Goal: Task Accomplishment & Management: Complete application form

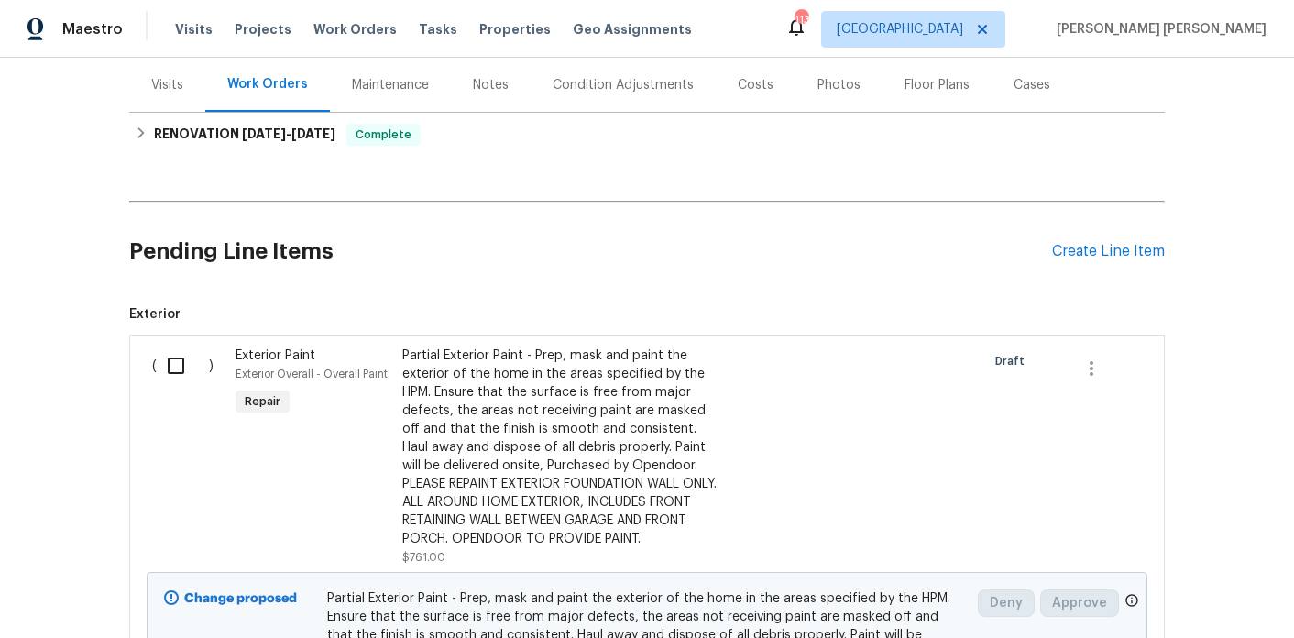
scroll to position [126, 0]
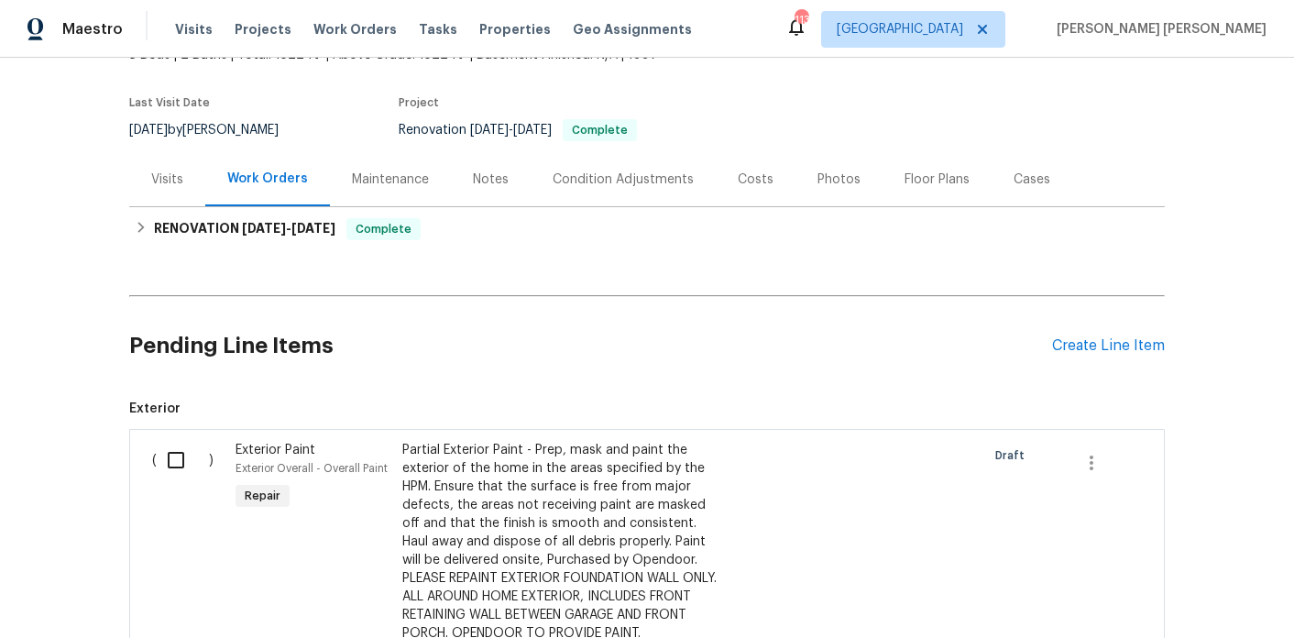
click at [1076, 329] on div "Pending Line Items Create Line Item" at bounding box center [646, 345] width 1035 height 85
click at [1074, 341] on div "Create Line Item" at bounding box center [1108, 345] width 113 height 17
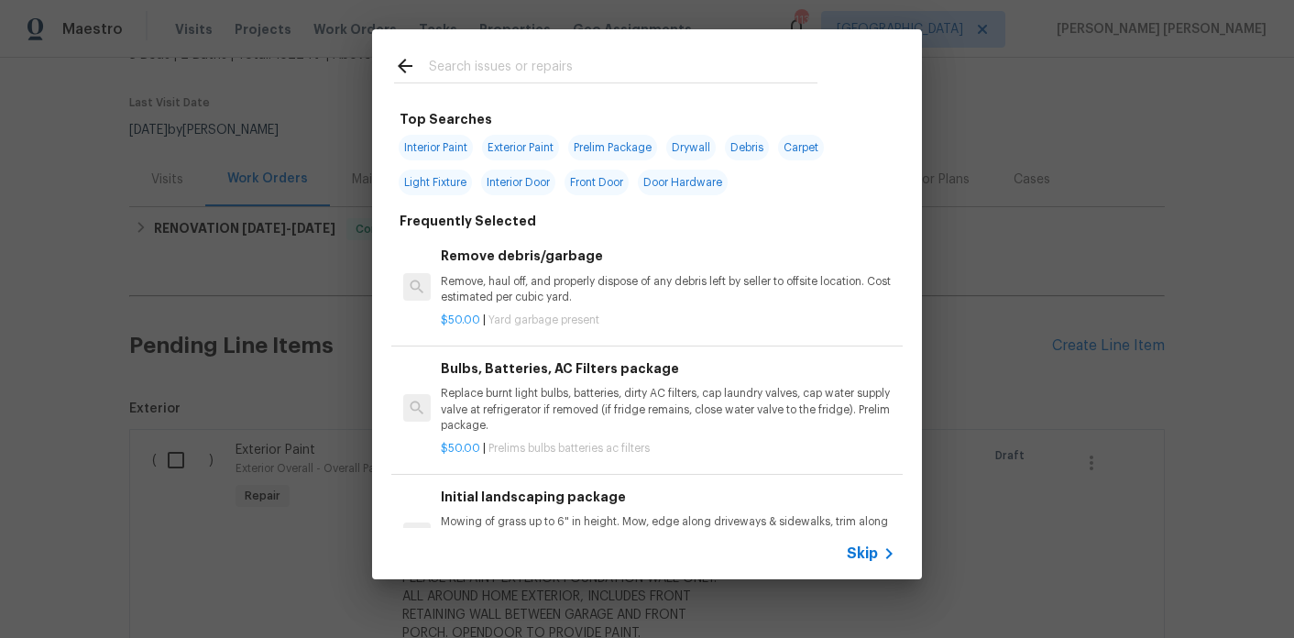
click at [457, 71] on input "text" at bounding box center [623, 68] width 388 height 27
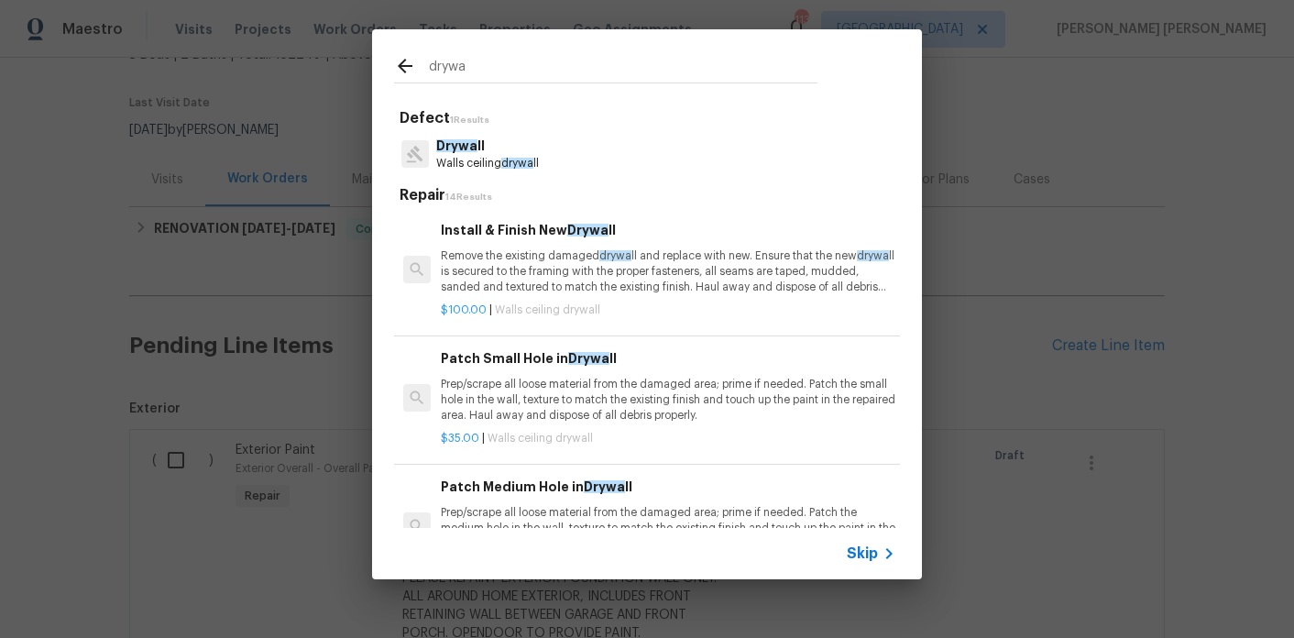
type input "drywa"
click at [506, 156] on p "Walls ceiling drywa ll" at bounding box center [487, 164] width 103 height 16
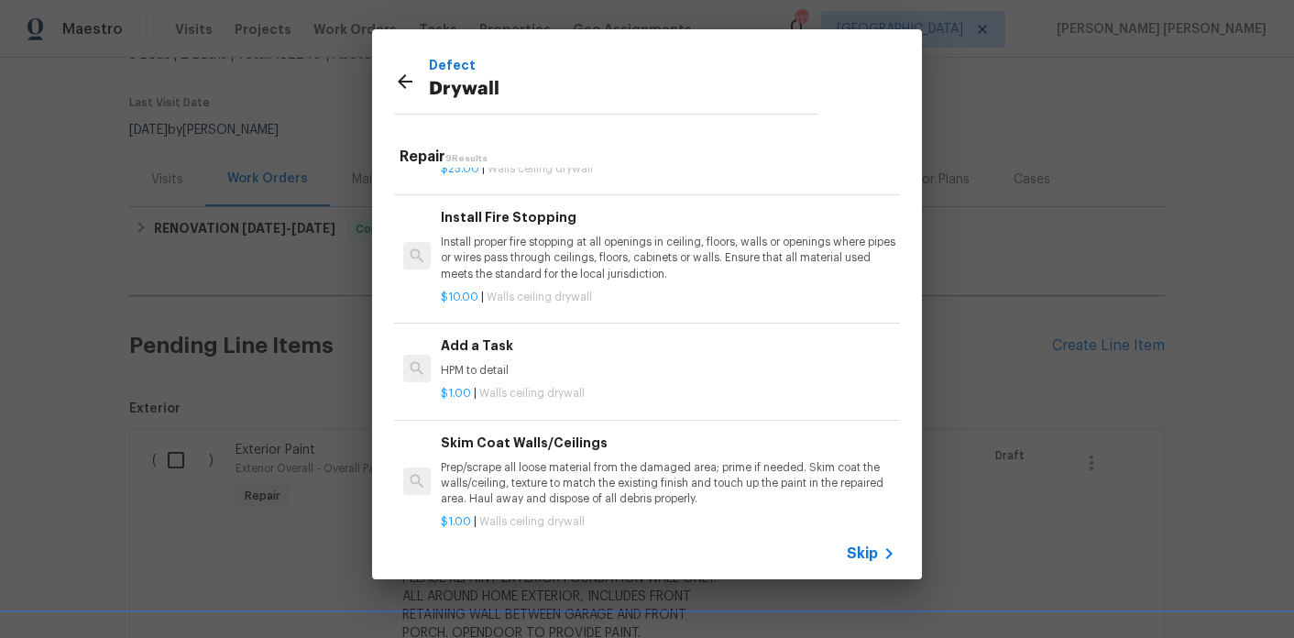
scroll to position [636, 0]
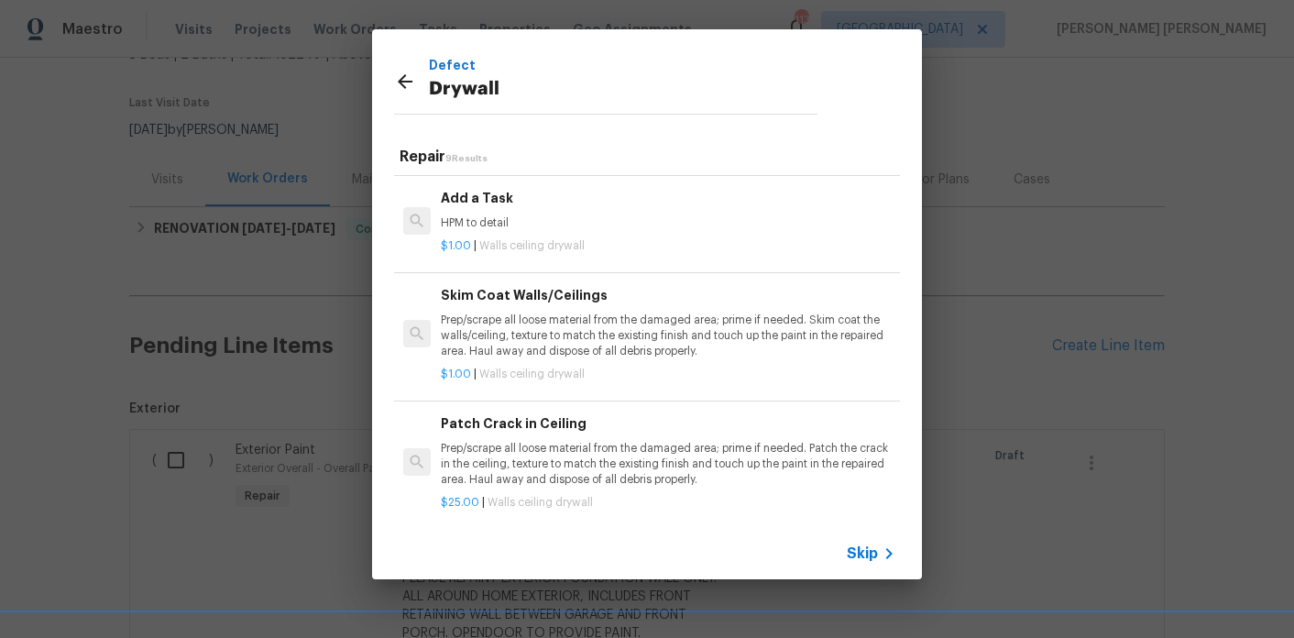
click at [489, 225] on p "HPM to detail" at bounding box center [668, 223] width 454 height 16
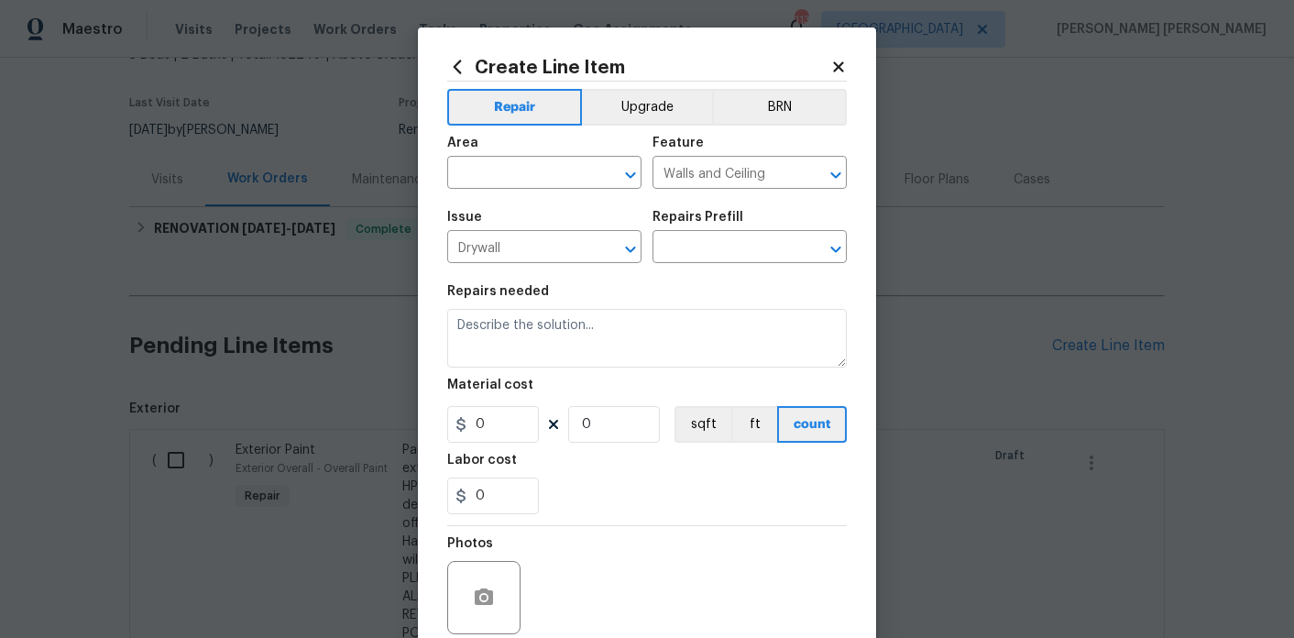
type textarea "HPM to detail"
type input "1"
type input "Add a Task $1.00"
type input "1"
click at [534, 177] on input "text" at bounding box center [518, 174] width 143 height 28
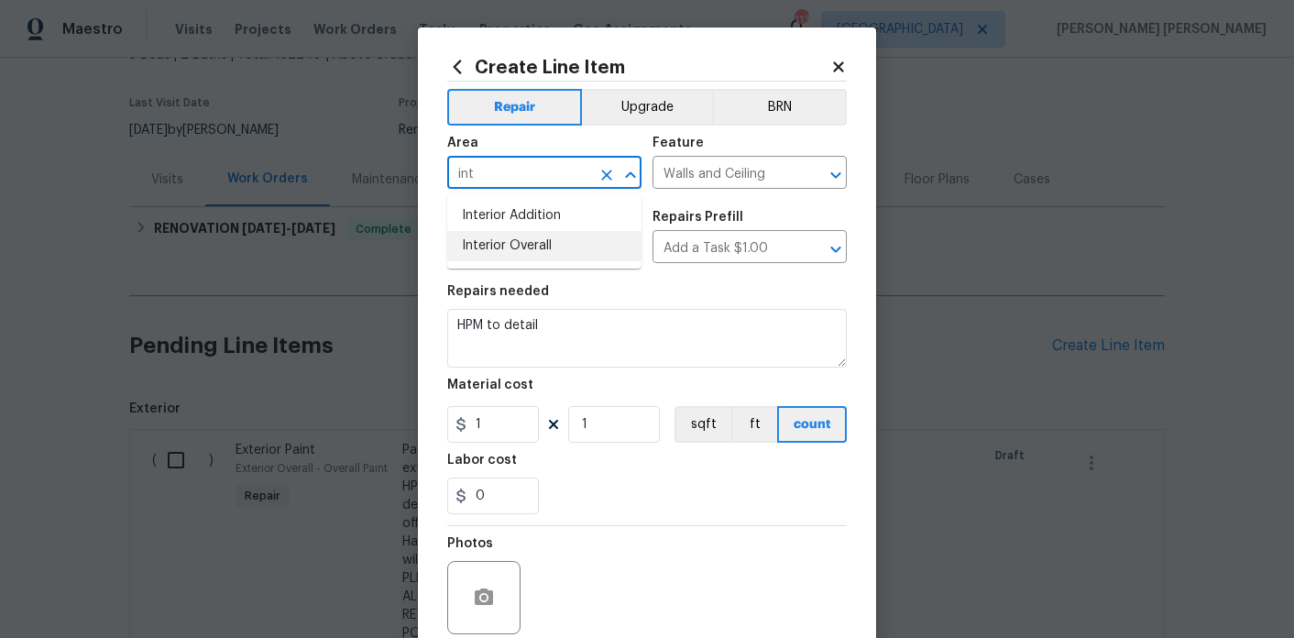
click at [529, 238] on li "Interior Overall" at bounding box center [544, 246] width 194 height 30
type input "Interior Overall"
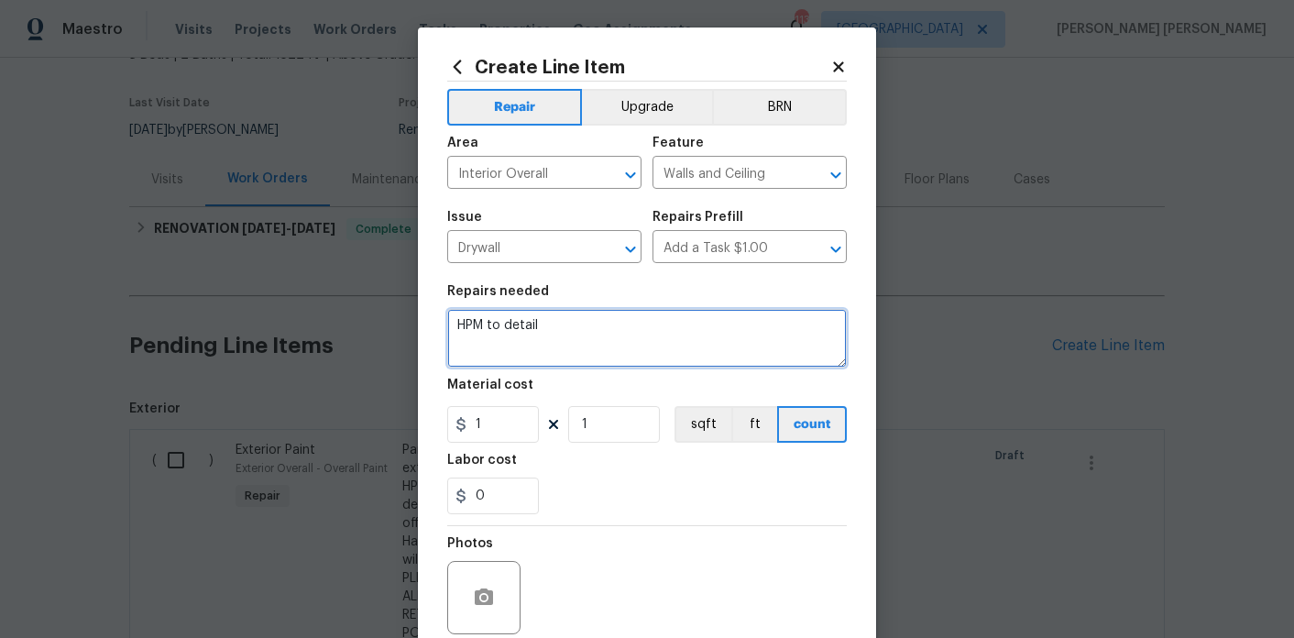
click at [586, 340] on textarea "HPM to detail" at bounding box center [646, 338] width 399 height 59
type textarea "HPM to detail - paint basement concrete walls with drylock. opendoor to provide…"
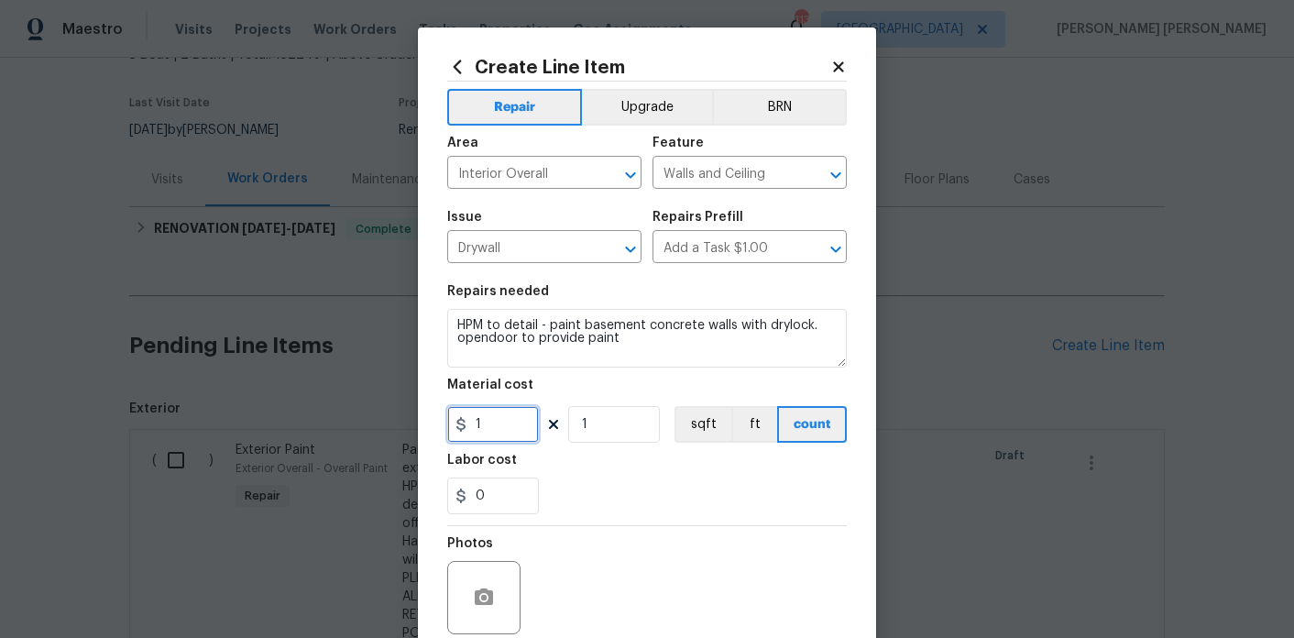
click at [489, 427] on input "1" at bounding box center [493, 424] width 92 height 37
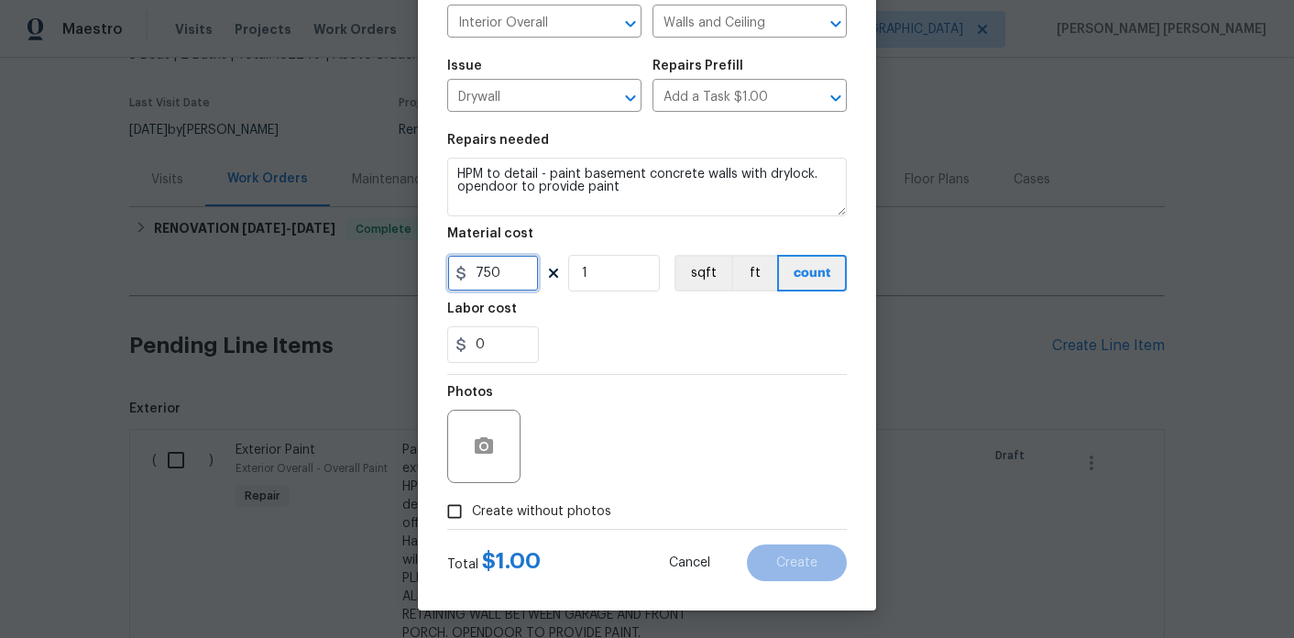
type input "750"
click at [501, 522] on label "Create without photos" at bounding box center [524, 511] width 174 height 35
click at [472, 522] on input "Create without photos" at bounding box center [454, 511] width 35 height 35
checkbox input "true"
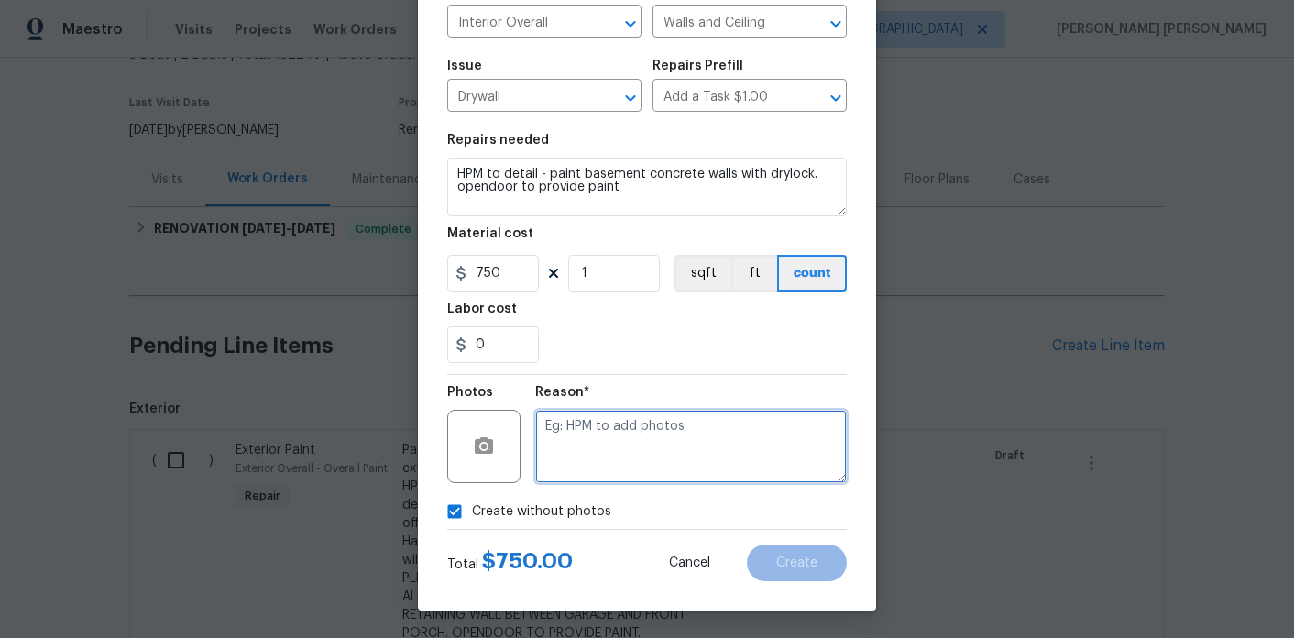
click at [584, 461] on textarea at bounding box center [690, 446] width 311 height 73
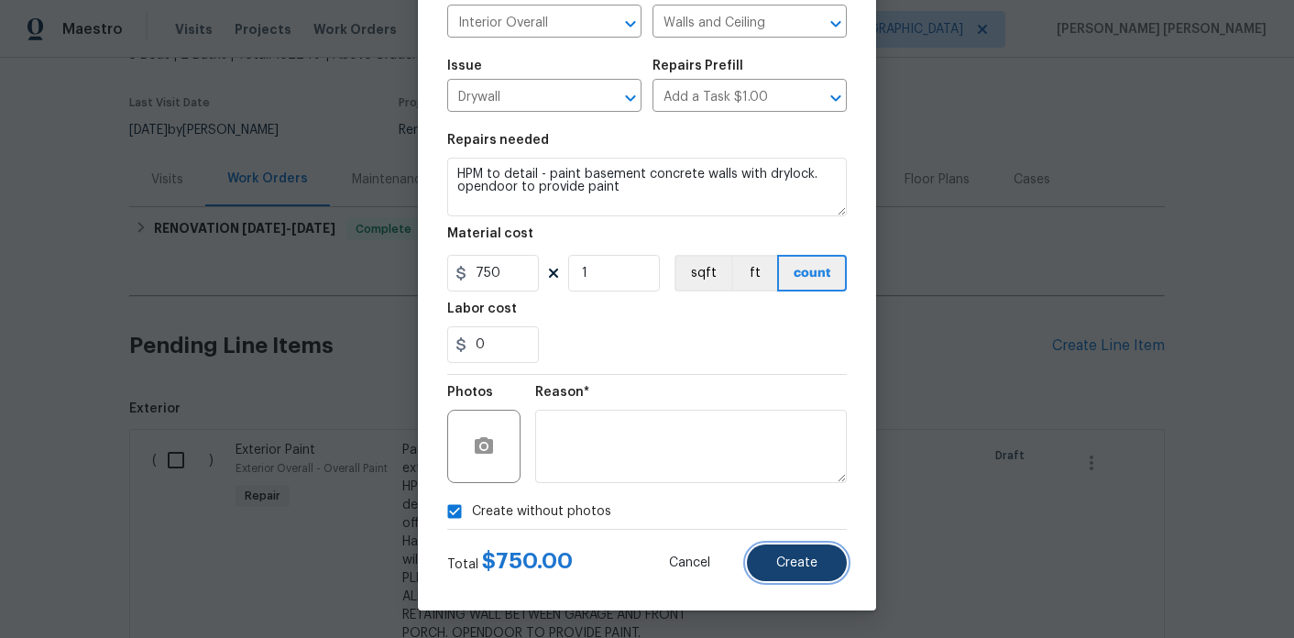
click at [825, 573] on button "Create" at bounding box center [797, 562] width 100 height 37
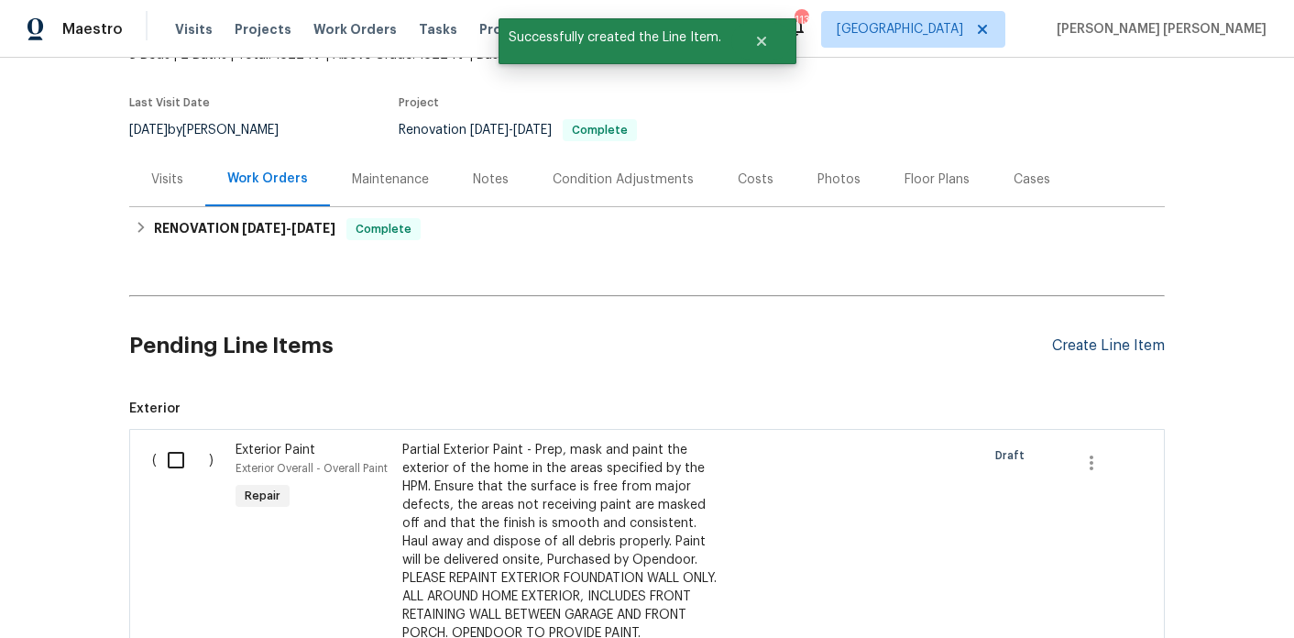
click at [1092, 350] on div "Create Line Item" at bounding box center [1108, 345] width 113 height 17
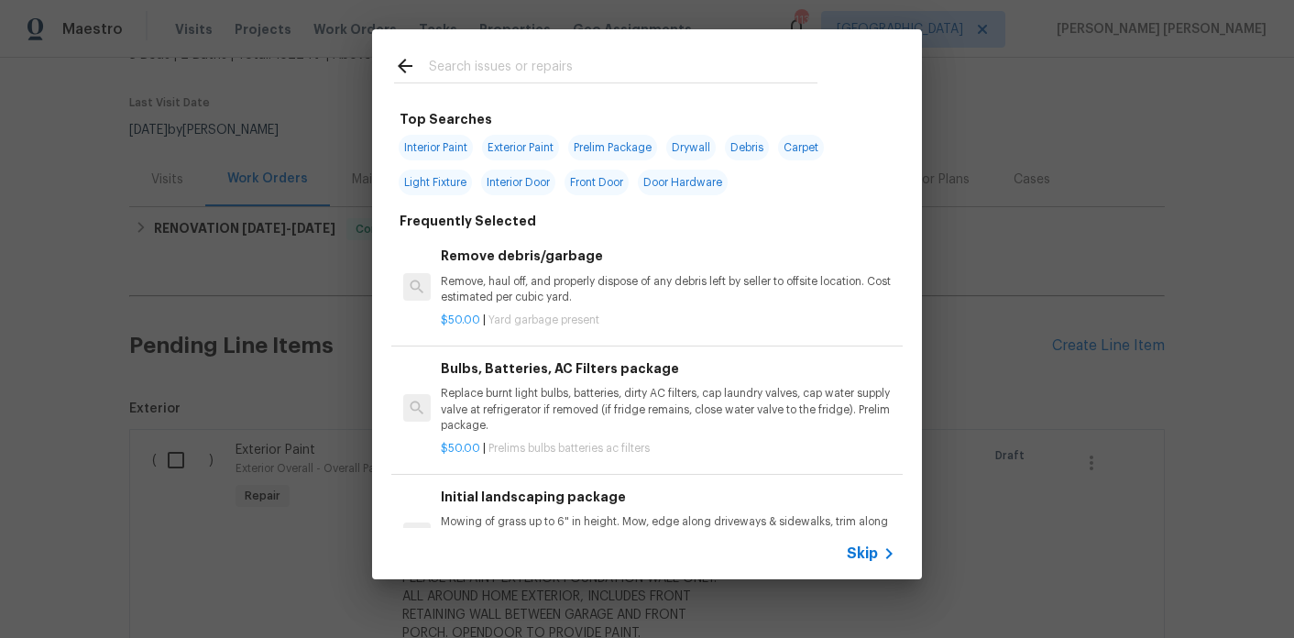
click at [569, 72] on input "text" at bounding box center [623, 68] width 388 height 27
type input "g"
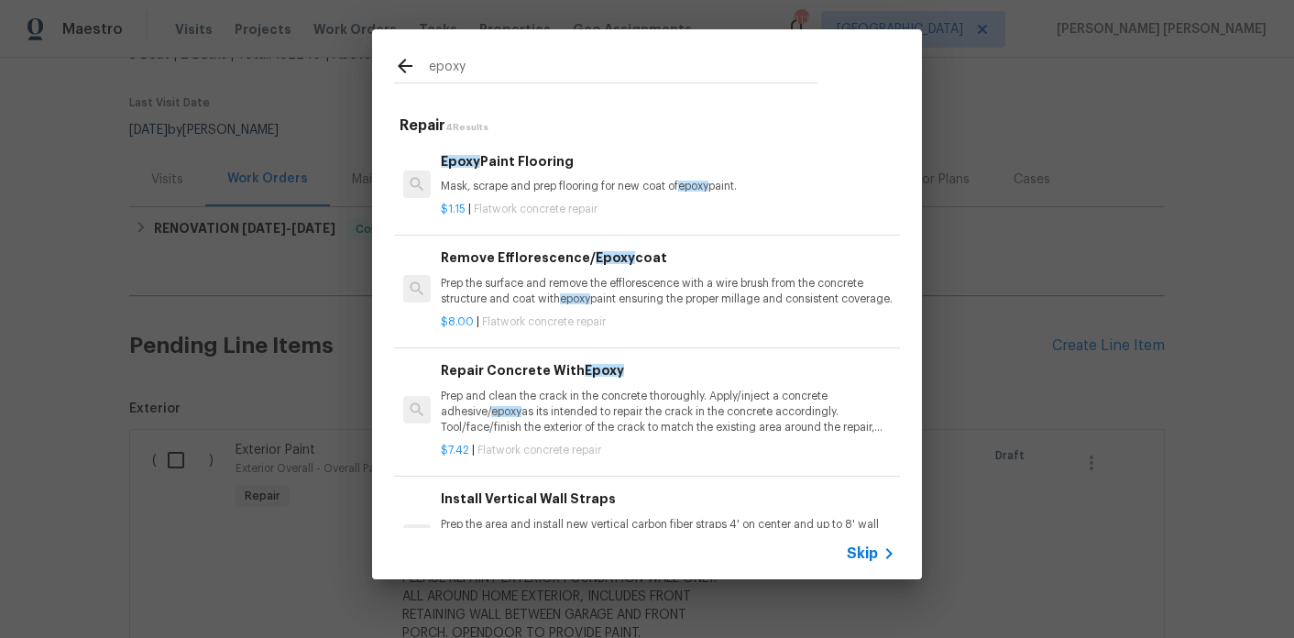
type input "epoxy"
click at [550, 180] on p "Mask, scrape and prep flooring for new coat of epoxy paint." at bounding box center [668, 187] width 454 height 16
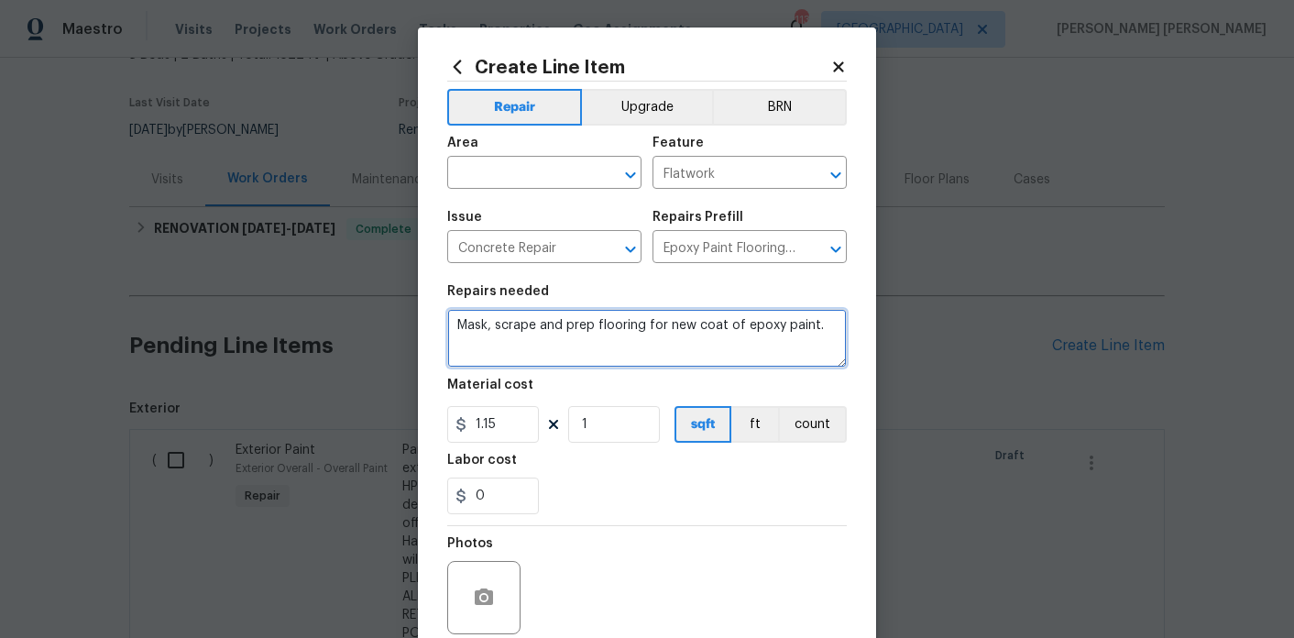
click at [575, 350] on textarea "Mask, scrape and prep flooring for new coat of epoxy paint." at bounding box center [646, 338] width 399 height 59
type textarea "Mask, scrape and prep flooring for new coat of epoxy paint. TO GARAGE FLOORS. O…"
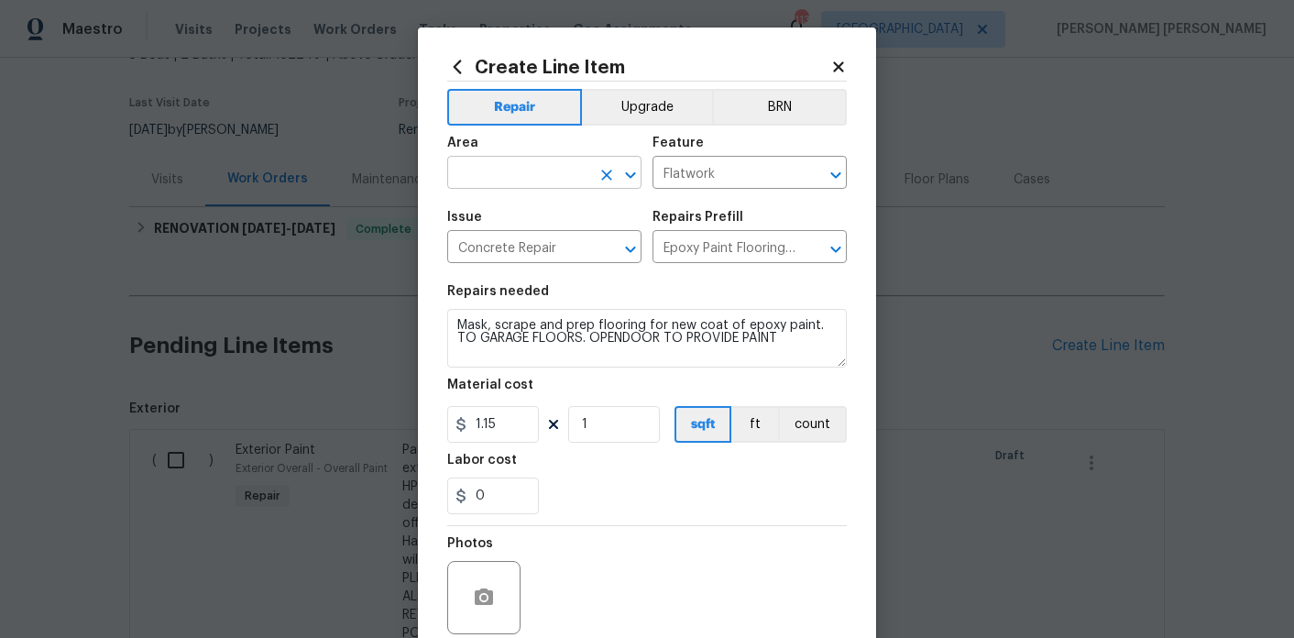
click at [542, 172] on input "text" at bounding box center [518, 174] width 143 height 28
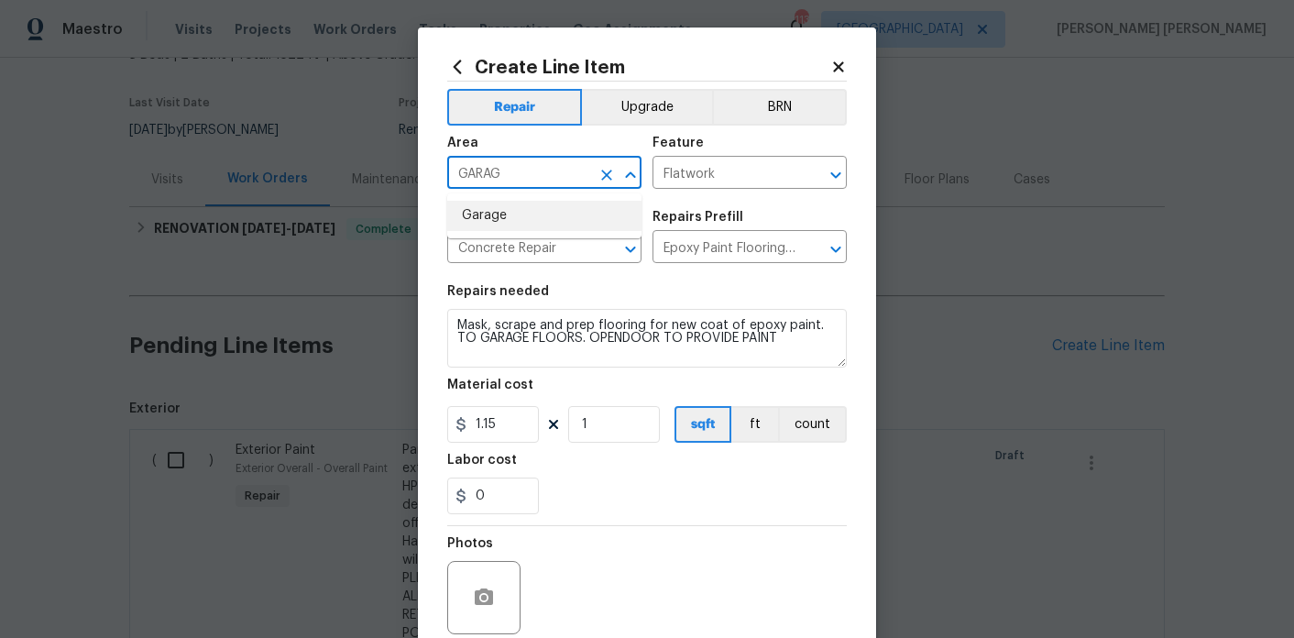
click at [518, 205] on li "Garage" at bounding box center [544, 216] width 194 height 30
type input "Garage"
click at [508, 422] on input "1.15" at bounding box center [493, 424] width 92 height 37
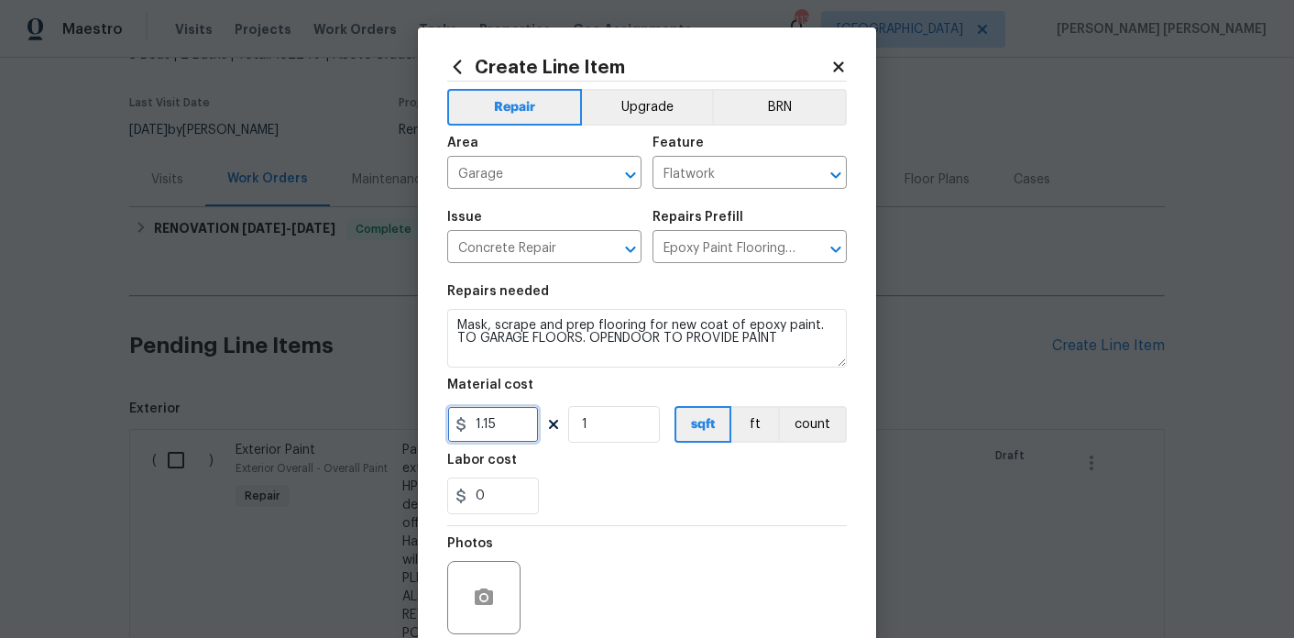
click at [508, 422] on input "1.15" at bounding box center [493, 424] width 92 height 37
click at [659, 520] on section "Repairs needed Mask, scrape and prep flooring for new coat of epoxy paint. TO G…" at bounding box center [646, 399] width 399 height 251
click at [522, 431] on input "400" at bounding box center [493, 424] width 92 height 37
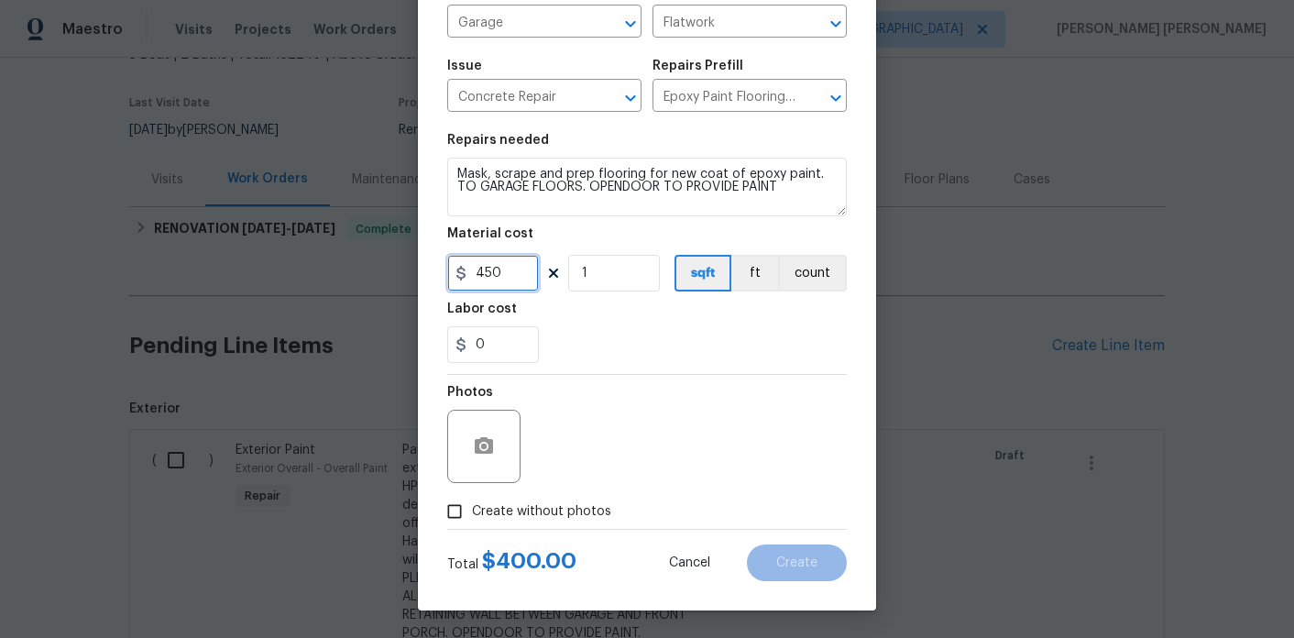
type input "450"
click at [538, 514] on span "Create without photos" at bounding box center [541, 511] width 139 height 19
click at [472, 514] on input "Create without photos" at bounding box center [454, 511] width 35 height 35
checkbox input "true"
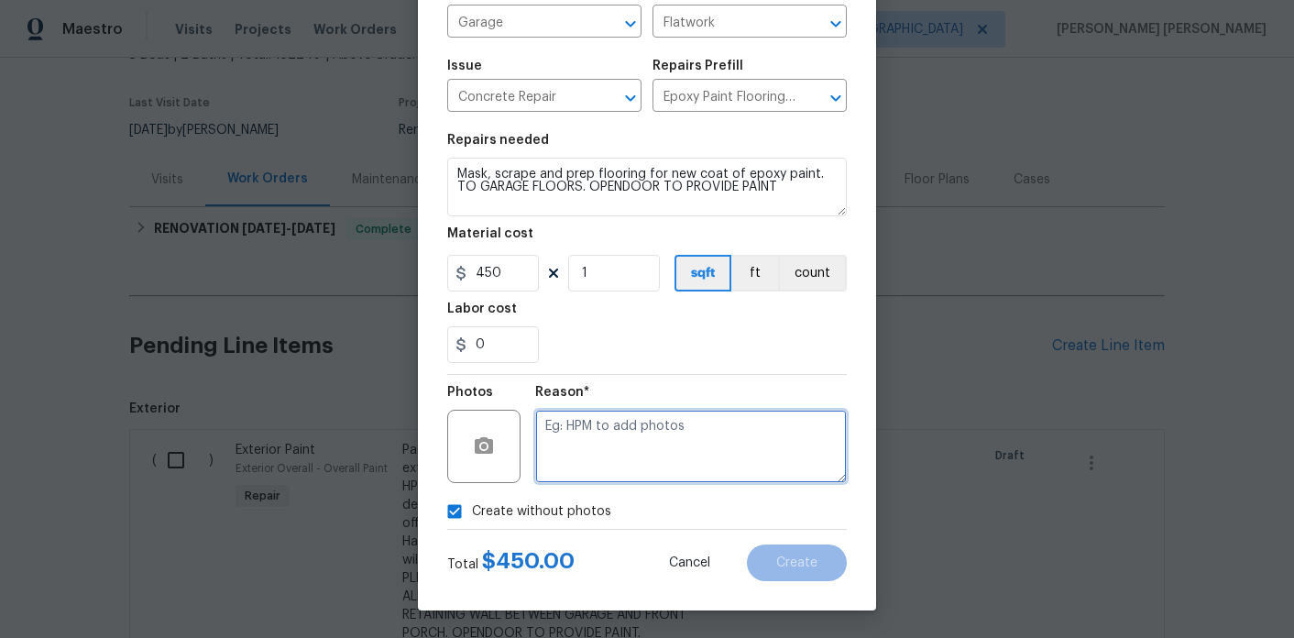
click at [621, 467] on textarea at bounding box center [690, 446] width 311 height 73
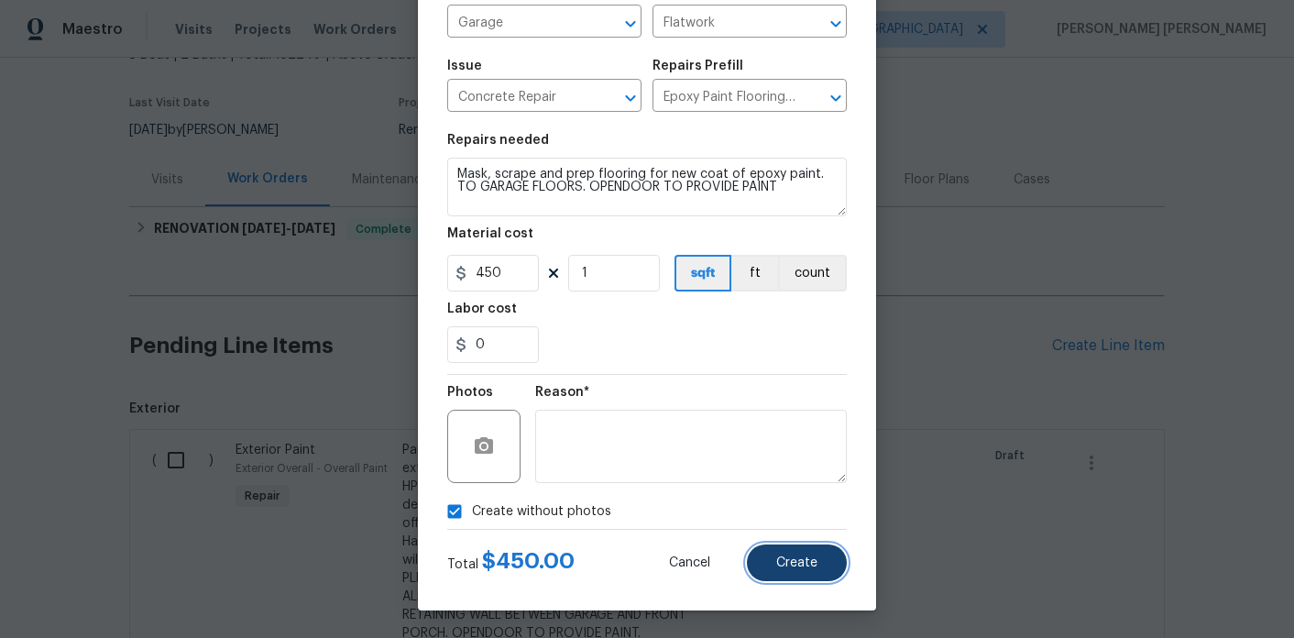
click at [820, 570] on button "Create" at bounding box center [797, 562] width 100 height 37
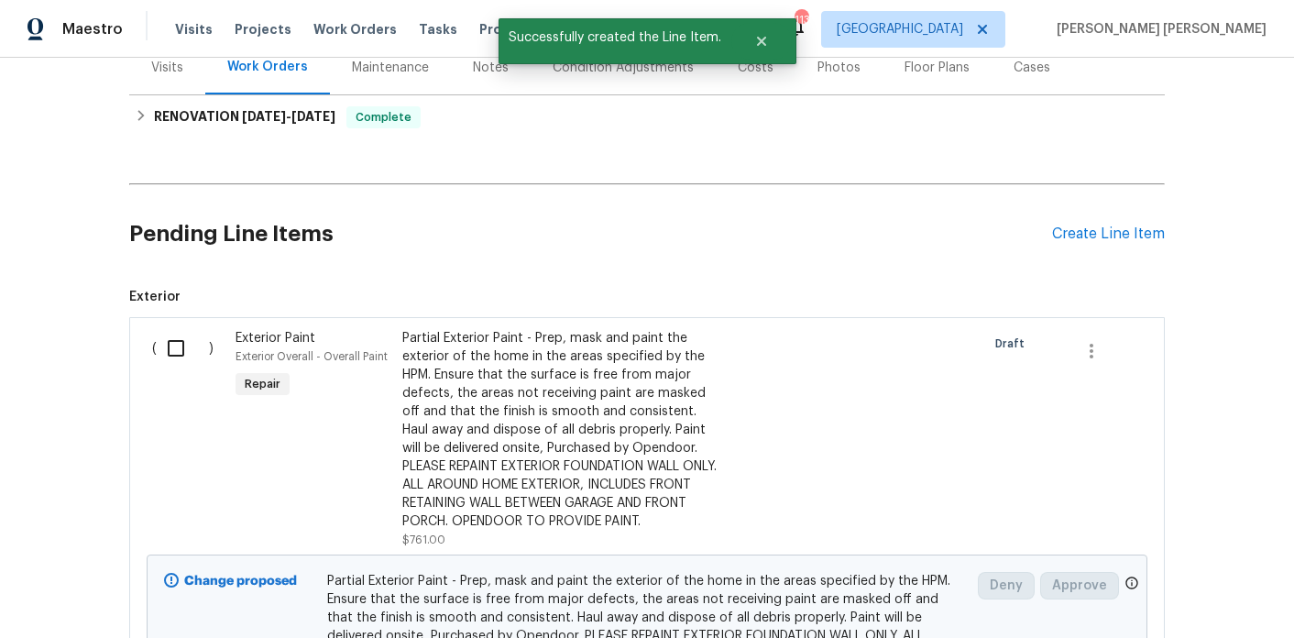
click at [174, 348] on input "checkbox" at bounding box center [183, 348] width 52 height 38
checkbox input "true"
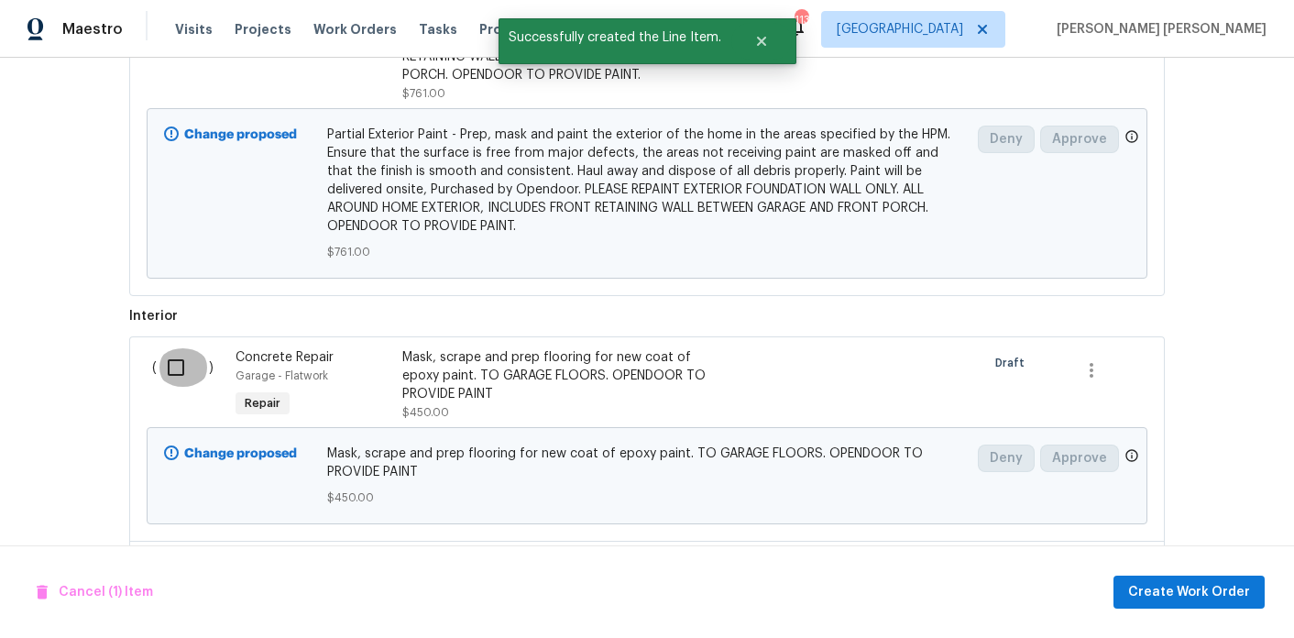
click at [166, 377] on input "checkbox" at bounding box center [183, 367] width 52 height 38
checkbox input "true"
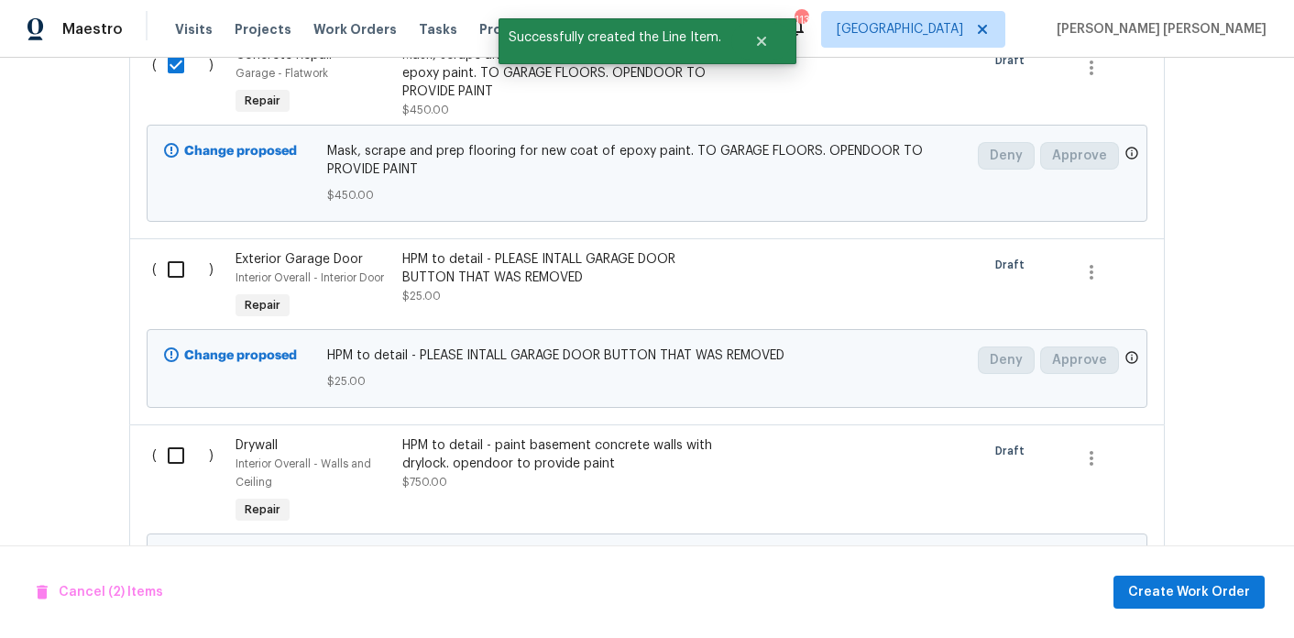
scroll to position [1027, 0]
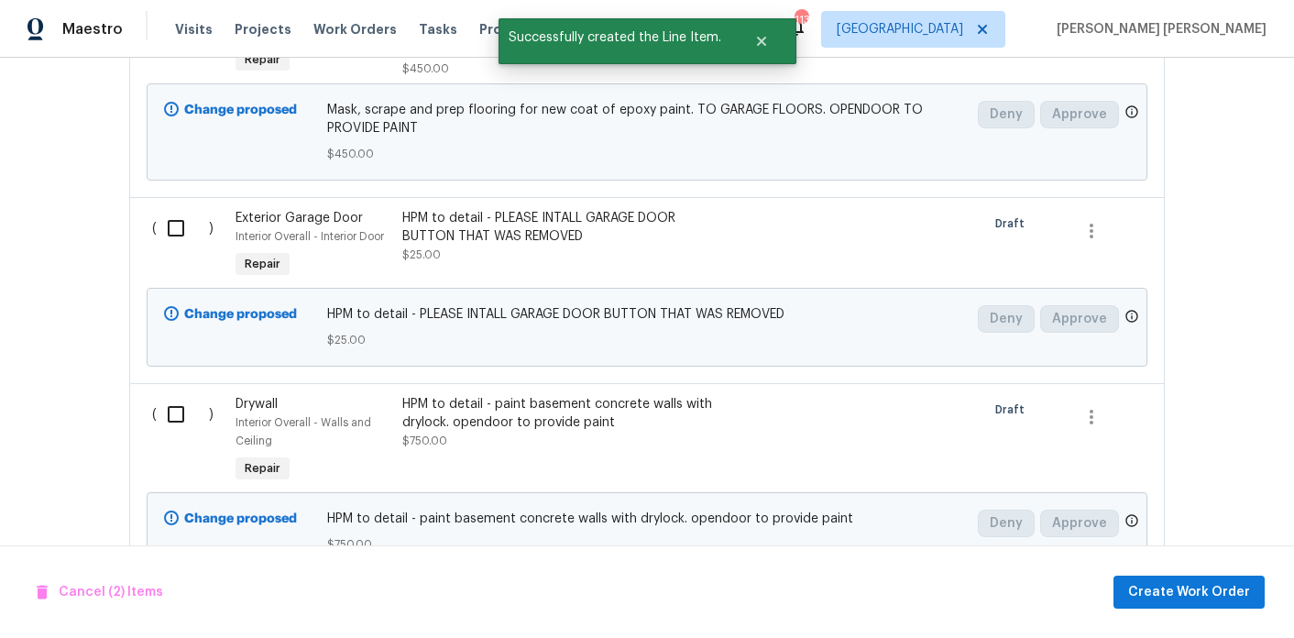
click at [171, 235] on input "checkbox" at bounding box center [183, 228] width 52 height 38
checkbox input "true"
click at [180, 409] on input "checkbox" at bounding box center [183, 414] width 52 height 38
checkbox input "true"
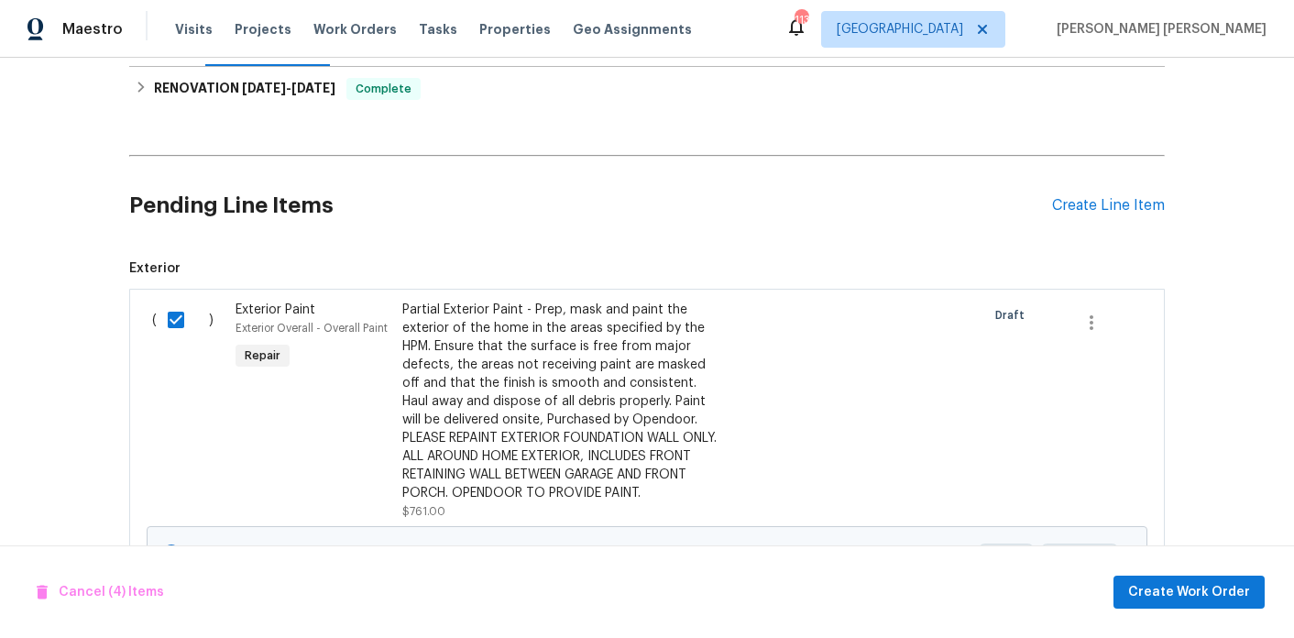
scroll to position [0, 0]
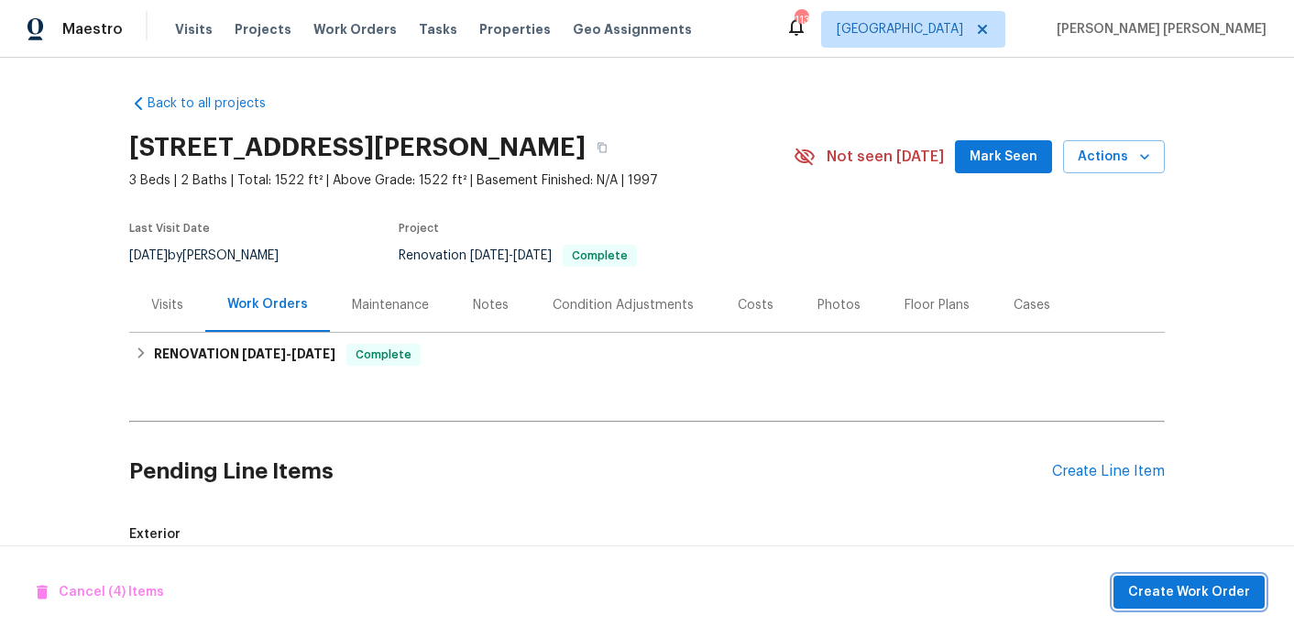
click at [1159, 584] on span "Create Work Order" at bounding box center [1189, 592] width 122 height 23
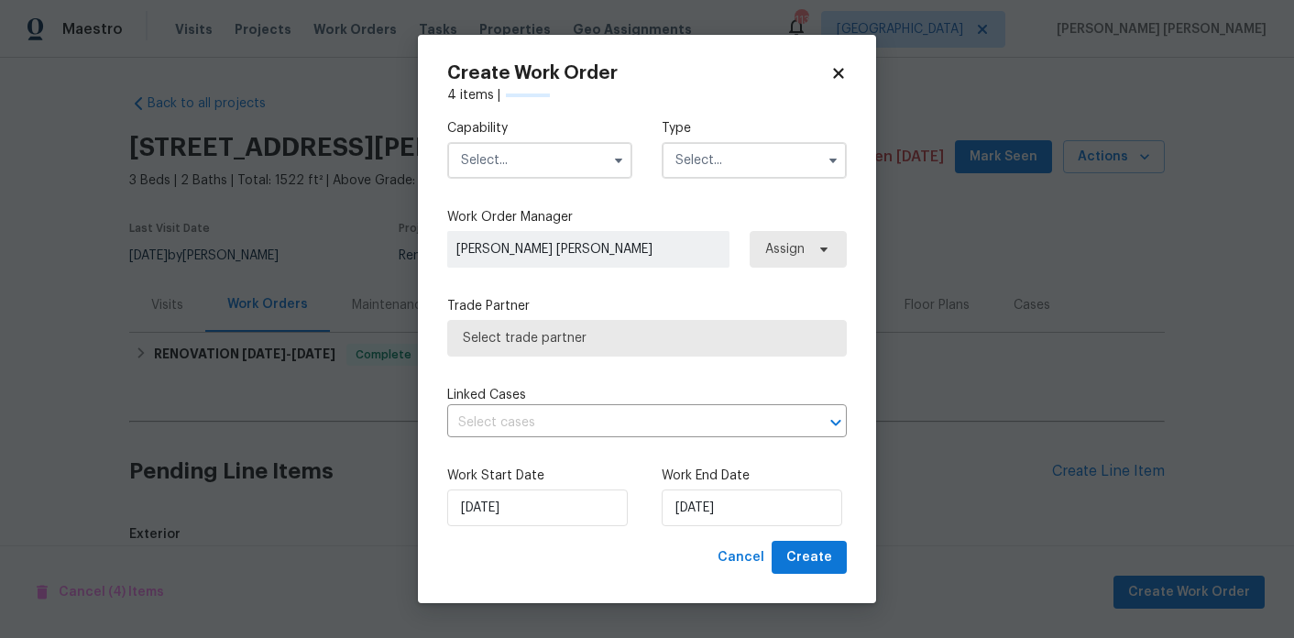
checkbox input "false"
click at [530, 155] on input "text" at bounding box center [539, 160] width 185 height 37
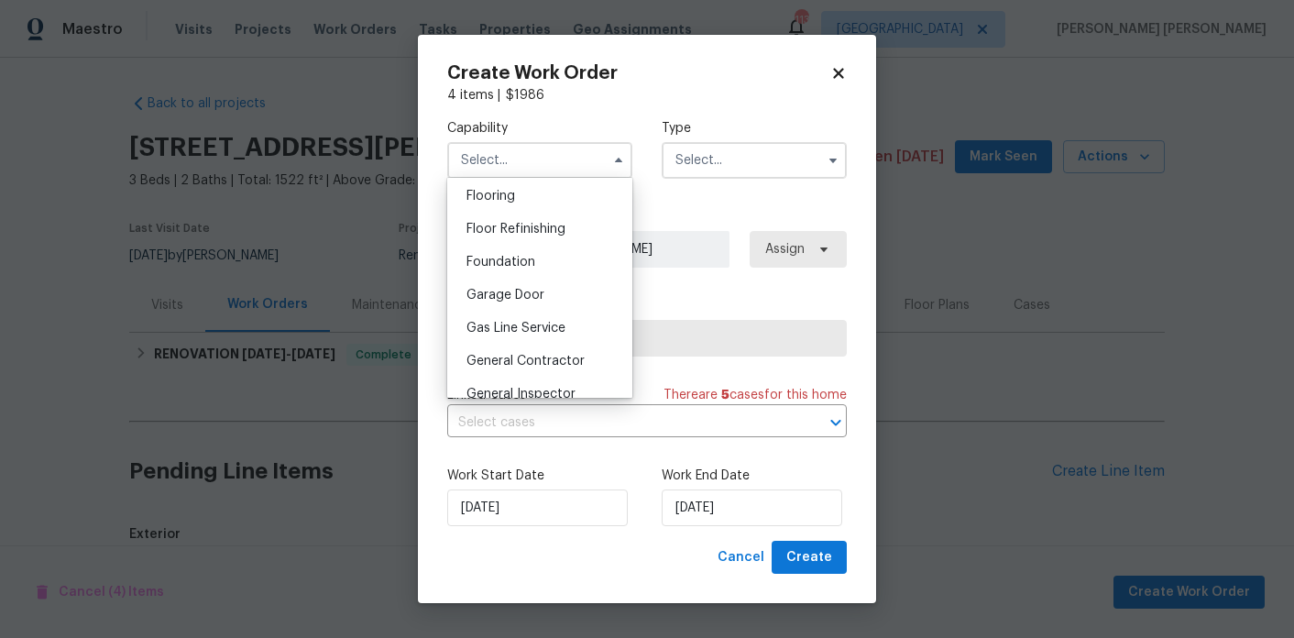
scroll to position [723, 0]
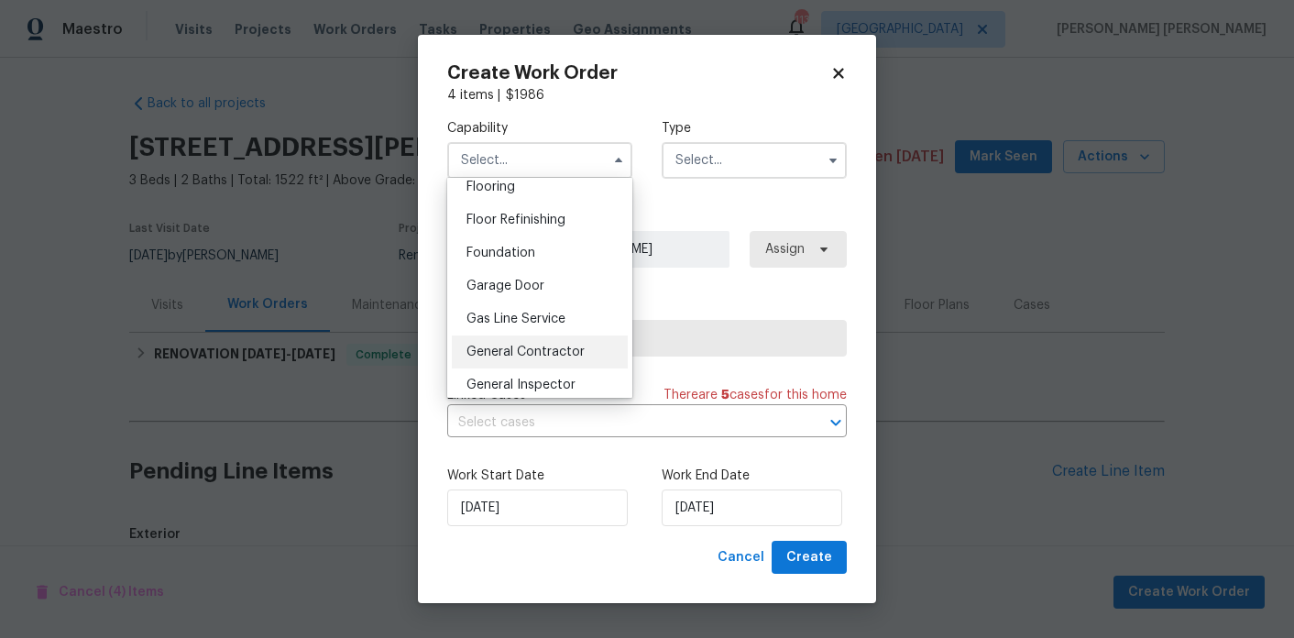
click at [547, 360] on div "General Contractor" at bounding box center [540, 351] width 176 height 33
type input "General Contractor"
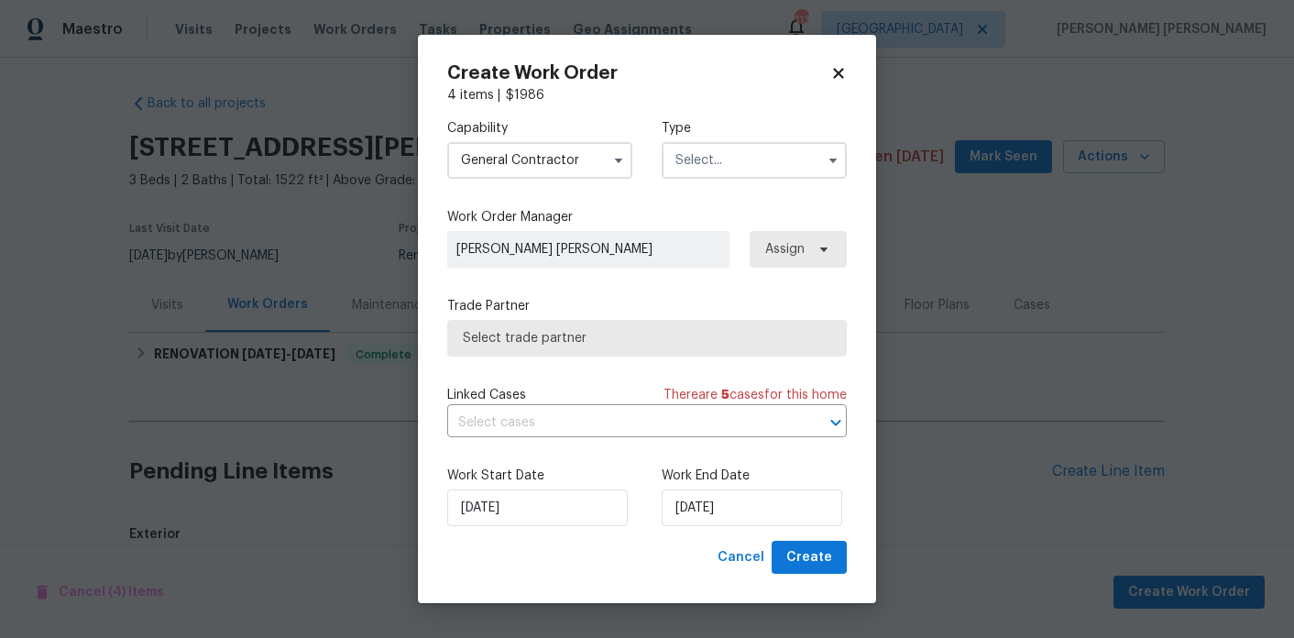
click at [712, 172] on input "text" at bounding box center [753, 160] width 185 height 37
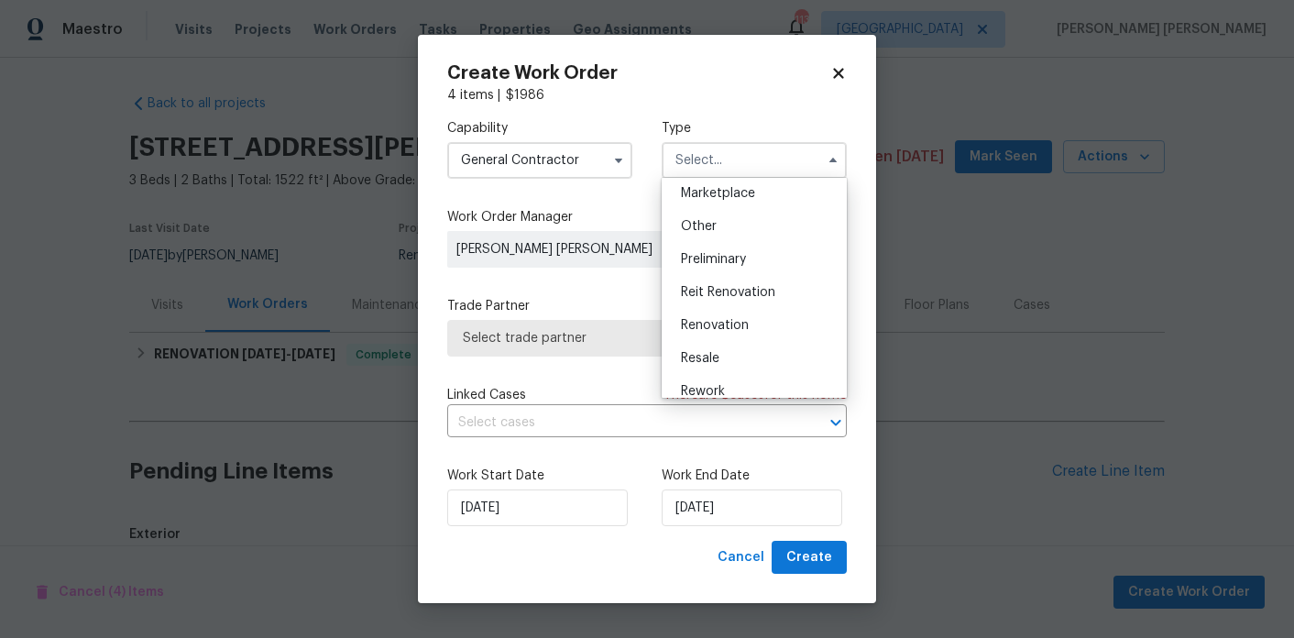
scroll to position [339, 0]
click at [724, 322] on span "Renovation" at bounding box center [715, 321] width 68 height 13
type input "Renovation"
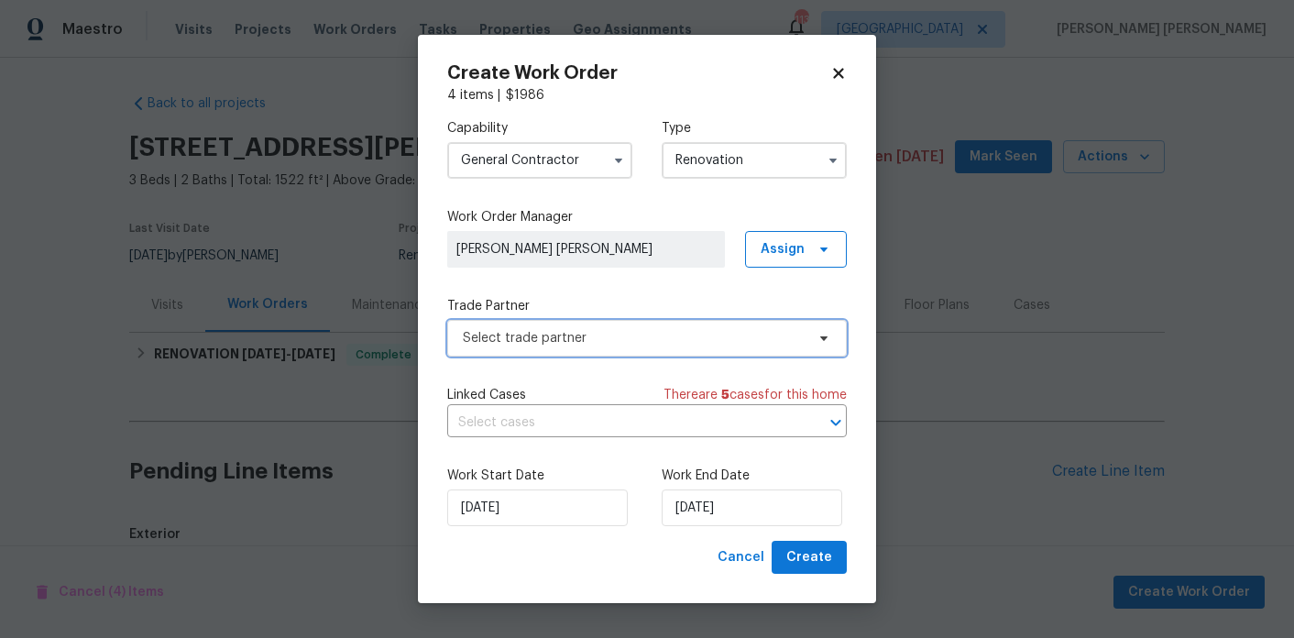
click at [675, 335] on span "Select trade partner" at bounding box center [634, 338] width 342 height 18
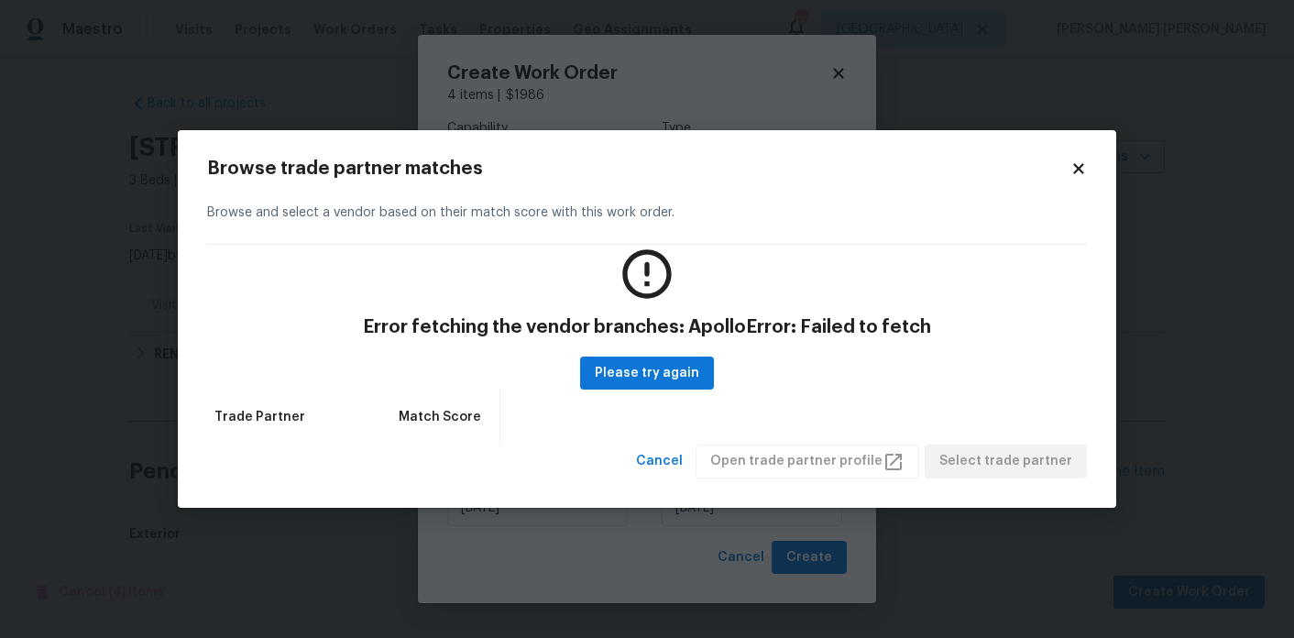
click at [671, 390] on div "Trade Partner Match Score" at bounding box center [646, 416] width 879 height 55
click at [671, 382] on span "Please try again" at bounding box center [647, 373] width 104 height 23
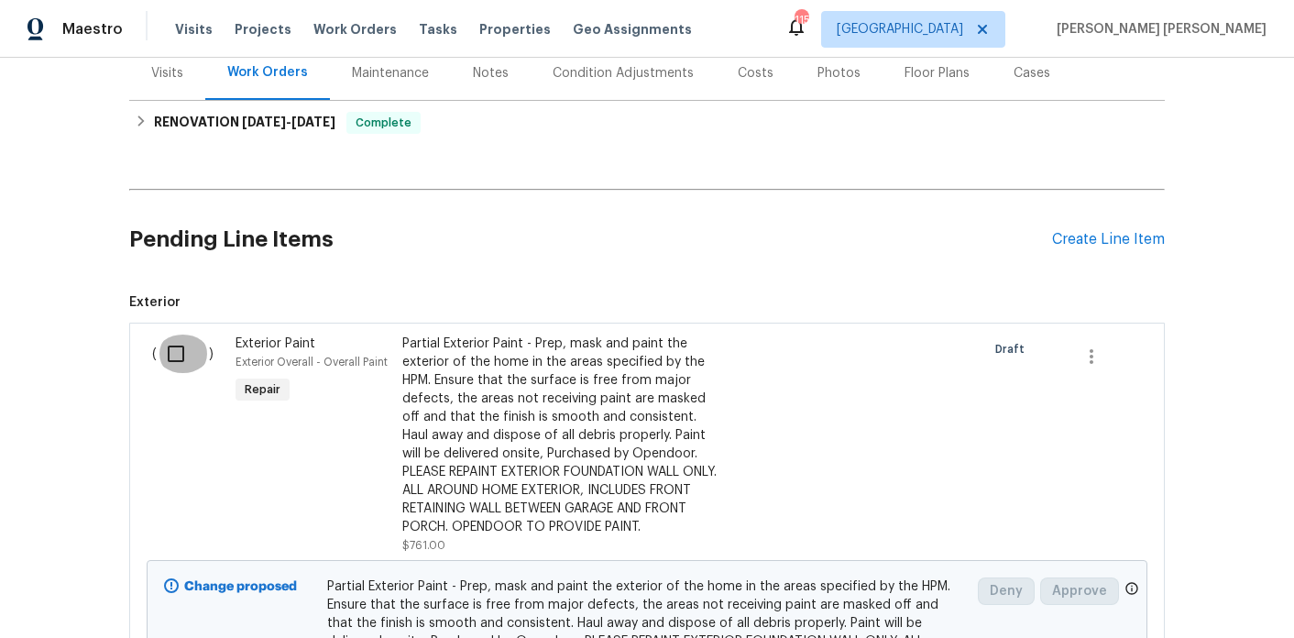
click at [185, 355] on input "checkbox" at bounding box center [183, 353] width 52 height 38
checkbox input "true"
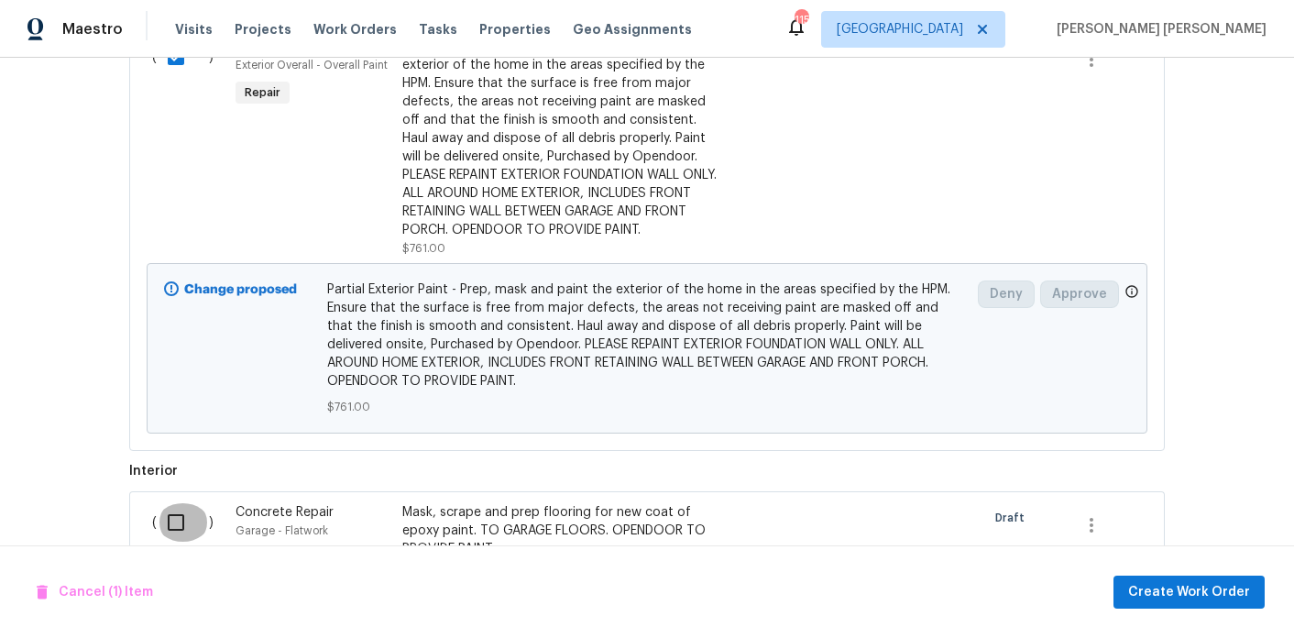
click at [180, 511] on input "checkbox" at bounding box center [183, 522] width 52 height 38
checkbox input "true"
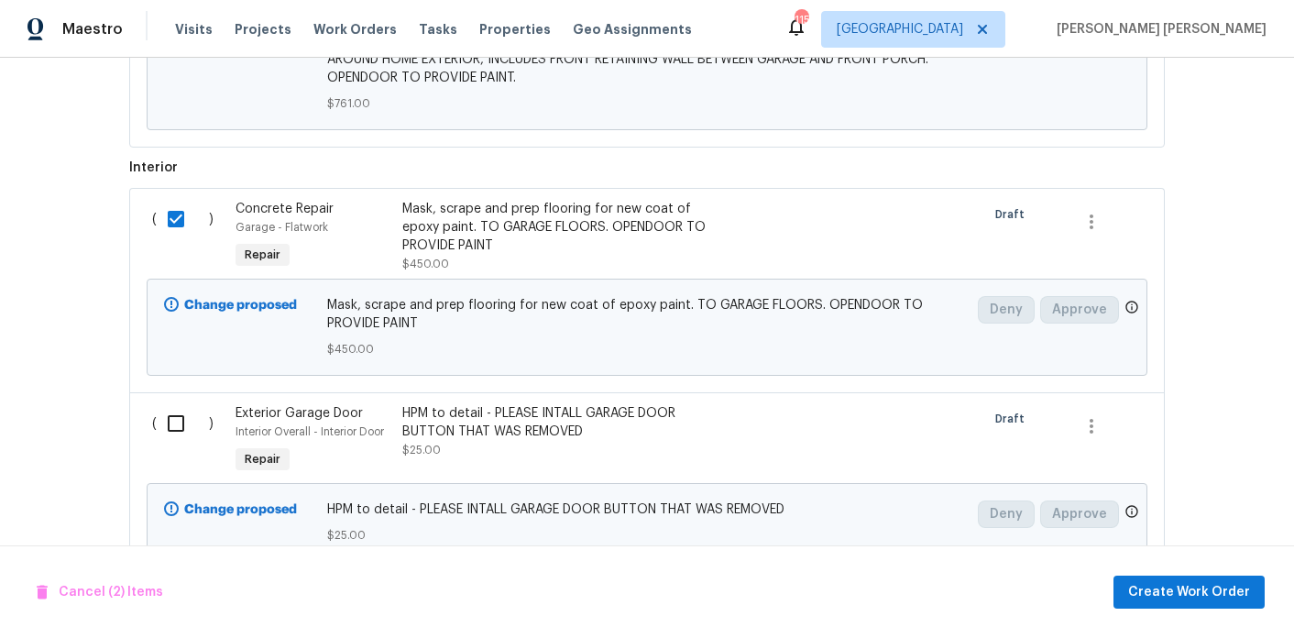
scroll to position [931, 0]
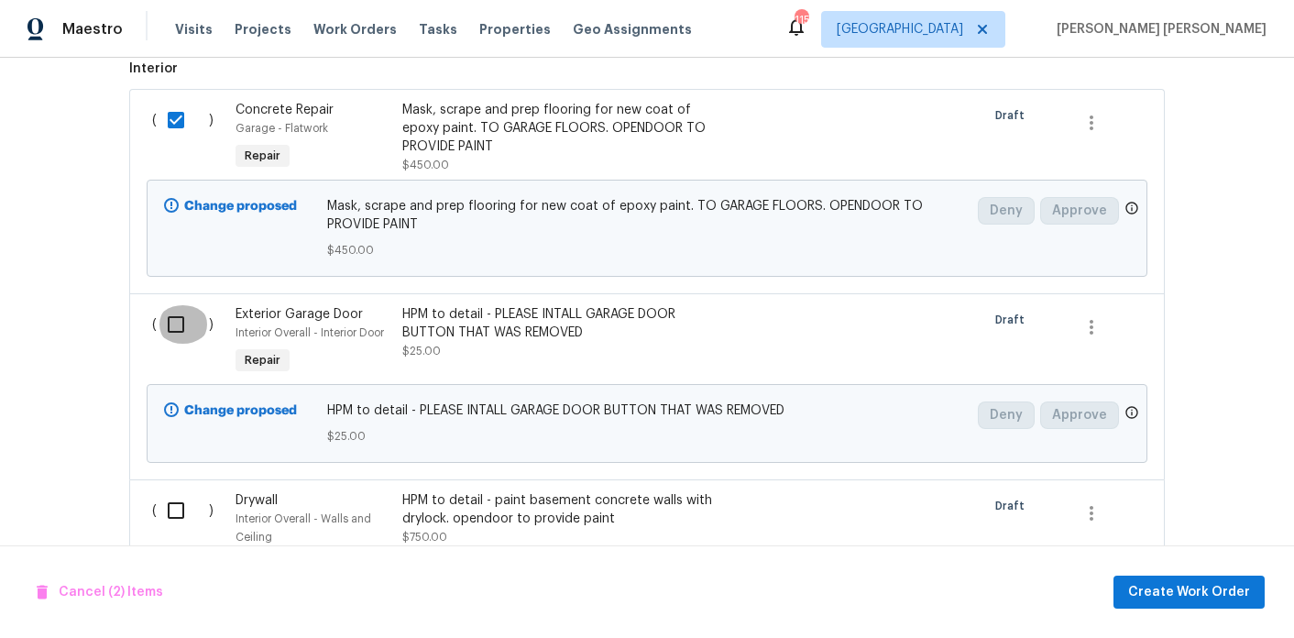
click at [173, 327] on input "checkbox" at bounding box center [183, 324] width 52 height 38
checkbox input "true"
click at [180, 501] on input "checkbox" at bounding box center [183, 510] width 52 height 38
checkbox input "true"
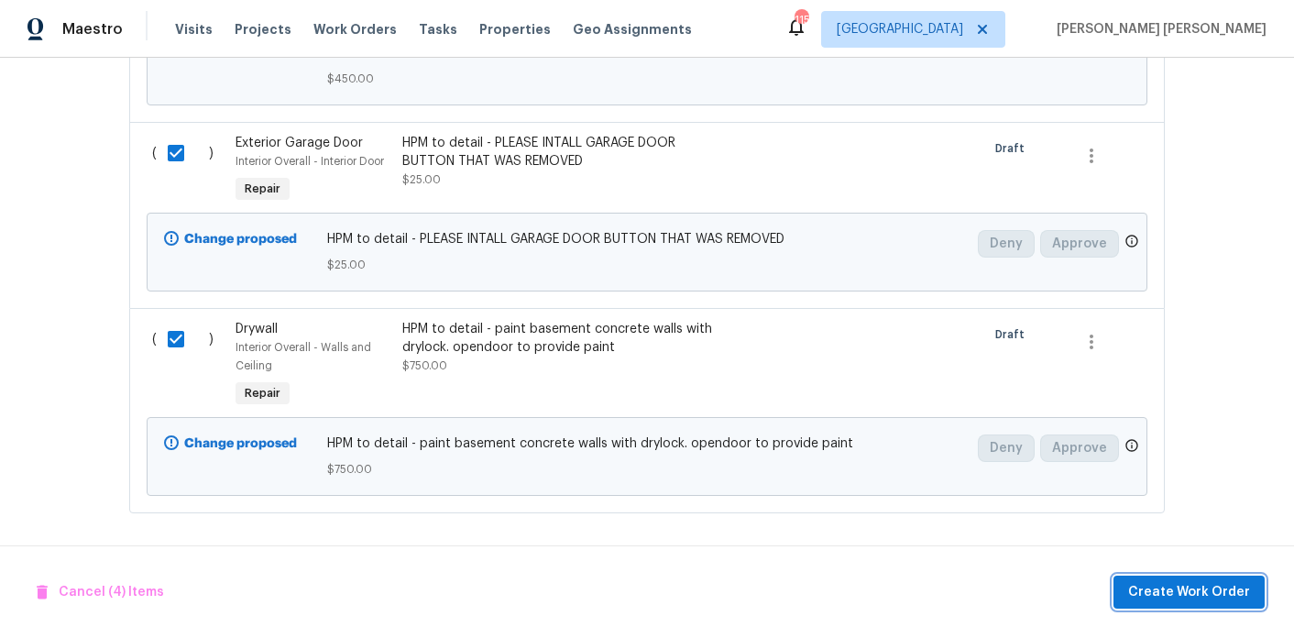
click at [1210, 591] on span "Create Work Order" at bounding box center [1189, 592] width 122 height 23
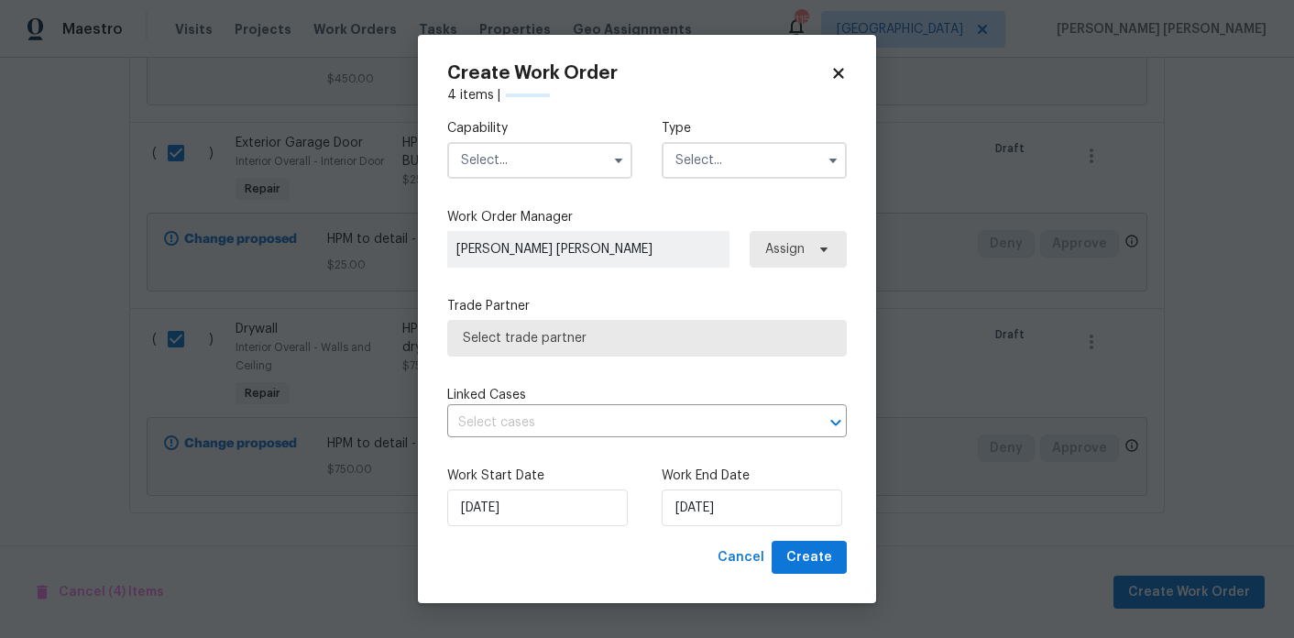
checkbox input "false"
click at [493, 159] on input "text" at bounding box center [539, 160] width 185 height 37
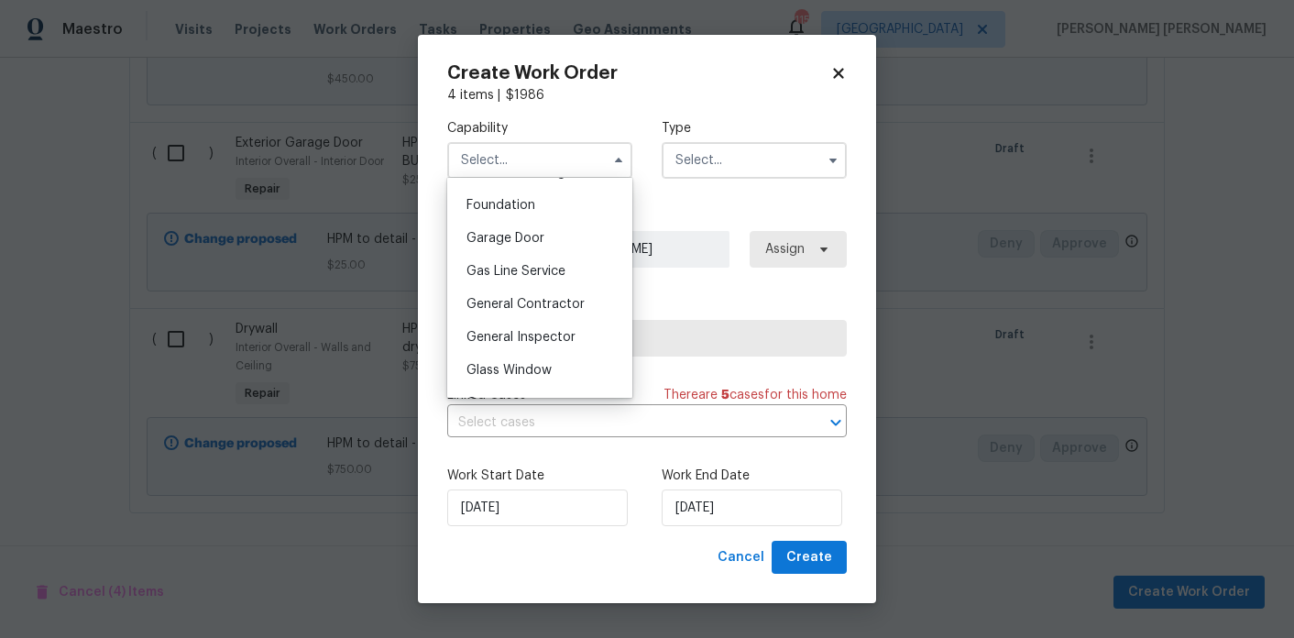
scroll to position [833, 0]
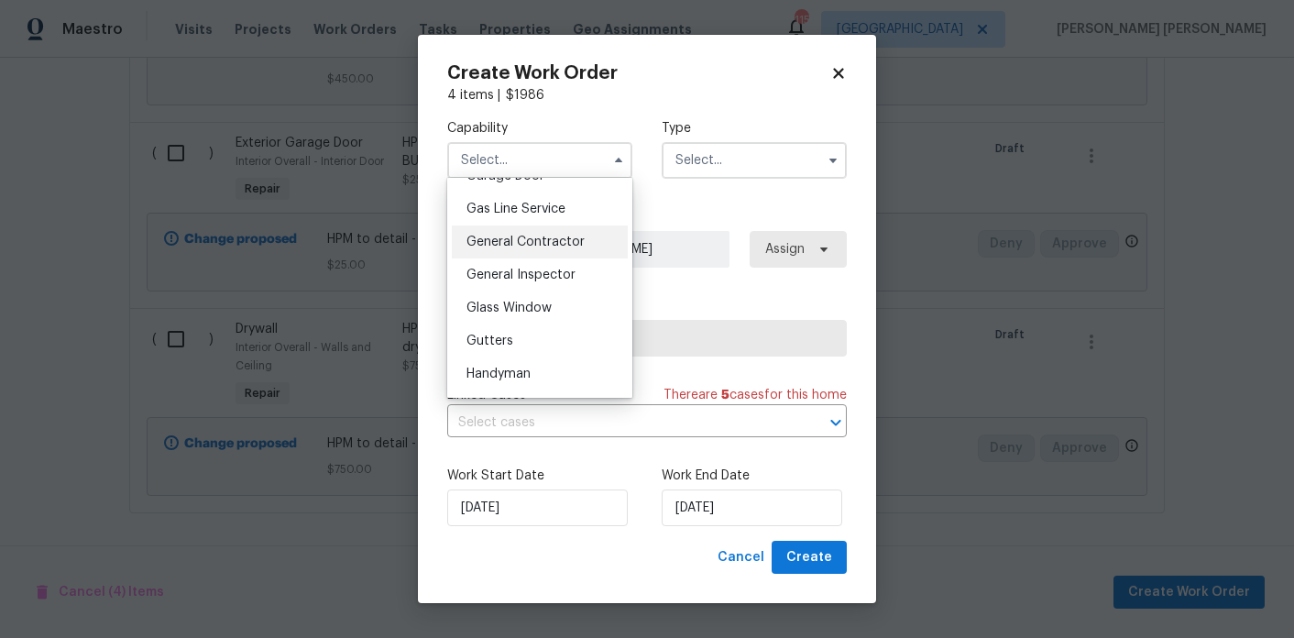
click at [552, 247] on span "General Contractor" at bounding box center [525, 241] width 118 height 13
type input "General Contractor"
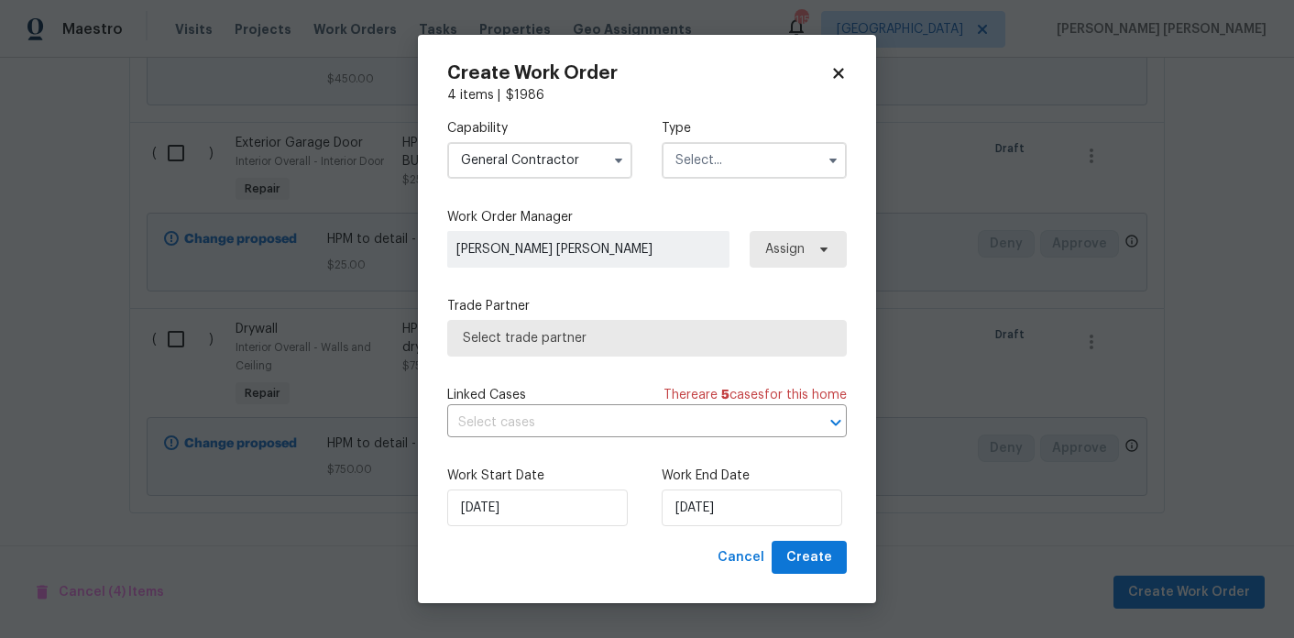
click at [707, 155] on input "text" at bounding box center [753, 160] width 185 height 37
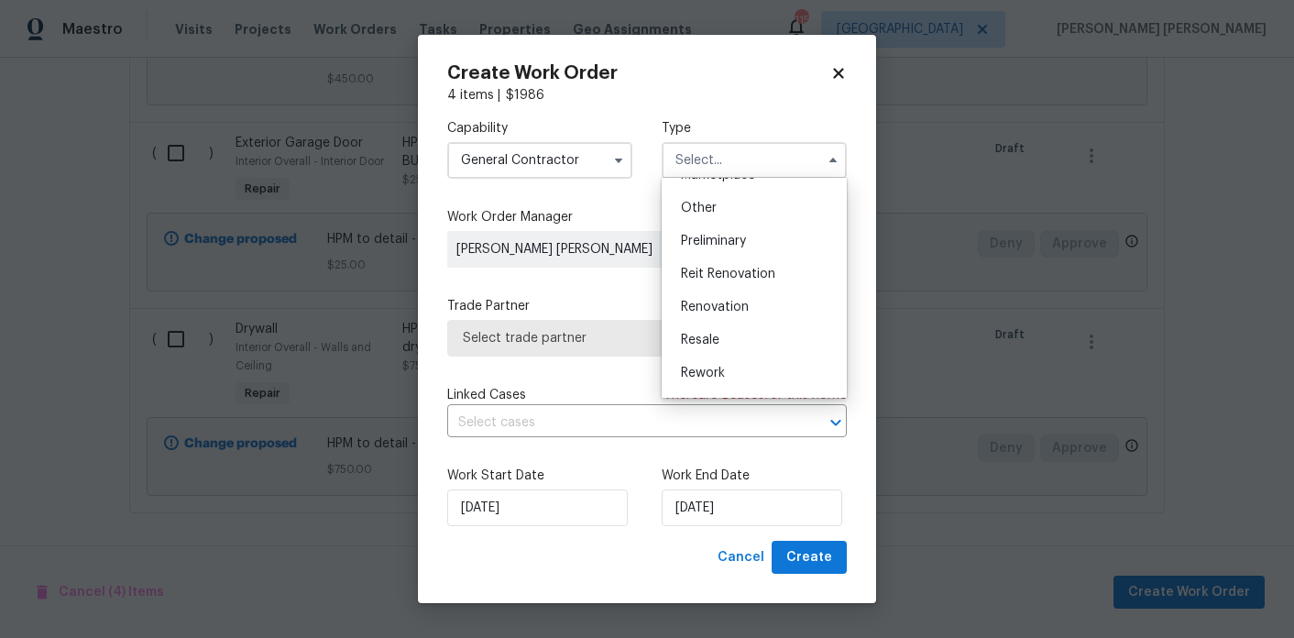
scroll to position [363, 0]
click at [723, 299] on span "Renovation" at bounding box center [715, 297] width 68 height 13
type input "Renovation"
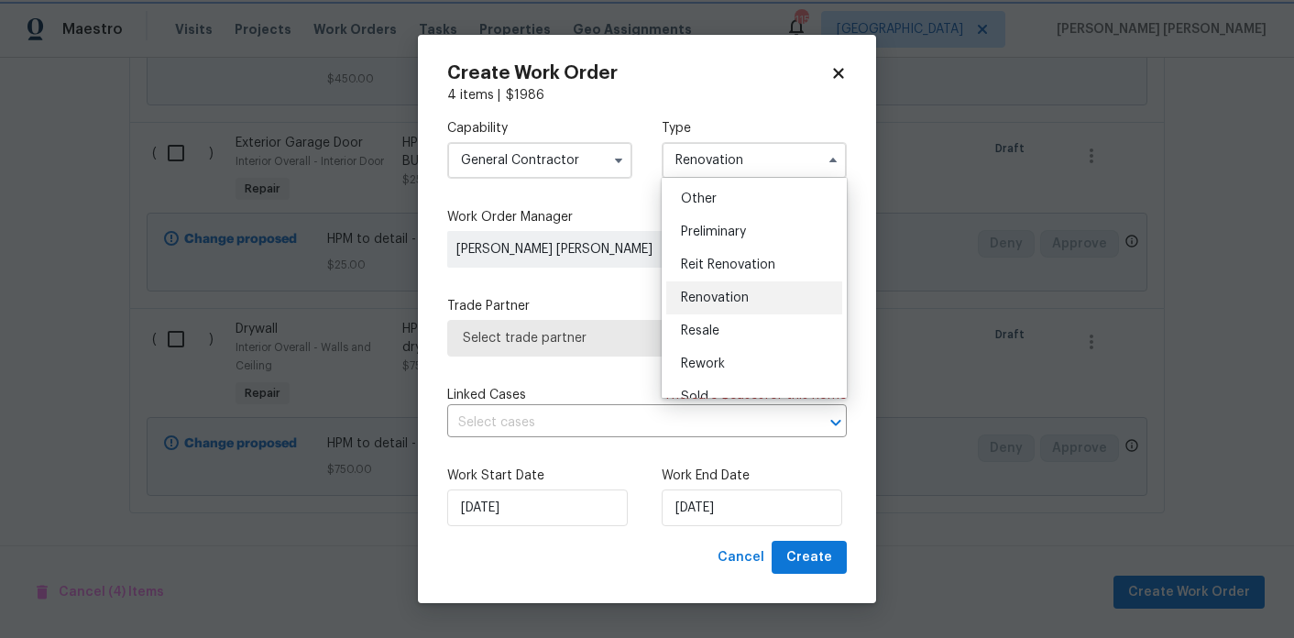
scroll to position [0, 0]
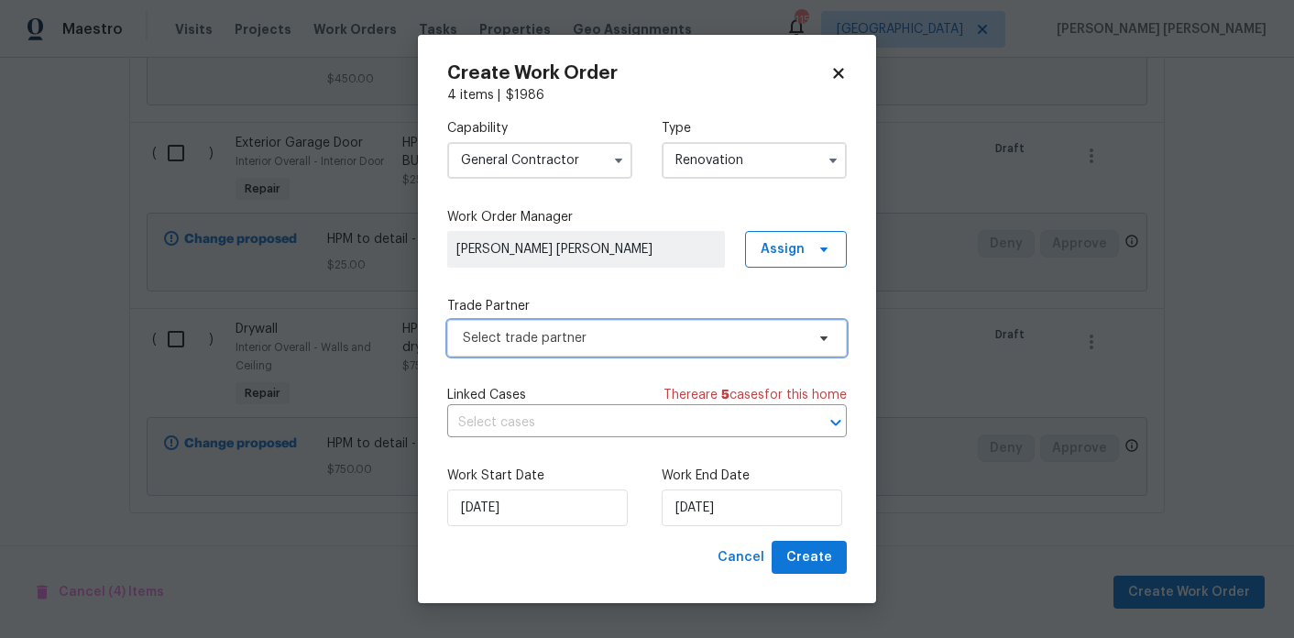
click at [714, 342] on span "Select trade partner" at bounding box center [634, 338] width 342 height 18
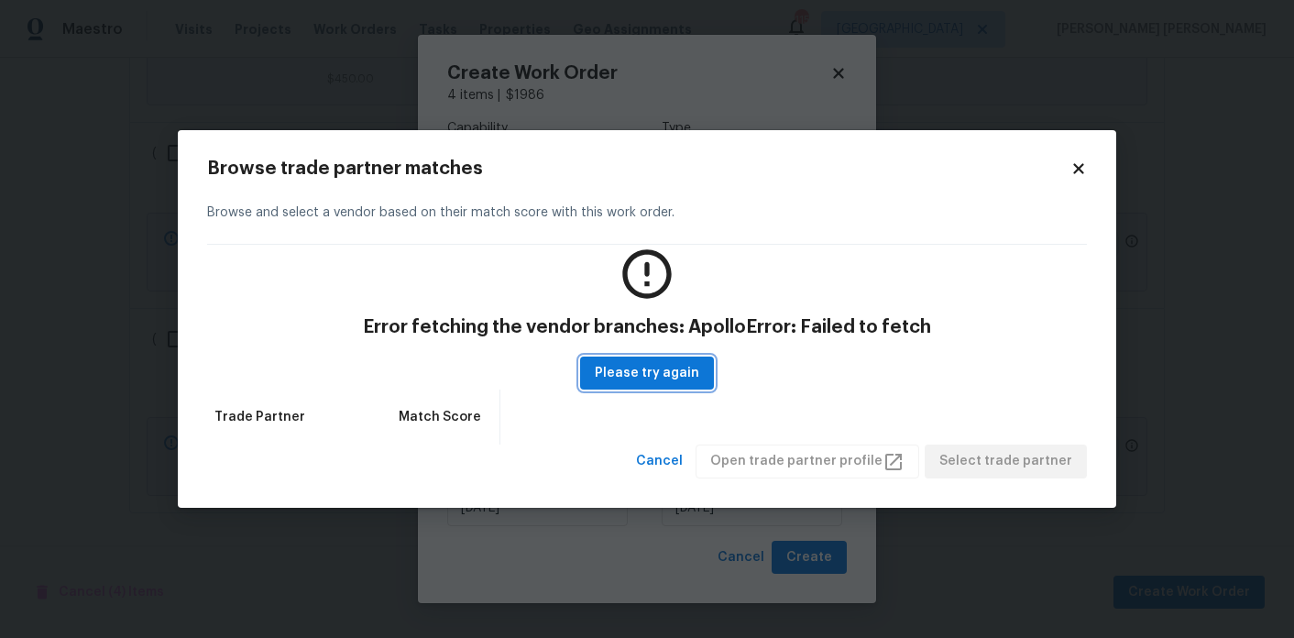
click at [675, 368] on span "Please try again" at bounding box center [647, 373] width 104 height 23
click at [671, 379] on span "Please try again" at bounding box center [647, 373] width 104 height 23
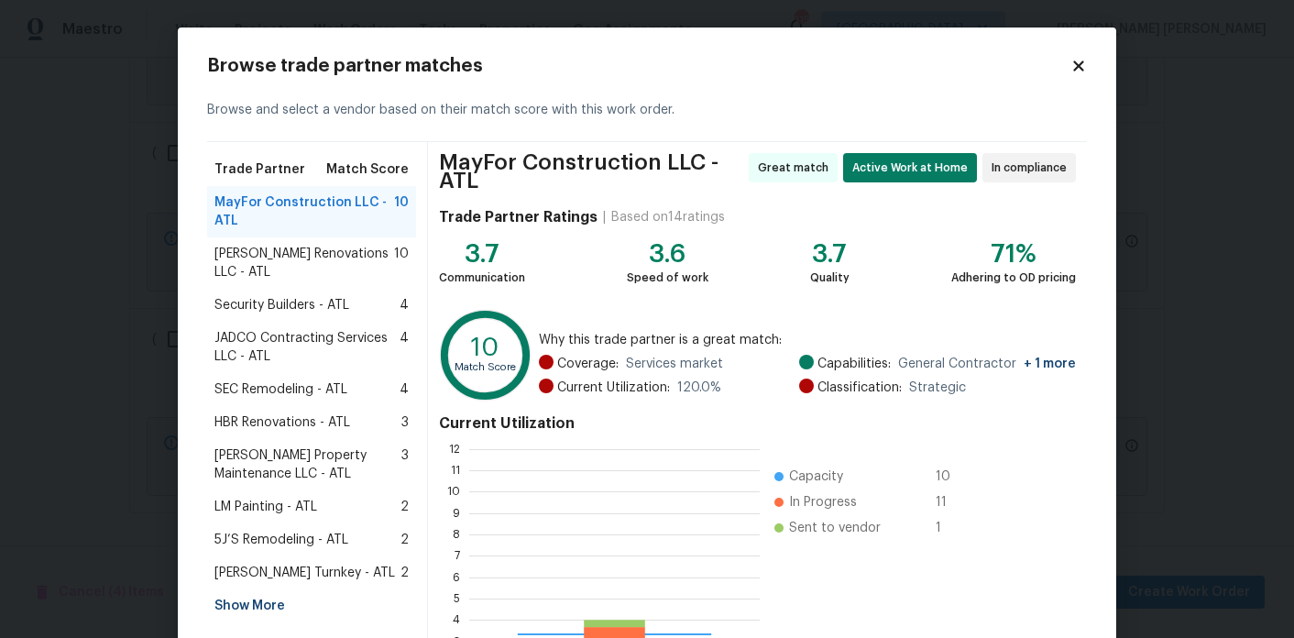
scroll to position [257, 290]
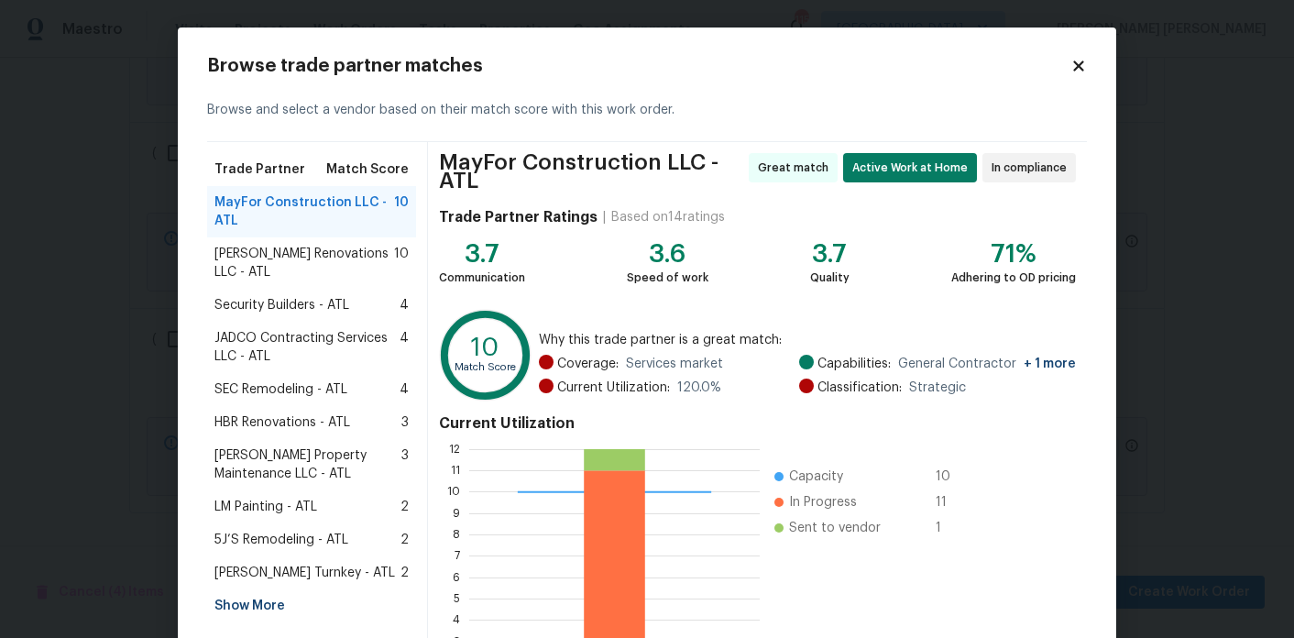
click at [382, 253] on span "[PERSON_NAME] Renovations LLC - ATL" at bounding box center [304, 263] width 180 height 37
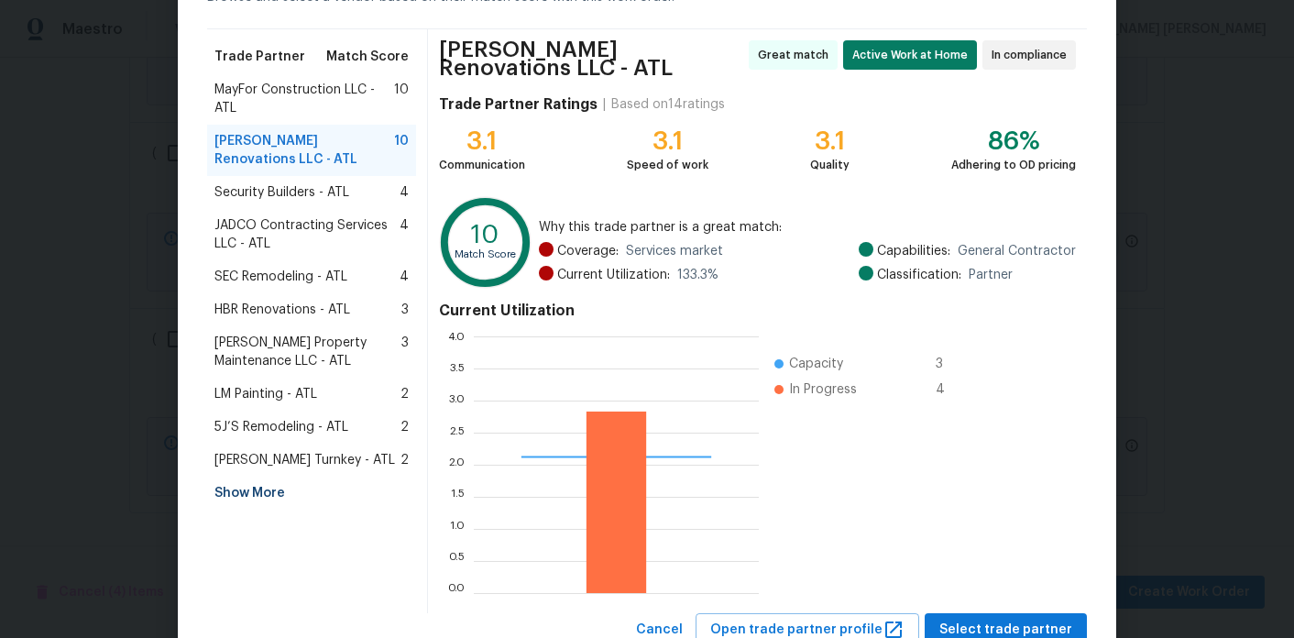
scroll to position [170, 0]
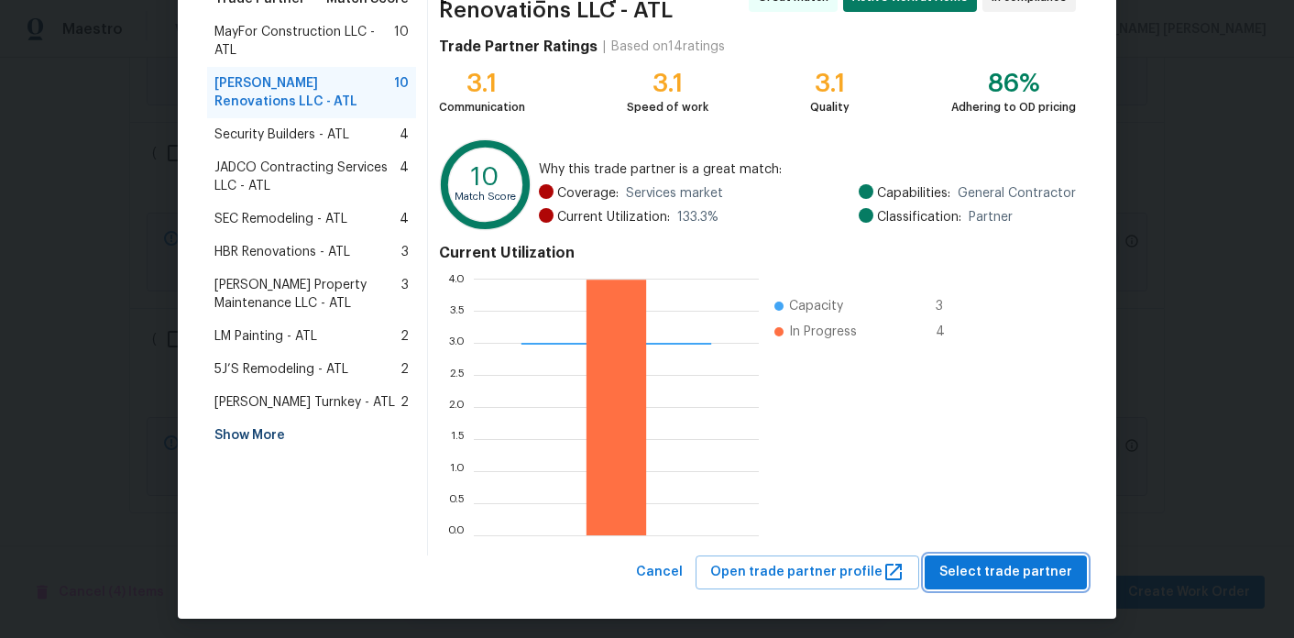
click at [971, 576] on button "Select trade partner" at bounding box center [1005, 572] width 162 height 34
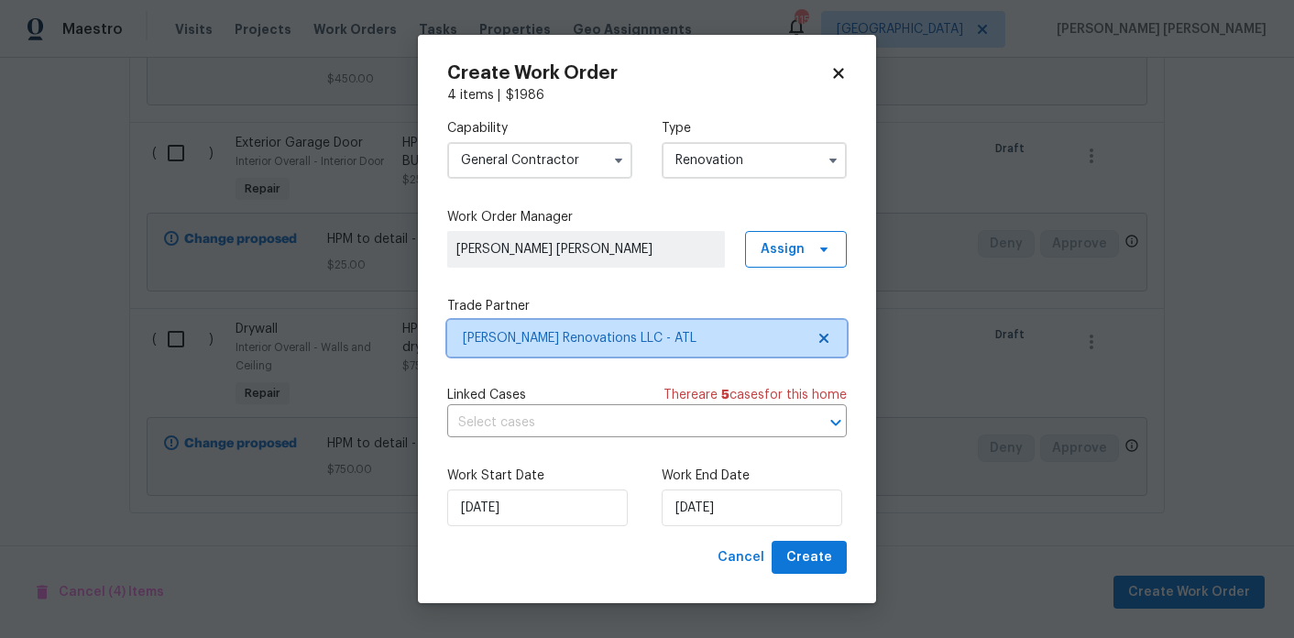
scroll to position [0, 0]
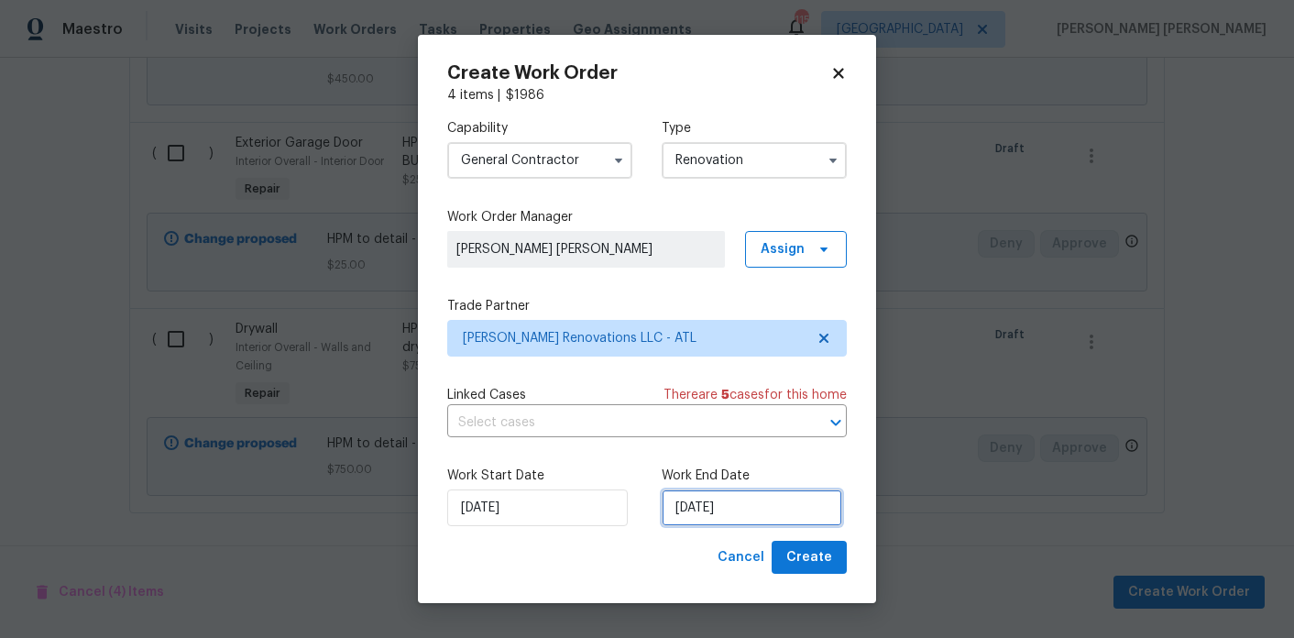
click at [690, 509] on input "[DATE]" at bounding box center [751, 507] width 180 height 37
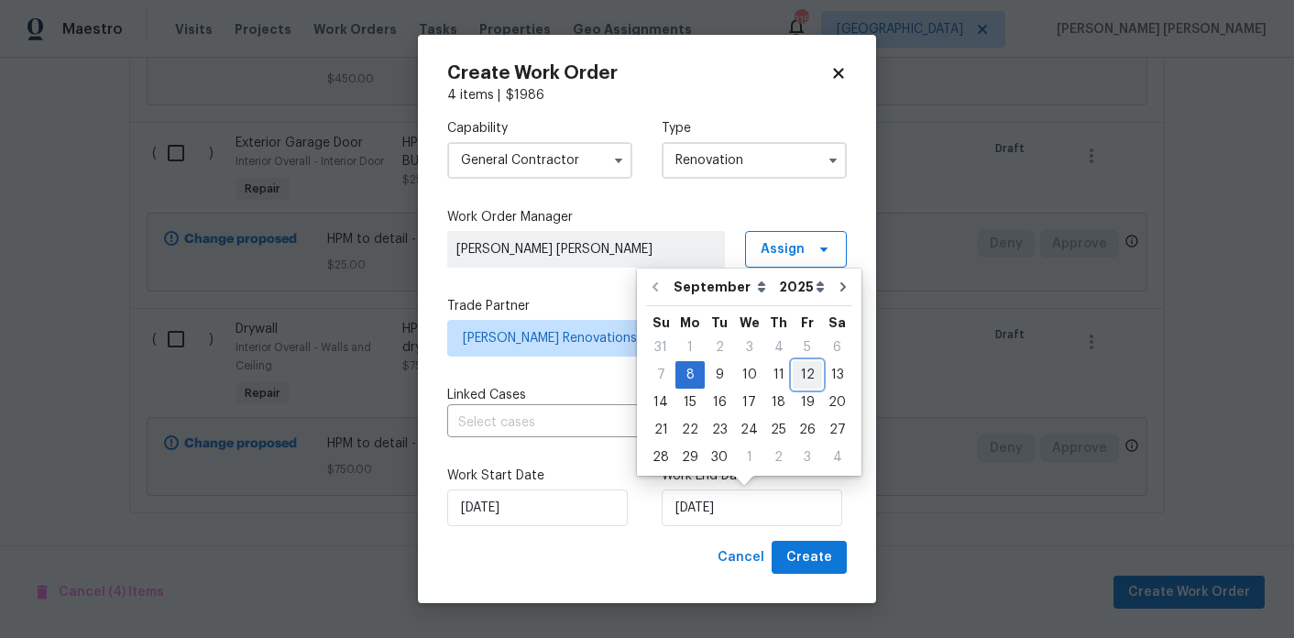
click at [797, 366] on div "12" at bounding box center [806, 375] width 29 height 26
type input "9/12/2025"
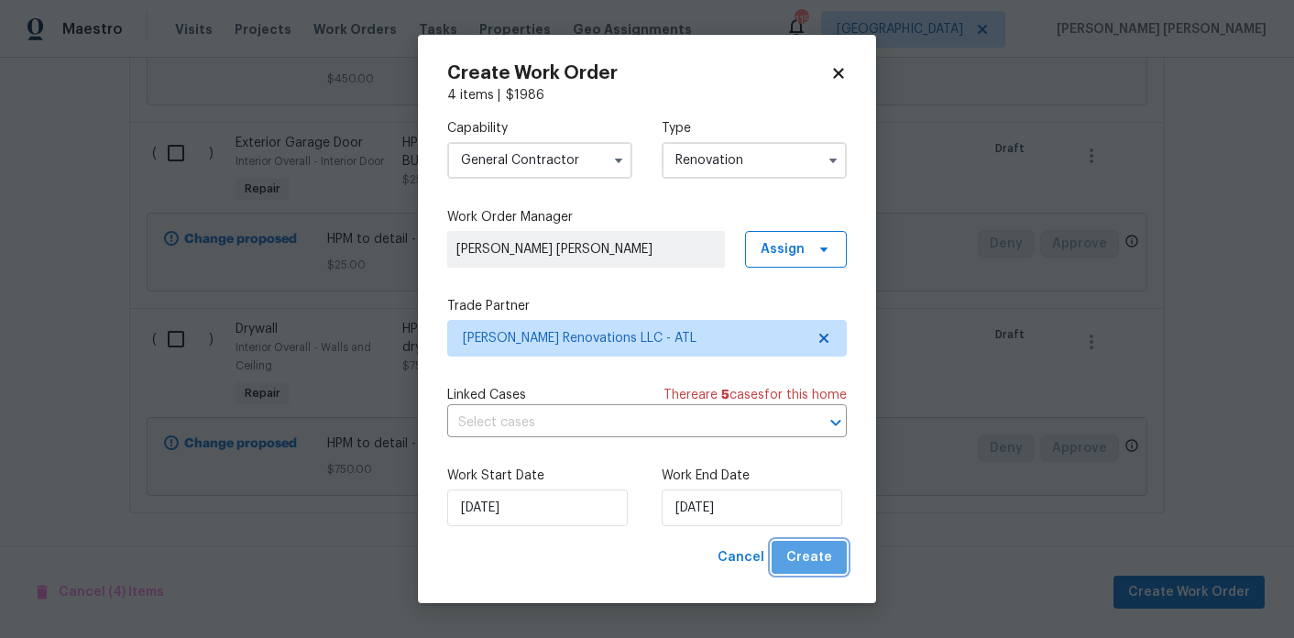
click at [822, 556] on span "Create" at bounding box center [809, 557] width 46 height 23
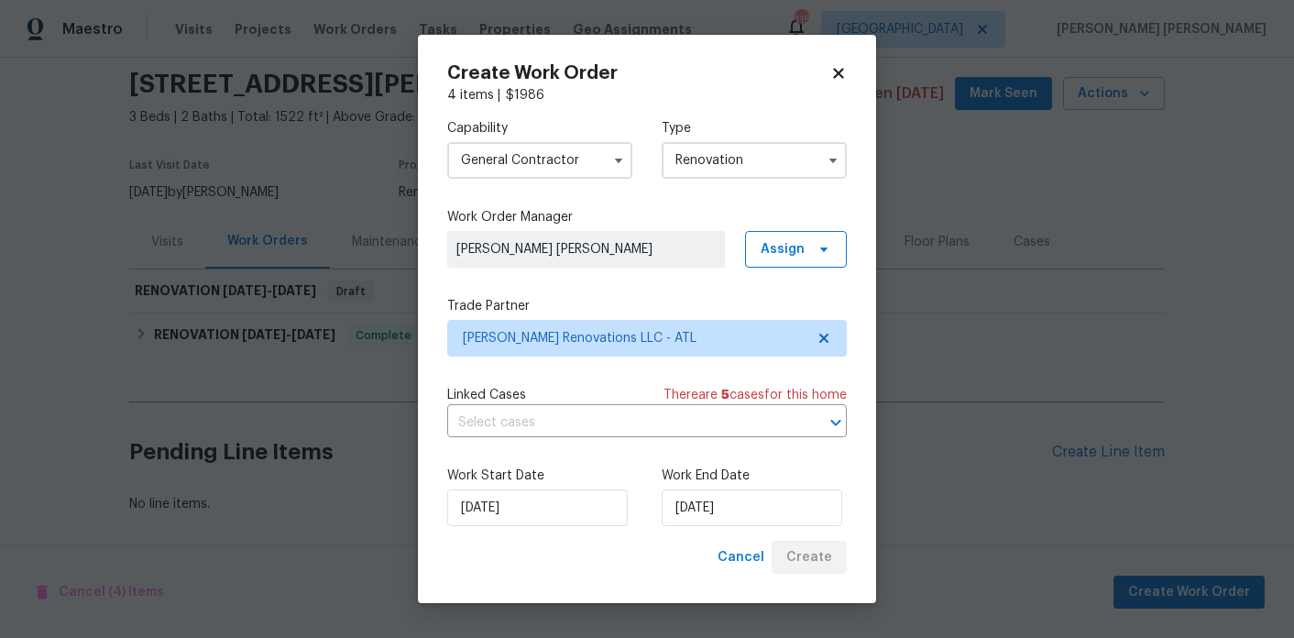
scroll to position [63, 0]
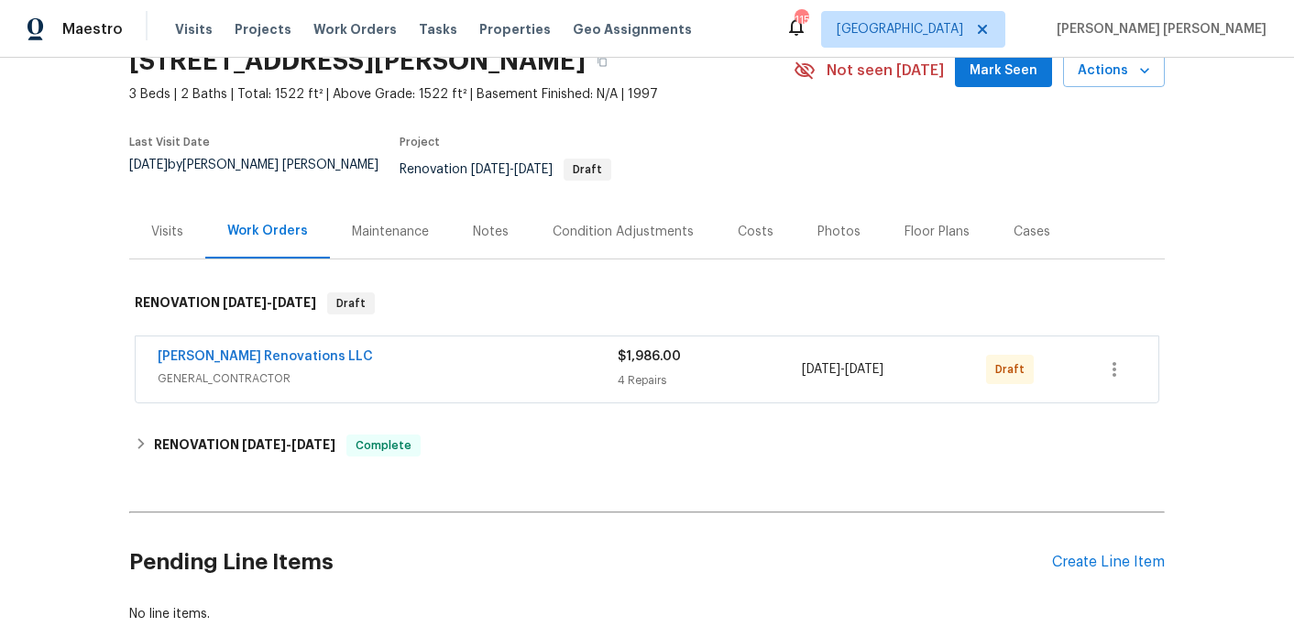
scroll to position [88, 0]
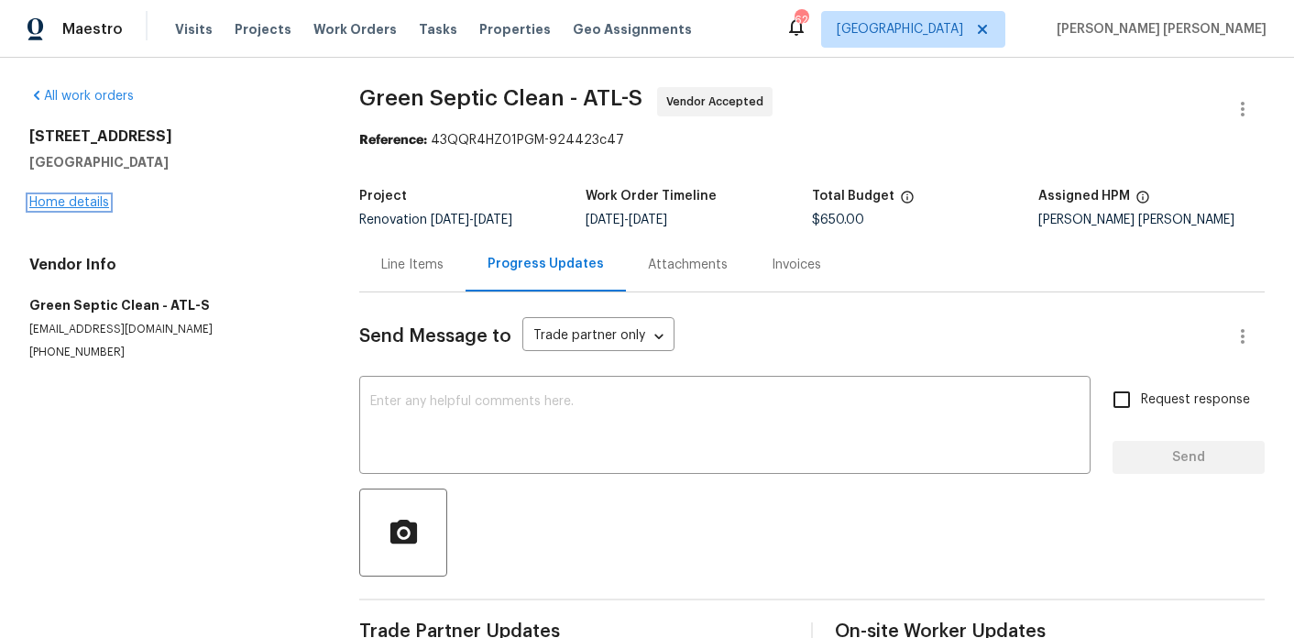
click at [46, 206] on link "Home details" at bounding box center [69, 202] width 80 height 13
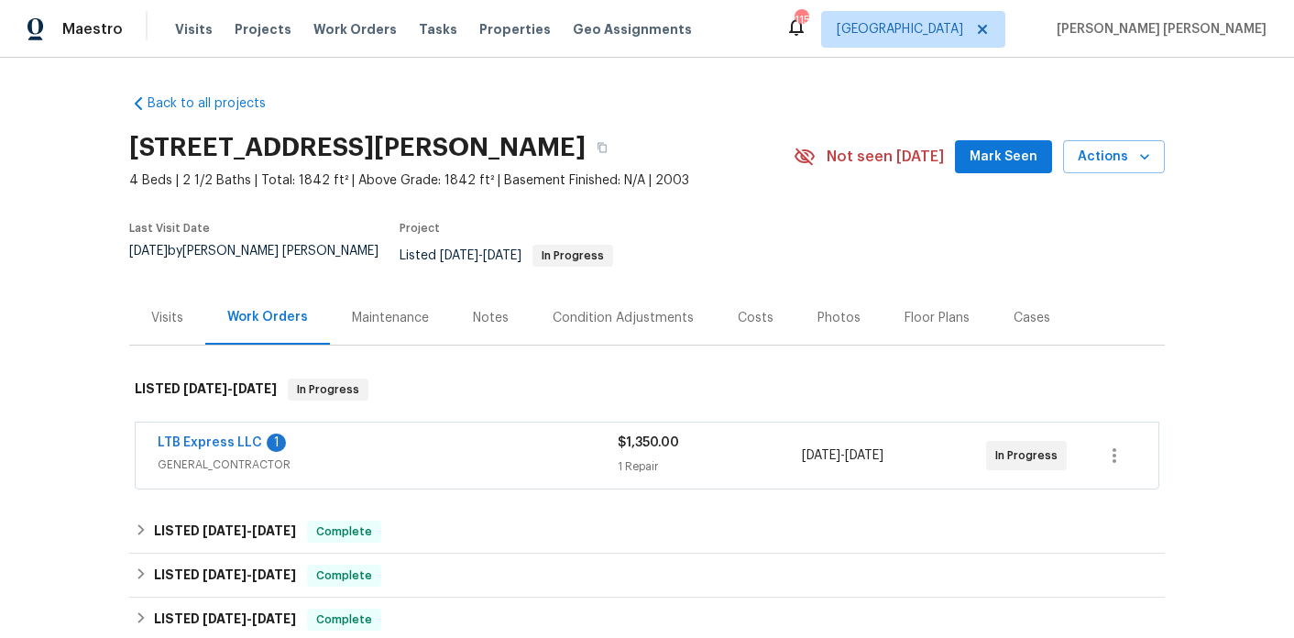
click at [343, 422] on div "LTB Express LLC 1 GENERAL_CONTRACTOR $1,350.00 1 Repair [DATE] - [DATE] In Prog…" at bounding box center [647, 455] width 1022 height 66
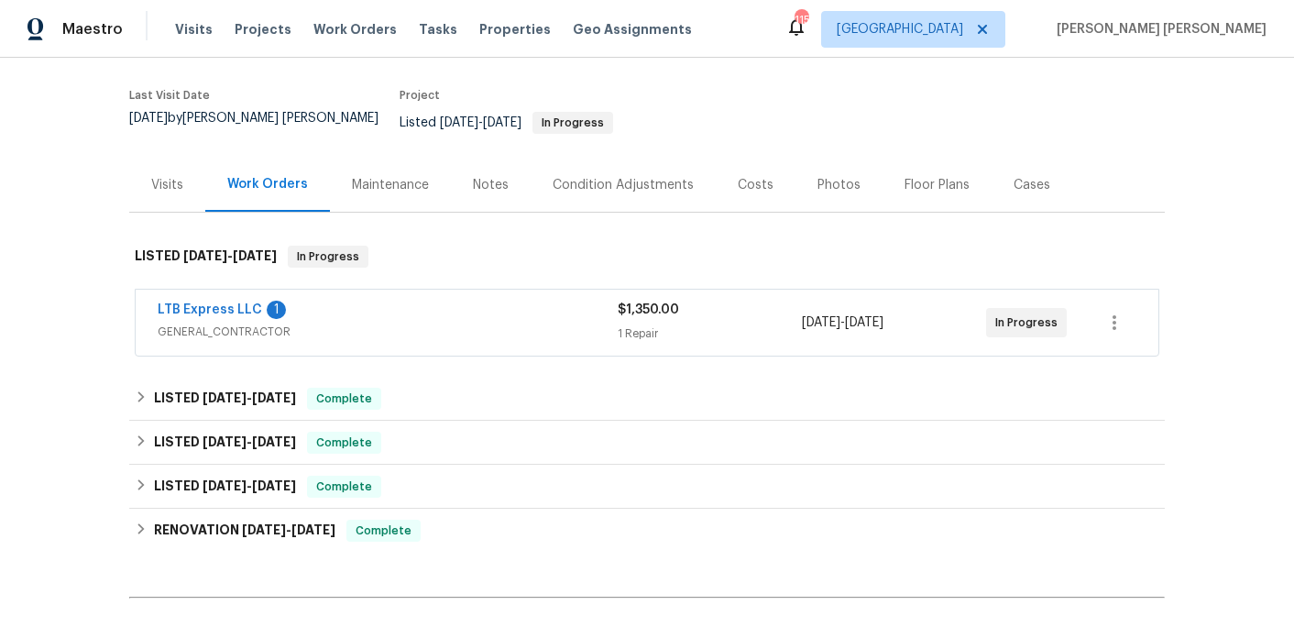
scroll to position [135, 0]
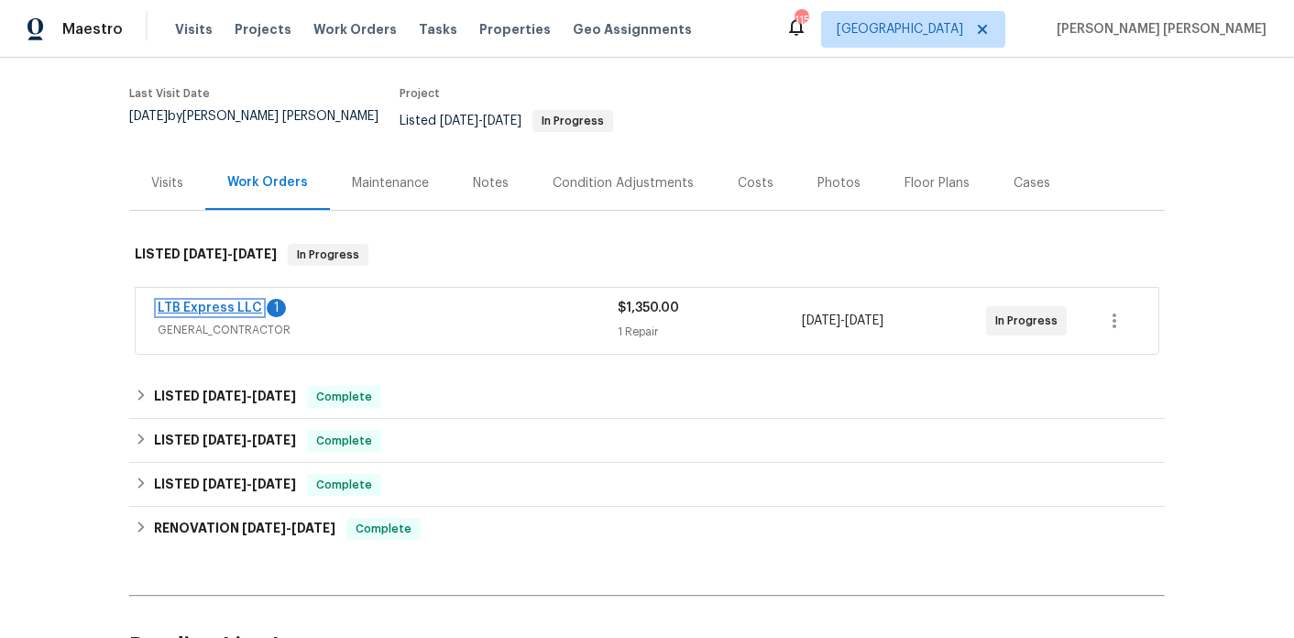
click at [218, 301] on link "LTB Express LLC" at bounding box center [210, 307] width 104 height 13
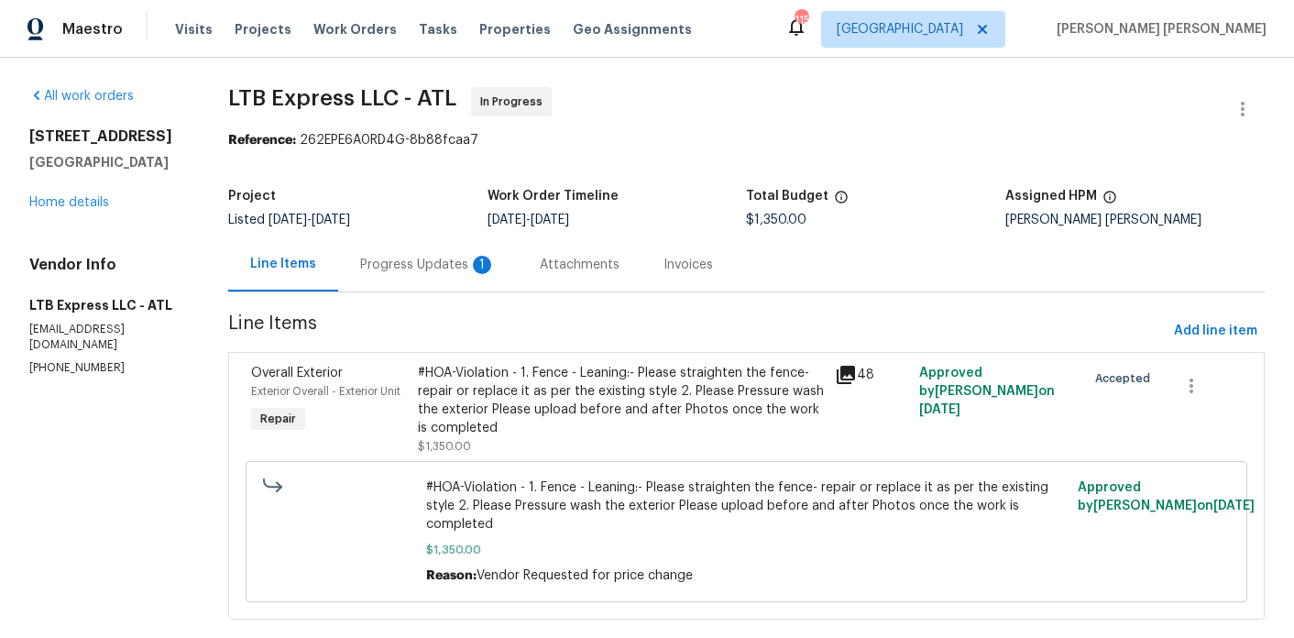
click at [436, 283] on div "Progress Updates 1" at bounding box center [428, 264] width 180 height 54
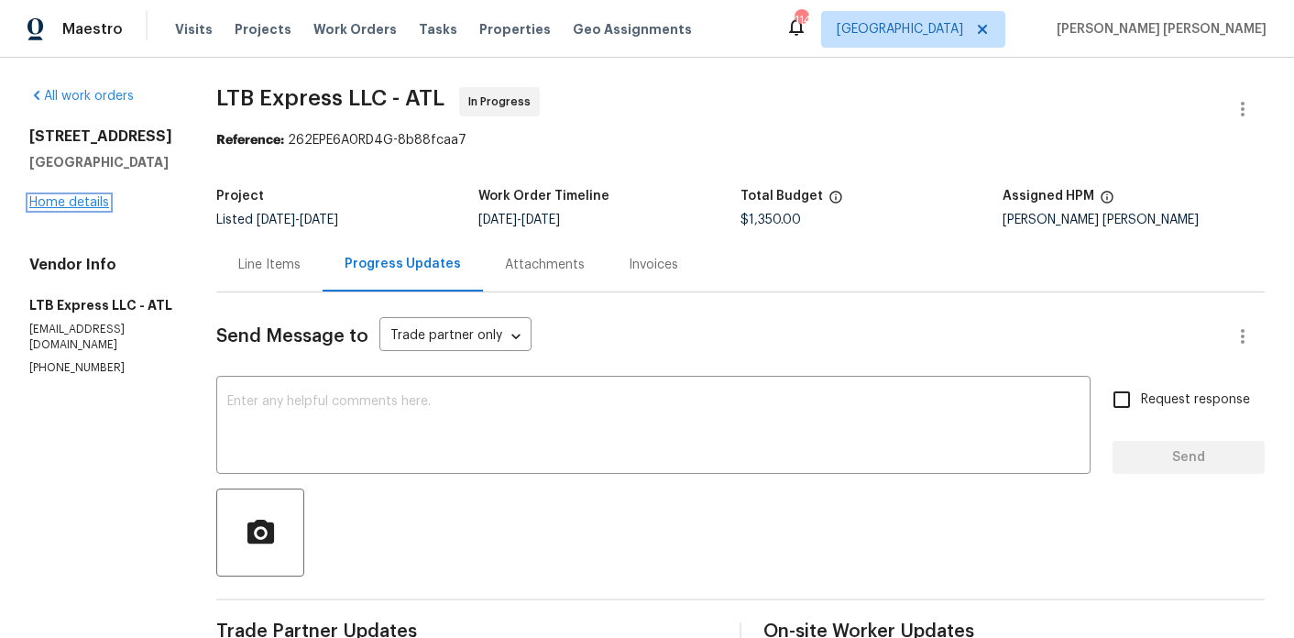
click at [63, 209] on link "Home details" at bounding box center [69, 202] width 80 height 13
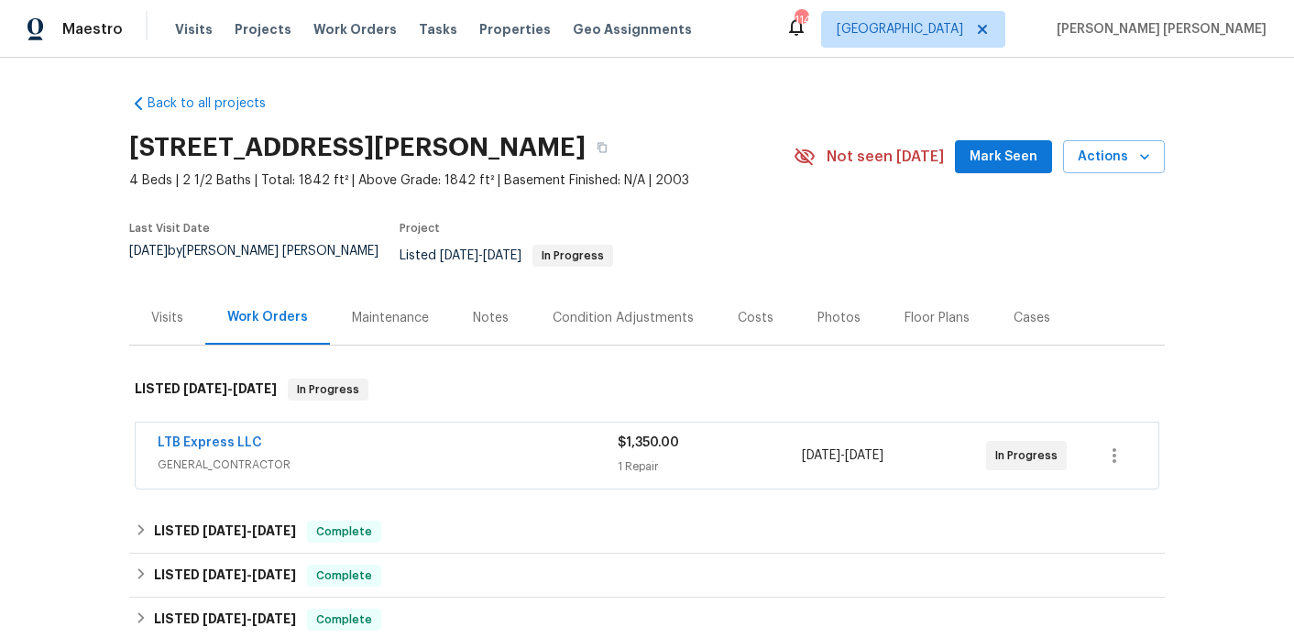
click at [176, 312] on div "Visits" at bounding box center [167, 318] width 32 height 18
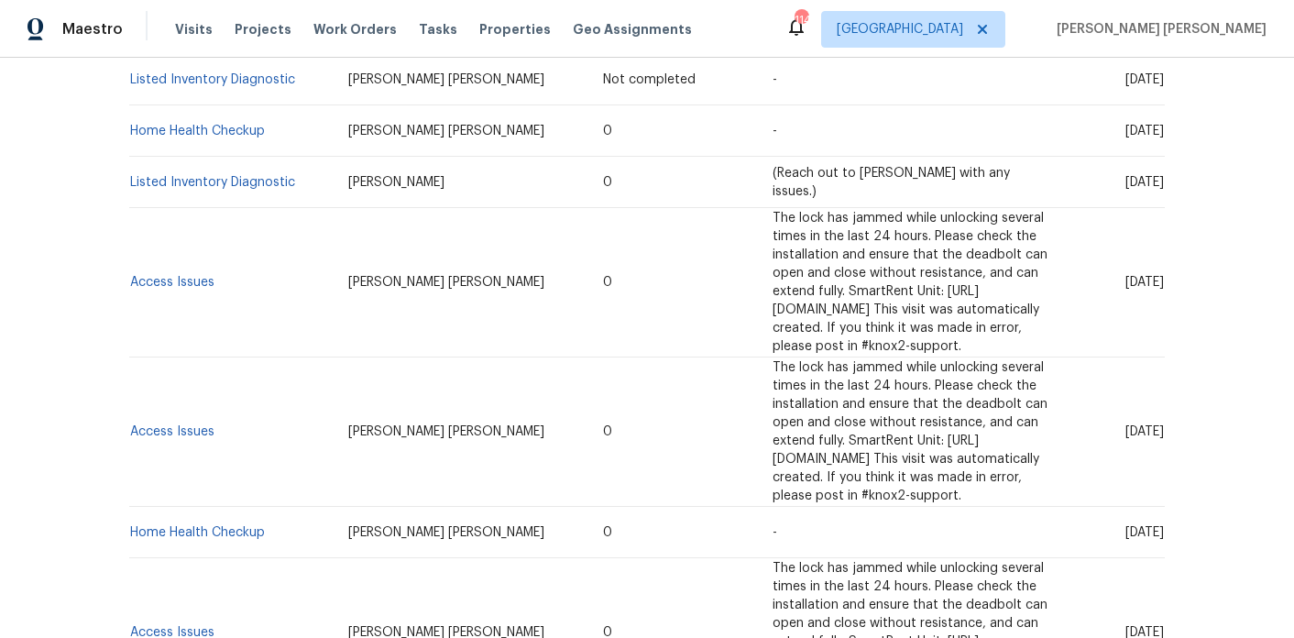
scroll to position [606, 0]
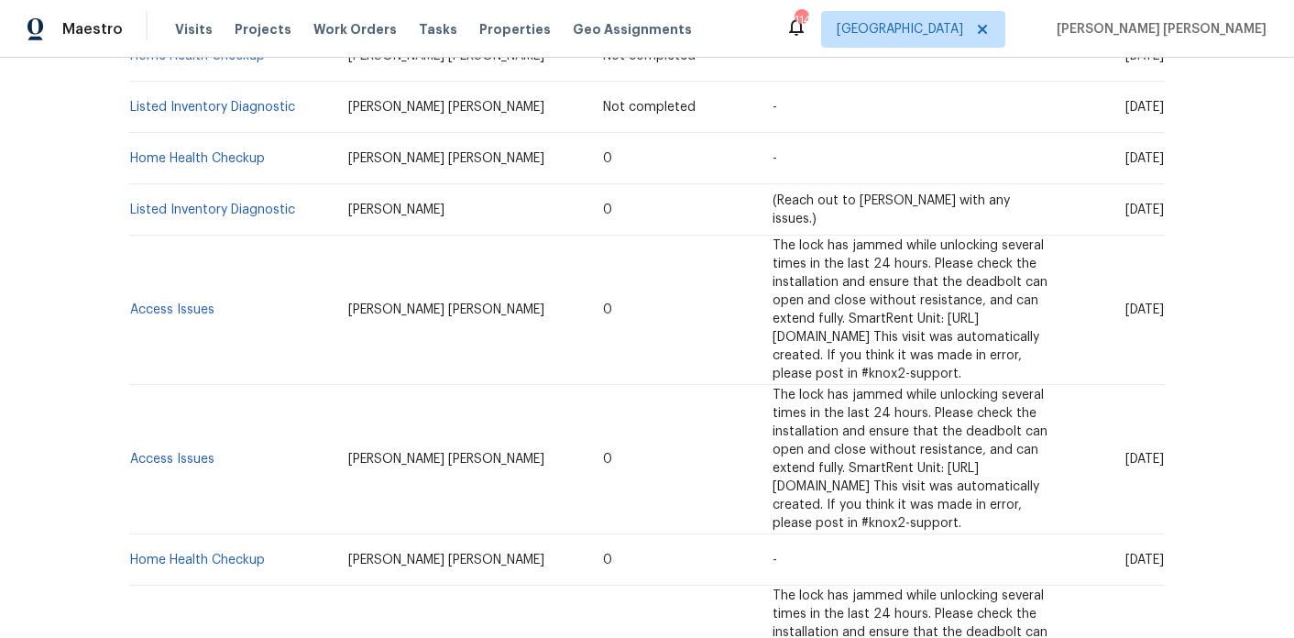
click at [184, 211] on td "Listed Inventory Diagnostic" at bounding box center [231, 209] width 204 height 51
click at [185, 203] on link "Listed Inventory Diagnostic" at bounding box center [212, 209] width 165 height 13
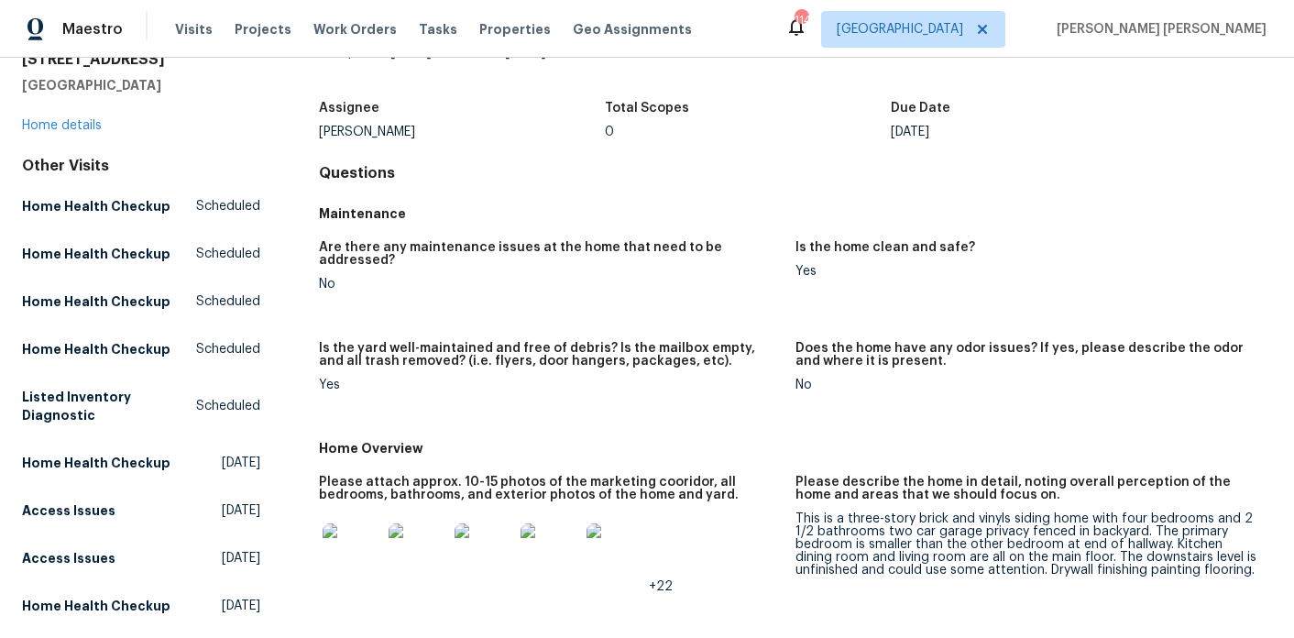
scroll to position [87, 0]
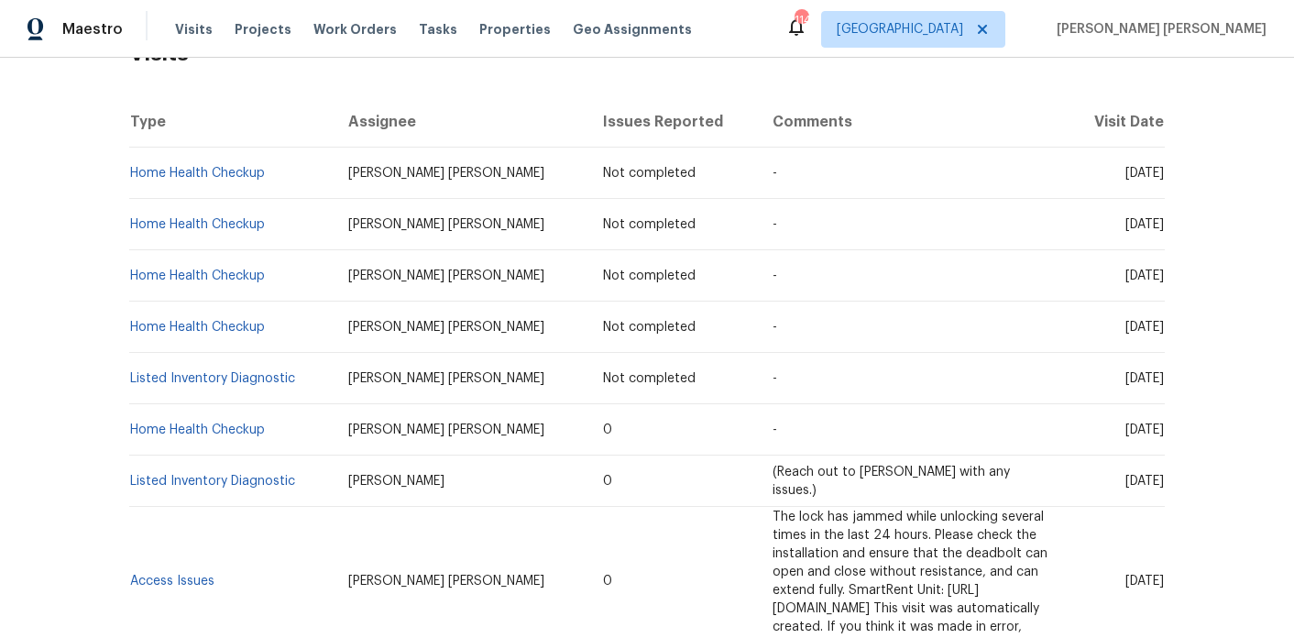
scroll to position [338, 0]
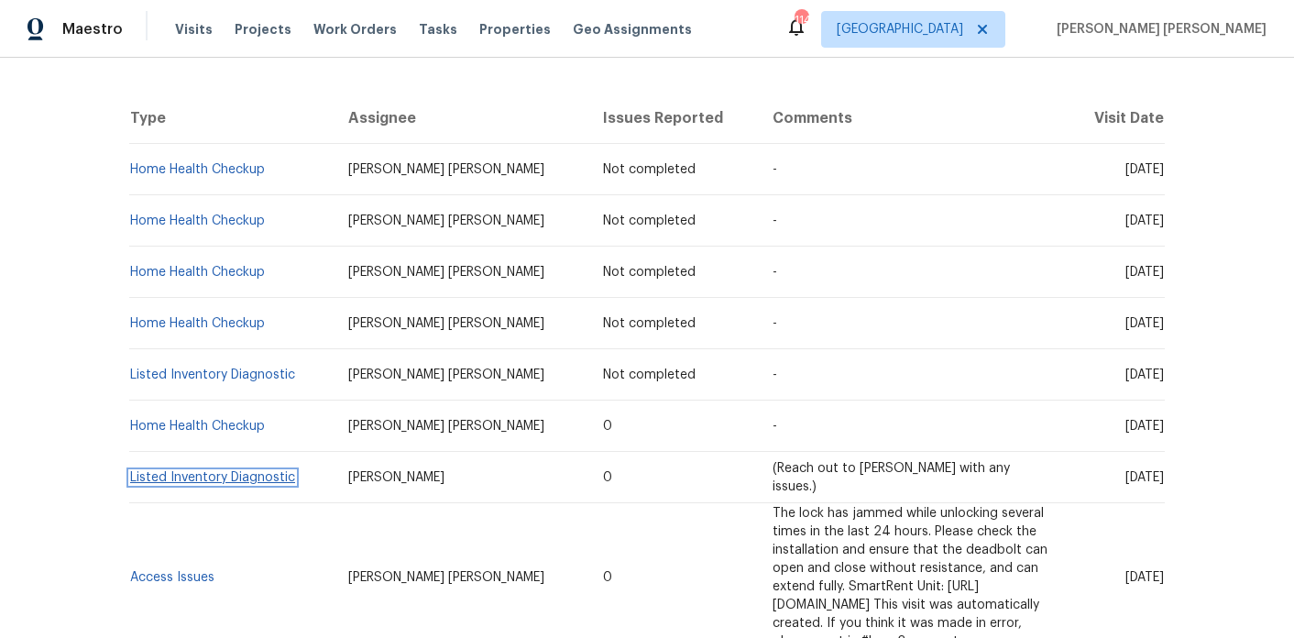
click at [181, 473] on link "Listed Inventory Diagnostic" at bounding box center [212, 477] width 165 height 13
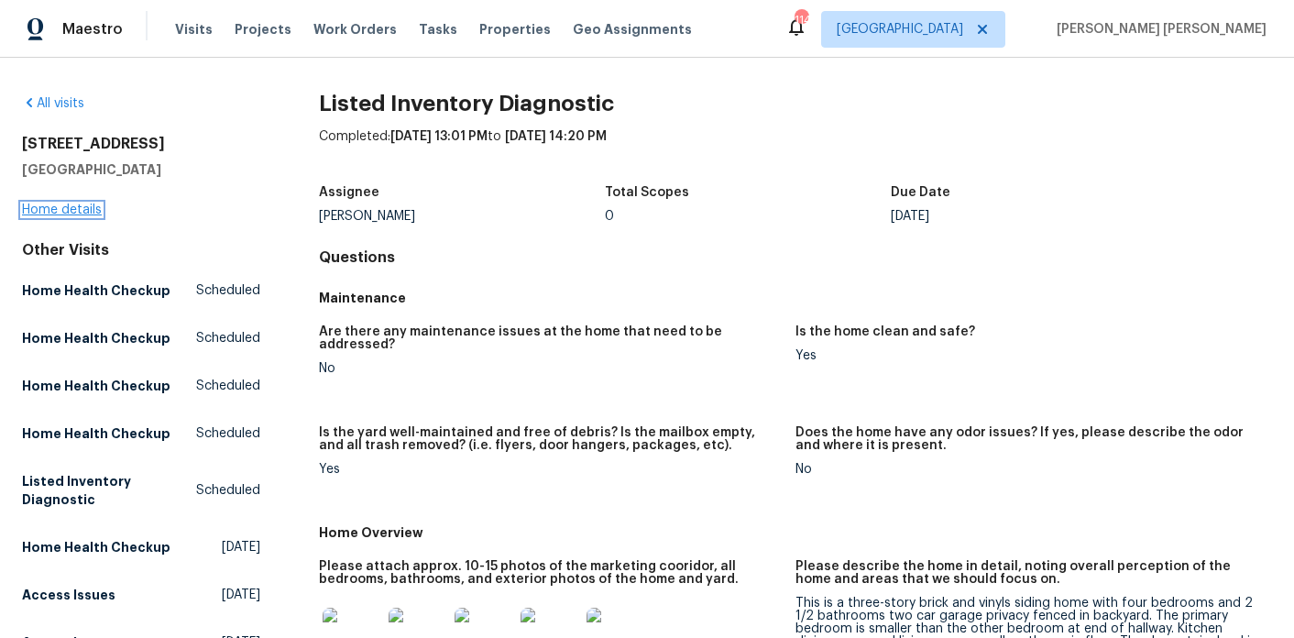
click at [68, 209] on link "Home details" at bounding box center [62, 209] width 80 height 13
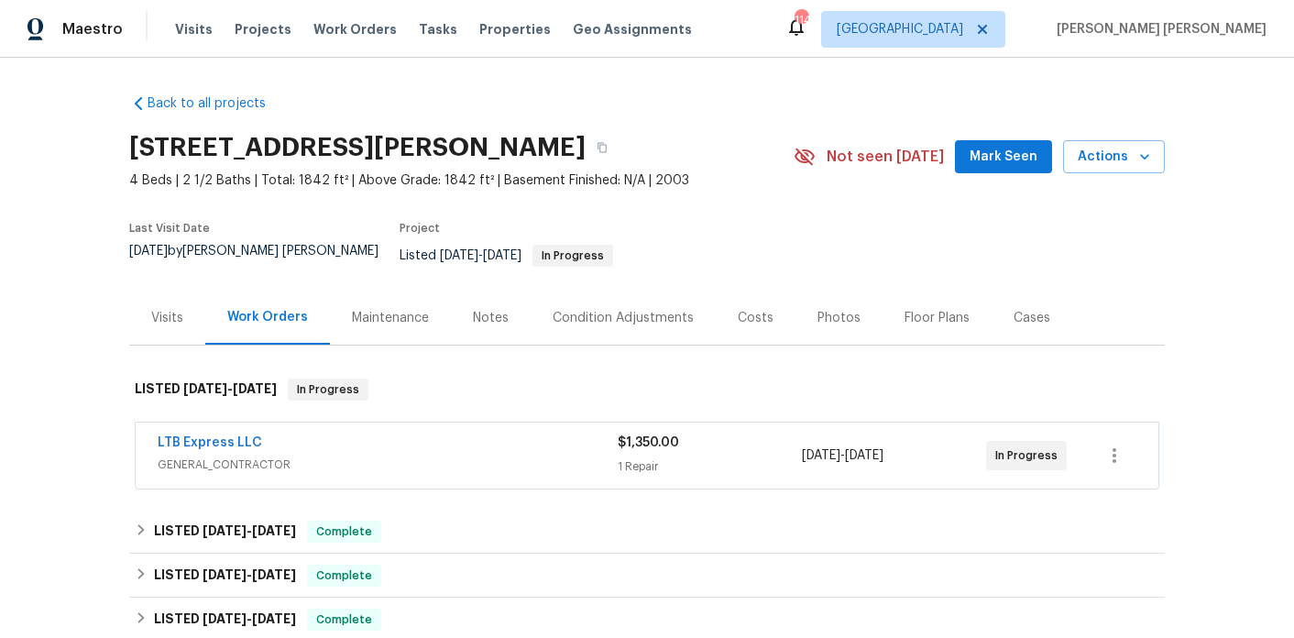
click at [147, 295] on div "Visits" at bounding box center [167, 317] width 76 height 54
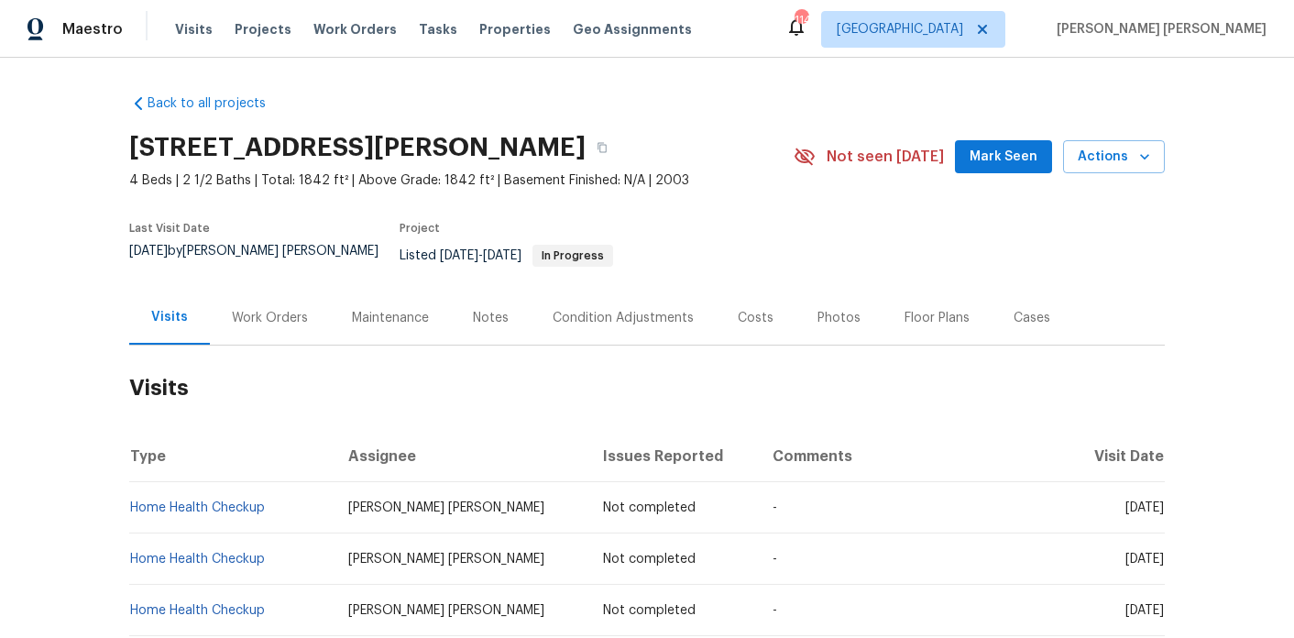
scroll to position [1210, 0]
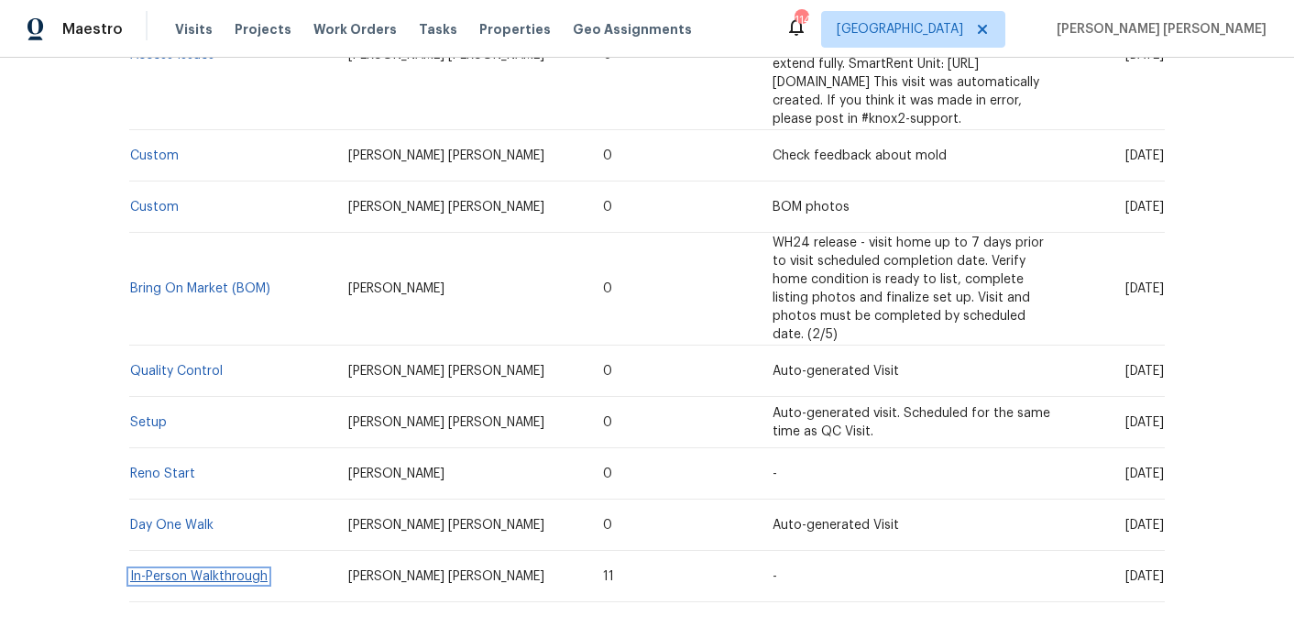
click at [203, 570] on link "In-Person Walkthrough" at bounding box center [198, 576] width 137 height 13
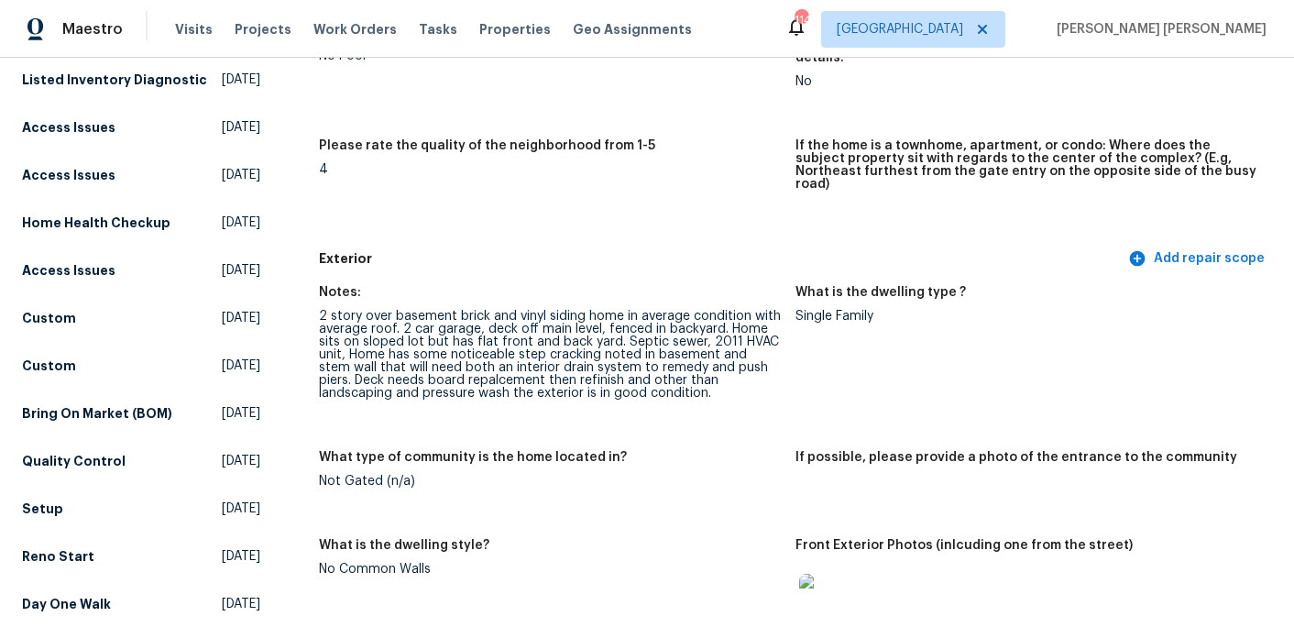
scroll to position [516, 0]
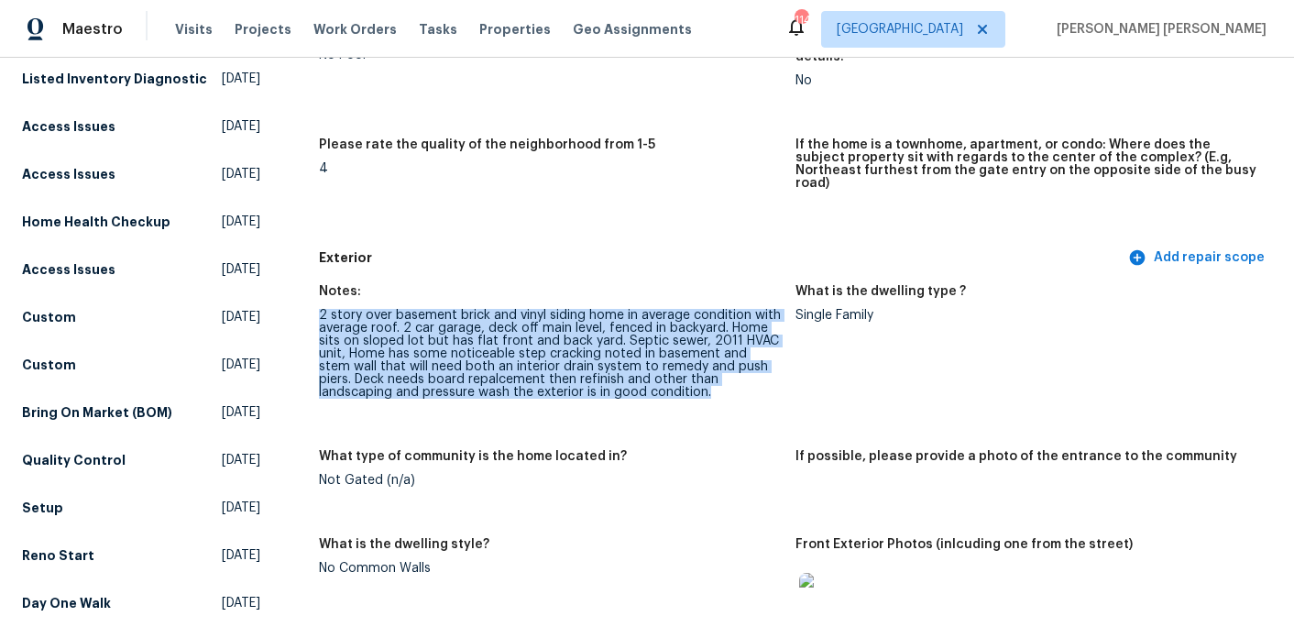
drag, startPoint x: 610, startPoint y: 373, endPoint x: 316, endPoint y: 292, distance: 304.9
copy div "2 story over basement brick and vinyl siding home in average condition with ave…"
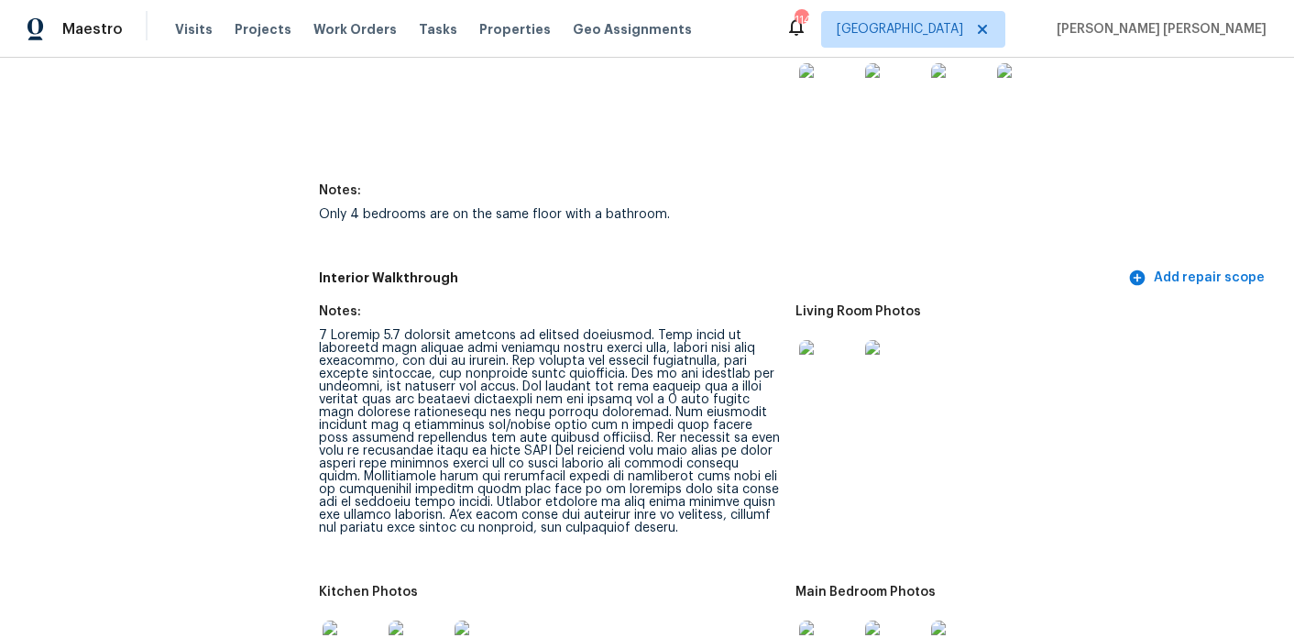
scroll to position [2114, 0]
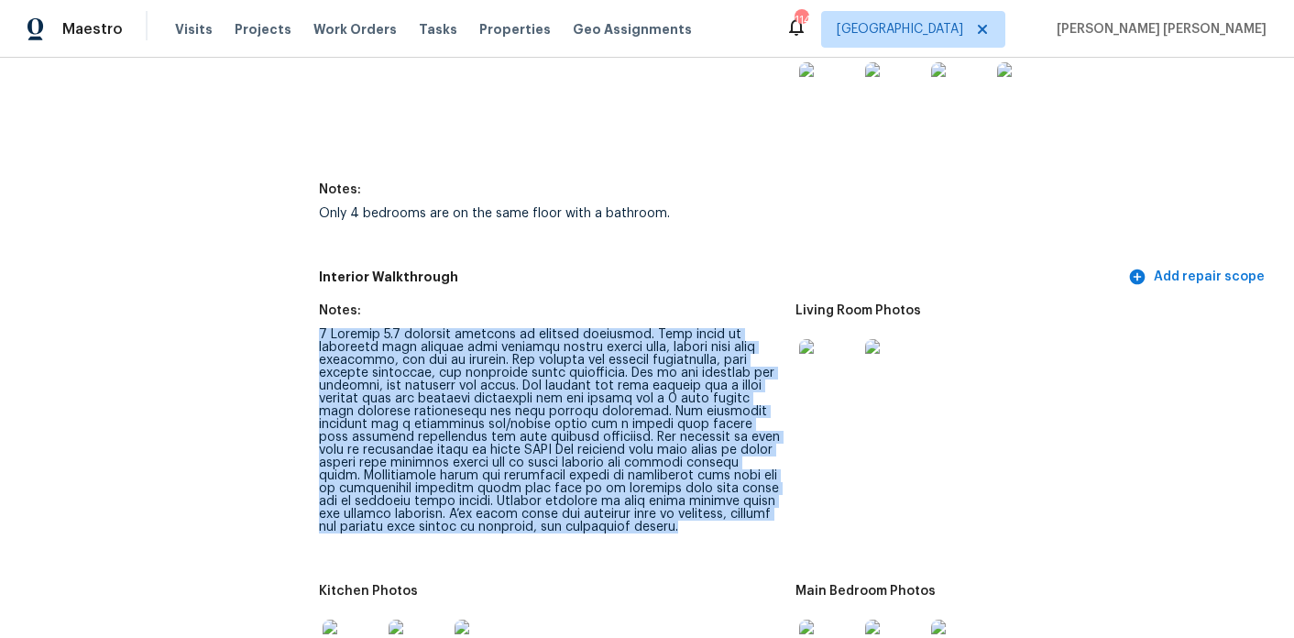
drag, startPoint x: 703, startPoint y: 495, endPoint x: 307, endPoint y: 294, distance: 443.7
copy div "4 Bedroom 2.5 bathroom interior in average condition. Main level is partially o…"
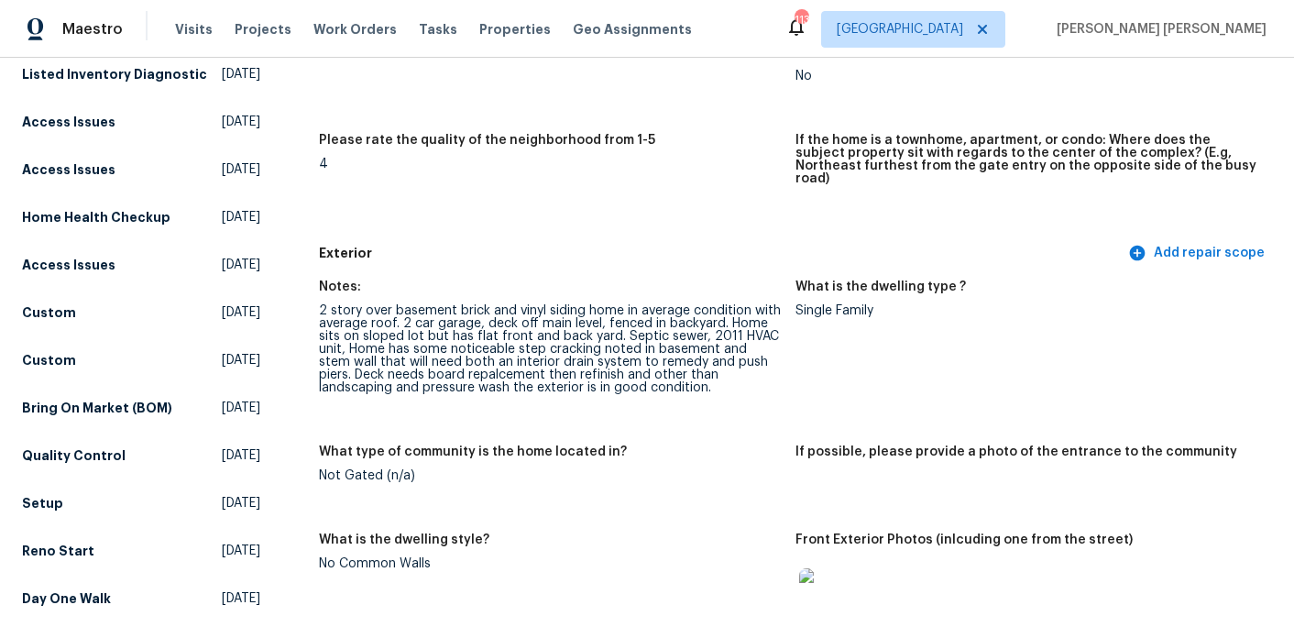
scroll to position [0, 0]
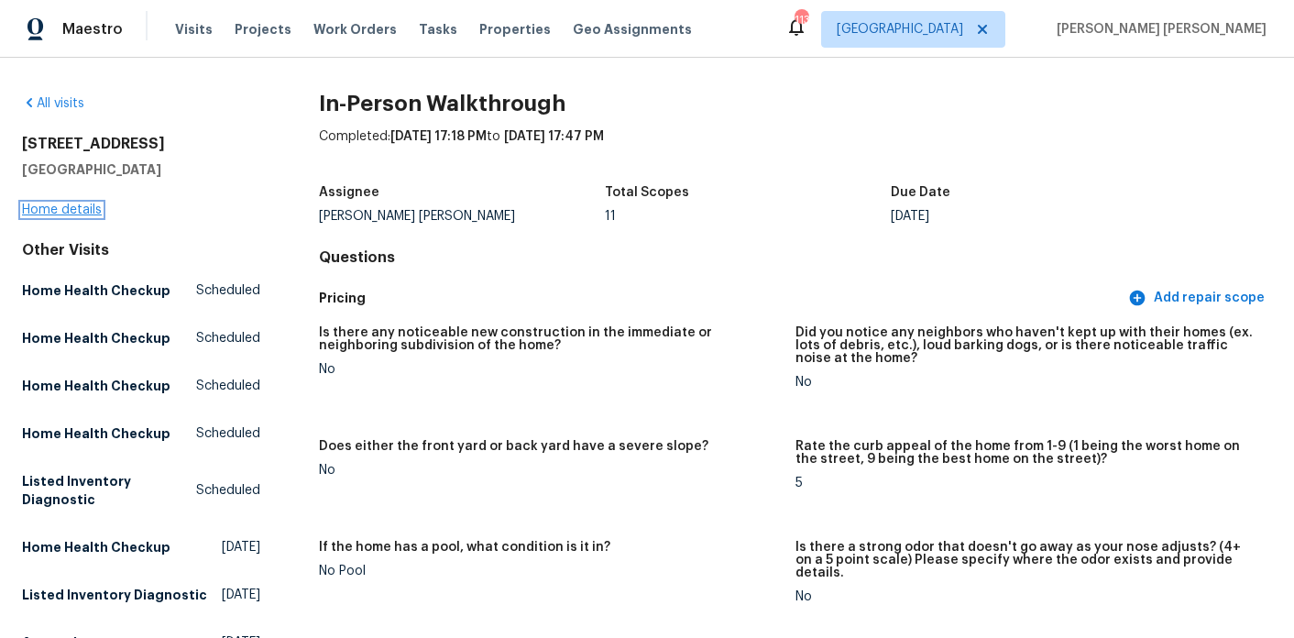
click at [61, 215] on link "Home details" at bounding box center [62, 209] width 80 height 13
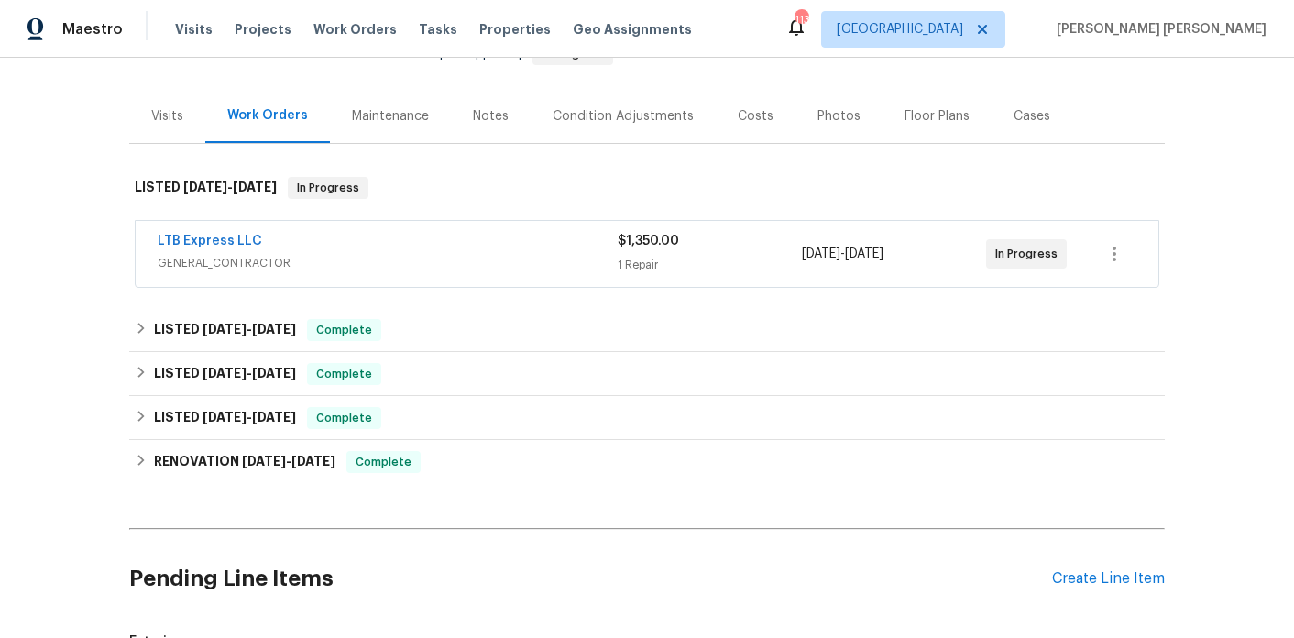
scroll to position [219, 0]
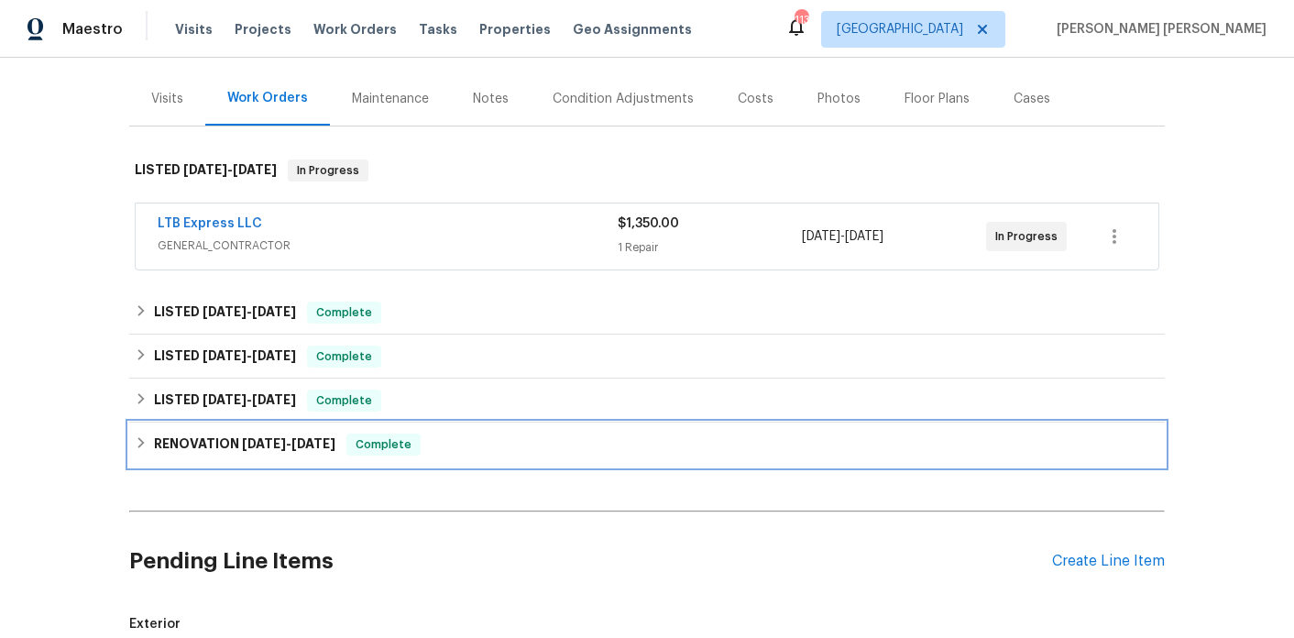
click at [265, 437] on span "[DATE]" at bounding box center [264, 443] width 44 height 13
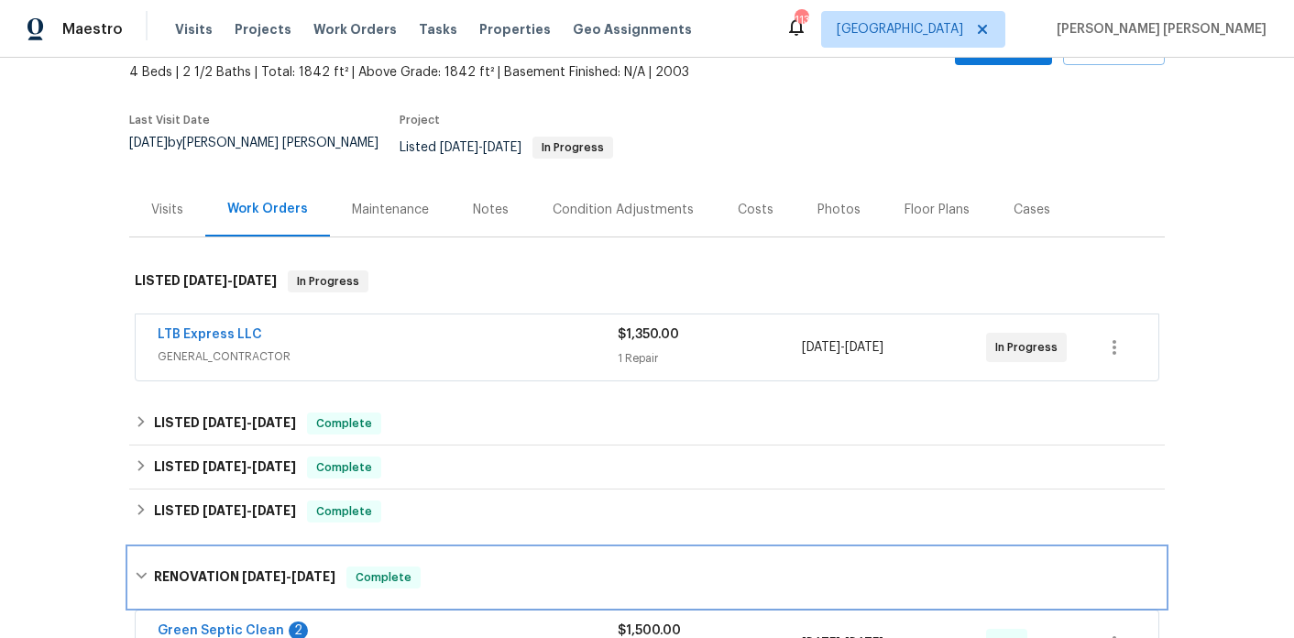
scroll to position [0, 0]
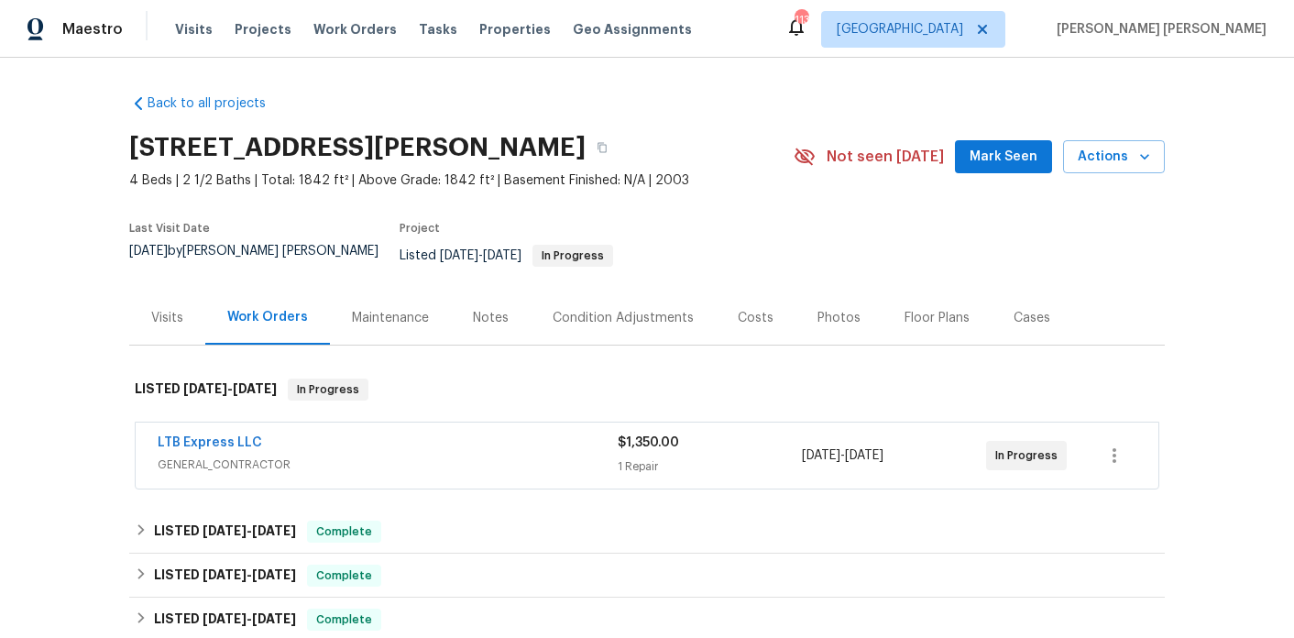
click at [746, 309] on div "Costs" at bounding box center [755, 318] width 36 height 18
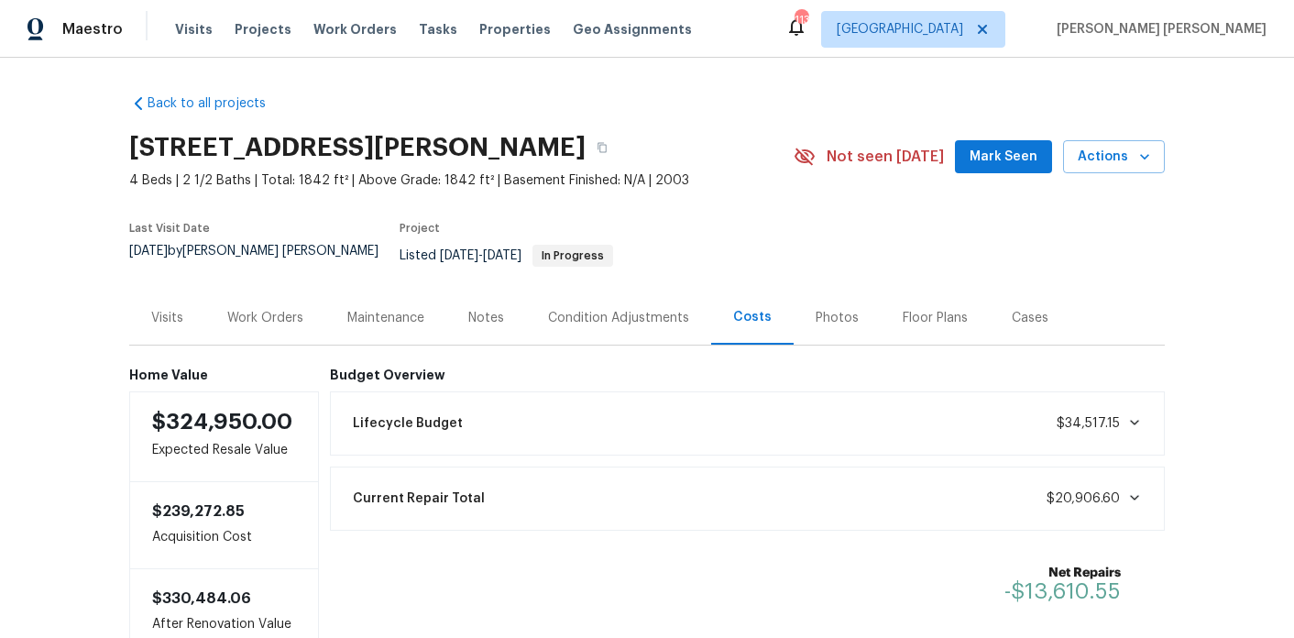
click at [910, 312] on div "Floor Plans" at bounding box center [934, 318] width 65 height 18
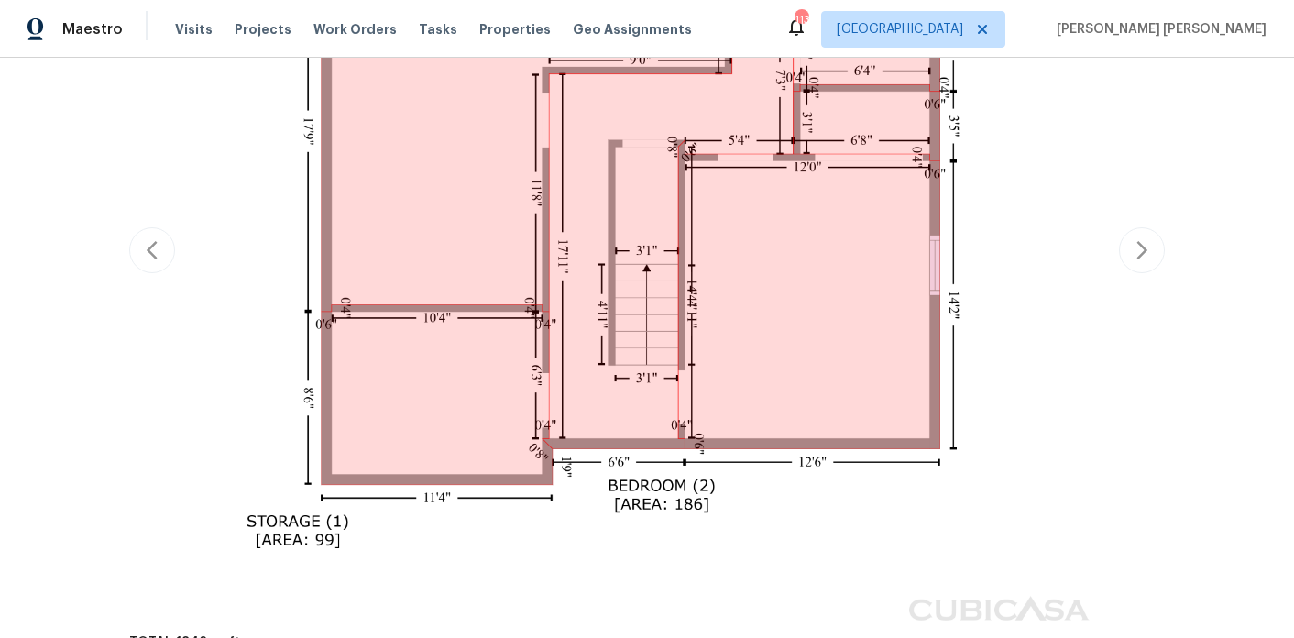
scroll to position [570, 0]
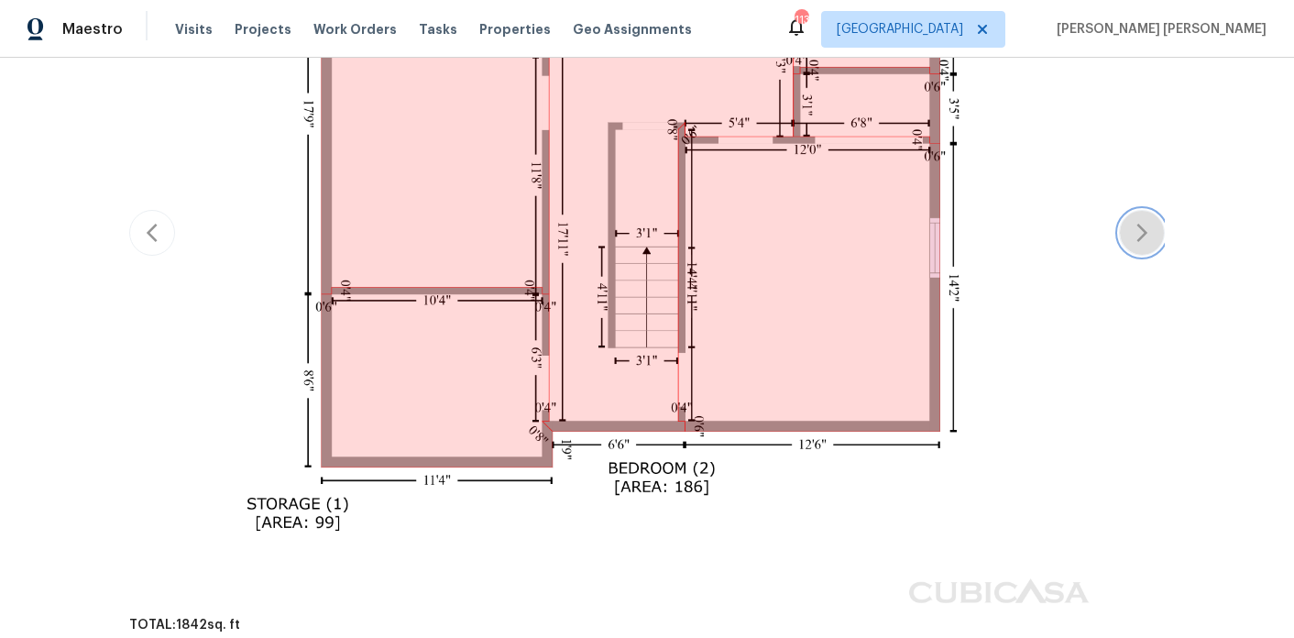
click at [1137, 222] on icon "button" at bounding box center [1142, 233] width 22 height 22
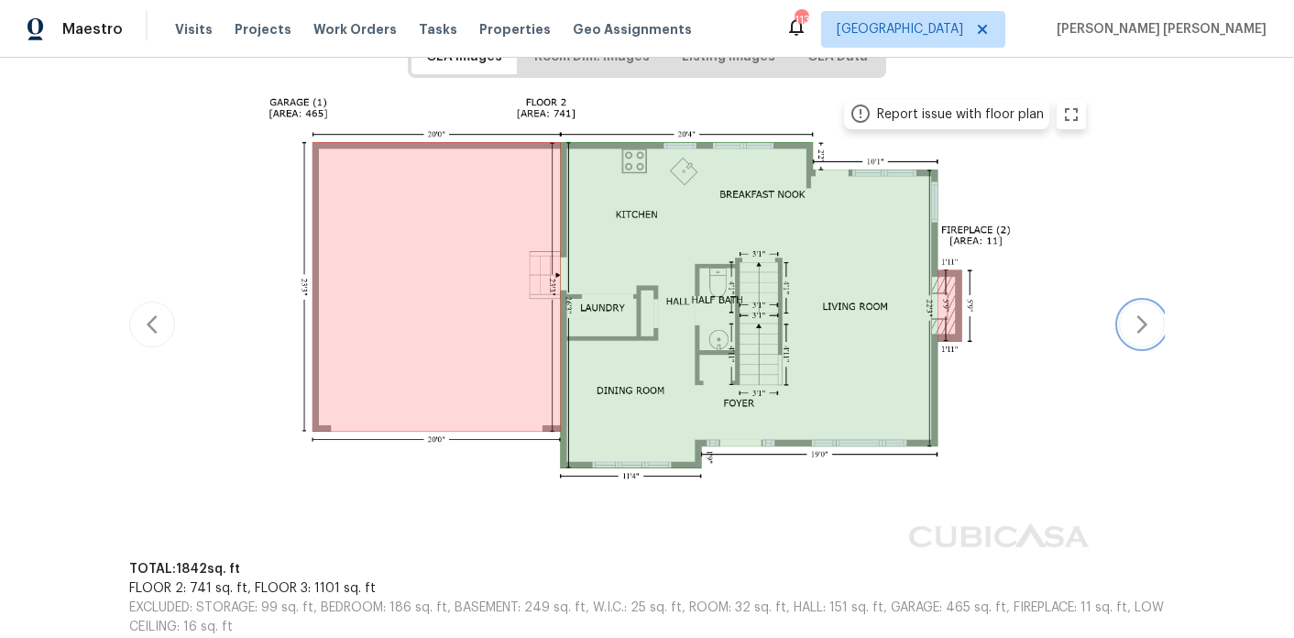
scroll to position [332, 0]
click at [1137, 312] on icon "button" at bounding box center [1142, 323] width 22 height 22
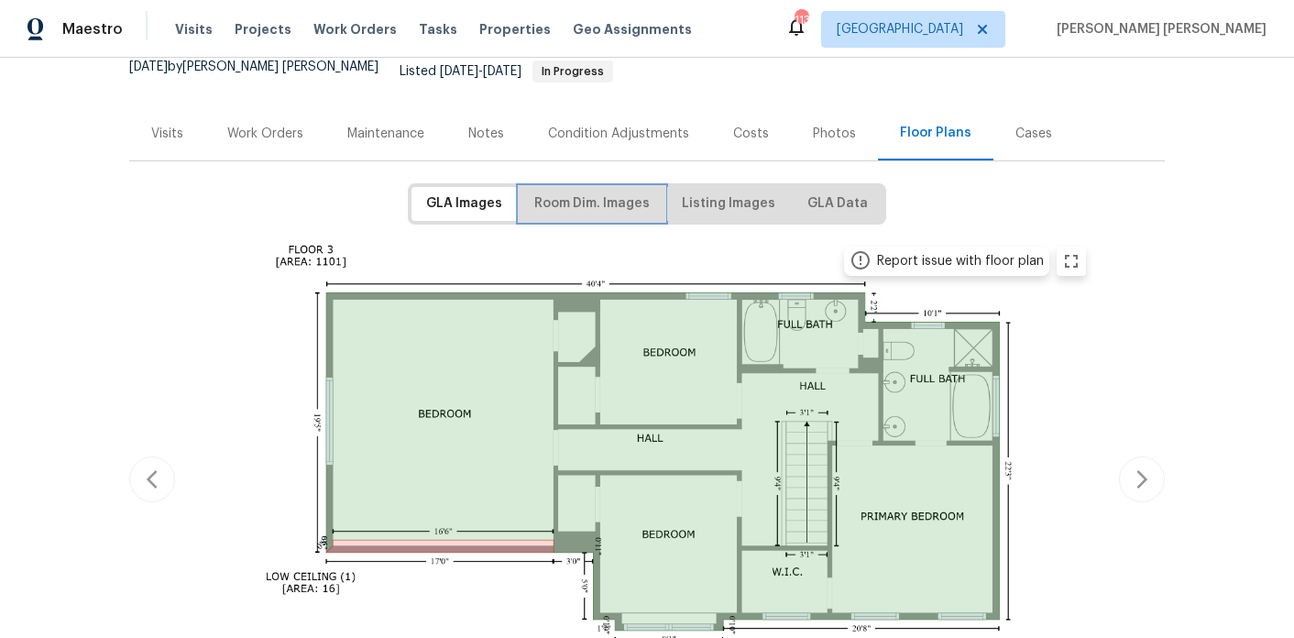
click at [626, 192] on span "Room Dim. Images" at bounding box center [591, 203] width 115 height 23
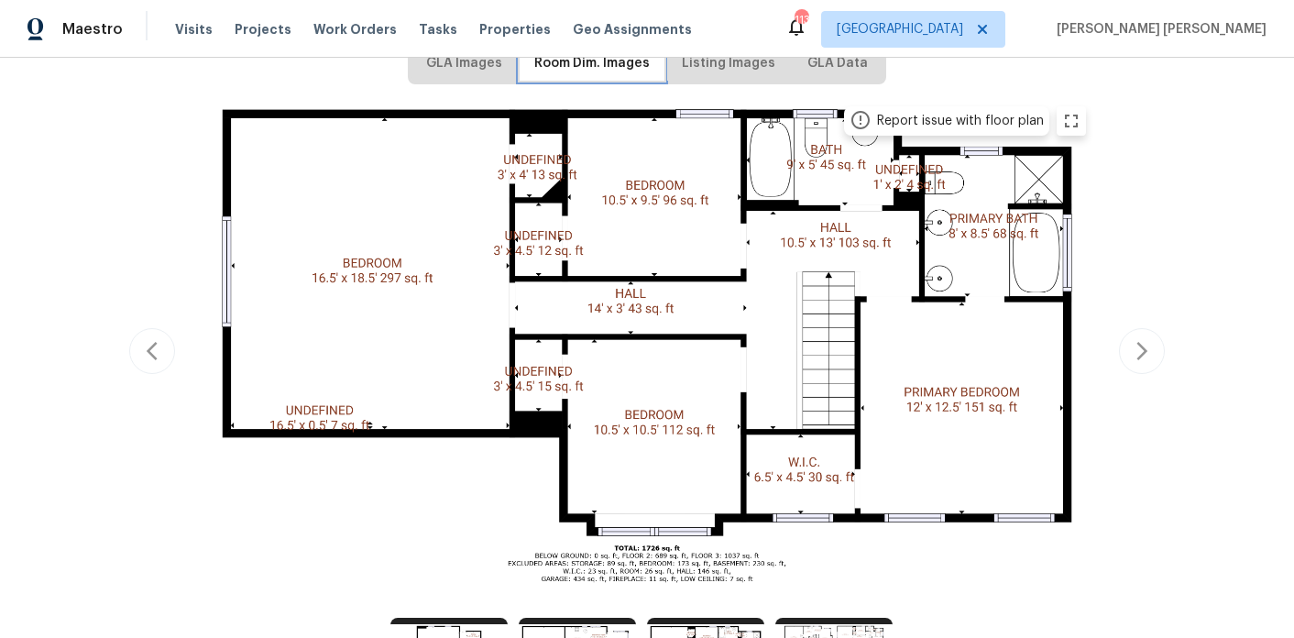
scroll to position [287, 0]
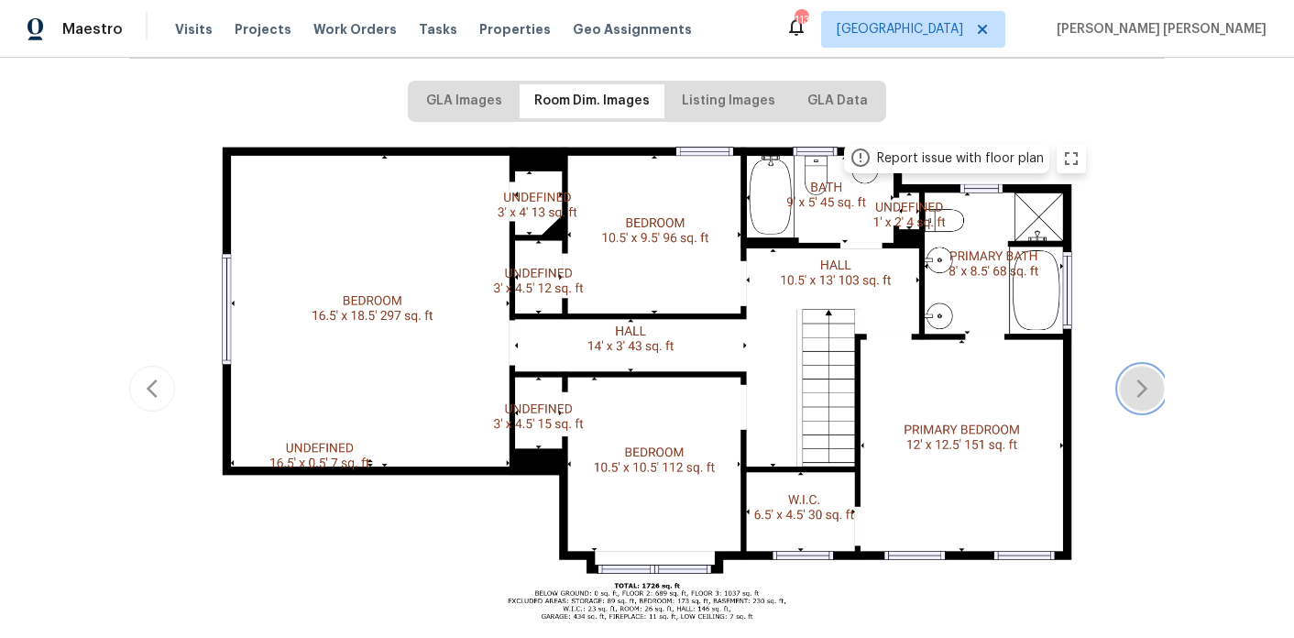
click at [1149, 377] on icon "button" at bounding box center [1142, 388] width 22 height 22
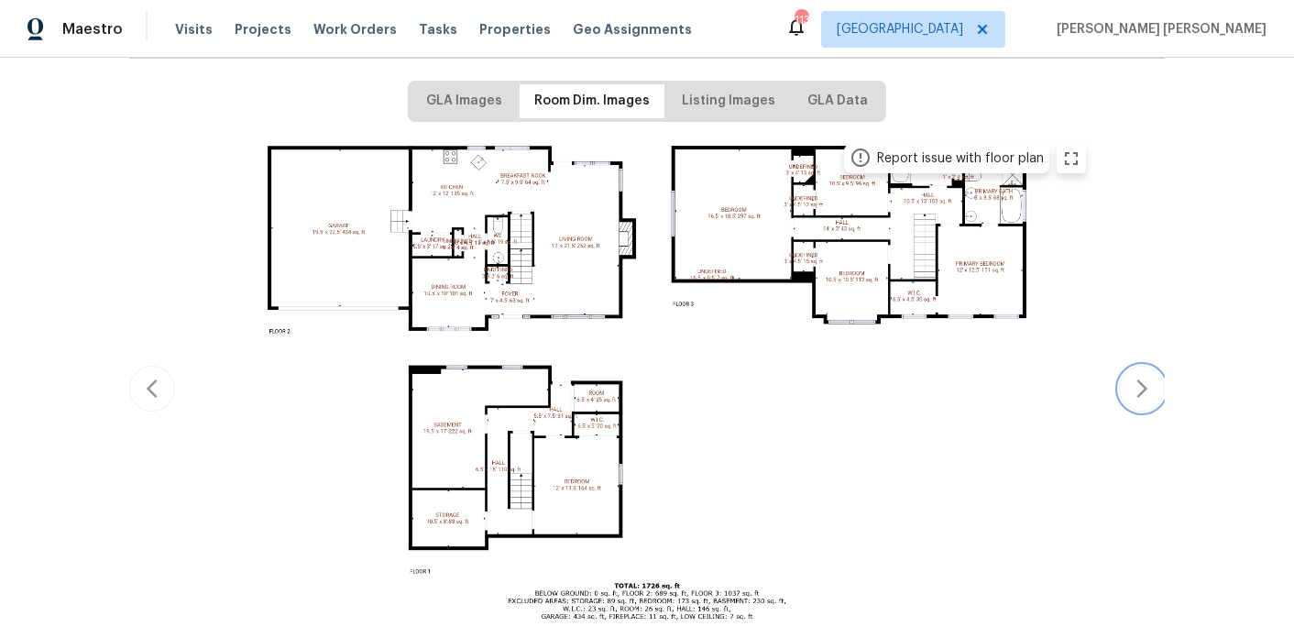
click at [1149, 377] on icon "button" at bounding box center [1142, 388] width 22 height 22
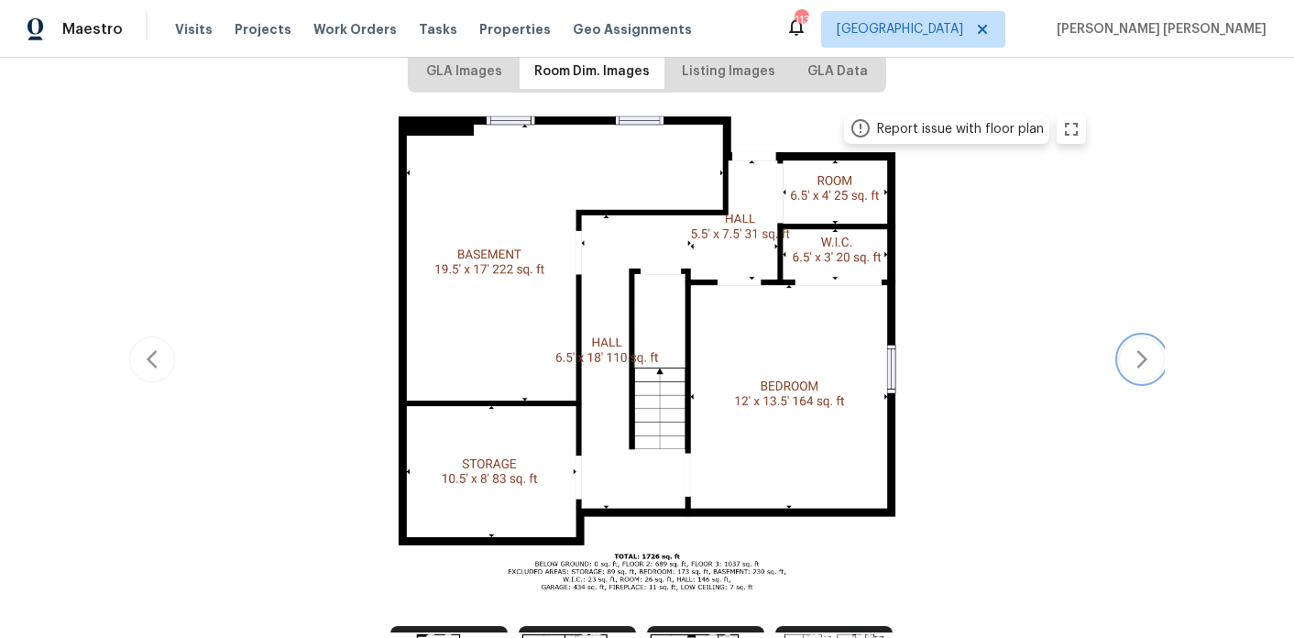
scroll to position [317, 0]
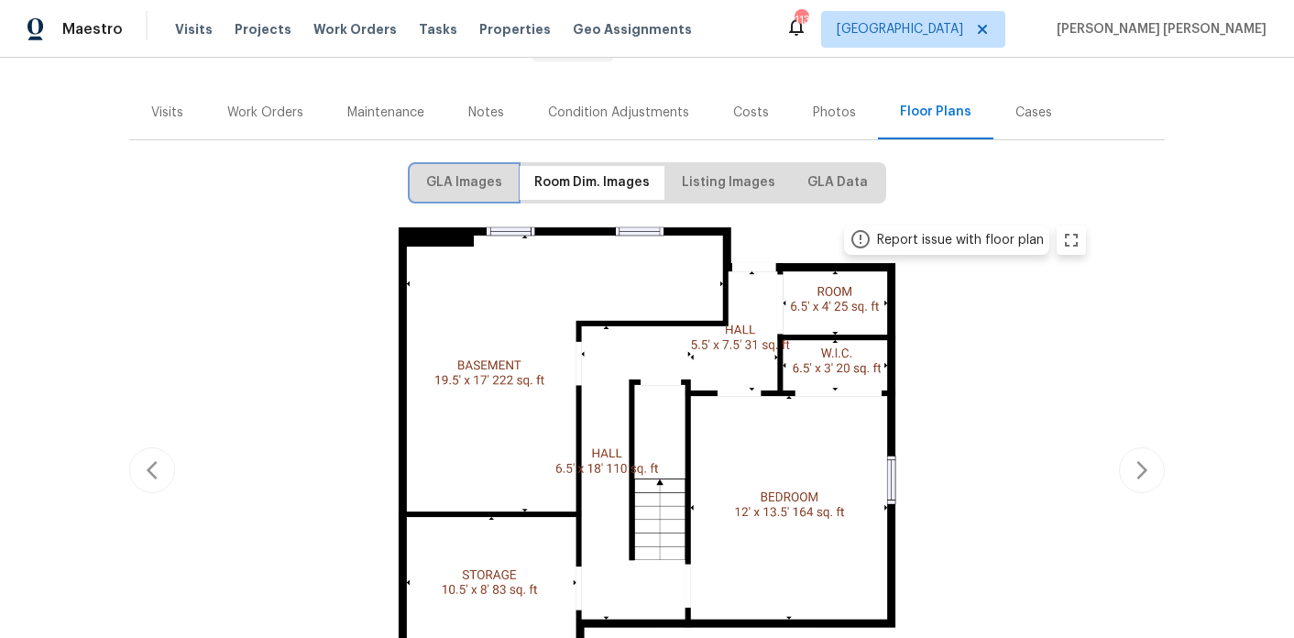
click at [475, 175] on span "GLA Images" at bounding box center [464, 182] width 76 height 23
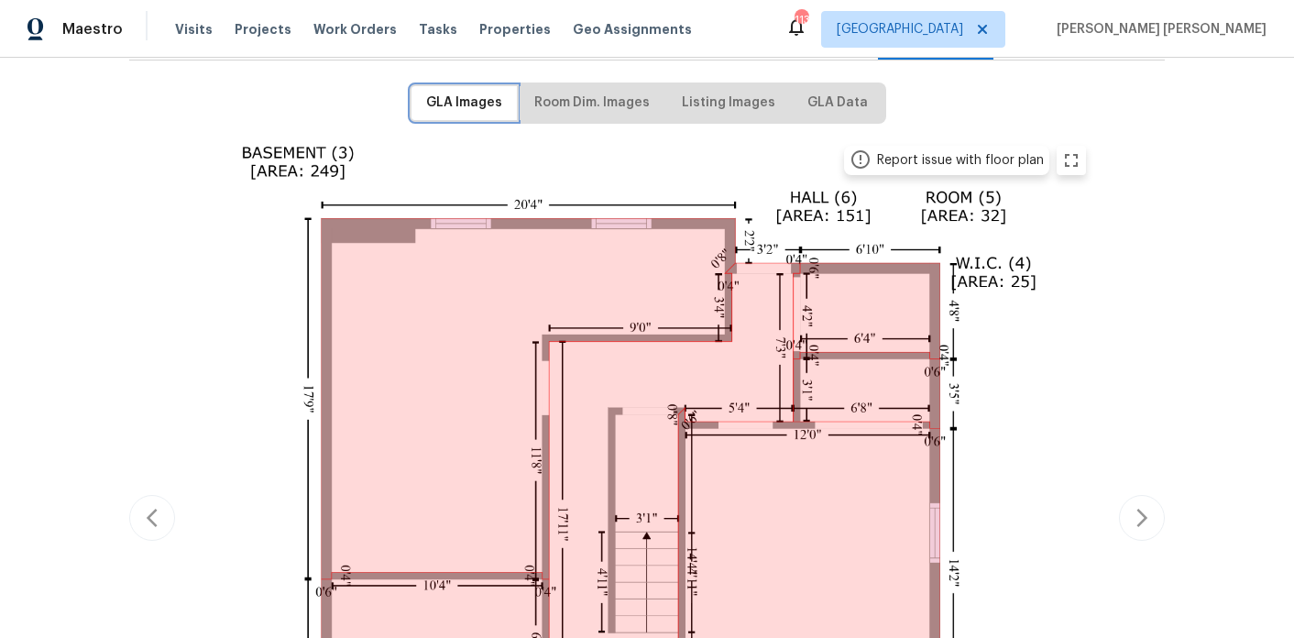
scroll to position [283, 0]
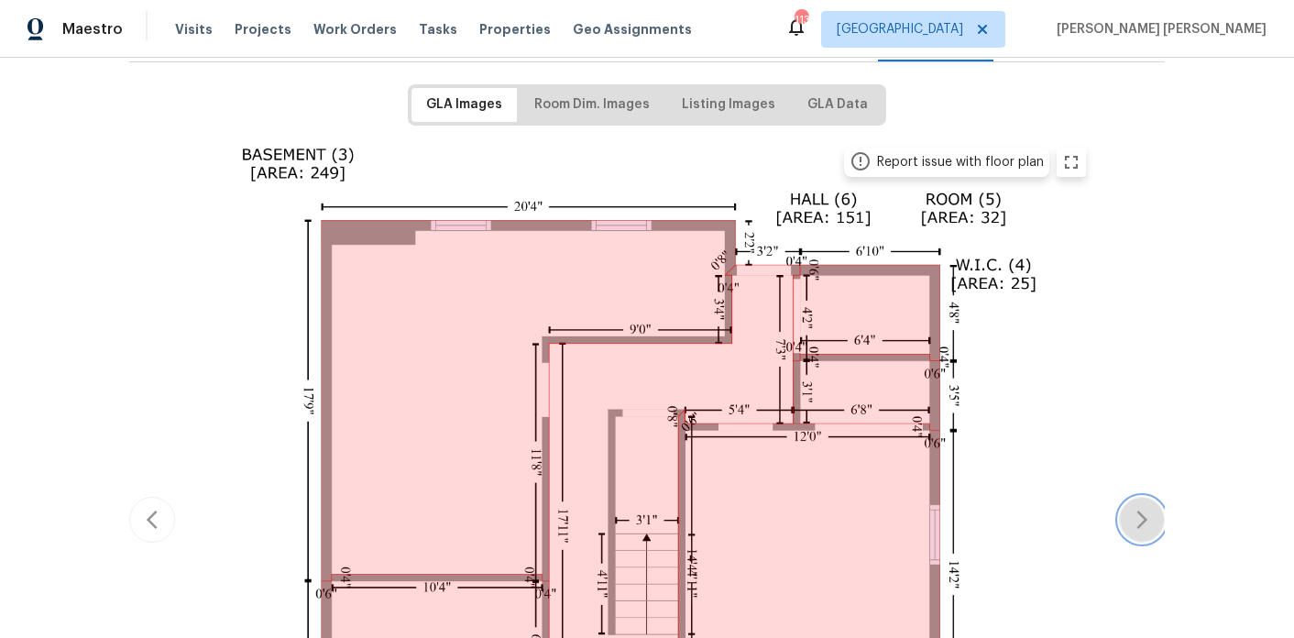
click at [1136, 508] on icon "button" at bounding box center [1142, 519] width 22 height 22
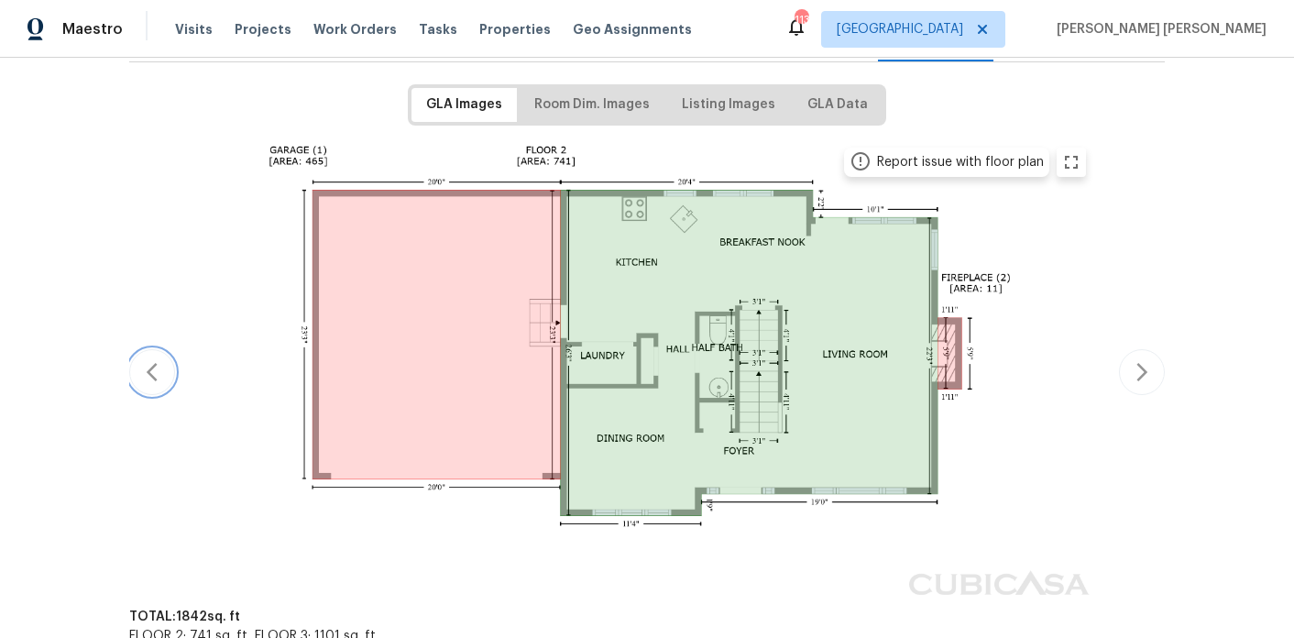
click at [151, 349] on button "button" at bounding box center [152, 372] width 46 height 46
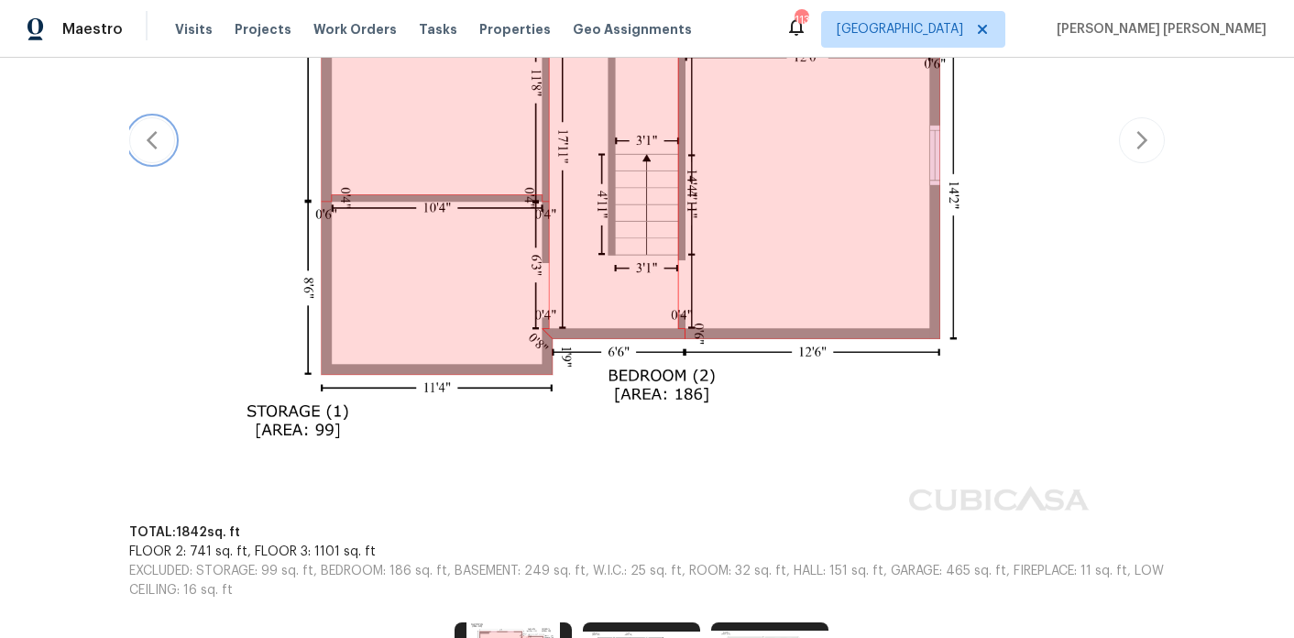
scroll to position [622, 0]
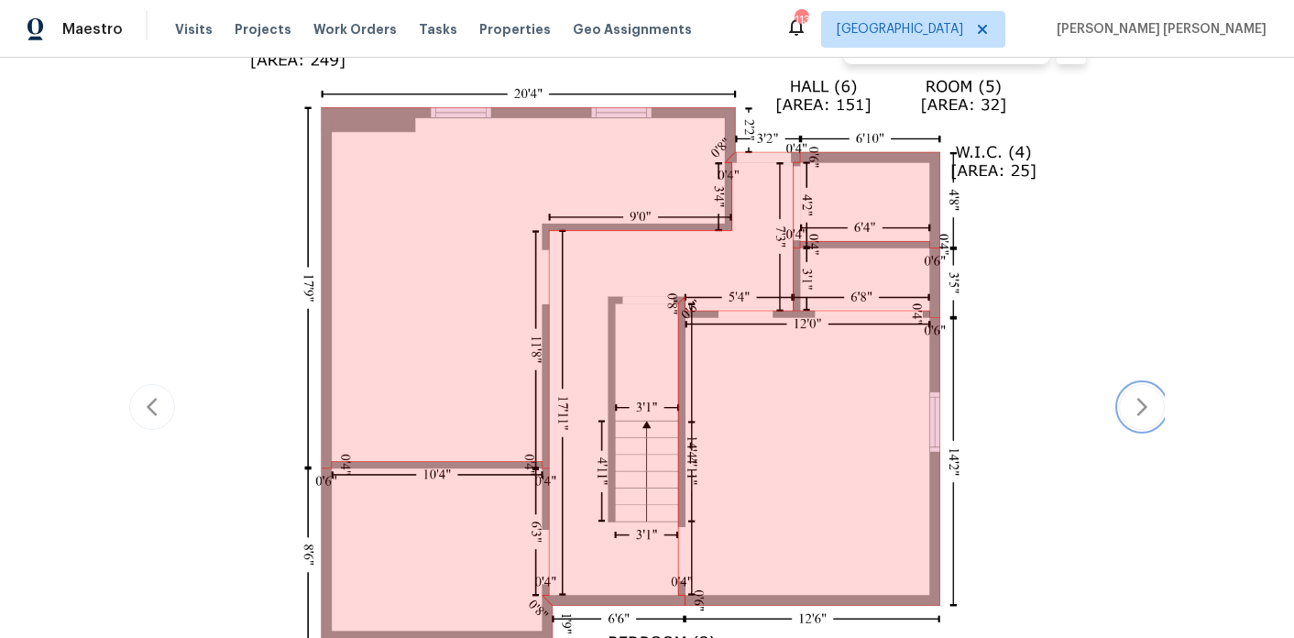
click at [1143, 399] on icon "button" at bounding box center [1142, 407] width 22 height 22
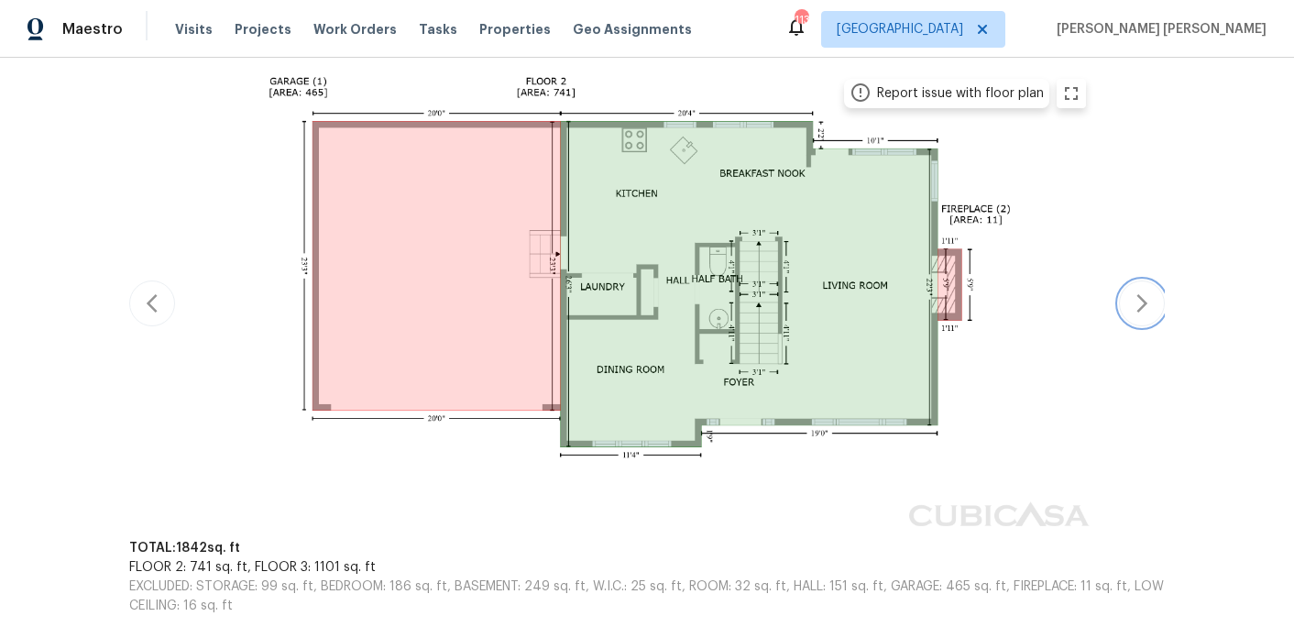
scroll to position [0, 0]
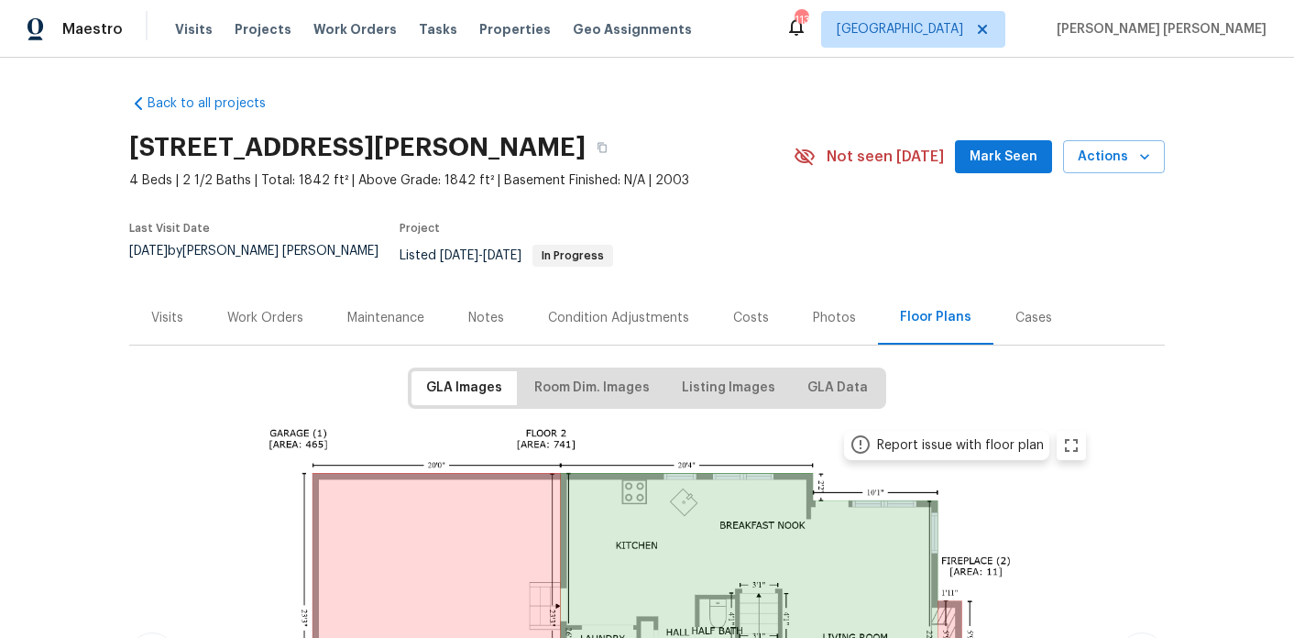
click at [285, 312] on div "Work Orders" at bounding box center [265, 318] width 76 height 18
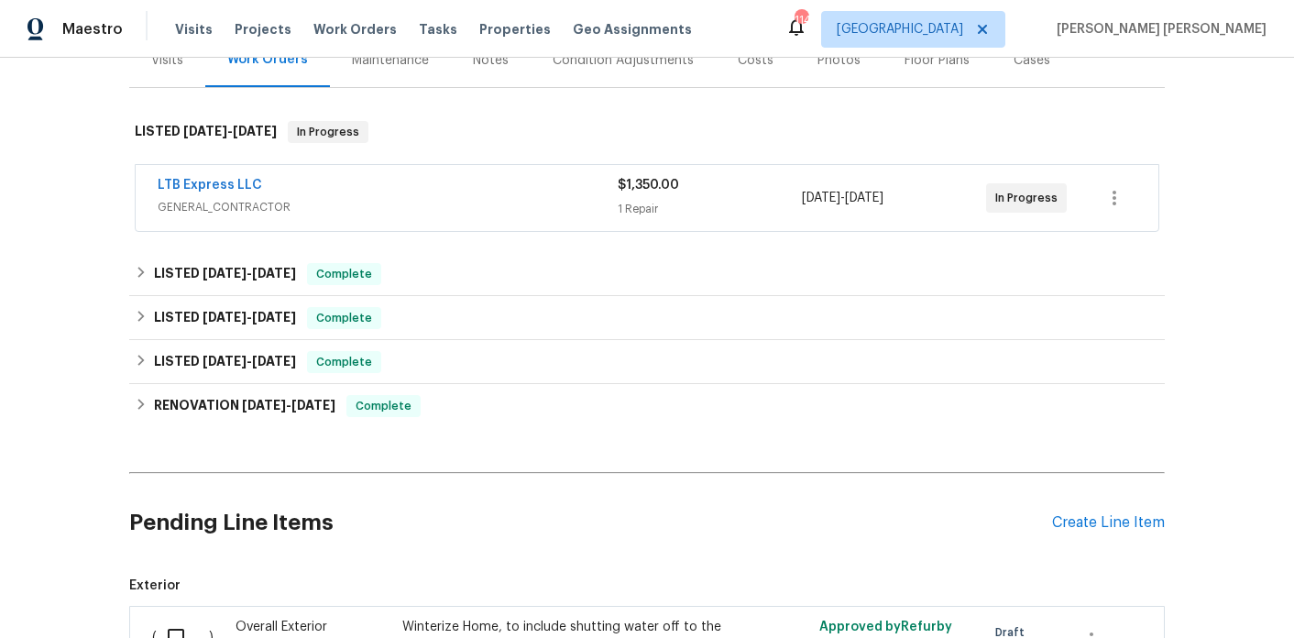
scroll to position [475, 0]
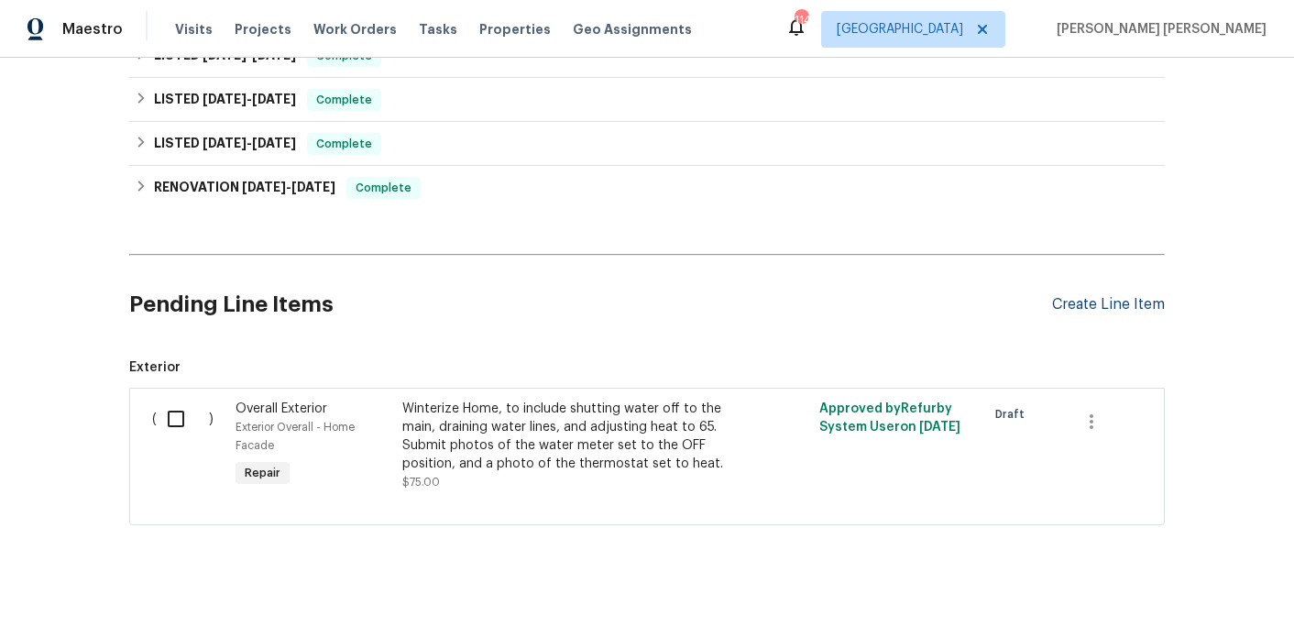
click at [1087, 296] on div "Create Line Item" at bounding box center [1108, 304] width 113 height 17
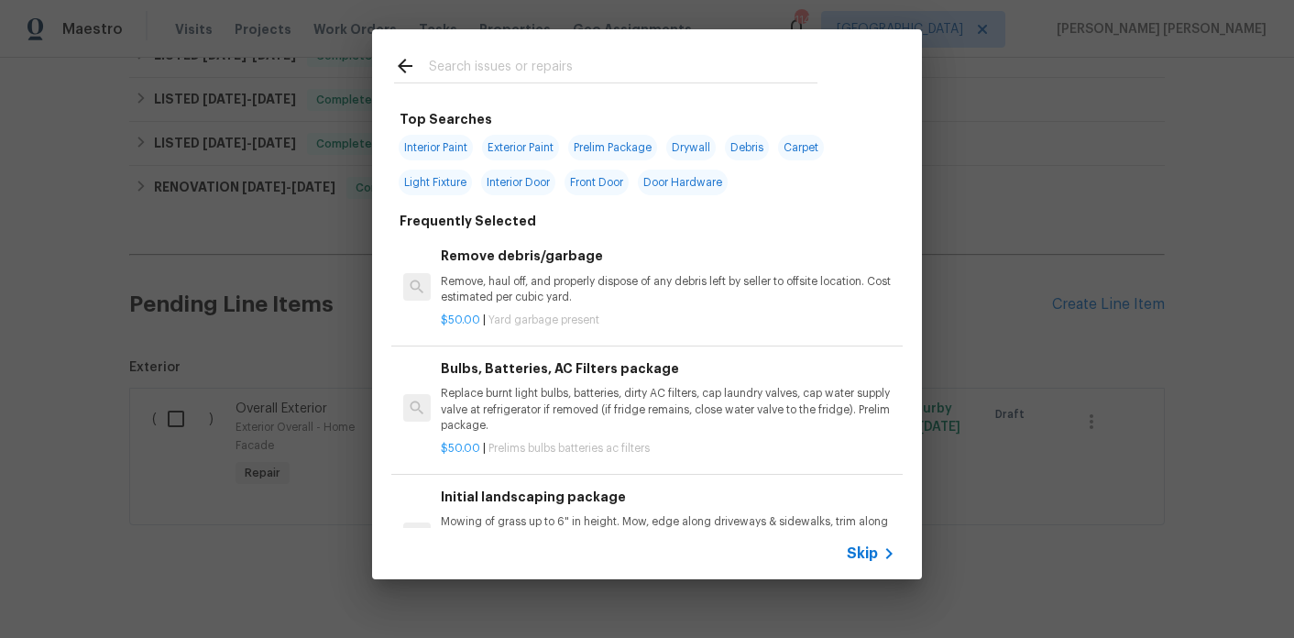
click at [465, 64] on input "text" at bounding box center [623, 68] width 388 height 27
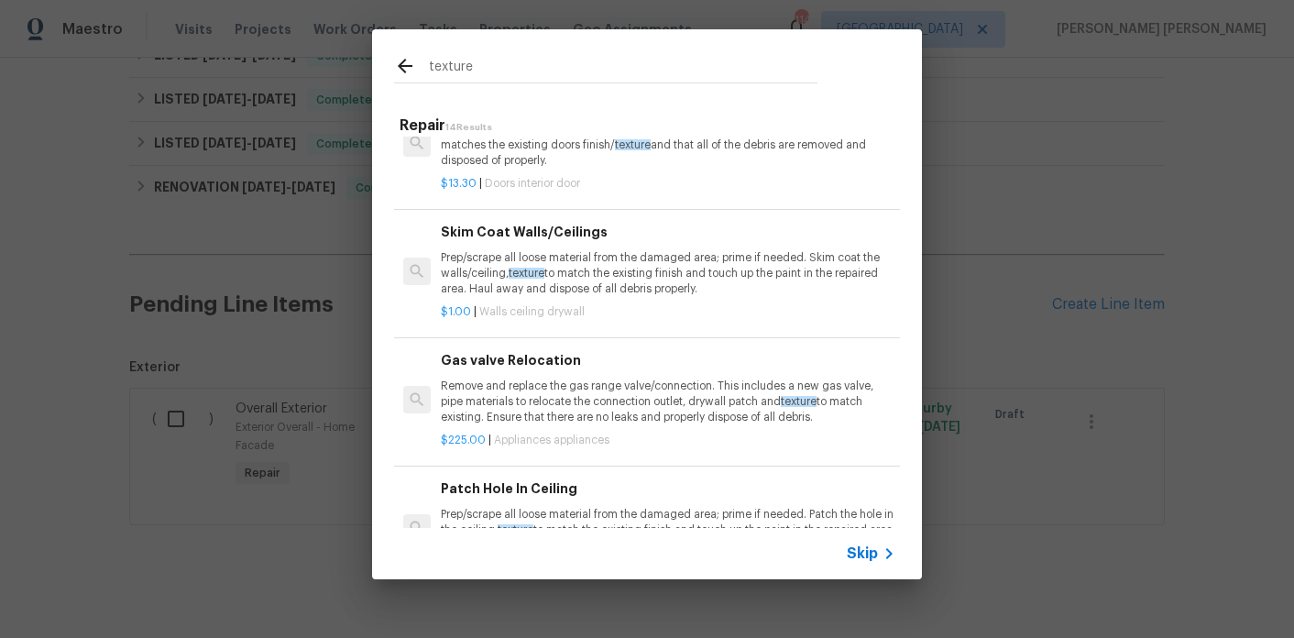
scroll to position [382, 0]
type input "texture"
click at [587, 298] on div "$1.00 | Walls ceiling drywall" at bounding box center [668, 305] width 454 height 23
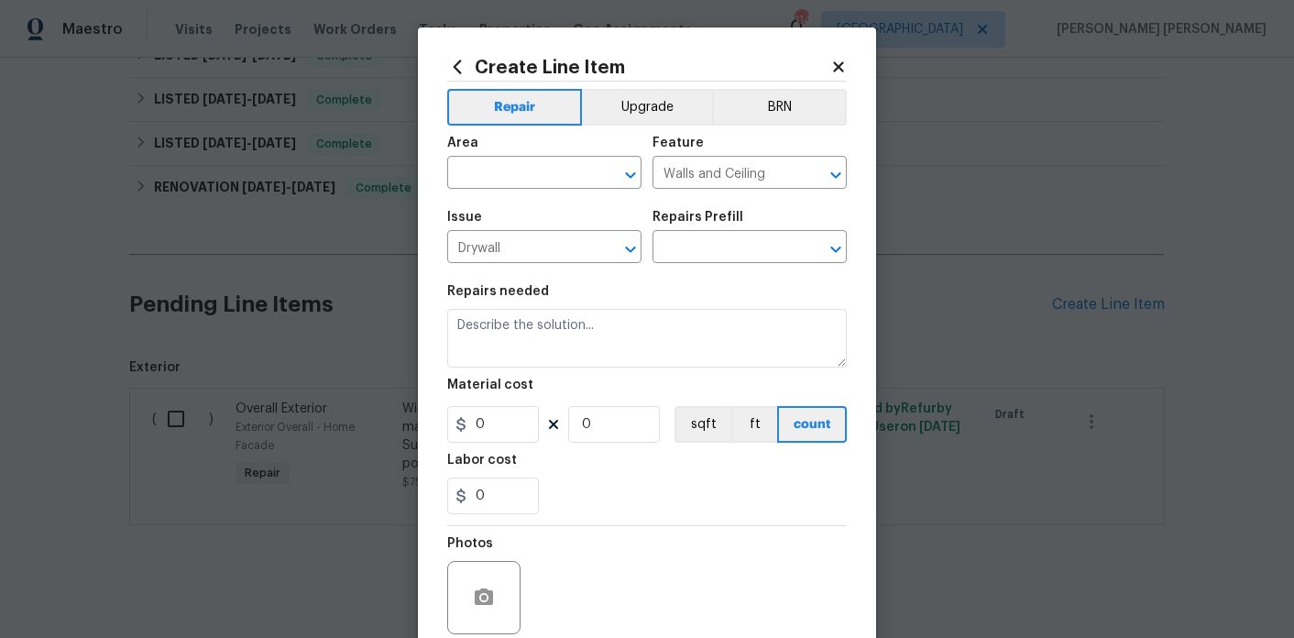
type textarea "Prep/scrape all loose material from the damaged area; prime if needed. Skim coa…"
type input "1"
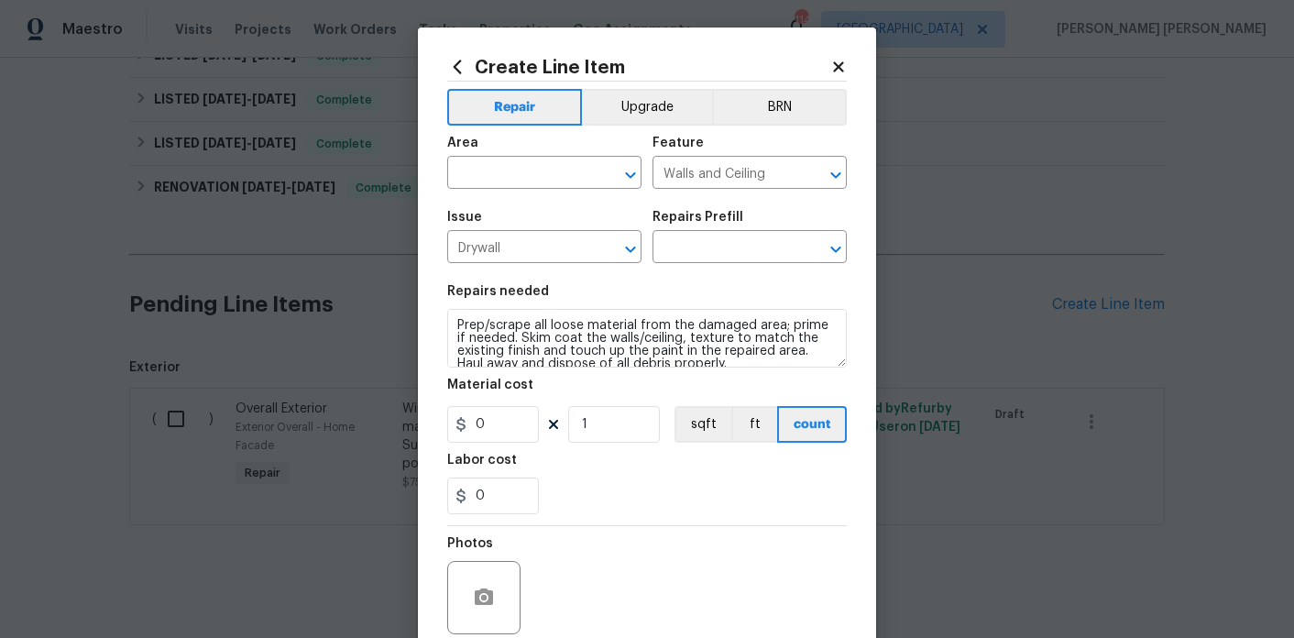
type input "Skim Coat Walls/Ceilings $1.00"
type input "1"
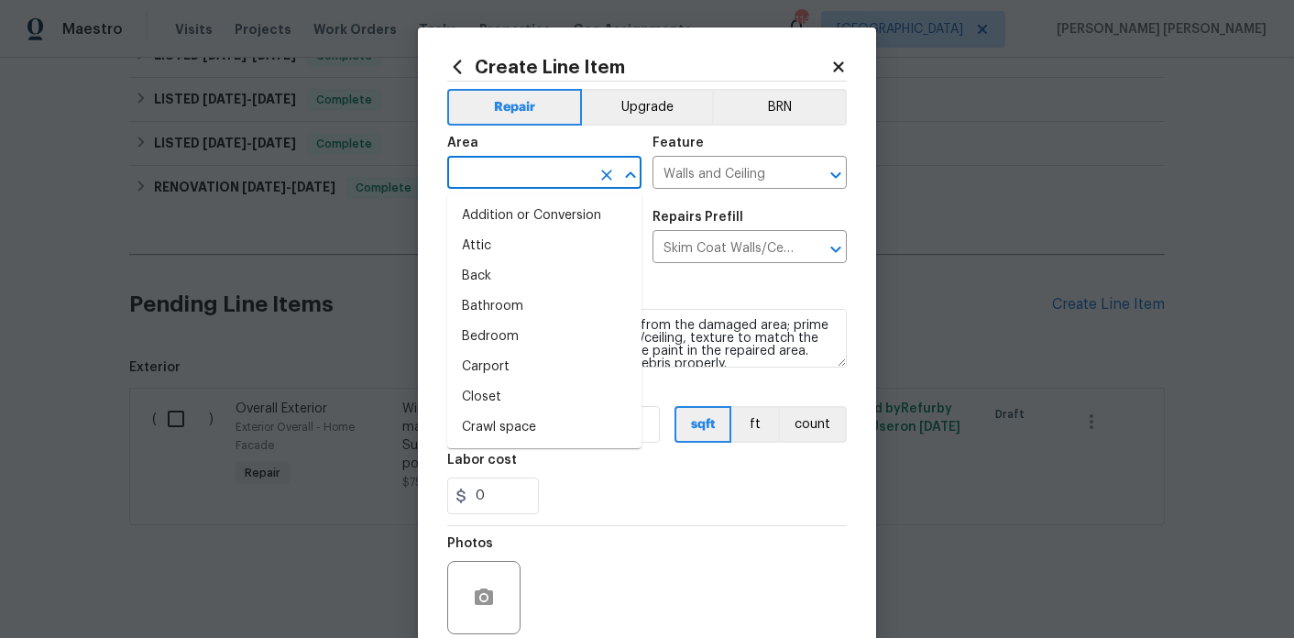
click at [536, 180] on input "text" at bounding box center [518, 174] width 143 height 28
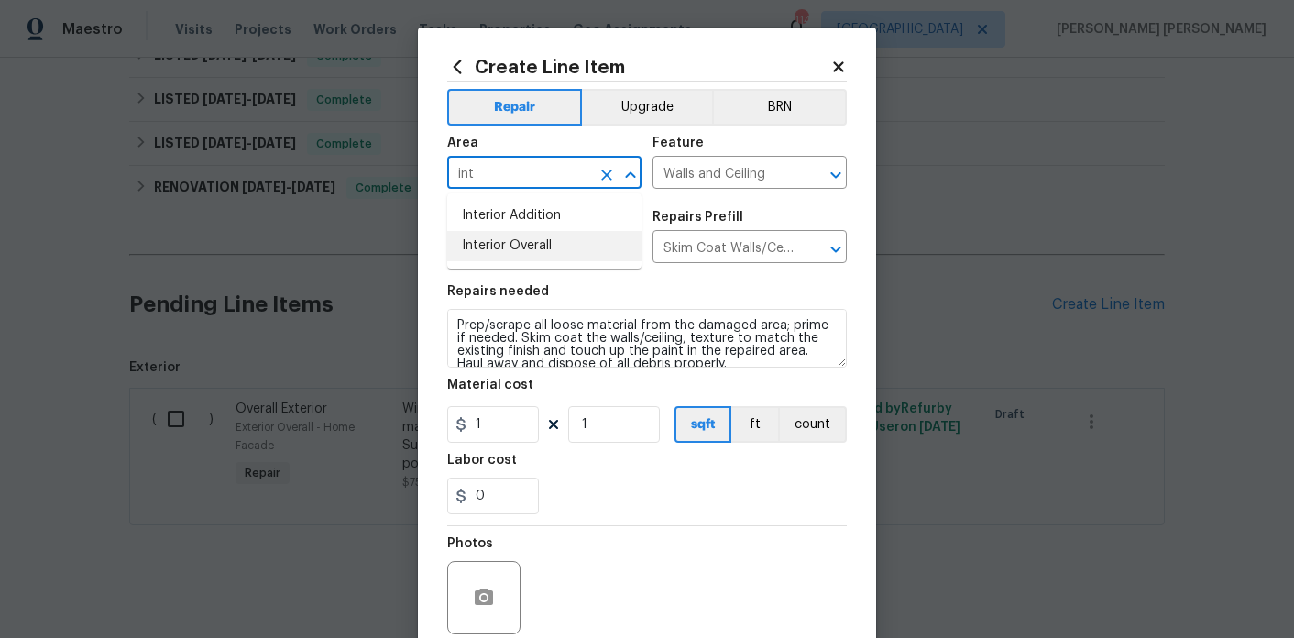
click at [535, 247] on li "Interior Overall" at bounding box center [544, 246] width 194 height 30
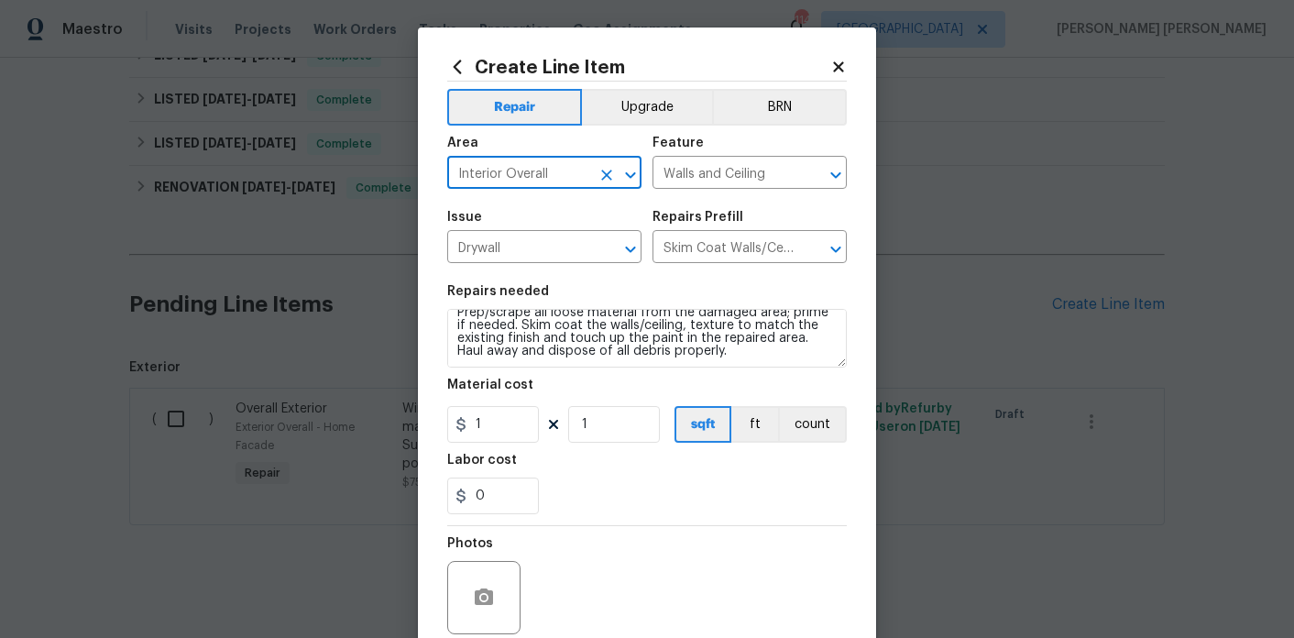
type input "Interior Overall"
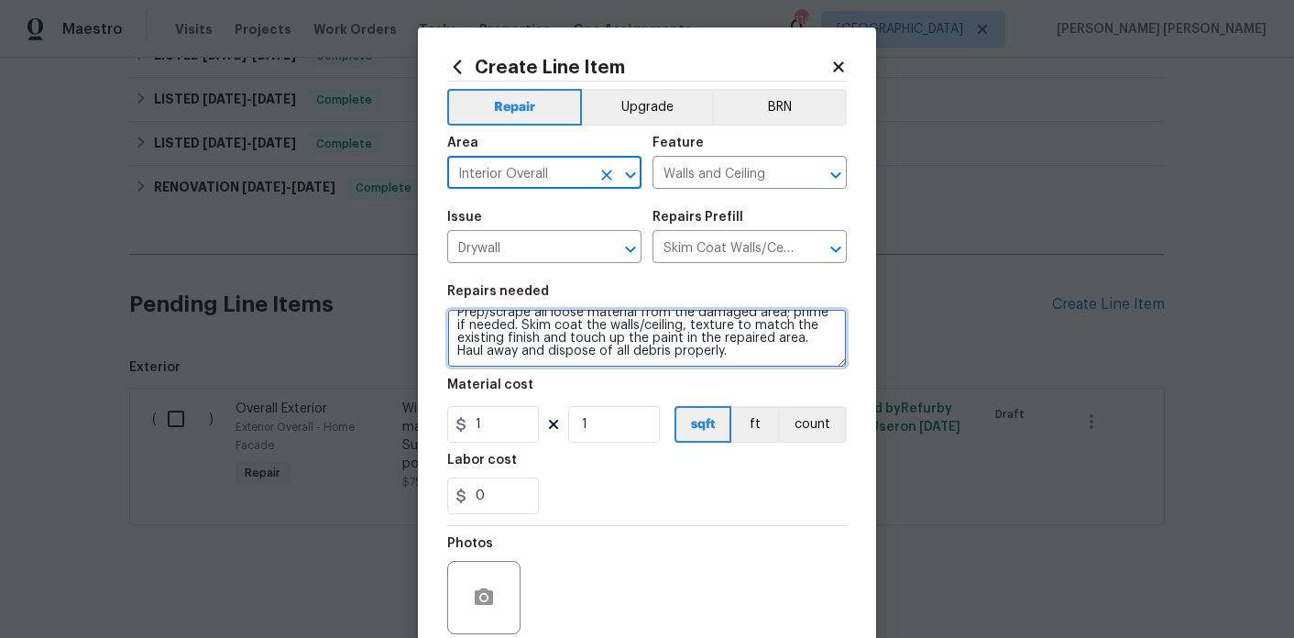
click at [727, 366] on textarea "Prep/scrape all loose material from the damaged area; prime if needed. Skim coa…" at bounding box center [646, 338] width 399 height 59
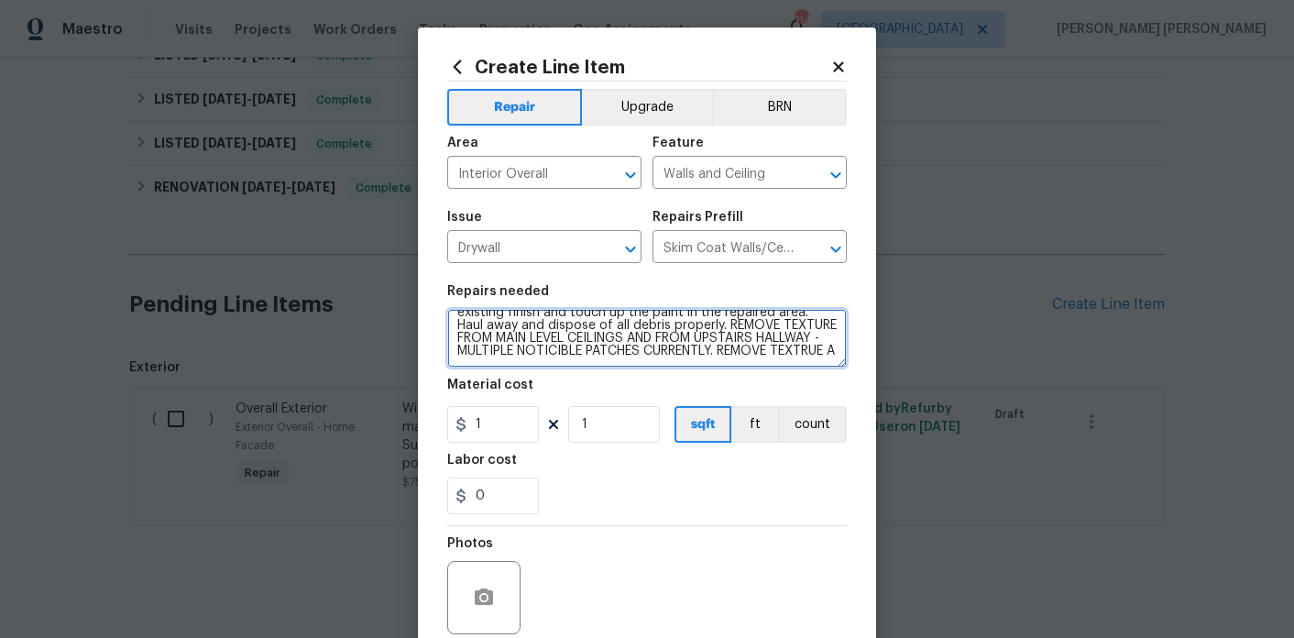
scroll to position [42, 0]
click at [720, 358] on textarea "Prep/scrape all loose material from the damaged area; prime if needed. Skim coa…" at bounding box center [646, 338] width 399 height 59
click at [553, 347] on textarea "Prep/scrape all loose material from the damaged area; prime if needed. Skim coa…" at bounding box center [646, 338] width 399 height 59
click at [573, 349] on textarea "Prep/scrape all loose material from the damaged area; prime if needed. Skim coa…" at bounding box center [646, 338] width 399 height 59
click at [559, 347] on textarea "Prep/scrape all loose material from the damaged area; prime if needed. Skim coa…" at bounding box center [646, 338] width 399 height 59
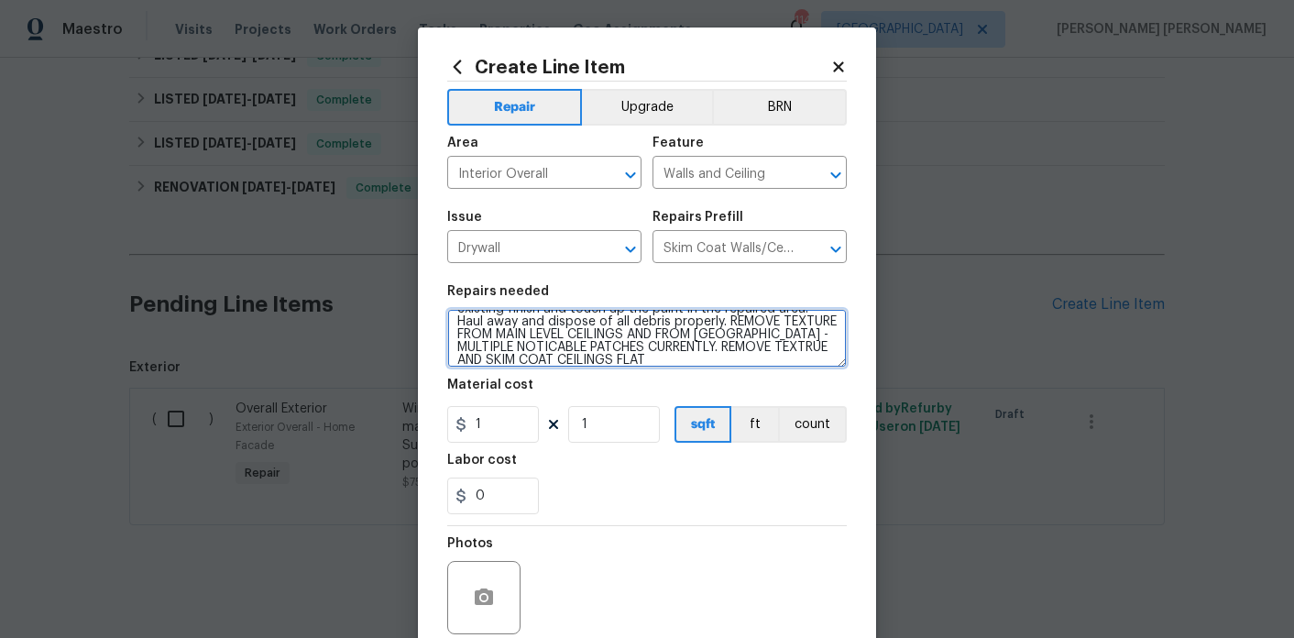
click at [559, 347] on textarea "Prep/scrape all loose material from the damaged area; prime if needed. Skim coa…" at bounding box center [646, 338] width 399 height 59
click at [719, 349] on textarea "Prep/scrape all loose material from the damaged area; prime if needed. Skim coa…" at bounding box center [646, 338] width 399 height 59
click at [748, 350] on textarea "Prep/scrape all loose material from the damaged area; prime if needed. Skim coa…" at bounding box center [646, 338] width 399 height 59
click at [693, 366] on textarea "Prep/scrape all loose material from the damaged area; prime if needed. Skim coa…" at bounding box center [646, 338] width 399 height 59
type textarea "Prep/scrape all loose material from the damaged area; prime if needed. Skim coa…"
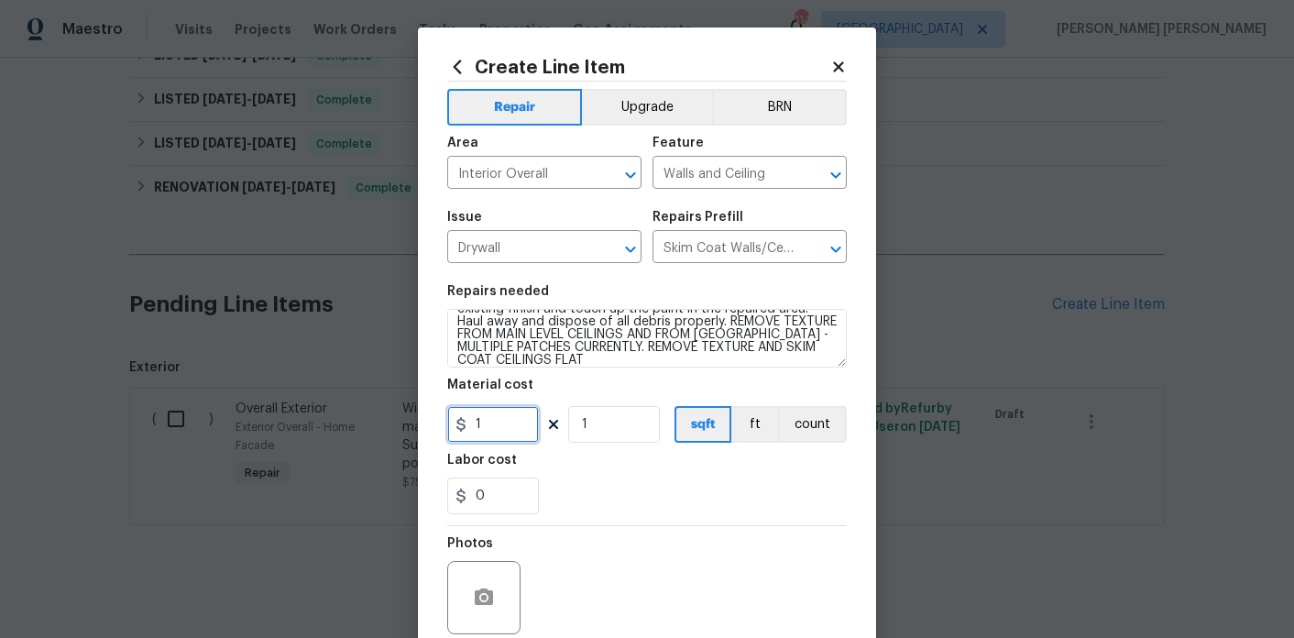
click at [513, 412] on input "1" at bounding box center [493, 424] width 92 height 37
type input "1.5"
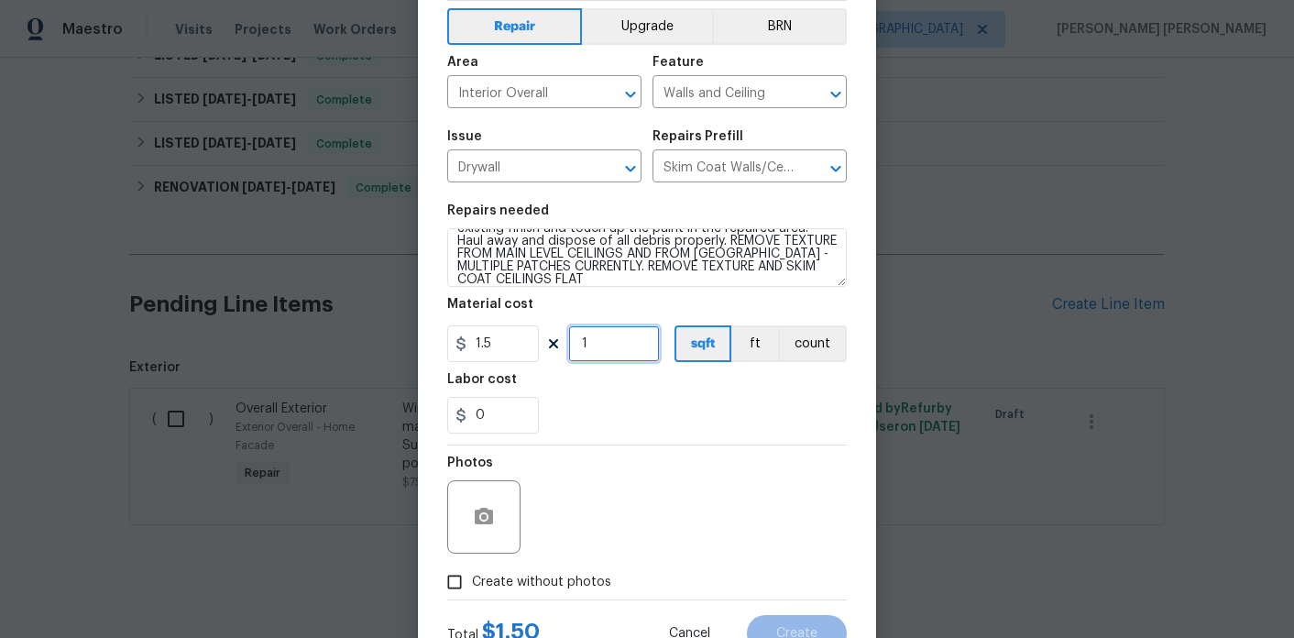
scroll to position [86, 0]
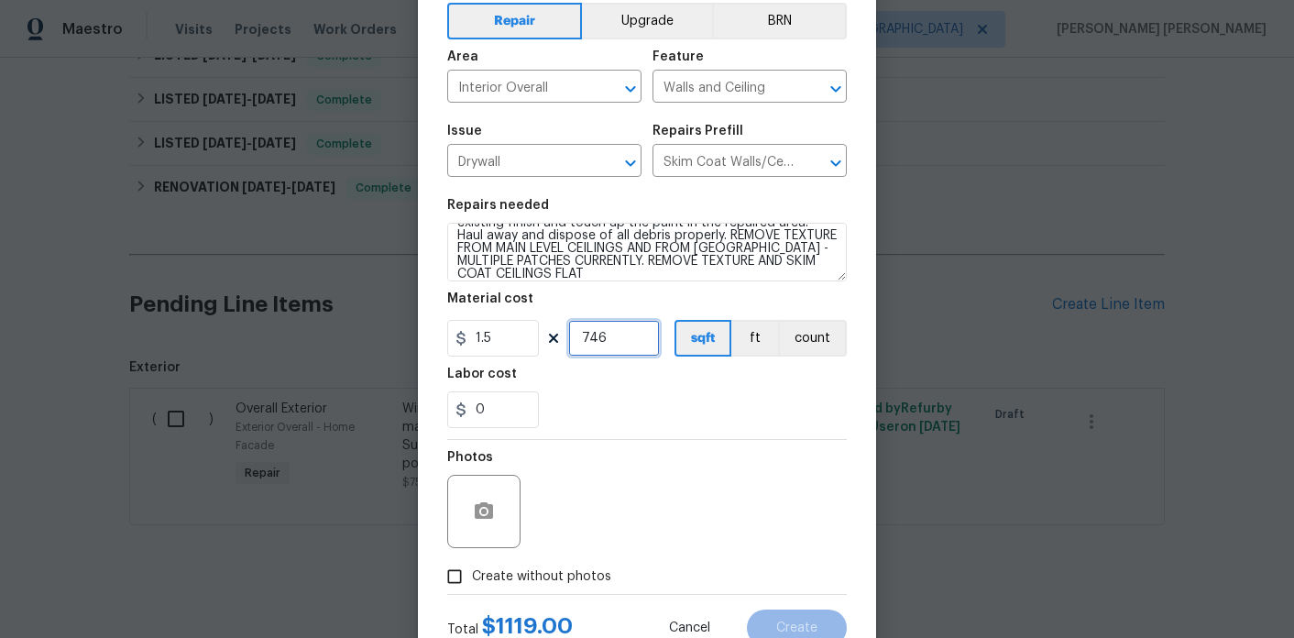
type input "746"
click at [620, 399] on div "0" at bounding box center [646, 409] width 399 height 37
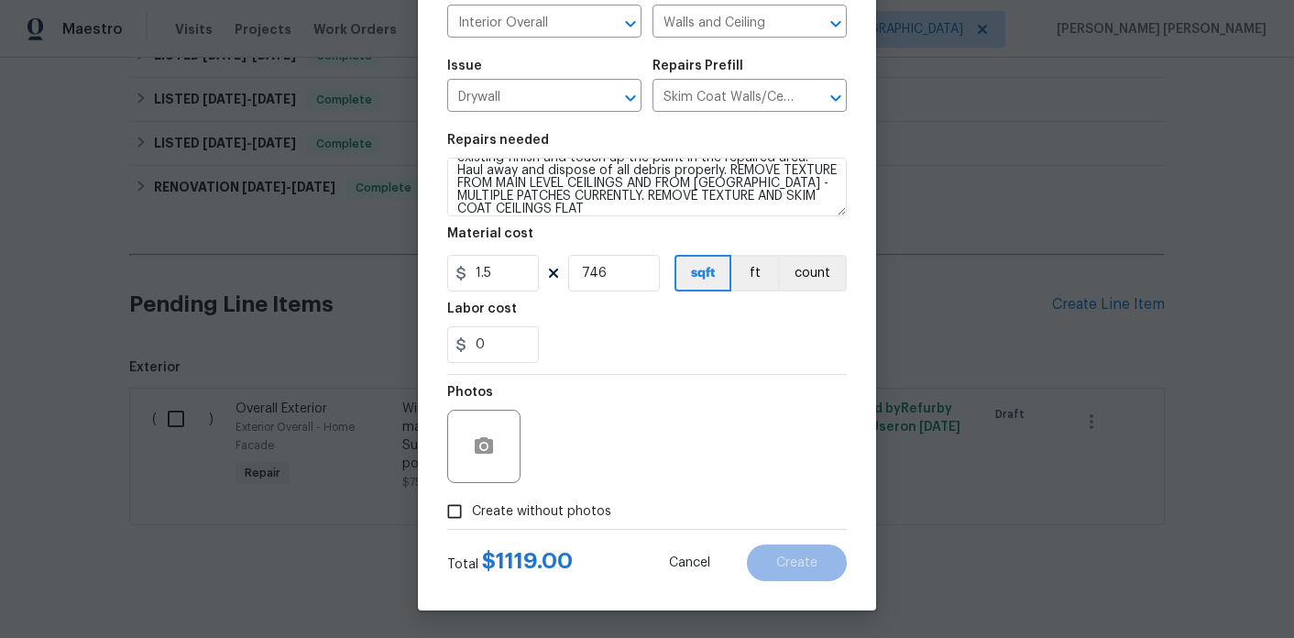
click at [513, 519] on span "Create without photos" at bounding box center [541, 511] width 139 height 19
click at [472, 519] on input "Create without photos" at bounding box center [454, 511] width 35 height 35
checkbox input "true"
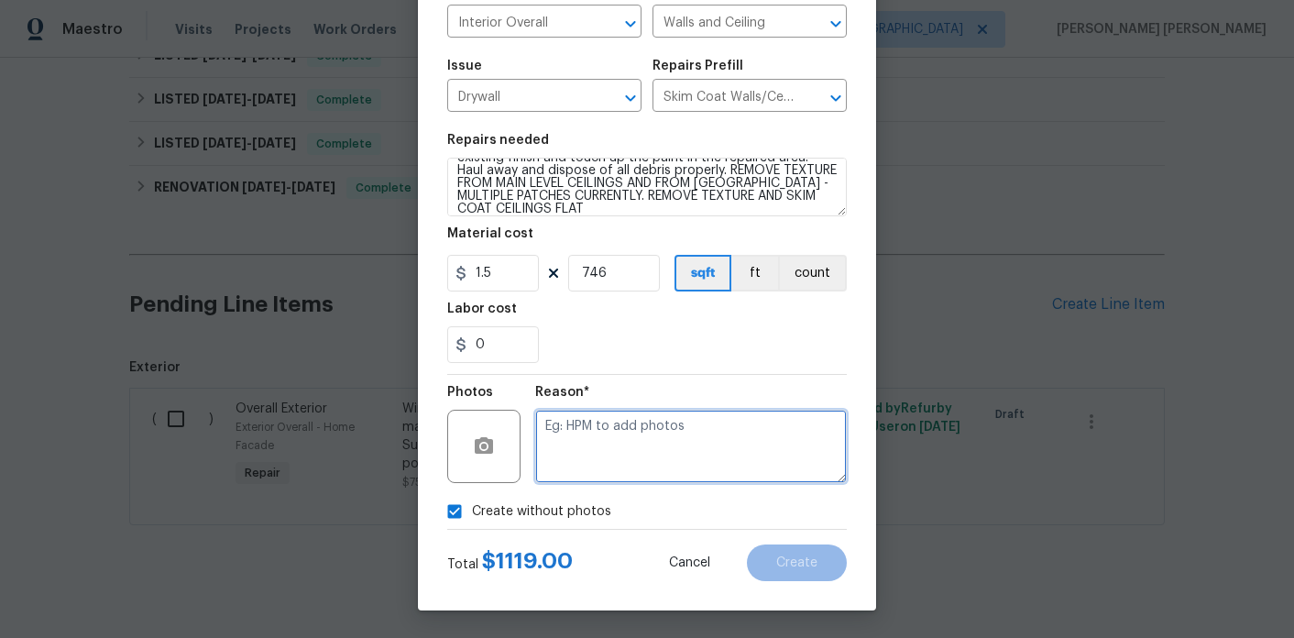
click at [614, 469] on textarea at bounding box center [690, 446] width 311 height 73
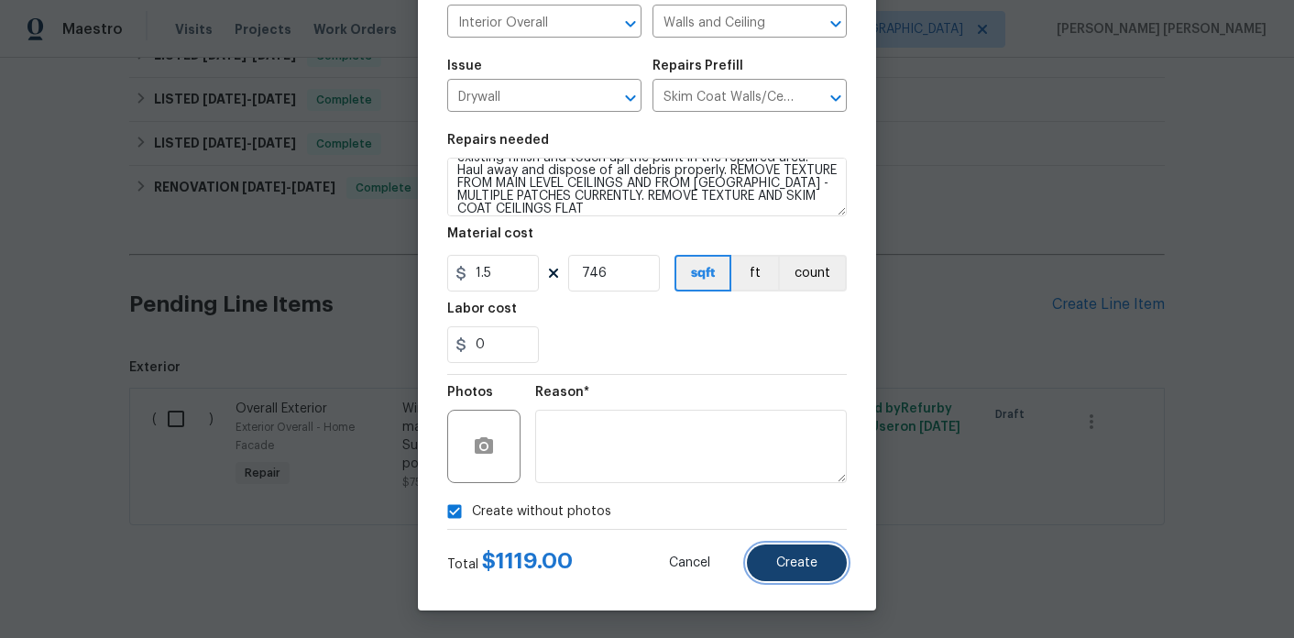
click at [777, 560] on span "Create" at bounding box center [796, 563] width 41 height 14
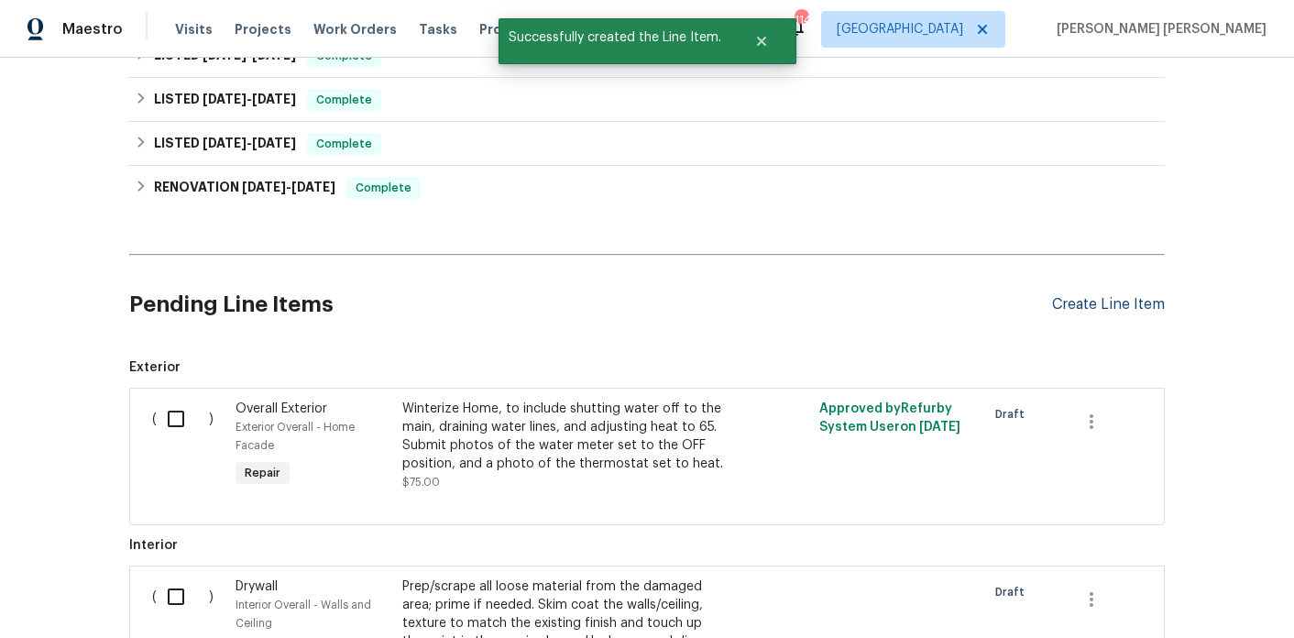
click at [1131, 296] on div "Create Line Item" at bounding box center [1108, 304] width 113 height 17
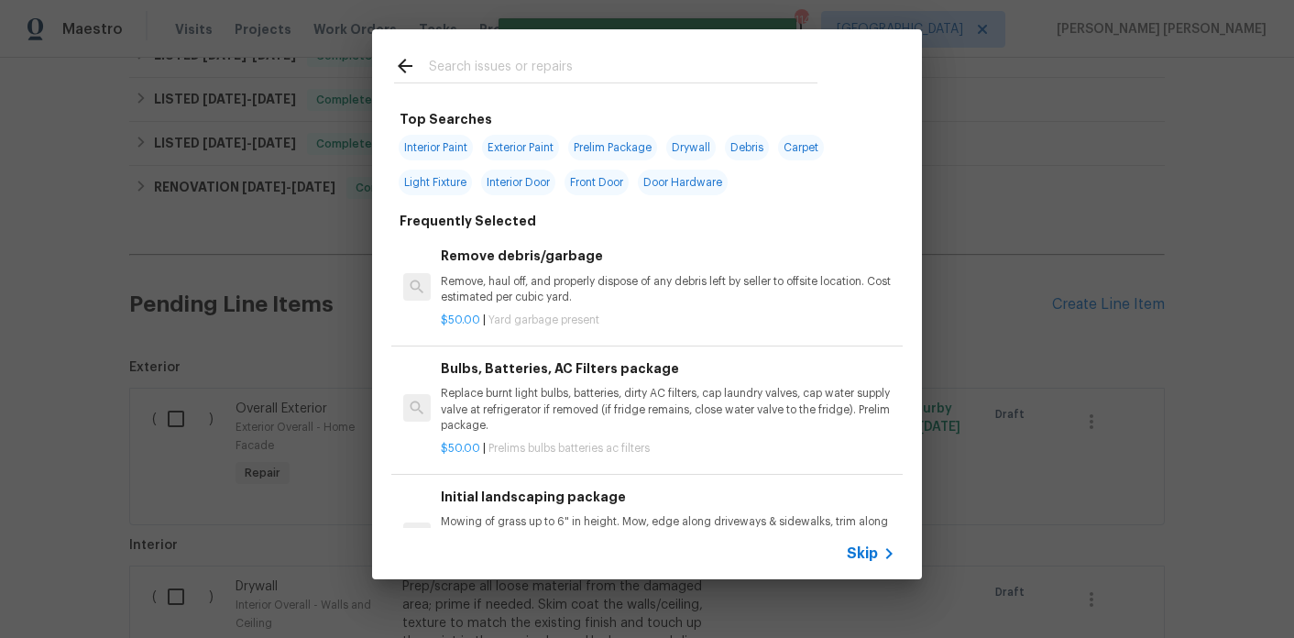
click at [492, 70] on input "text" at bounding box center [623, 68] width 388 height 27
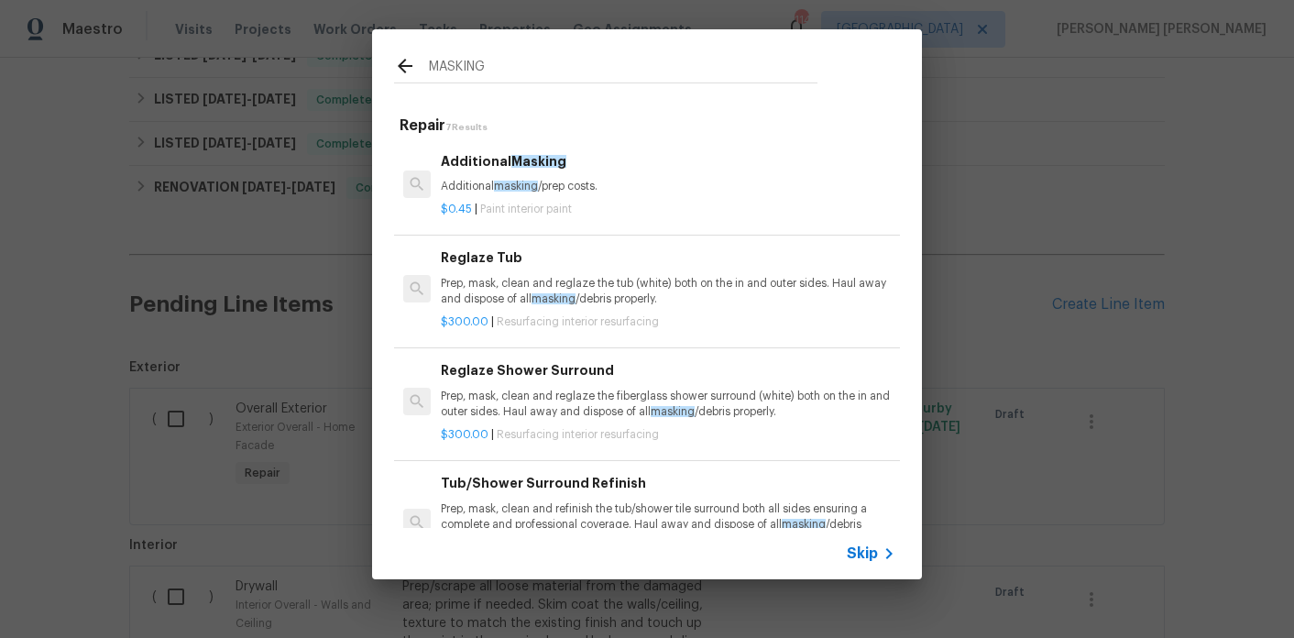
type input "MASKING"
click at [489, 188] on p "Additional masking /prep costs." at bounding box center [668, 187] width 454 height 16
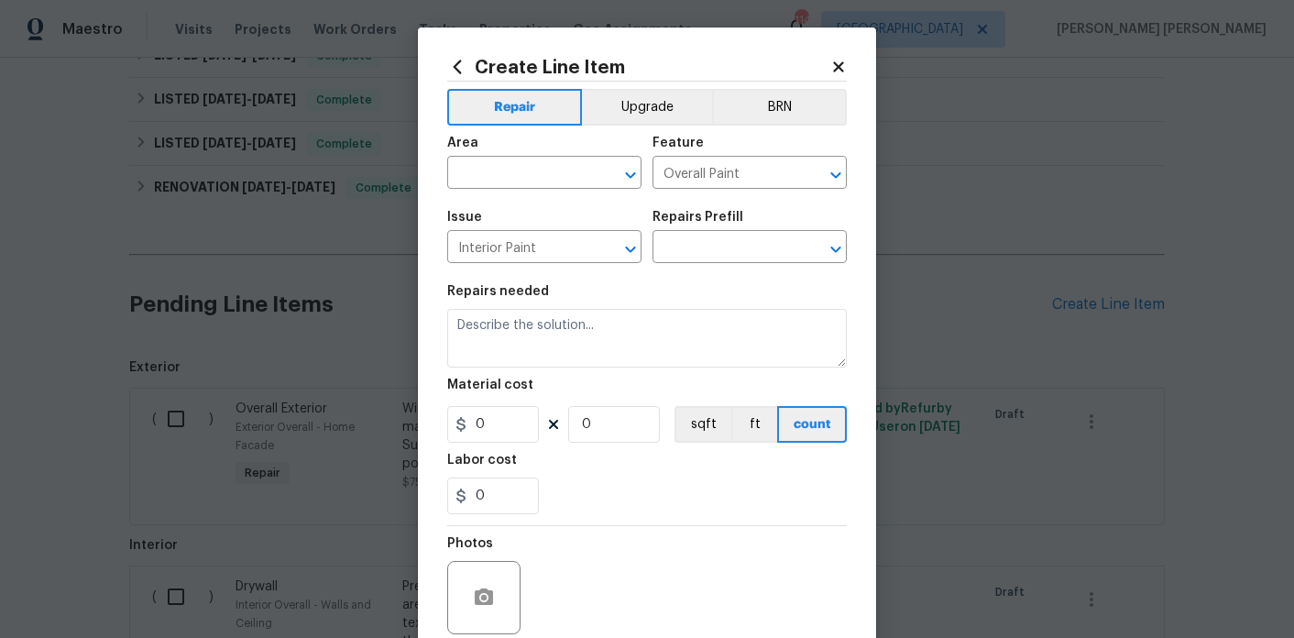
type textarea "Additional masking/prep costs."
type input "1"
type input "Additional Masking $0.45"
type input "0.45"
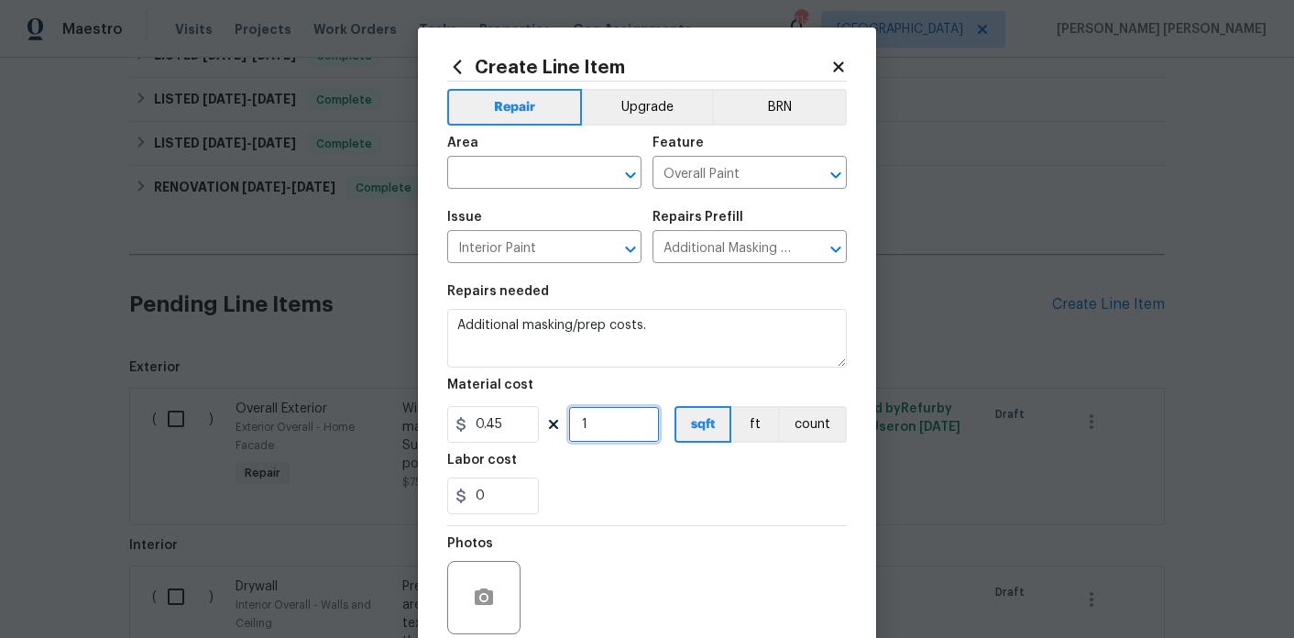
click at [611, 425] on input "1" at bounding box center [614, 424] width 92 height 37
type input "746"
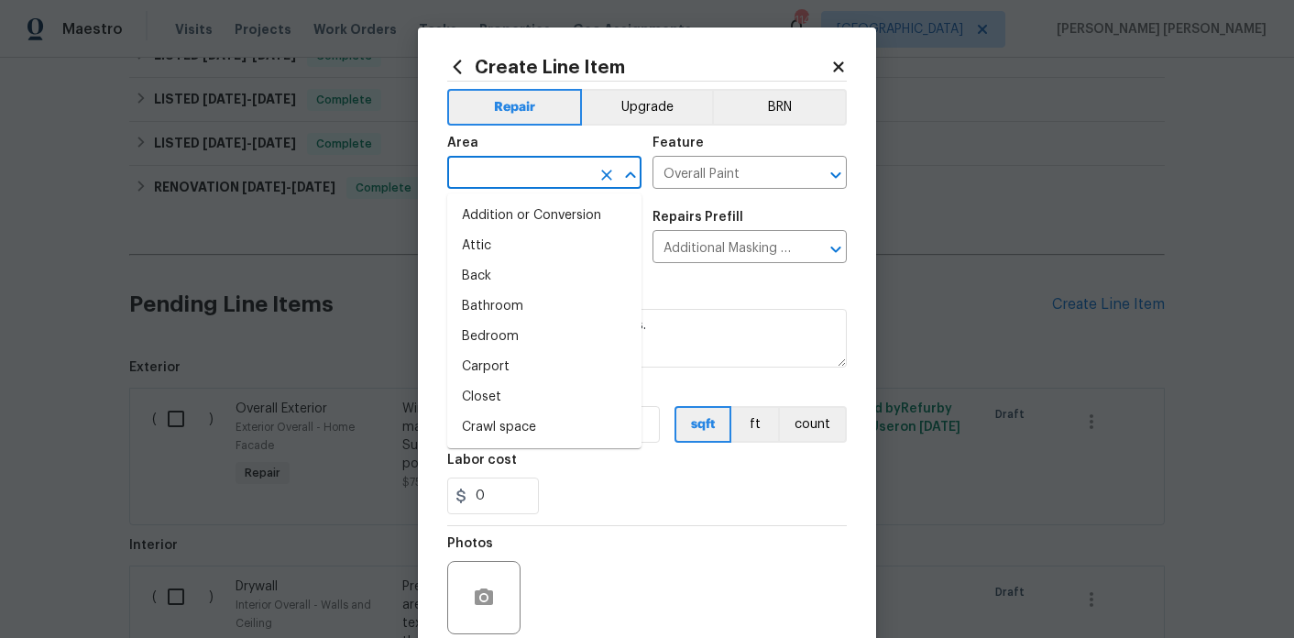
click at [524, 180] on input "text" at bounding box center [518, 174] width 143 height 28
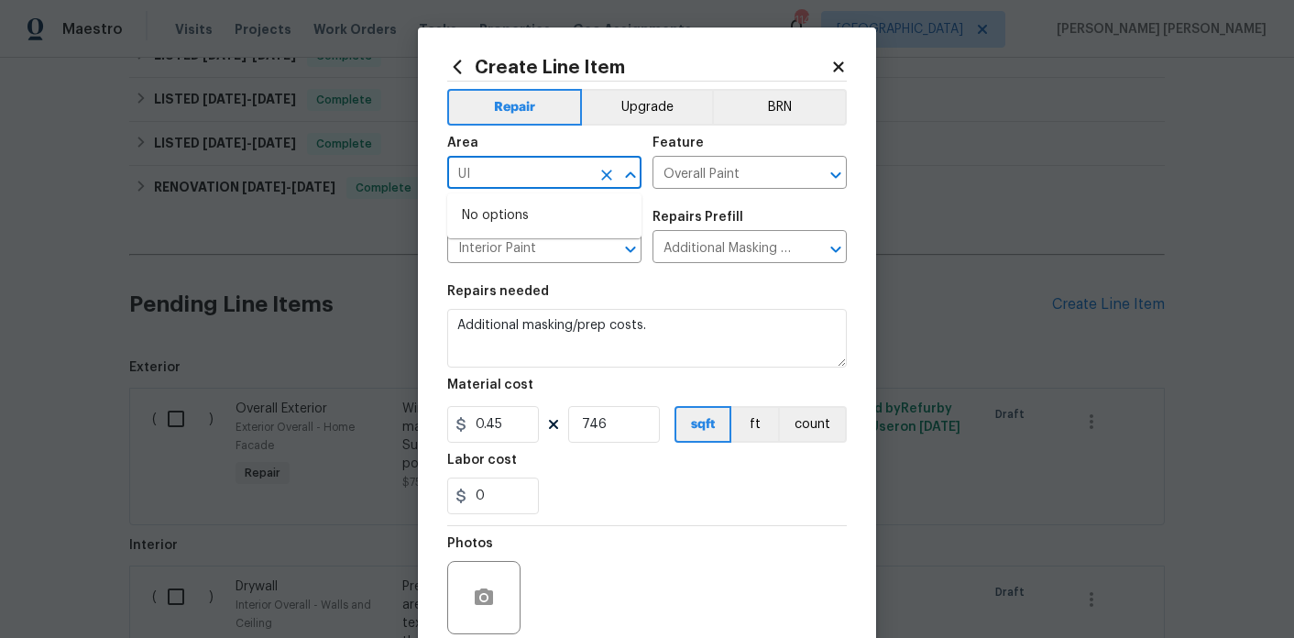
type input "U"
click at [505, 245] on li "Interior Overall" at bounding box center [544, 246] width 194 height 30
type input "Interior Overall"
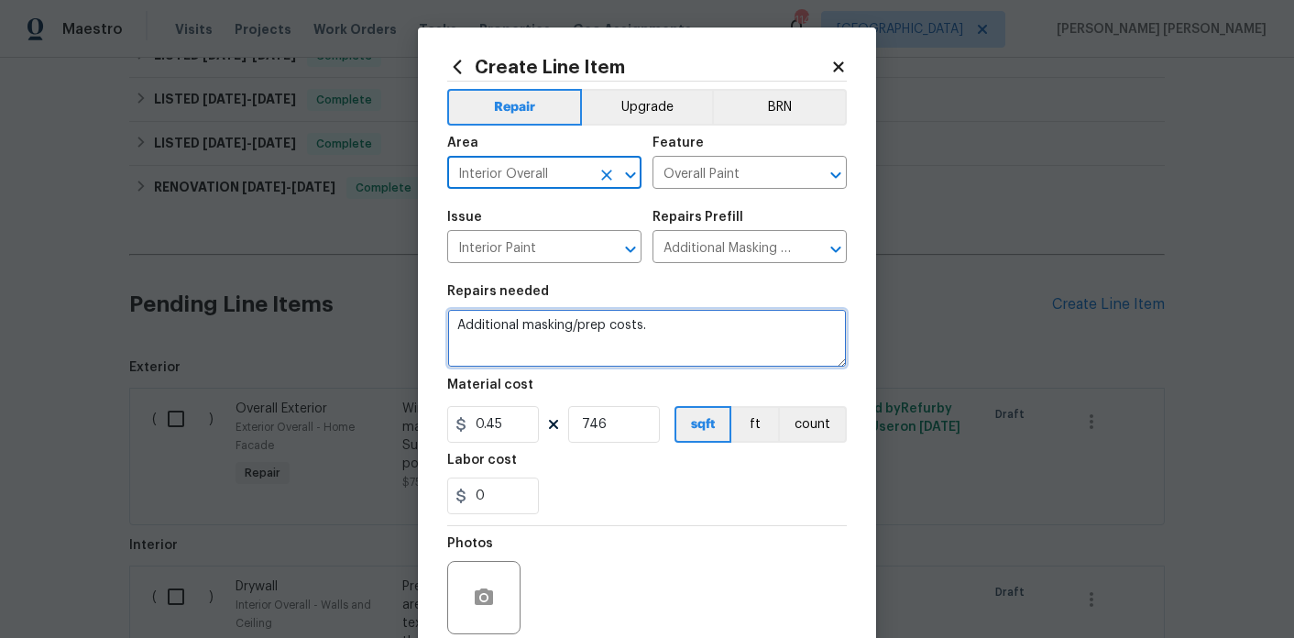
click at [703, 324] on textarea "Additional masking/prep costs." at bounding box center [646, 338] width 399 height 59
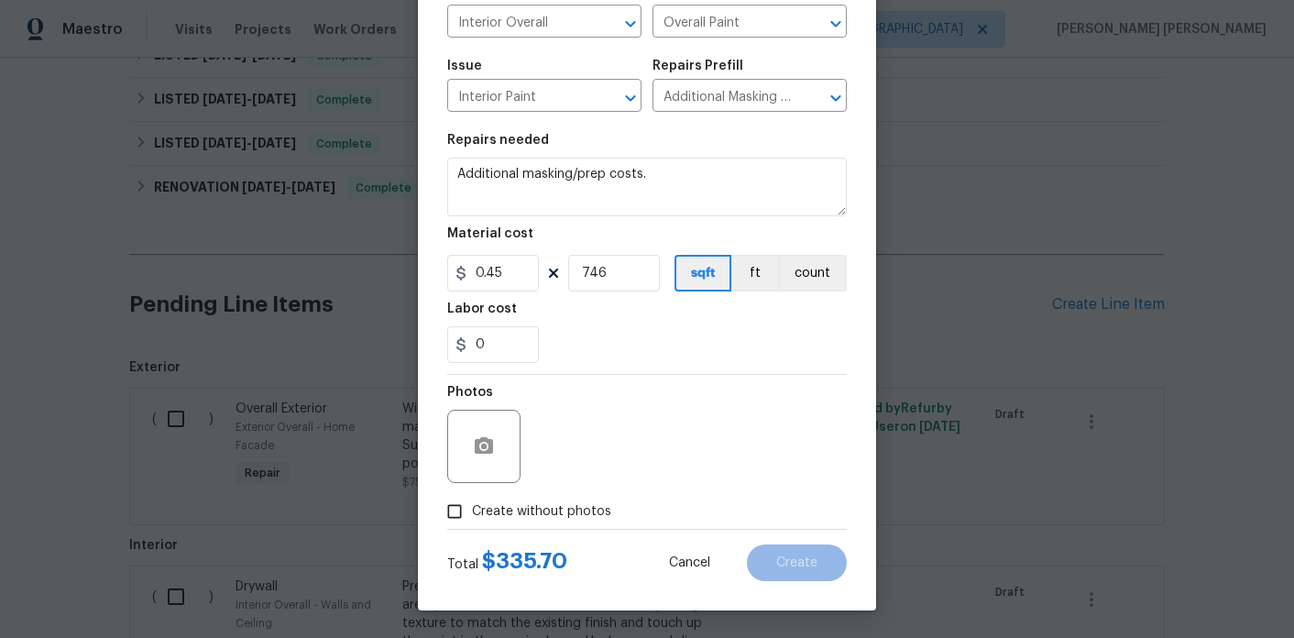
click at [579, 508] on span "Create without photos" at bounding box center [541, 511] width 139 height 19
click at [472, 508] on input "Create without photos" at bounding box center [454, 511] width 35 height 35
checkbox input "true"
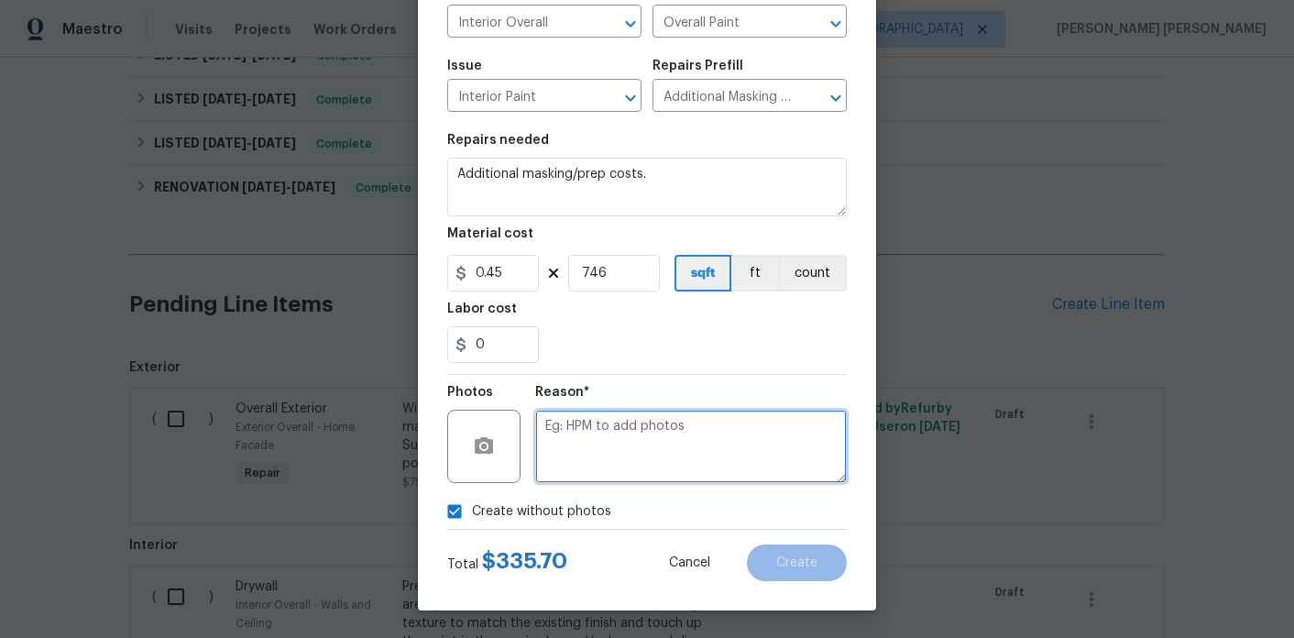
click at [672, 442] on textarea at bounding box center [690, 446] width 311 height 73
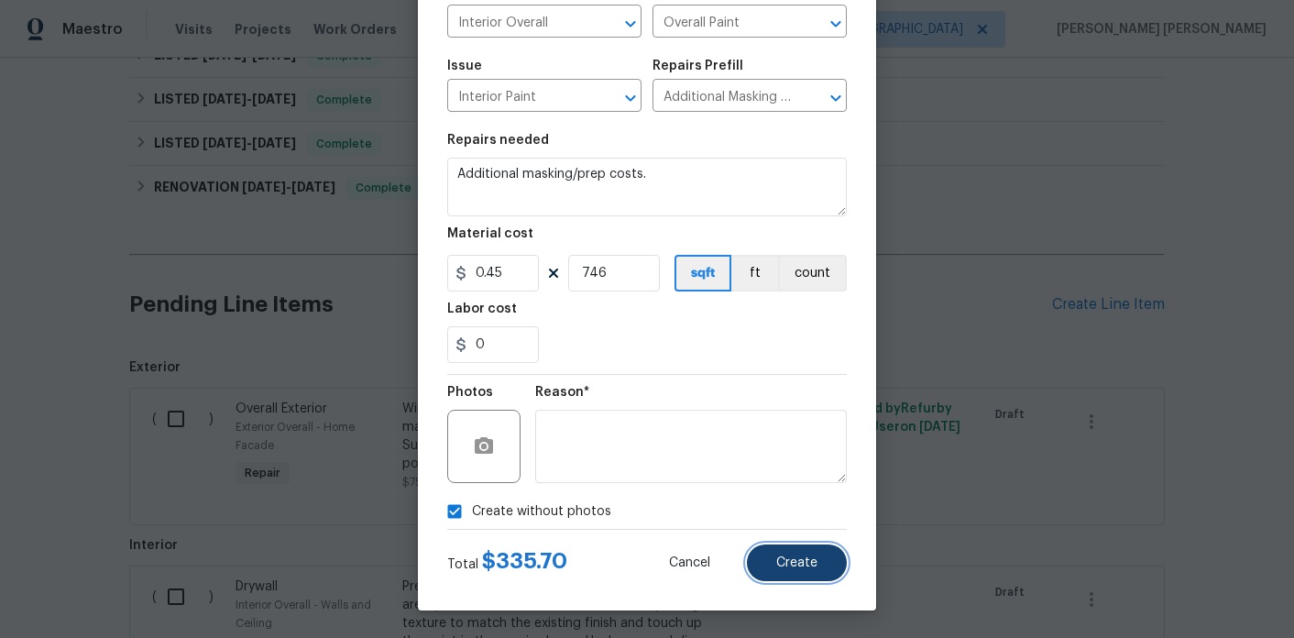
click at [802, 569] on button "Create" at bounding box center [797, 562] width 100 height 37
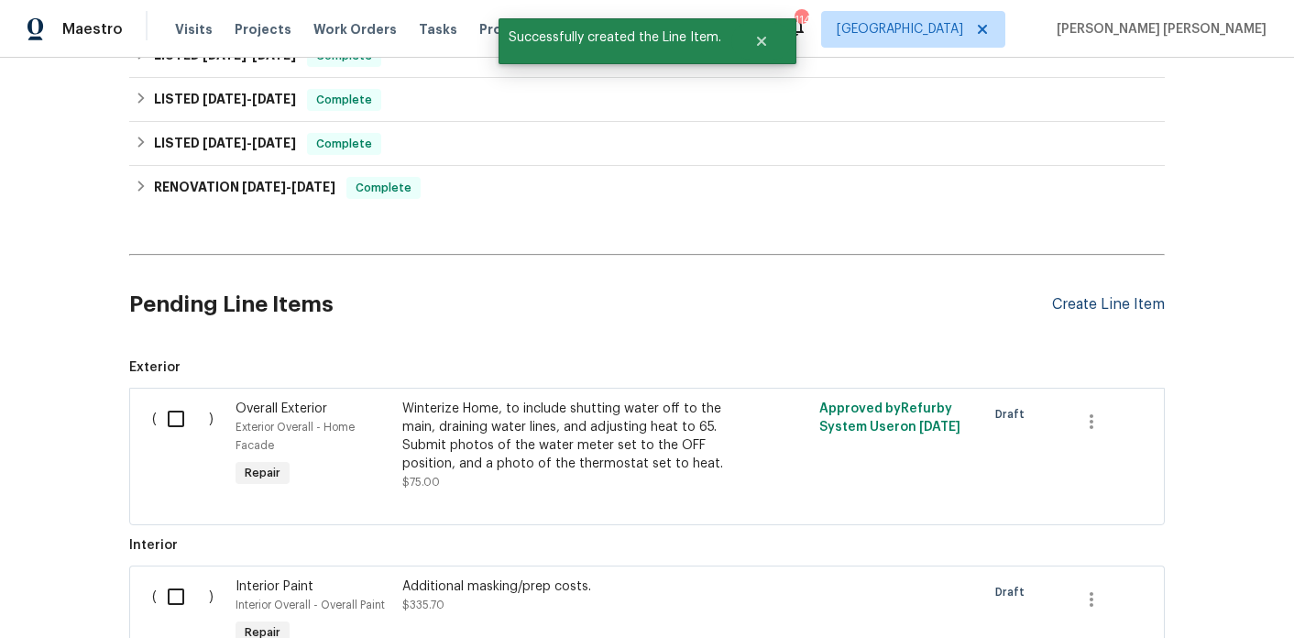
click at [1105, 298] on div "Create Line Item" at bounding box center [1108, 304] width 113 height 17
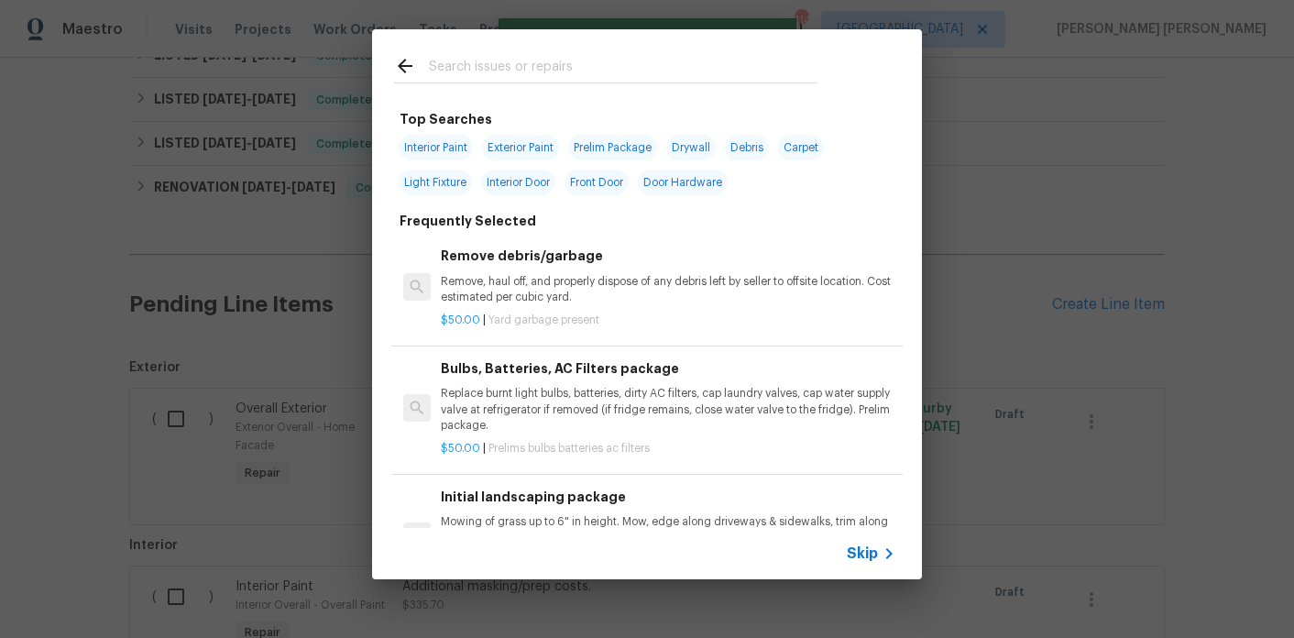
click at [433, 138] on span "Interior Paint" at bounding box center [436, 148] width 74 height 26
type input "Interior Paint"
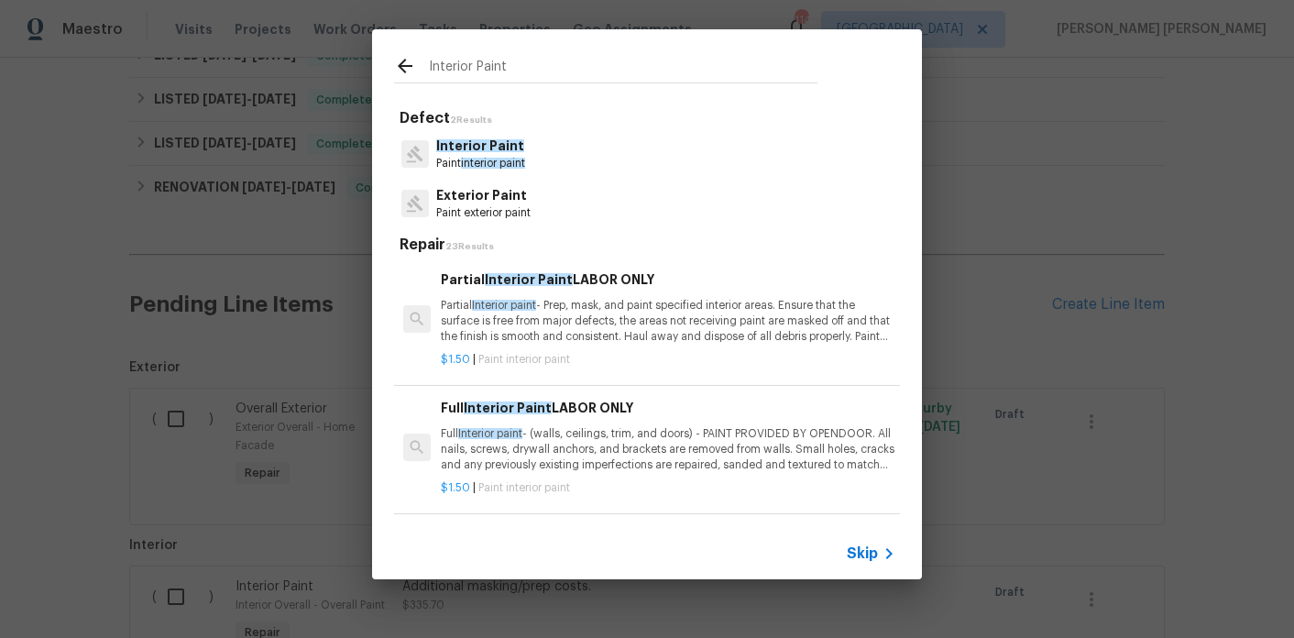
click at [569, 342] on p "Partial Interior paint - Prep, mask, and paint specified interior areas. Ensure…" at bounding box center [668, 321] width 454 height 47
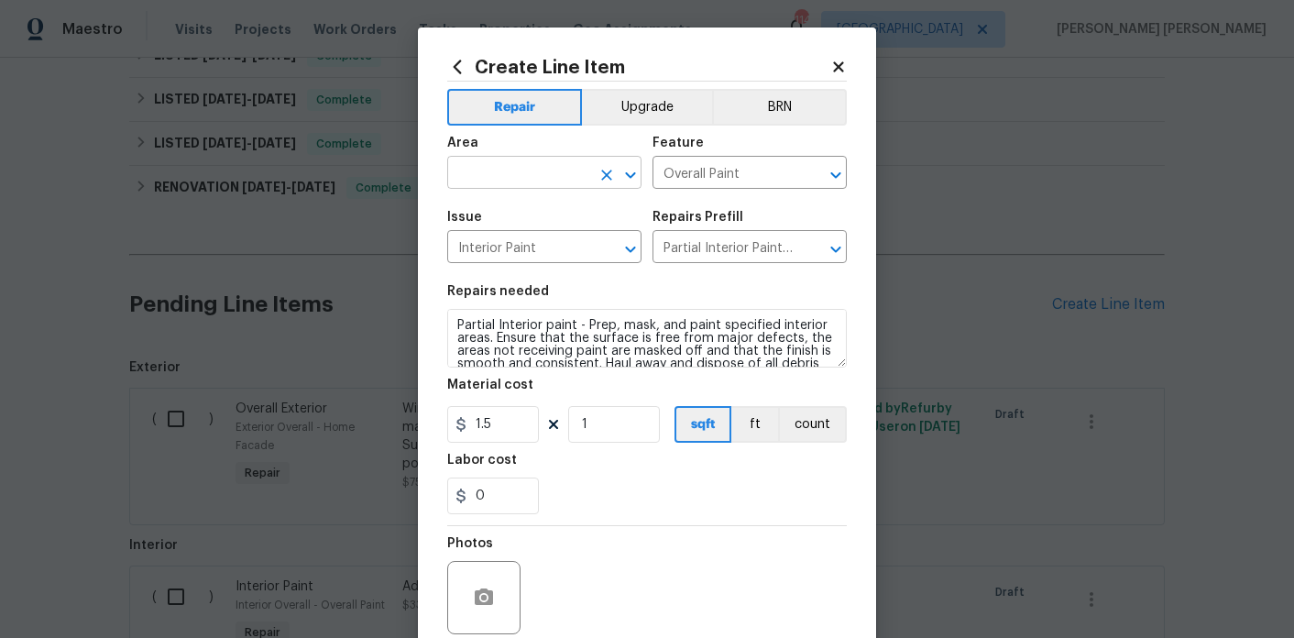
click at [542, 163] on input "text" at bounding box center [518, 174] width 143 height 28
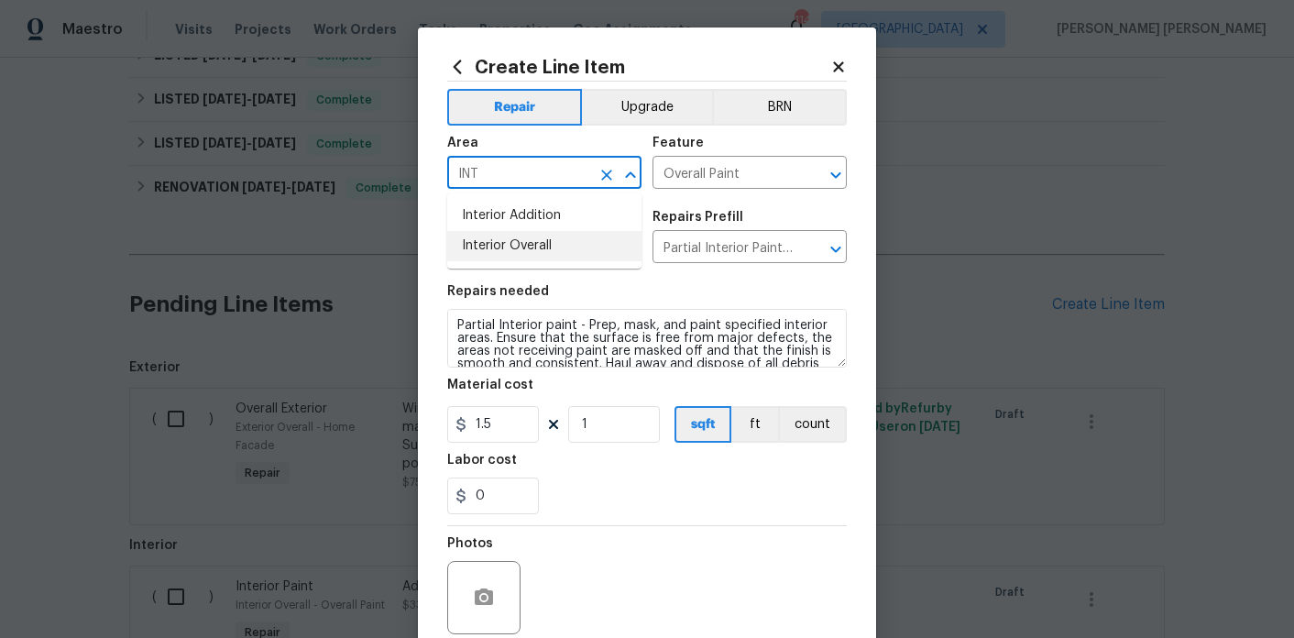
click at [542, 235] on li "Interior Overall" at bounding box center [544, 246] width 194 height 30
type input "Interior Overall"
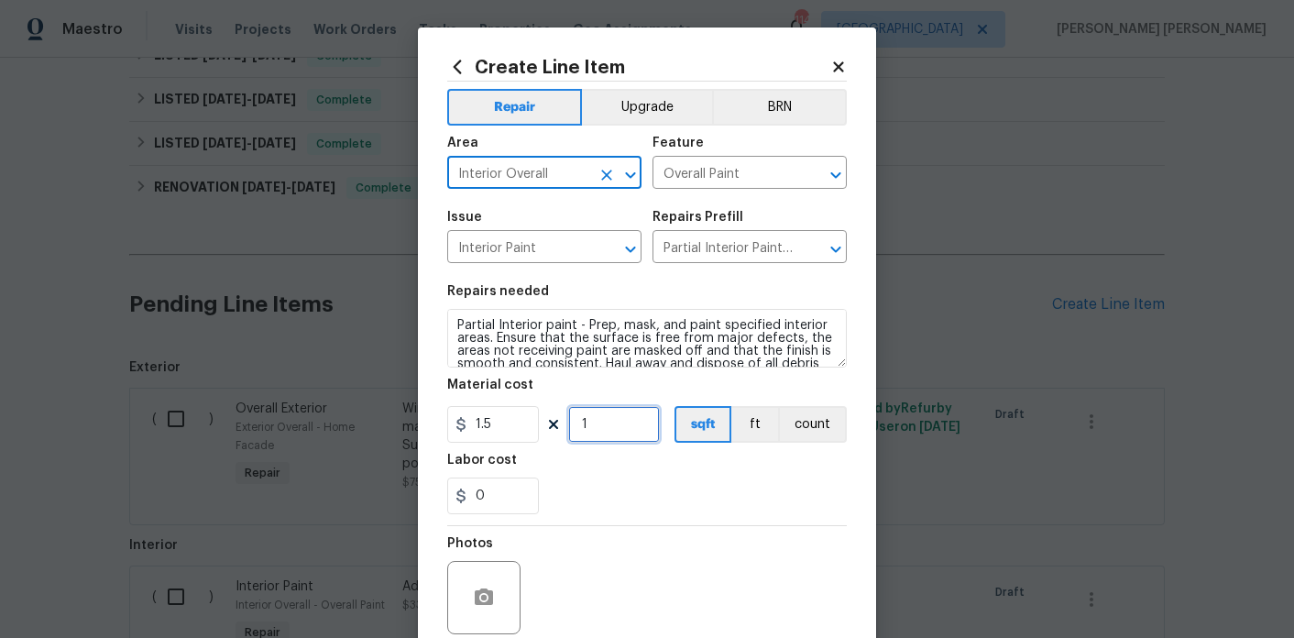
click at [621, 419] on input "1" at bounding box center [614, 424] width 92 height 37
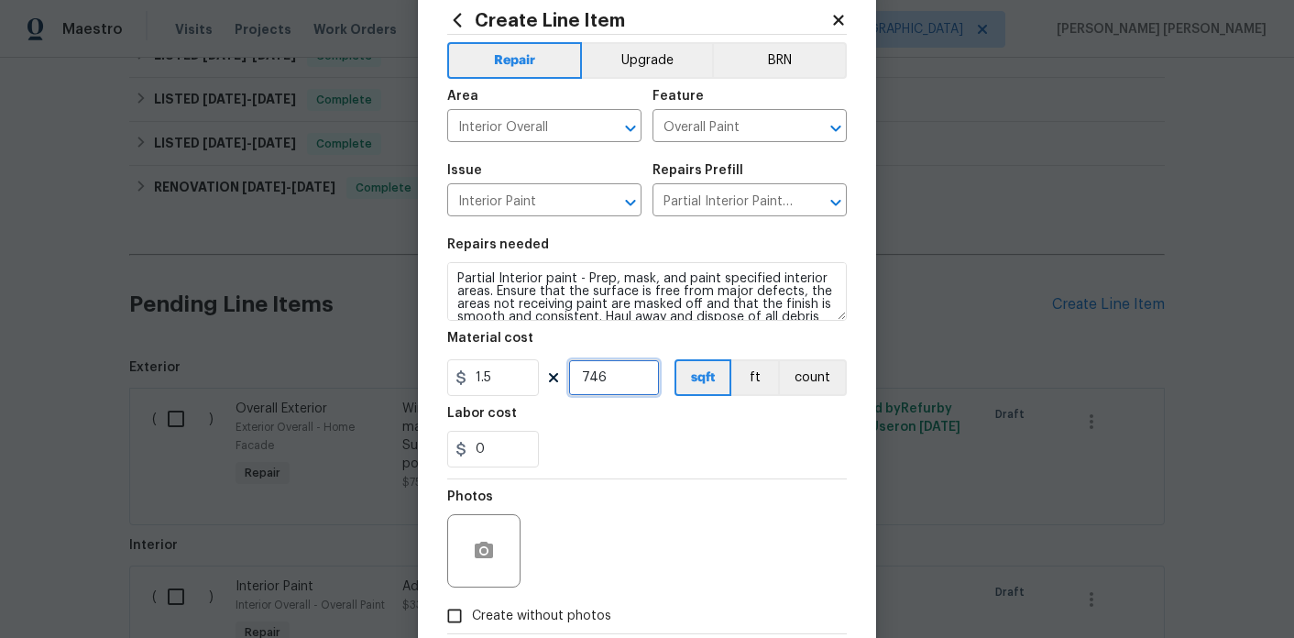
scroll to position [38, 0]
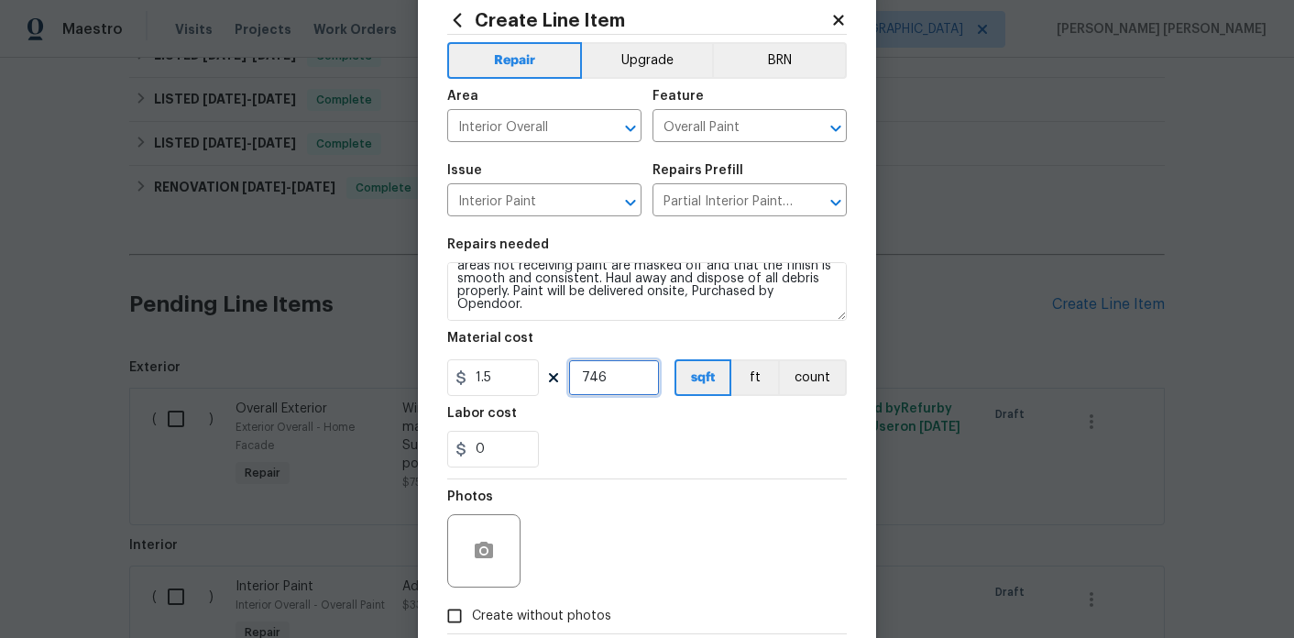
type input "746"
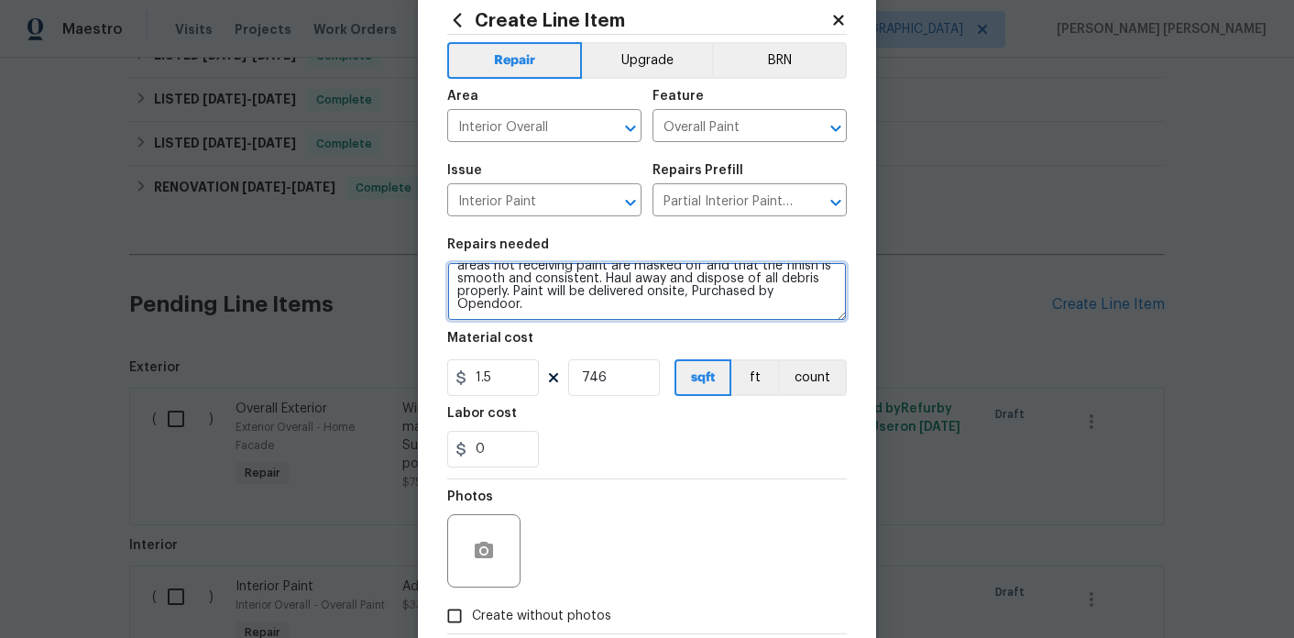
click at [754, 300] on textarea "Partial Interior paint - Prep, mask, and paint specified interior areas. Ensure…" at bounding box center [646, 291] width 399 height 59
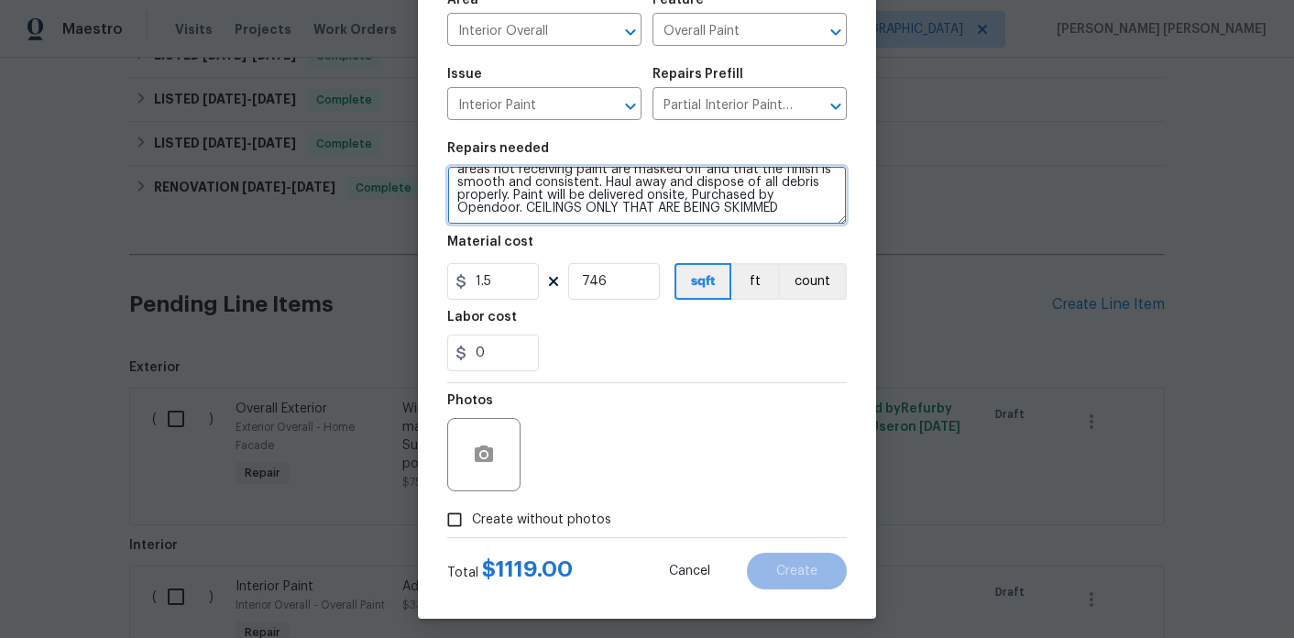
scroll to position [145, 0]
type textarea "Partial Interior paint - Prep, mask, and paint specified interior areas. Ensure…"
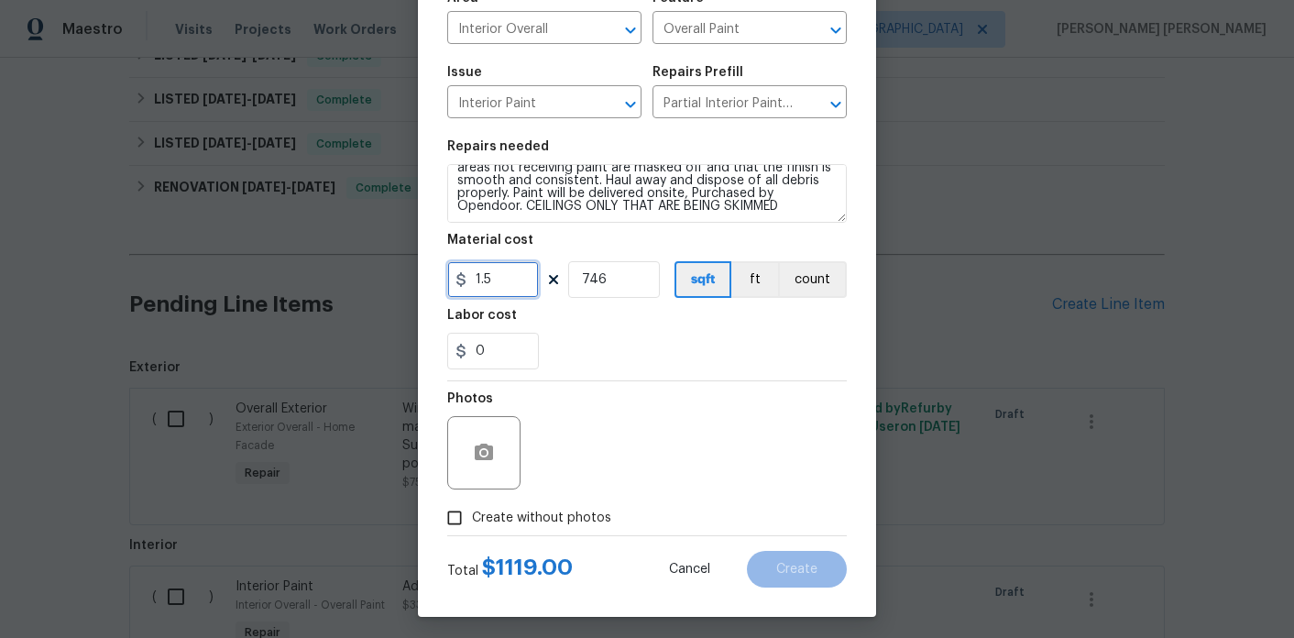
click at [519, 289] on input "1.5" at bounding box center [493, 279] width 92 height 37
type input "1"
click at [563, 320] on div "Labor cost" at bounding box center [646, 321] width 399 height 24
click at [546, 526] on span "Create without photos" at bounding box center [541, 517] width 139 height 19
click at [472, 526] on input "Create without photos" at bounding box center [454, 517] width 35 height 35
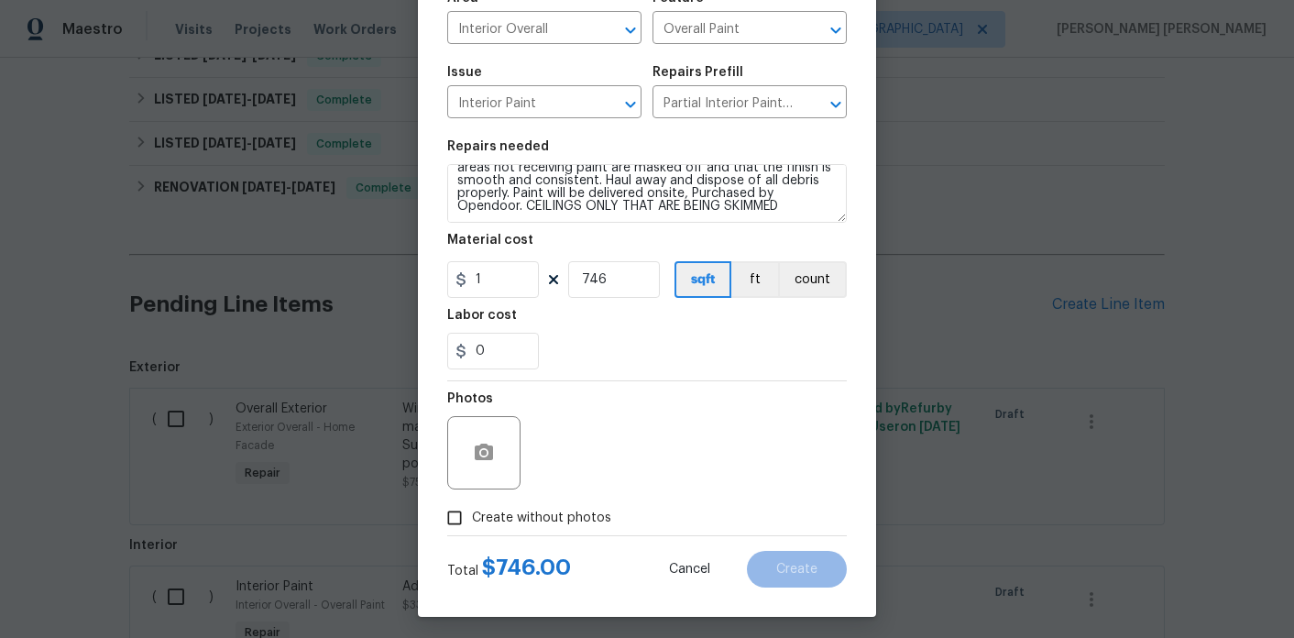
checkbox input "true"
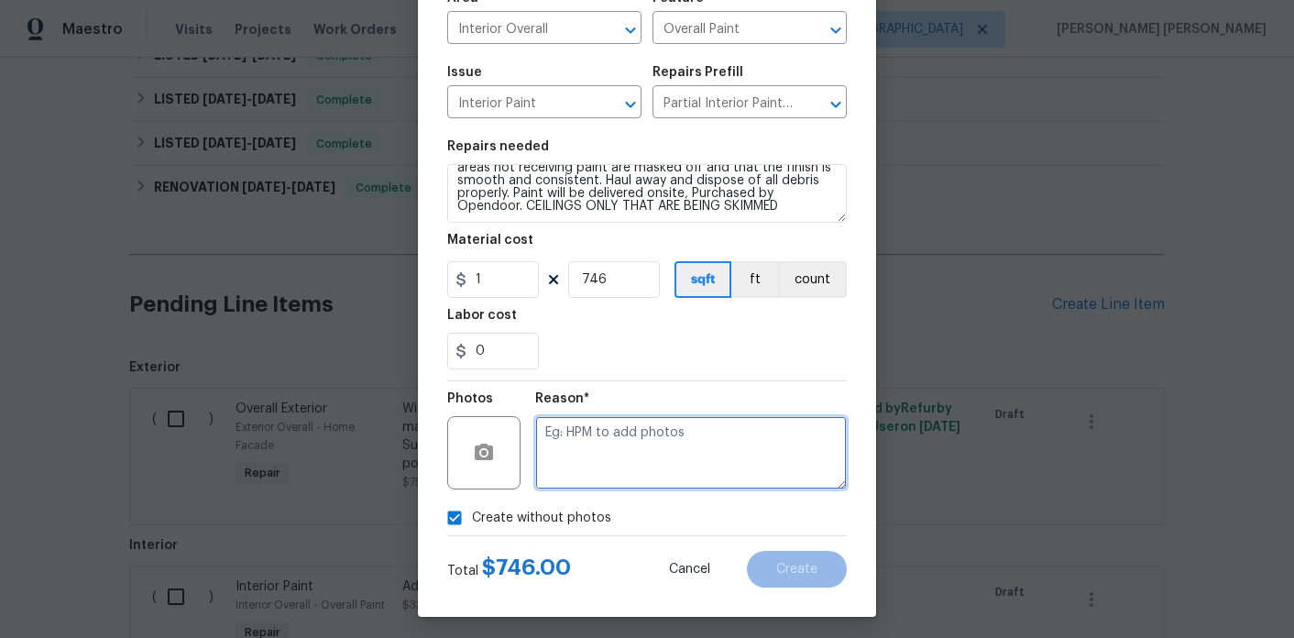
click at [646, 436] on textarea at bounding box center [690, 452] width 311 height 73
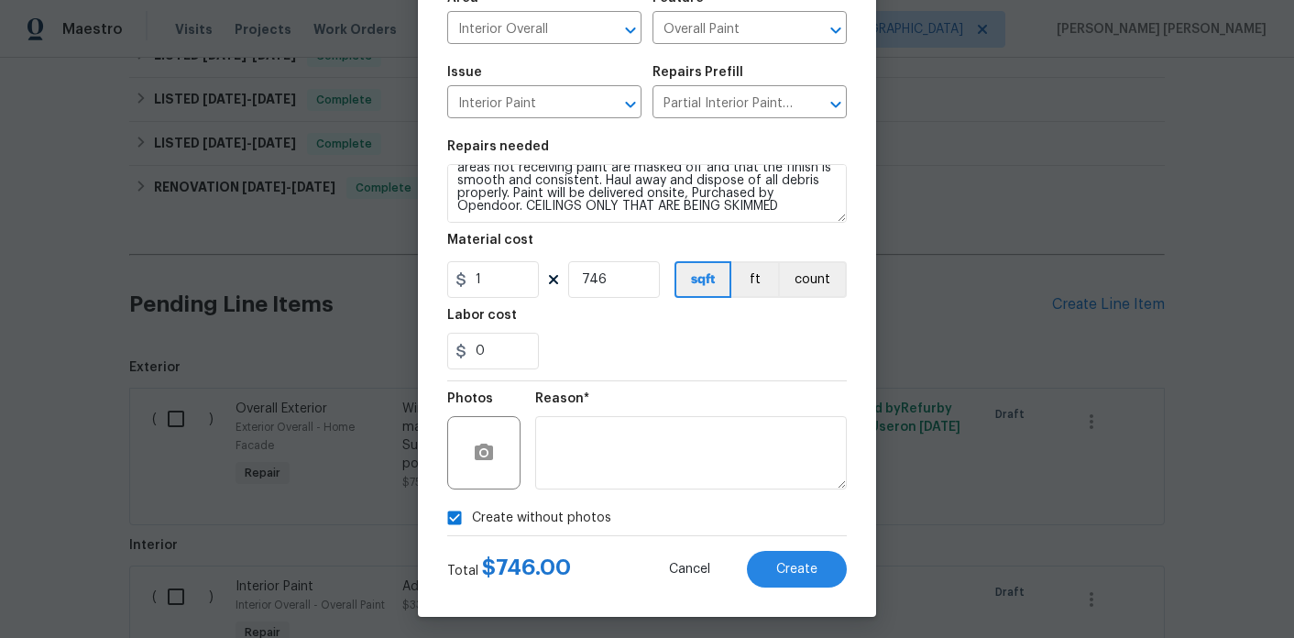
click at [791, 593] on div "Create Line Item Repair Upgrade BRN Area Interior Overall ​ Feature Overall Pai…" at bounding box center [647, 250] width 458 height 734
click at [804, 575] on span "Create" at bounding box center [796, 570] width 41 height 14
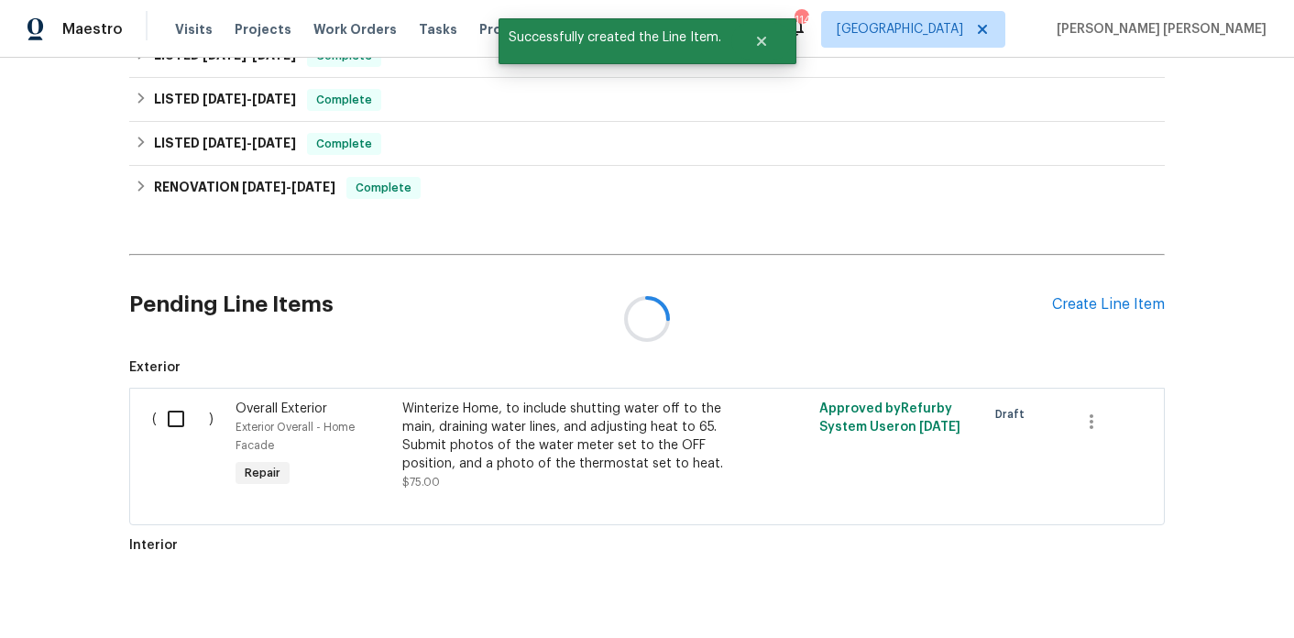
click at [1131, 286] on div at bounding box center [647, 319] width 1294 height 638
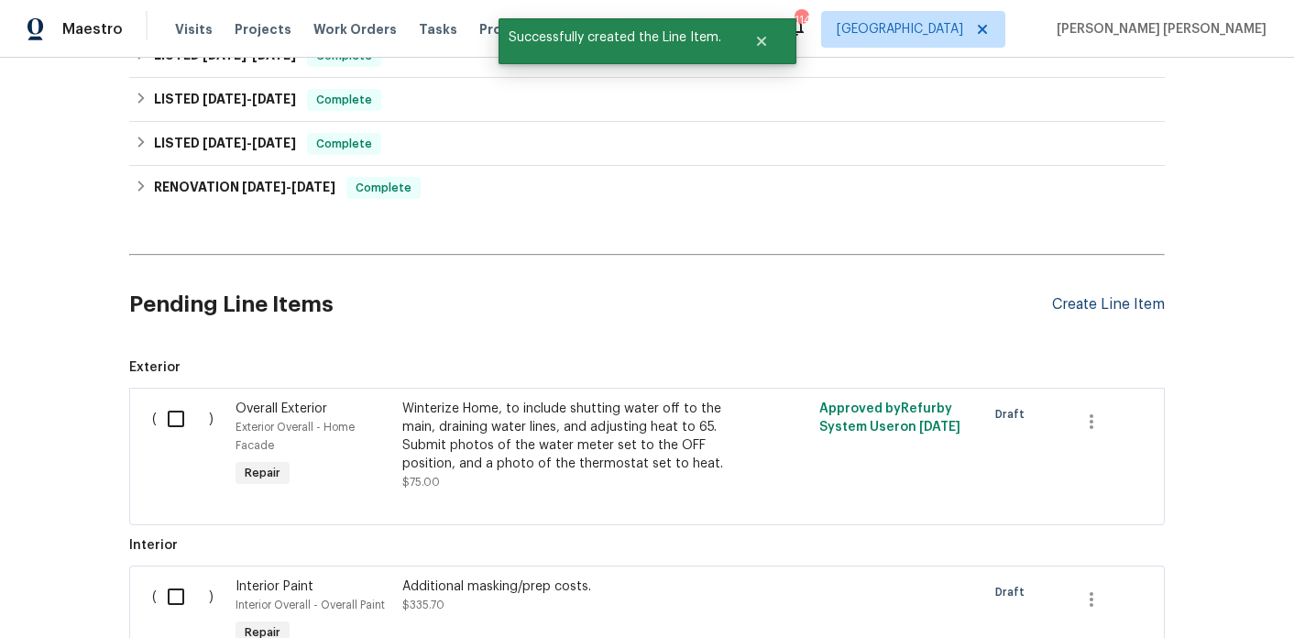
click at [1105, 296] on div "Create Line Item" at bounding box center [1108, 304] width 113 height 17
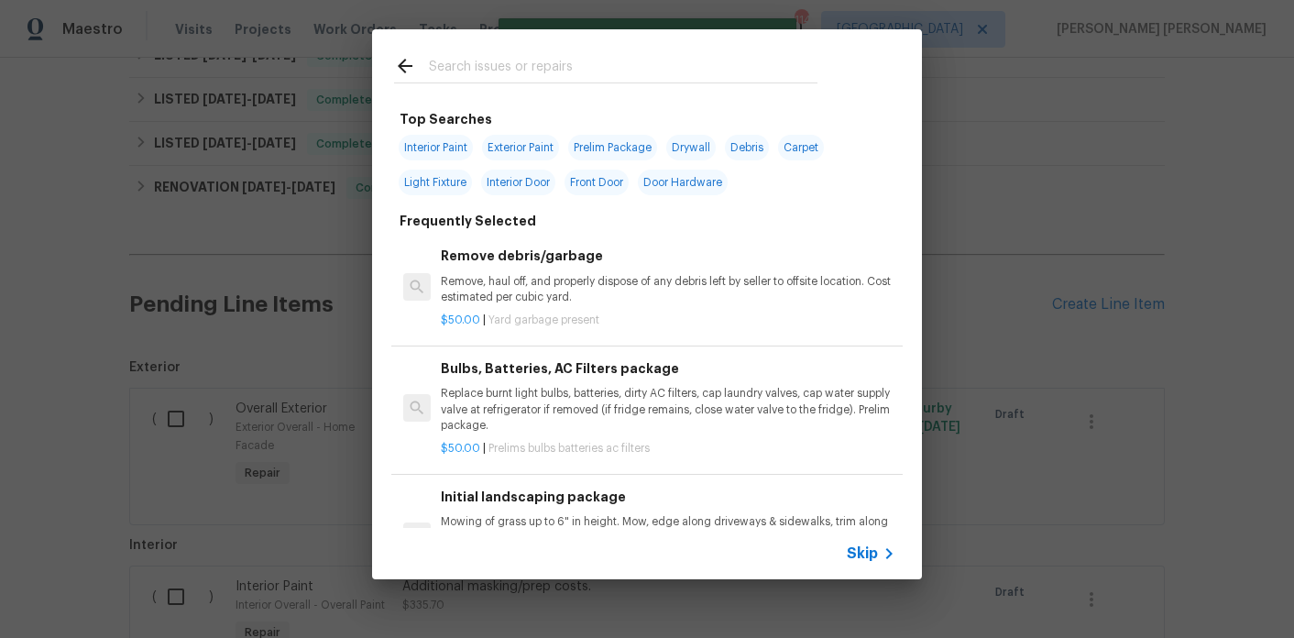
click at [507, 49] on div at bounding box center [605, 65] width 467 height 72
click at [493, 66] on input "text" at bounding box center [623, 68] width 388 height 27
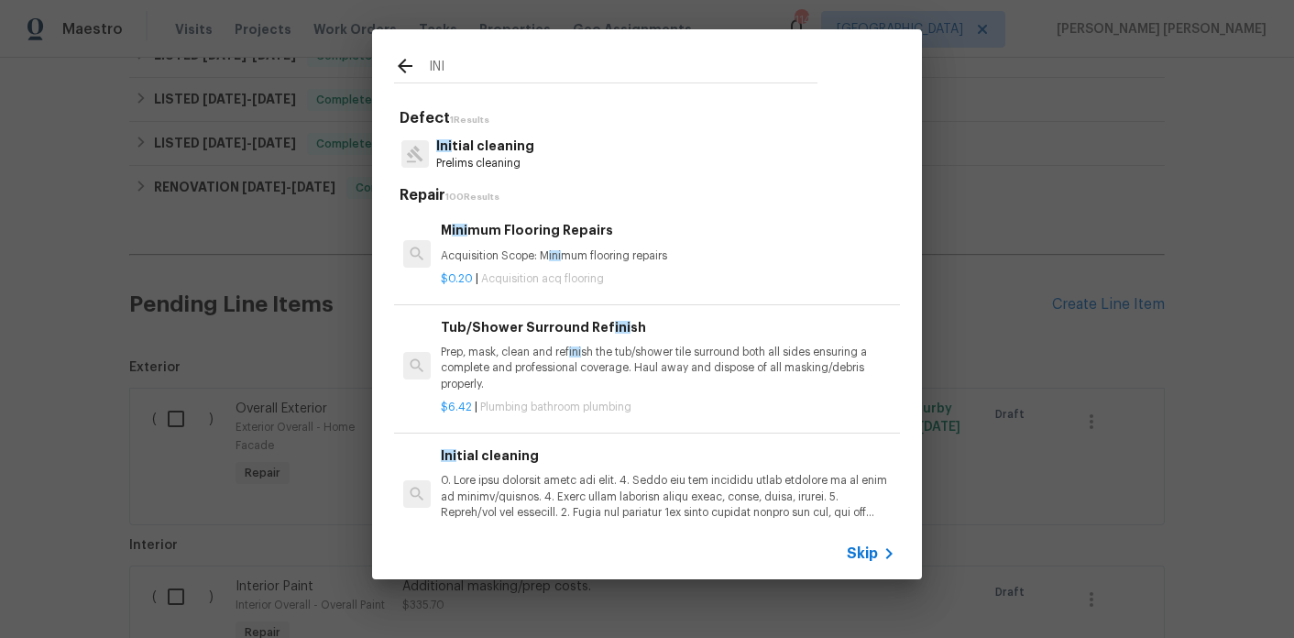
type input "INI"
click at [490, 179] on div "Defect 1 Results Ini tial cleaning Prelims cleaning Repair 100 Results M ini mu…" at bounding box center [647, 386] width 506 height 554
click at [502, 162] on p "Prelims cleaning" at bounding box center [485, 164] width 98 height 16
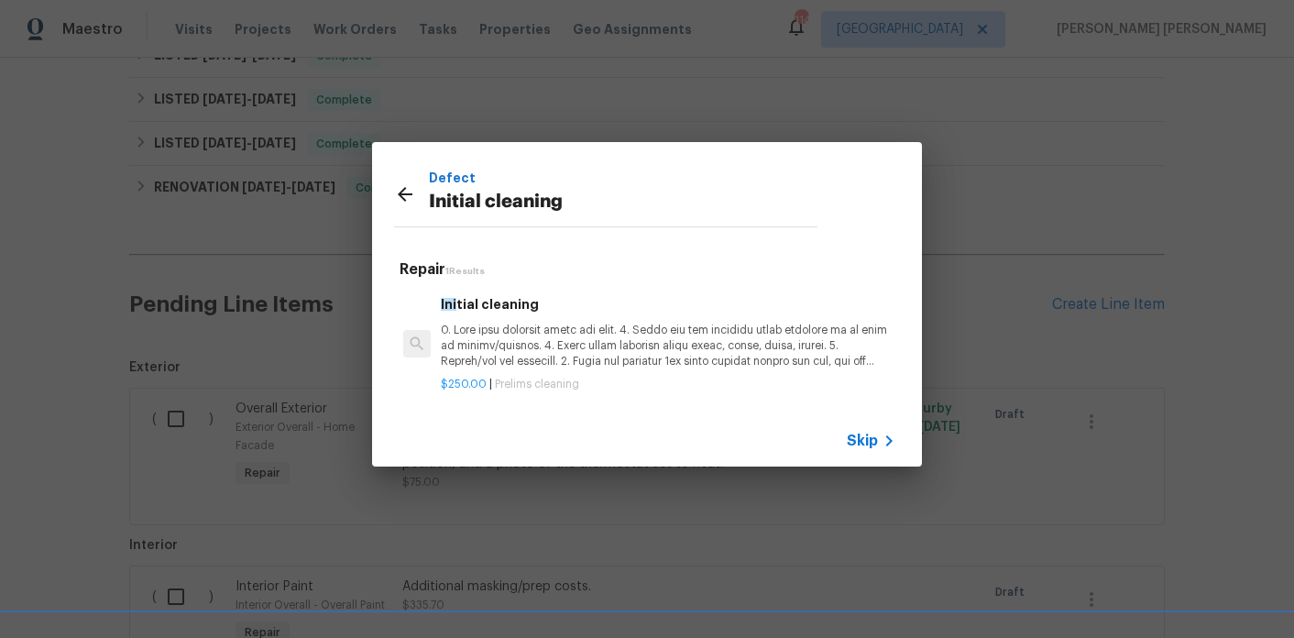
click at [514, 338] on p at bounding box center [668, 345] width 454 height 47
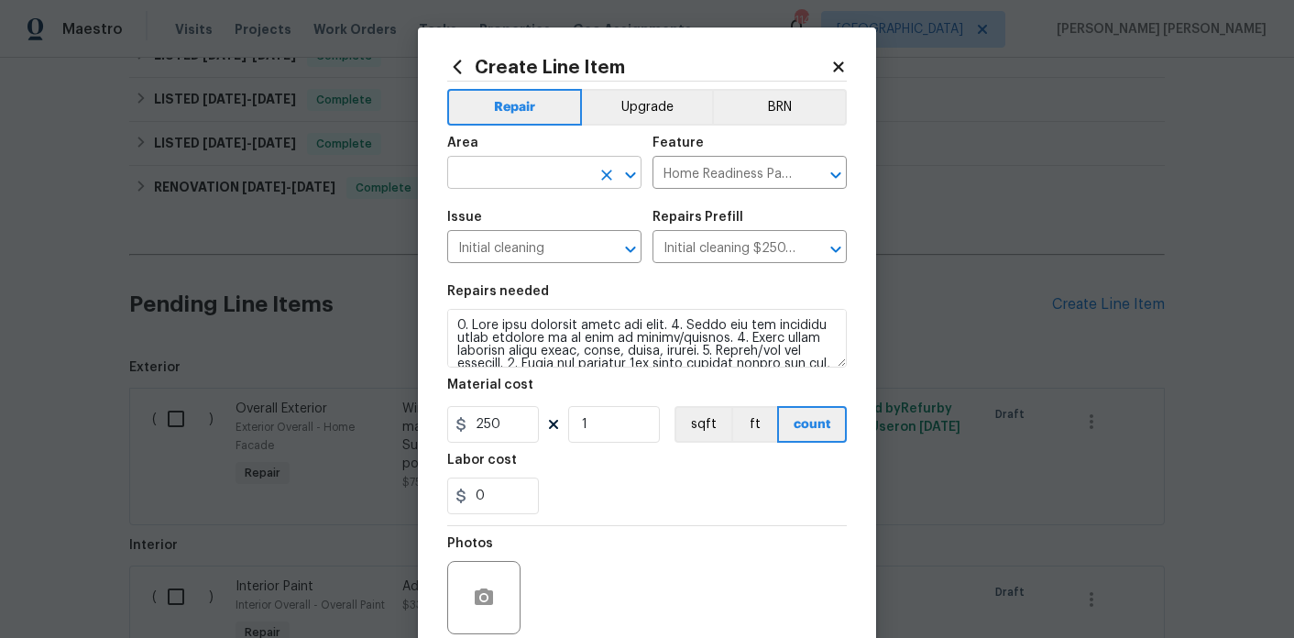
click at [551, 182] on input "text" at bounding box center [518, 174] width 143 height 28
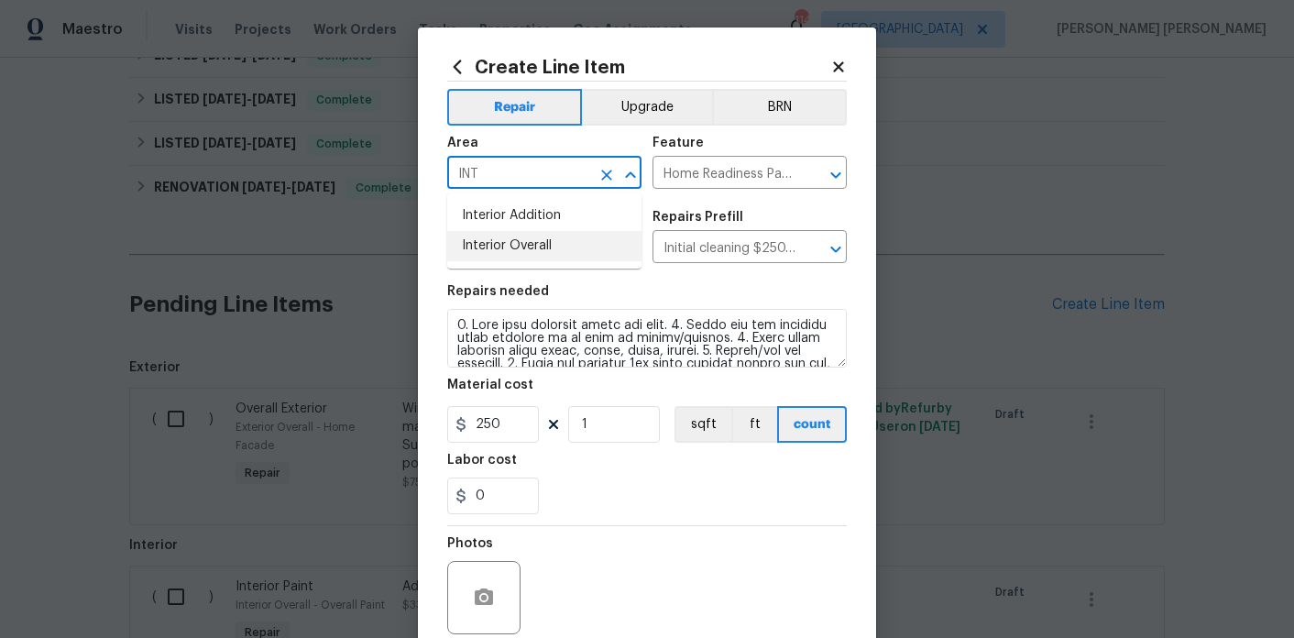
click at [517, 255] on li "Interior Overall" at bounding box center [544, 246] width 194 height 30
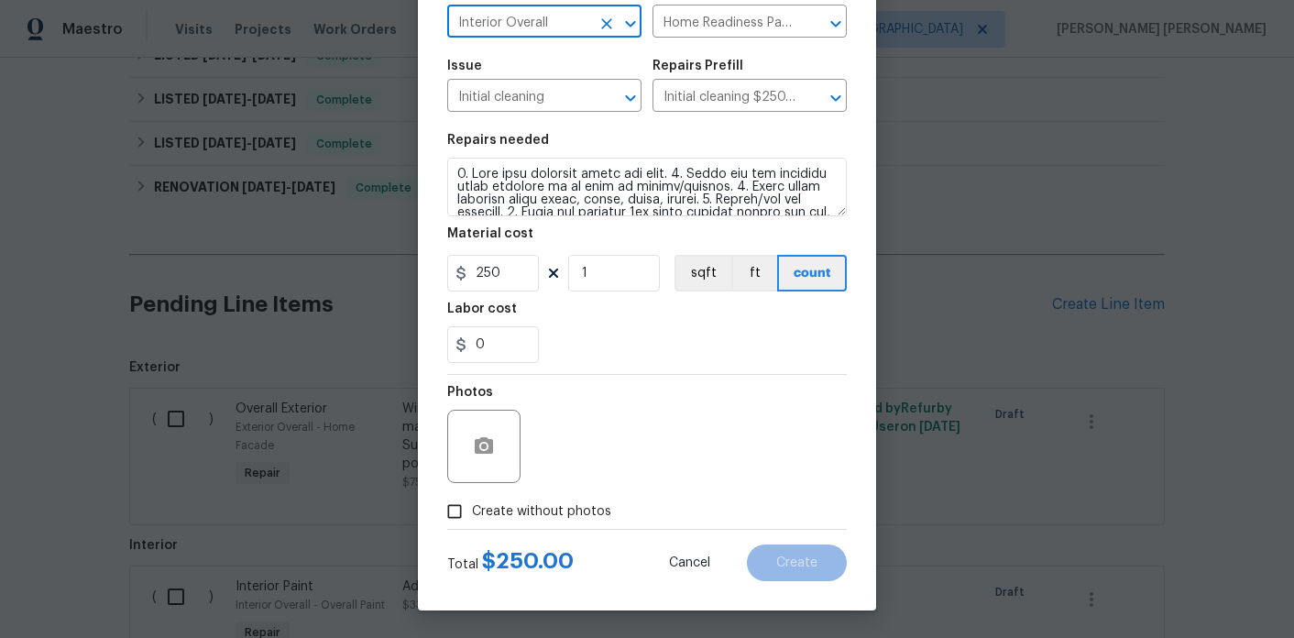
type input "Interior Overall"
click at [567, 509] on span "Create without photos" at bounding box center [541, 511] width 139 height 19
click at [472, 509] on input "Create without photos" at bounding box center [454, 511] width 35 height 35
checkbox input "true"
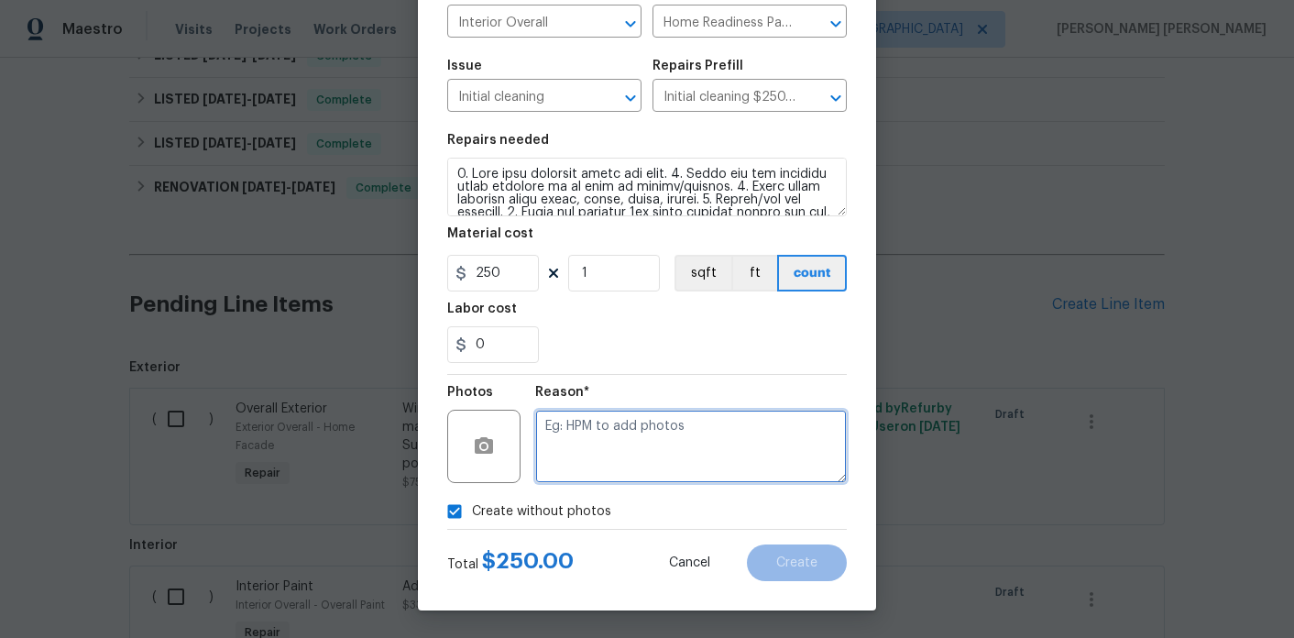
click at [661, 451] on textarea at bounding box center [690, 446] width 311 height 73
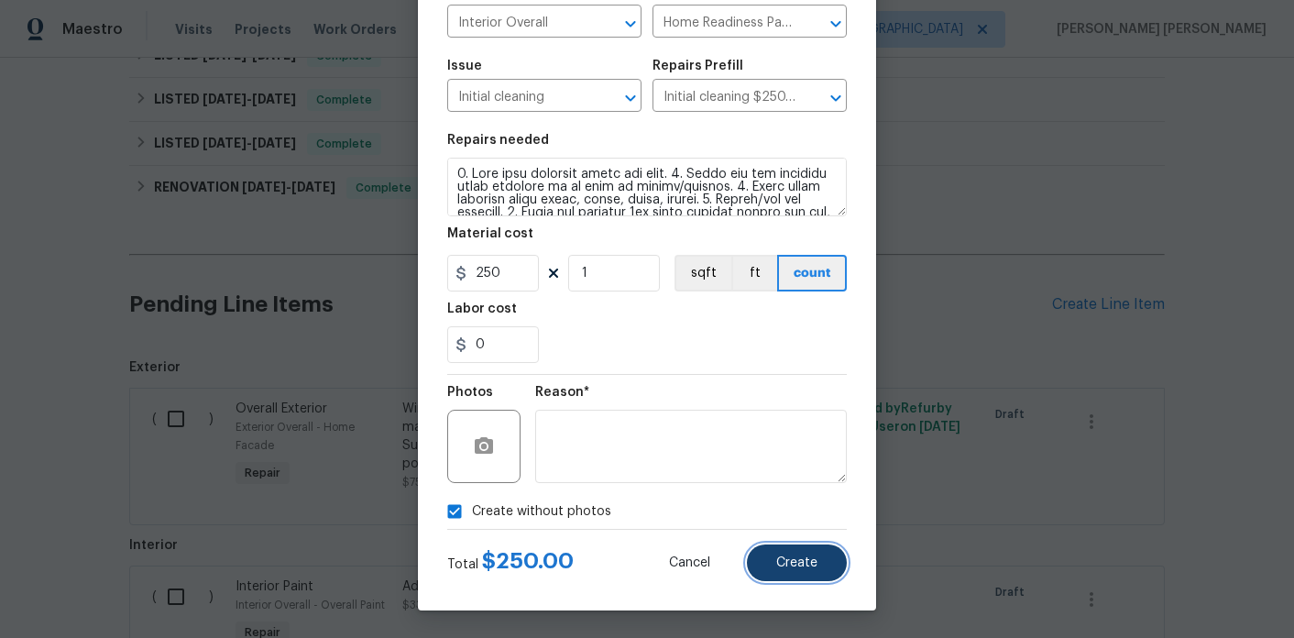
click at [781, 556] on span "Create" at bounding box center [796, 563] width 41 height 14
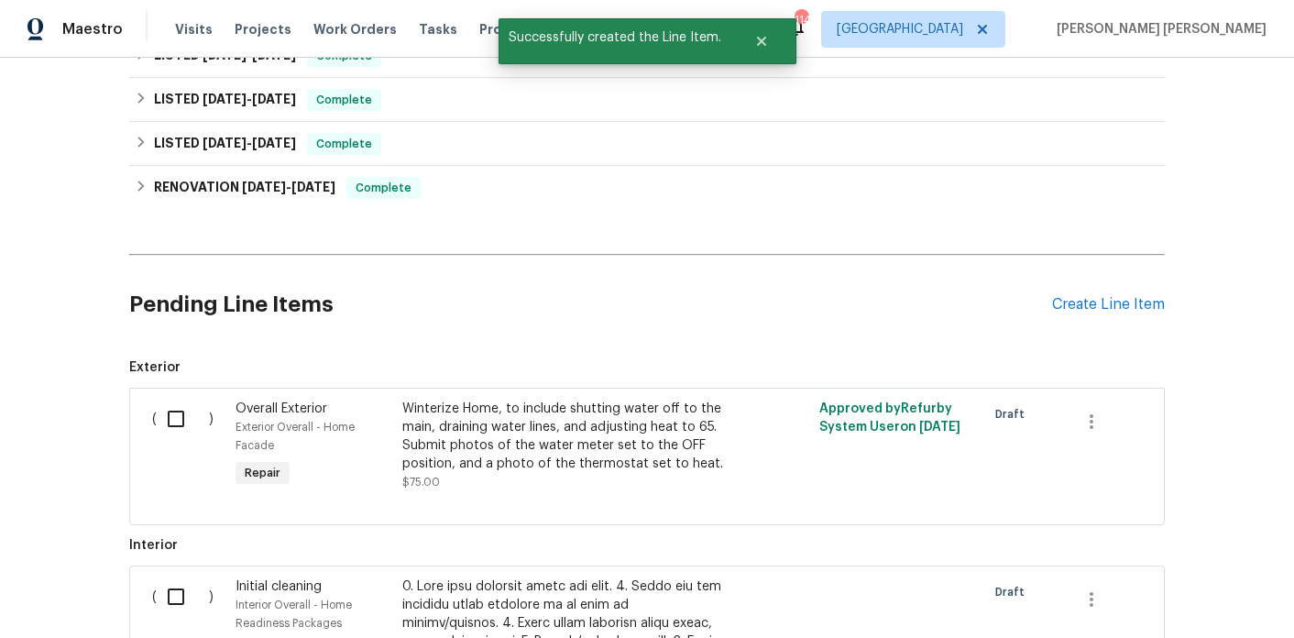
click at [1072, 281] on div "Pending Line Items Create Line Item" at bounding box center [646, 304] width 1035 height 85
click at [1072, 296] on div "Create Line Item" at bounding box center [1108, 304] width 113 height 17
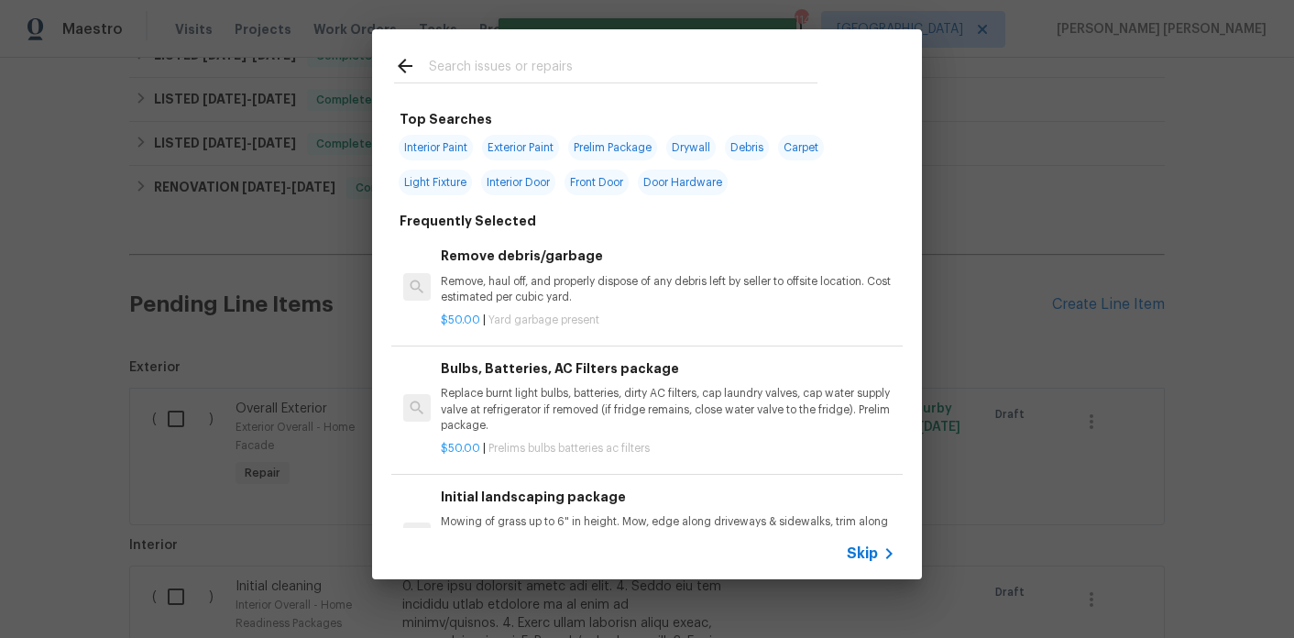
click at [488, 73] on input "text" at bounding box center [623, 68] width 388 height 27
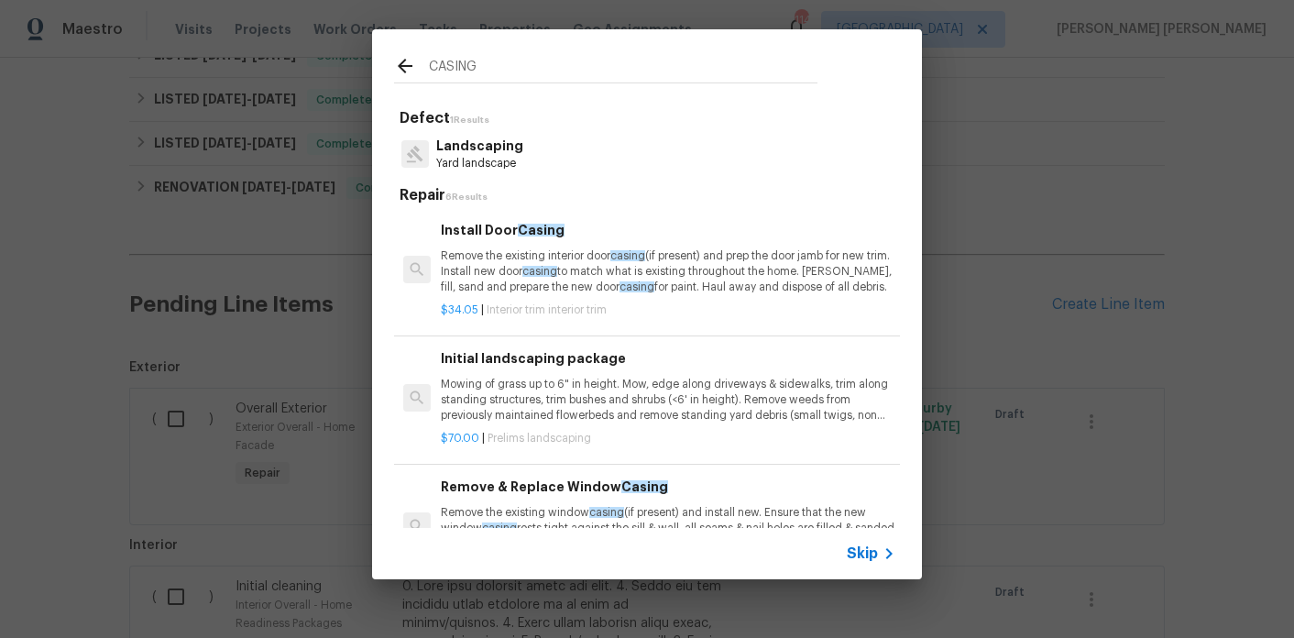
type input "CASING"
click at [487, 264] on p "Remove the existing interior door casing (if present) and prep the door jamb fo…" at bounding box center [668, 271] width 454 height 47
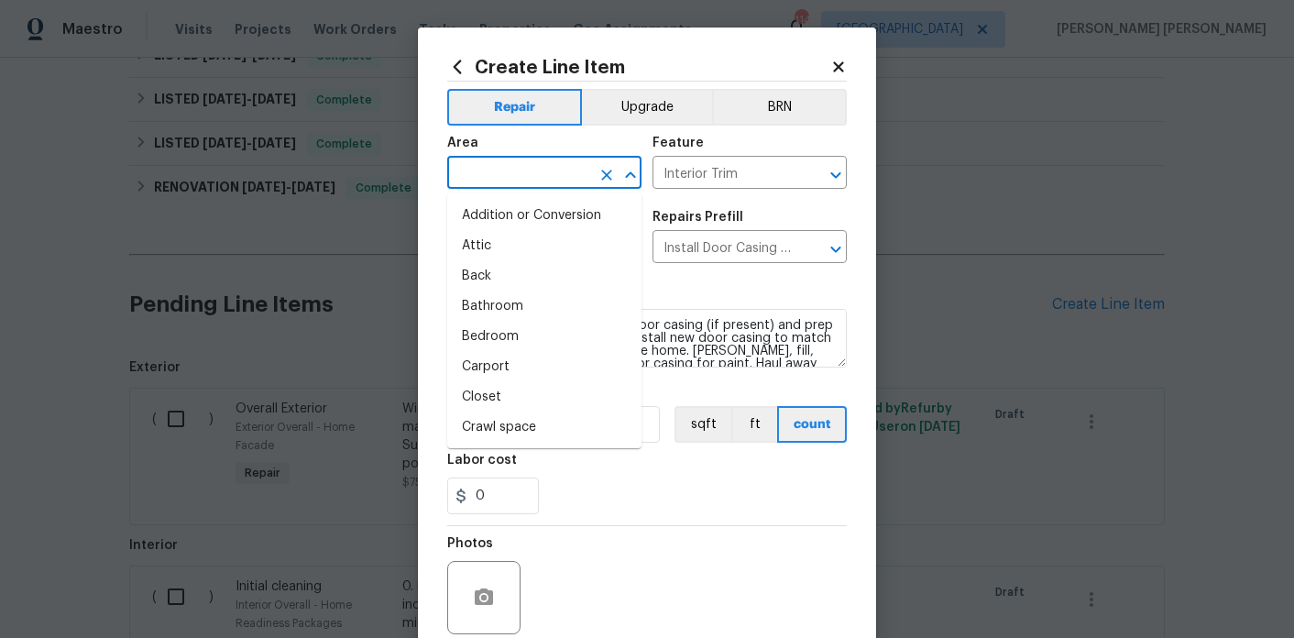
click at [527, 171] on input "text" at bounding box center [518, 174] width 143 height 28
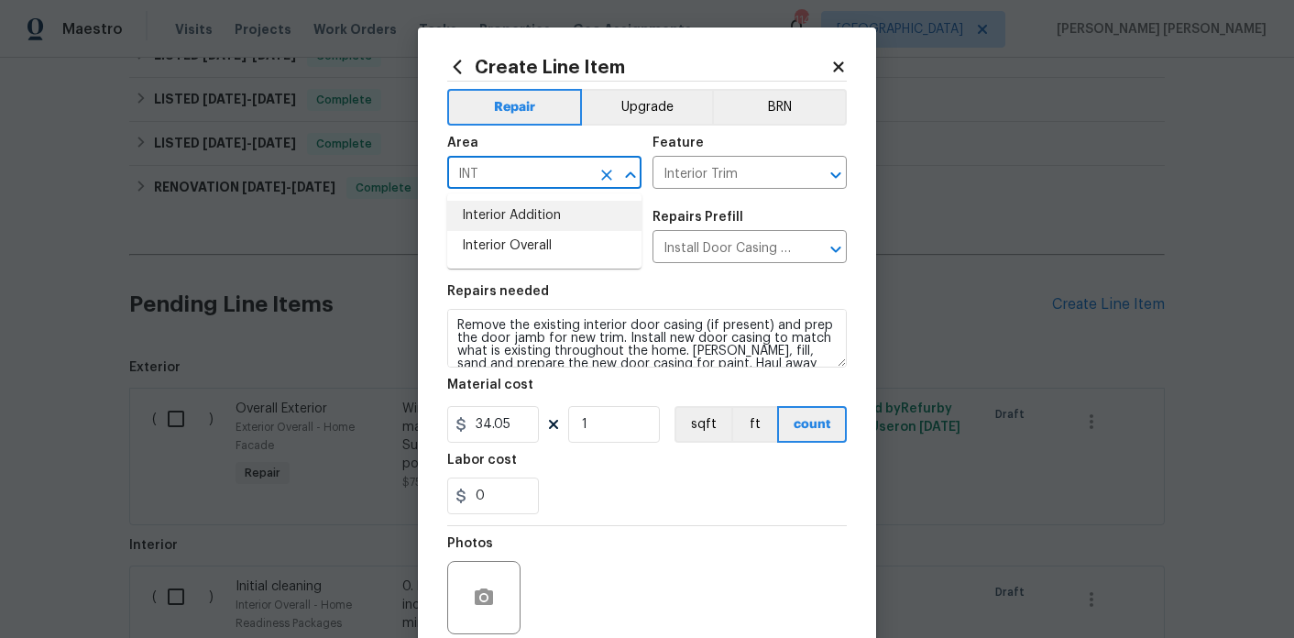
click at [533, 241] on li "Interior Overall" at bounding box center [544, 246] width 194 height 30
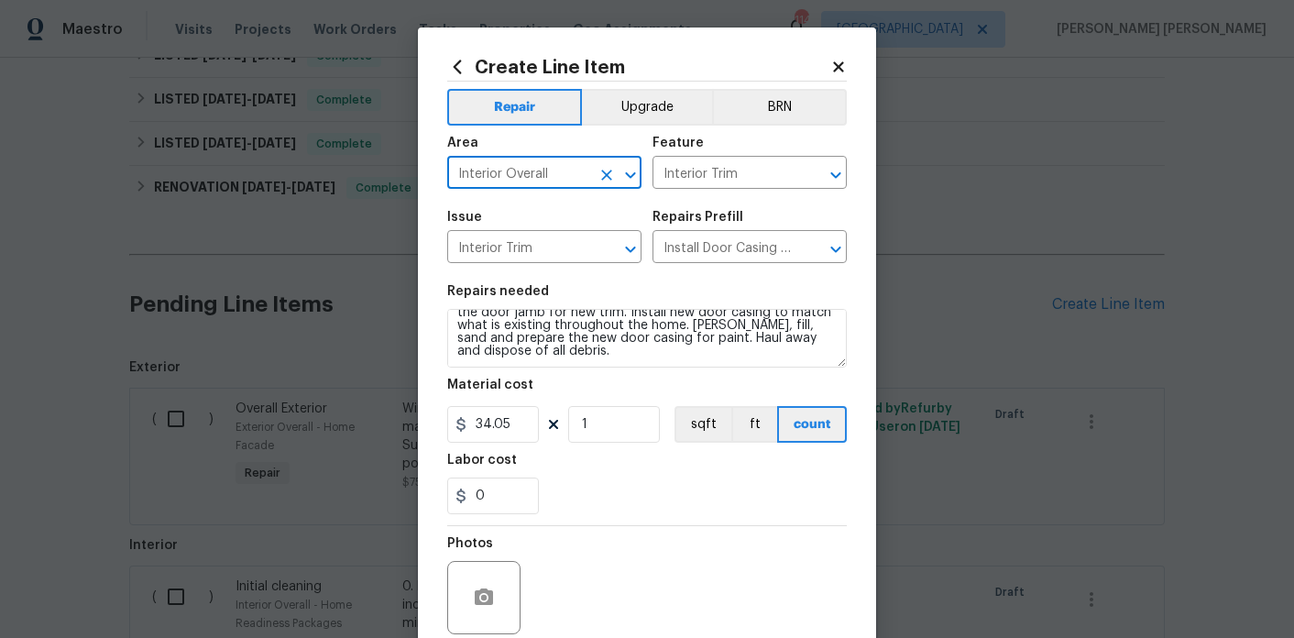
type input "Interior Overall"
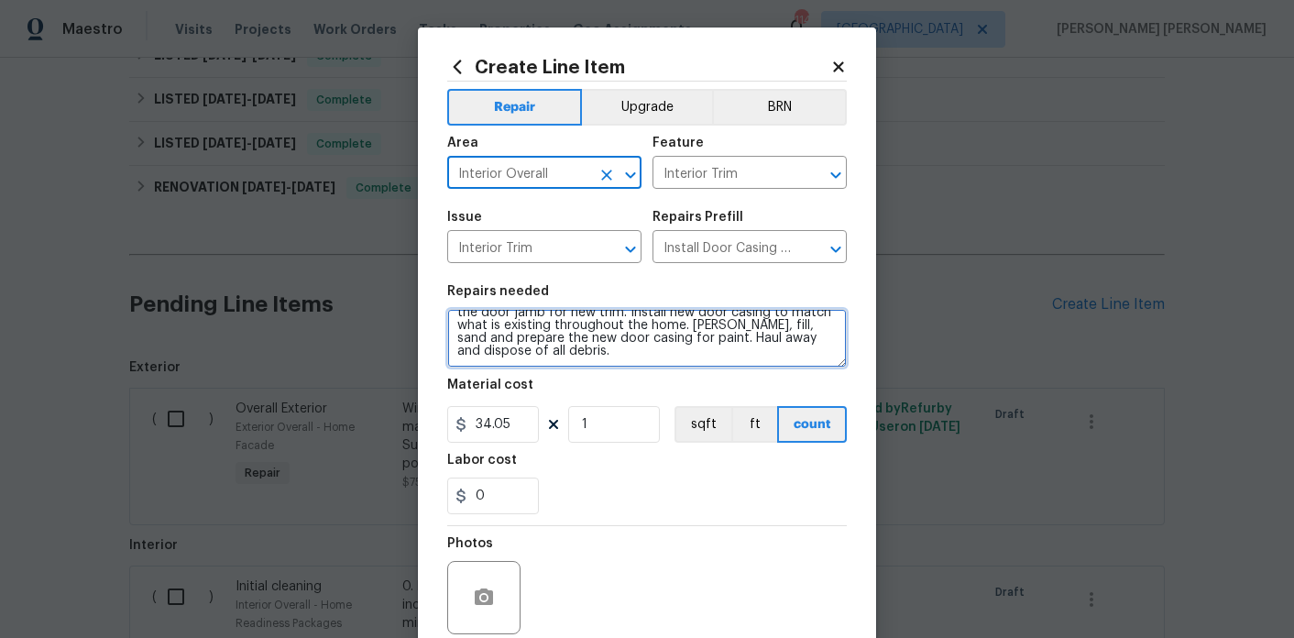
click at [653, 357] on textarea "Remove the existing interior door casing (if present) and prep the door jamb fo…" at bounding box center [646, 338] width 399 height 59
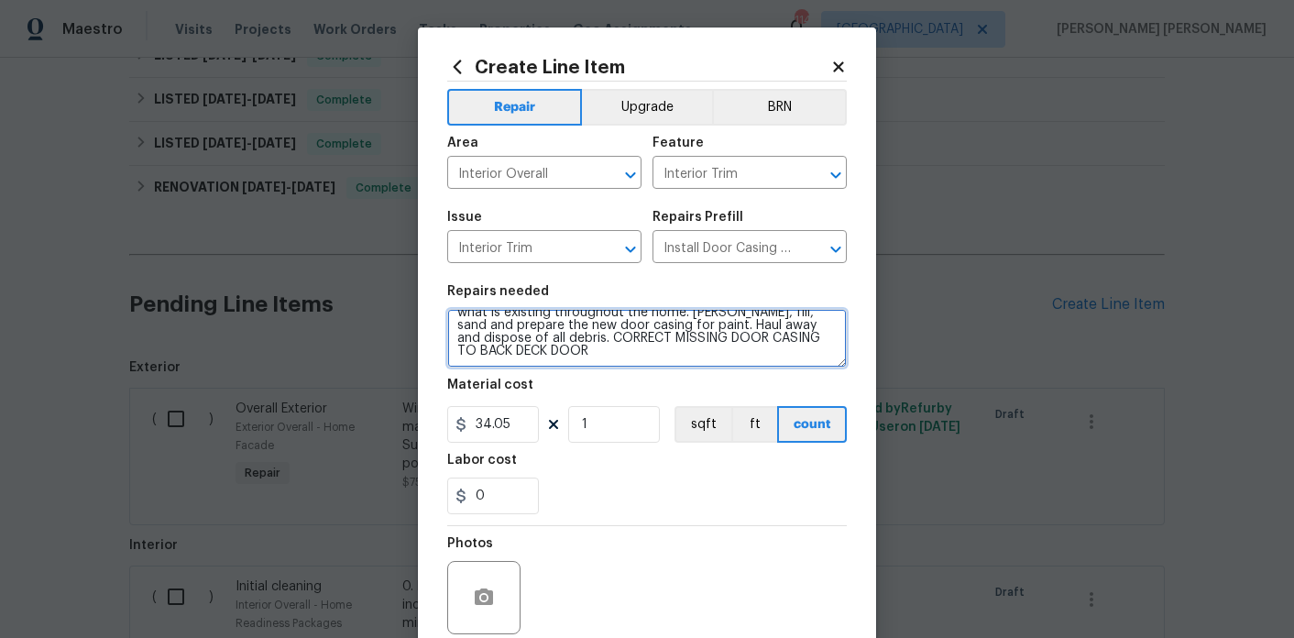
scroll to position [152, 0]
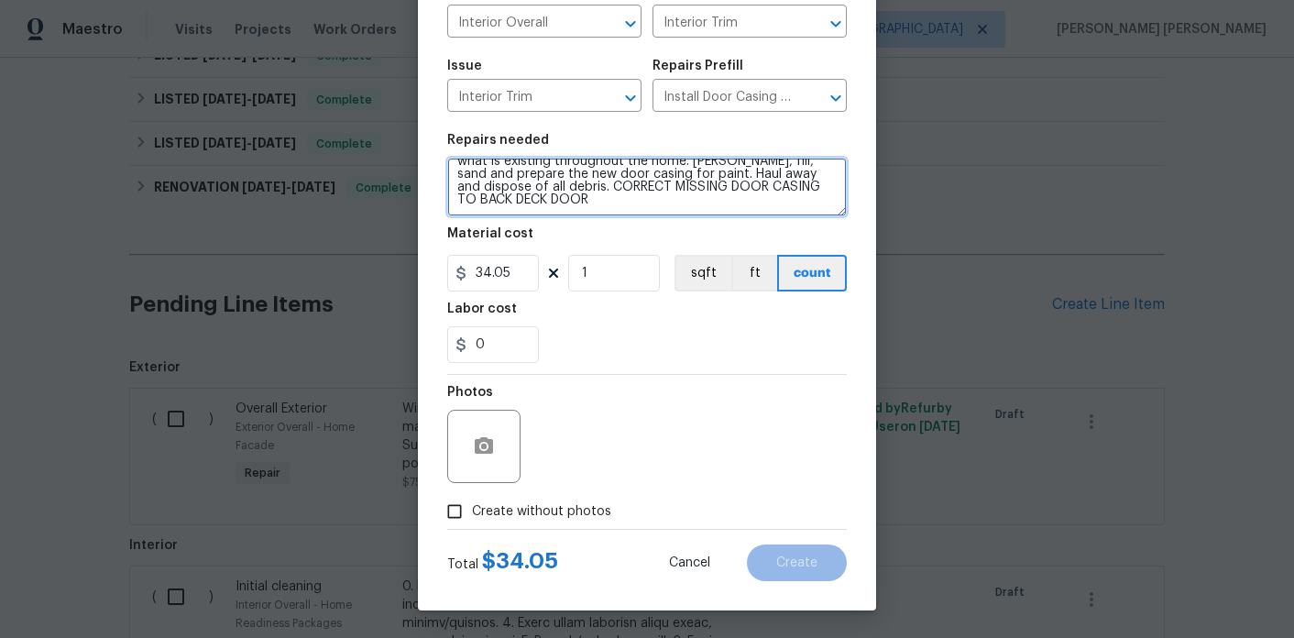
type textarea "Remove the existing interior door casing (if present) and prep the door jamb fo…"
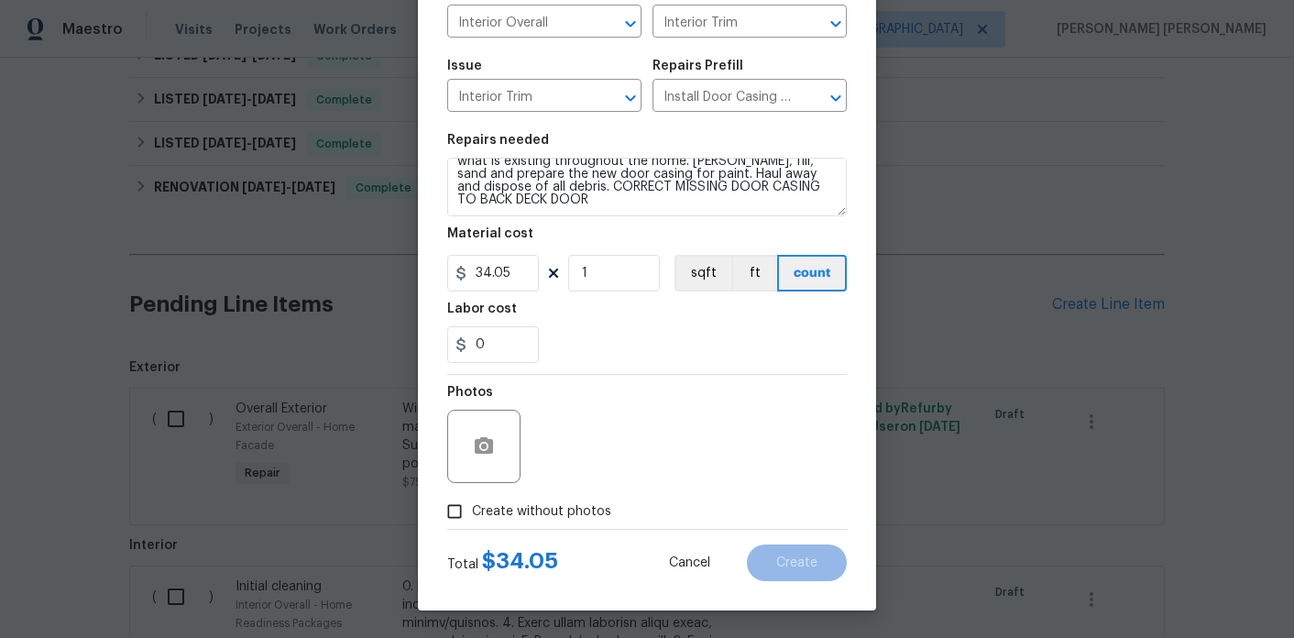
click at [542, 502] on span "Create without photos" at bounding box center [541, 511] width 139 height 19
click at [472, 502] on input "Create without photos" at bounding box center [454, 511] width 35 height 35
checkbox input "true"
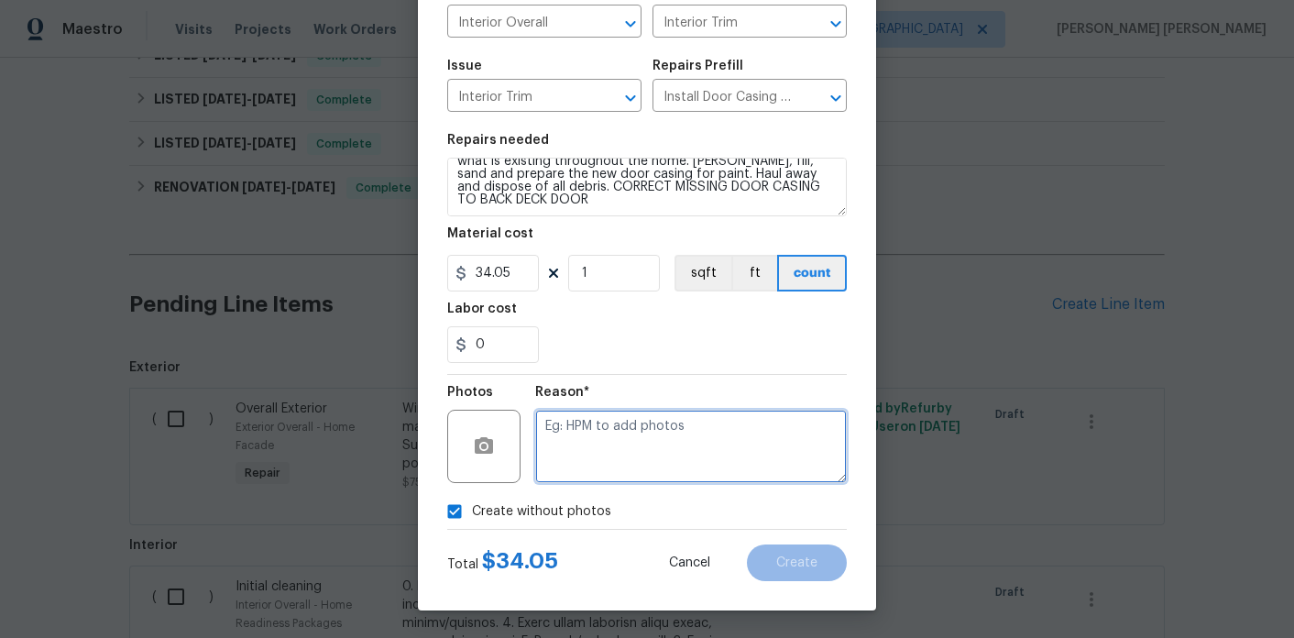
drag, startPoint x: 553, startPoint y: 497, endPoint x: 649, endPoint y: 464, distance: 100.5
click at [649, 464] on textarea at bounding box center [690, 446] width 311 height 73
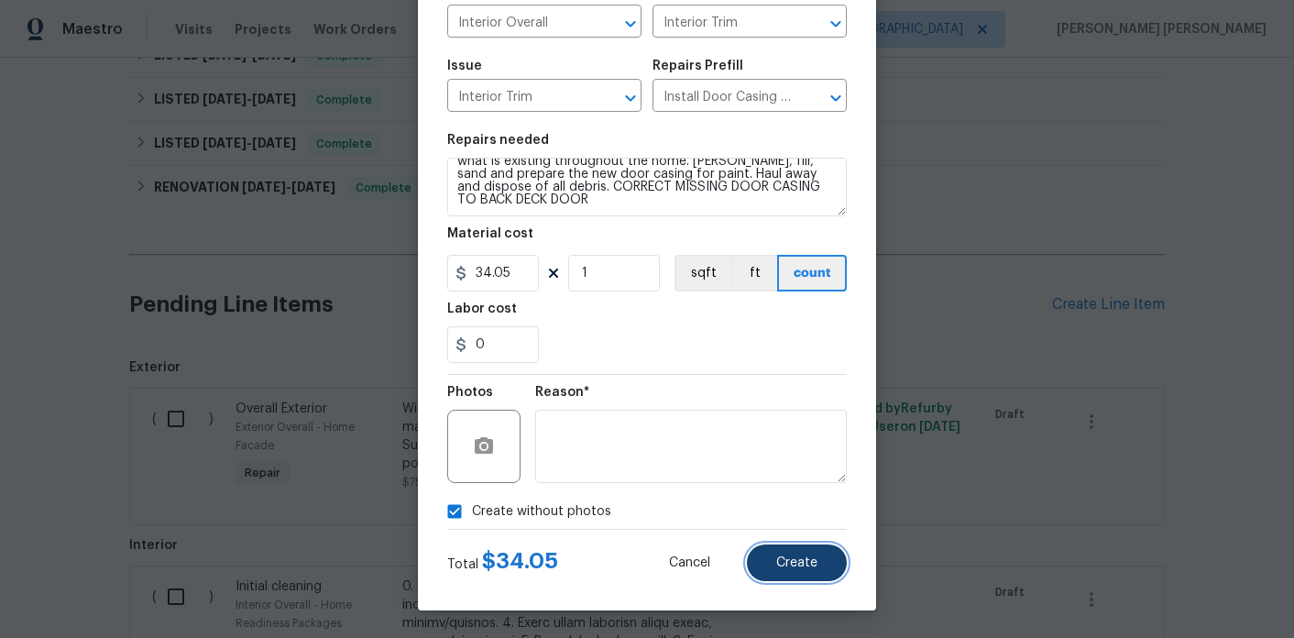
click at [795, 575] on button "Create" at bounding box center [797, 562] width 100 height 37
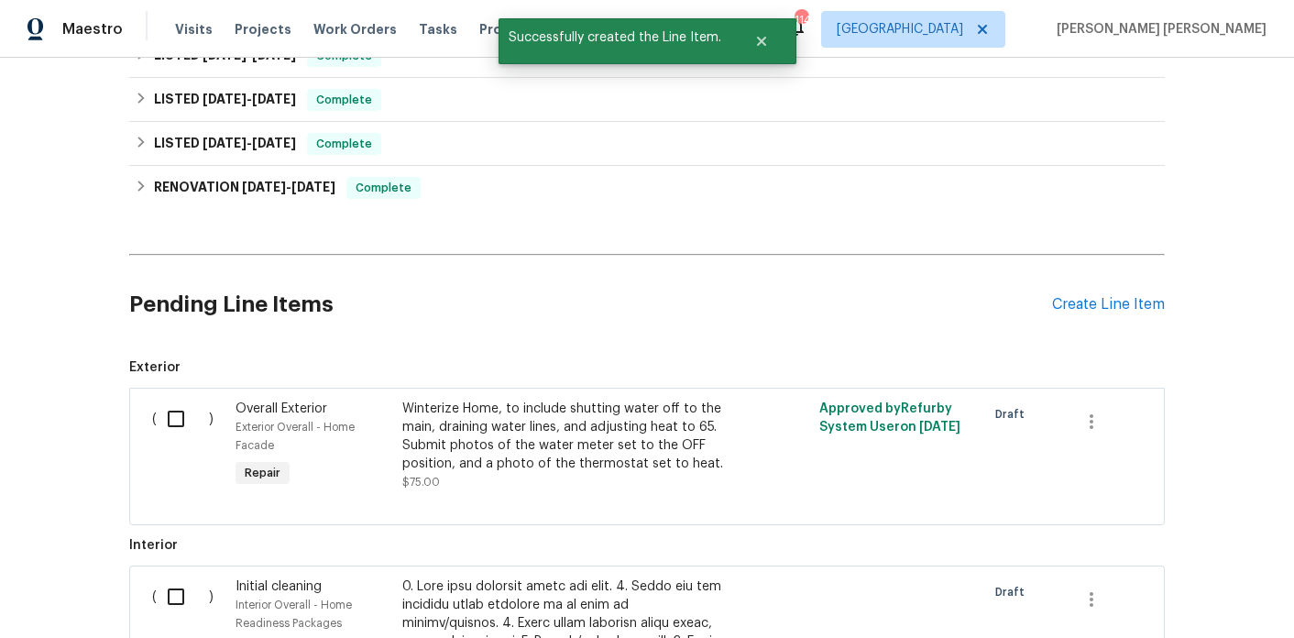
click at [164, 399] on input "checkbox" at bounding box center [183, 418] width 52 height 38
checkbox input "true"
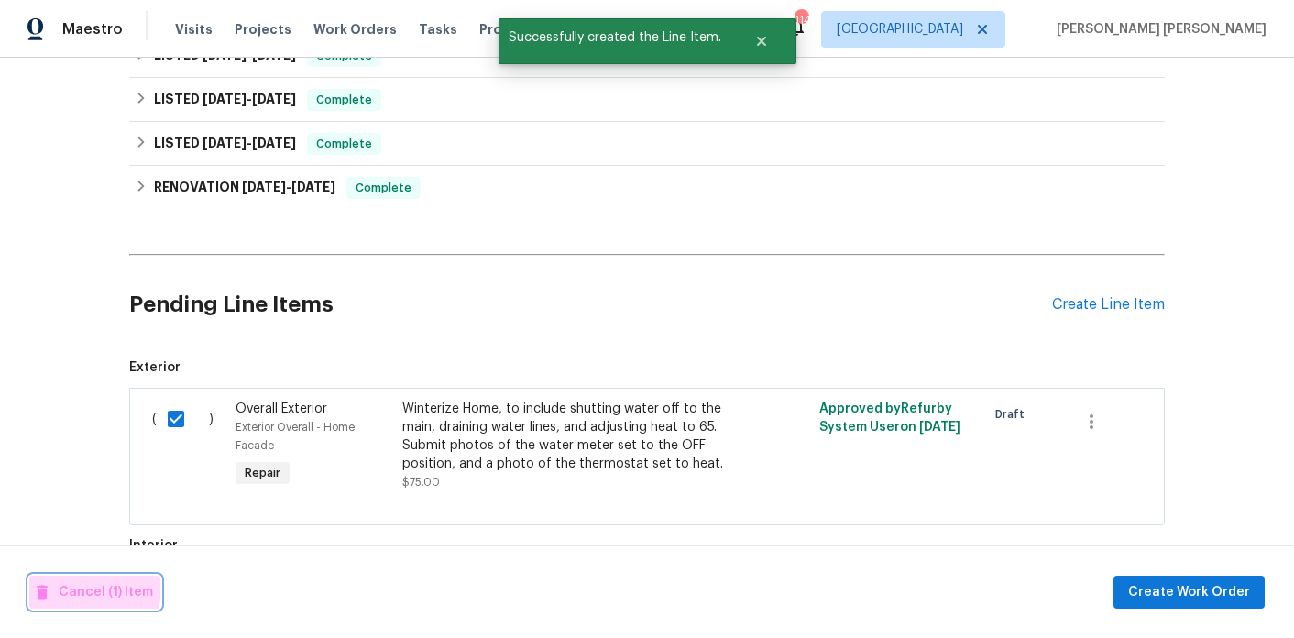
click at [84, 587] on span "Cancel (1) Item" at bounding box center [95, 592] width 116 height 23
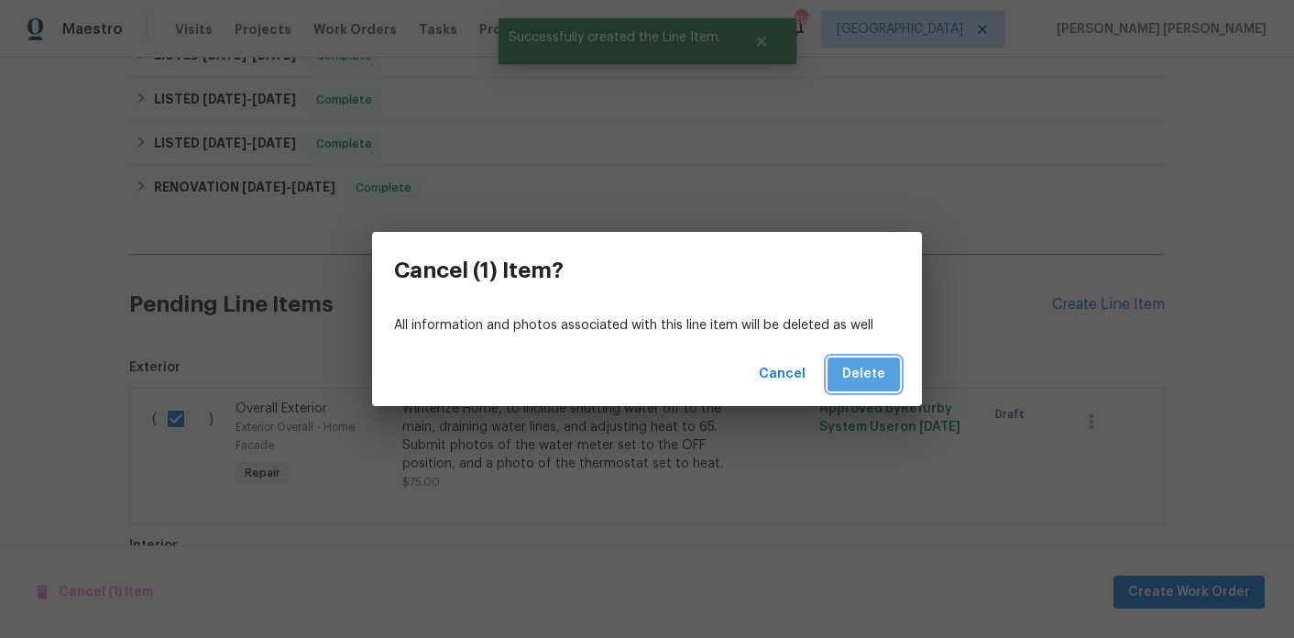
click at [873, 377] on span "Delete" at bounding box center [863, 374] width 43 height 23
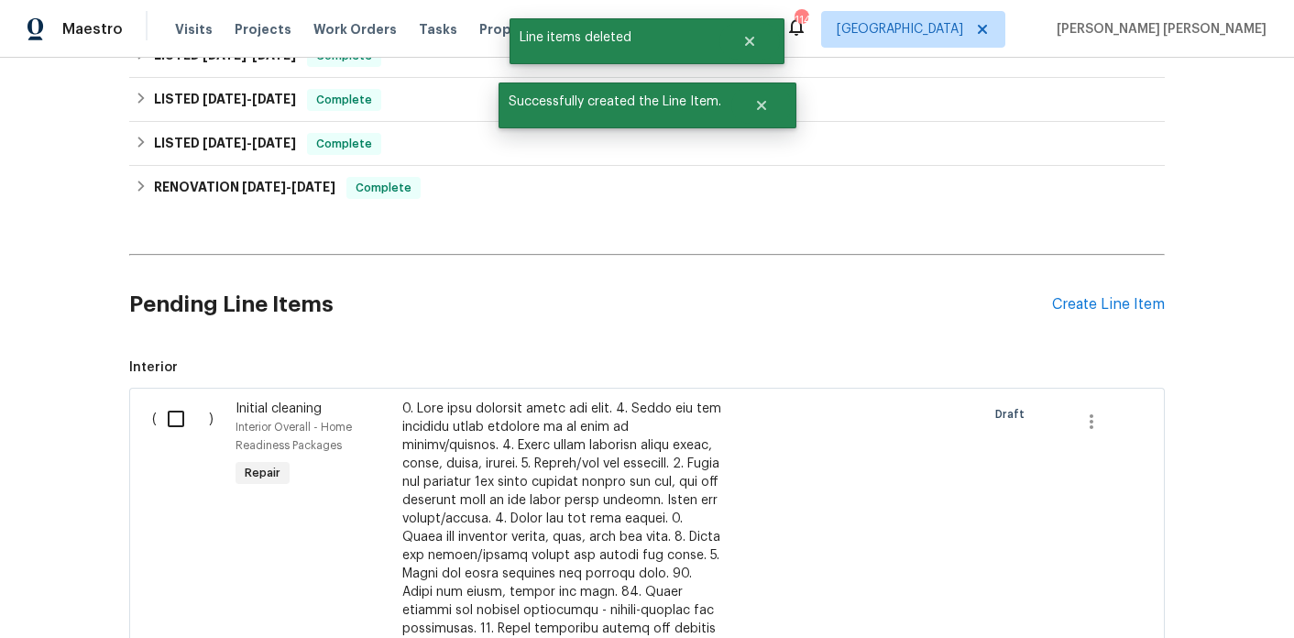
click at [178, 404] on input "checkbox" at bounding box center [183, 418] width 52 height 38
checkbox input "true"
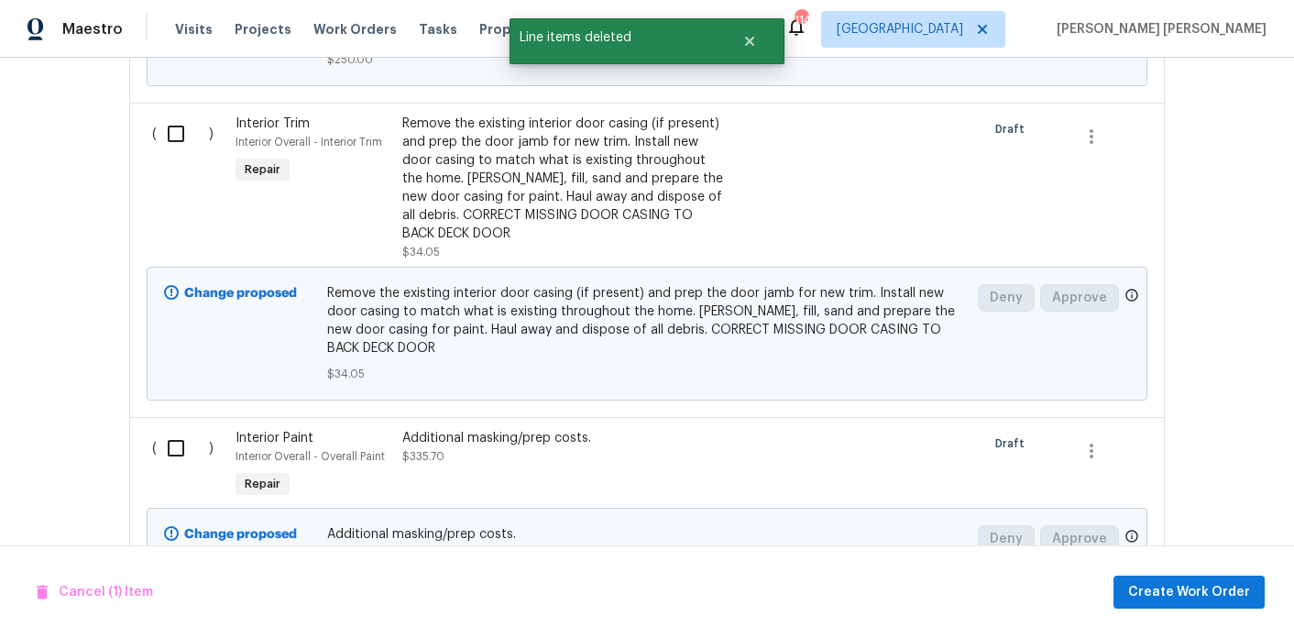
scroll to position [1583, 0]
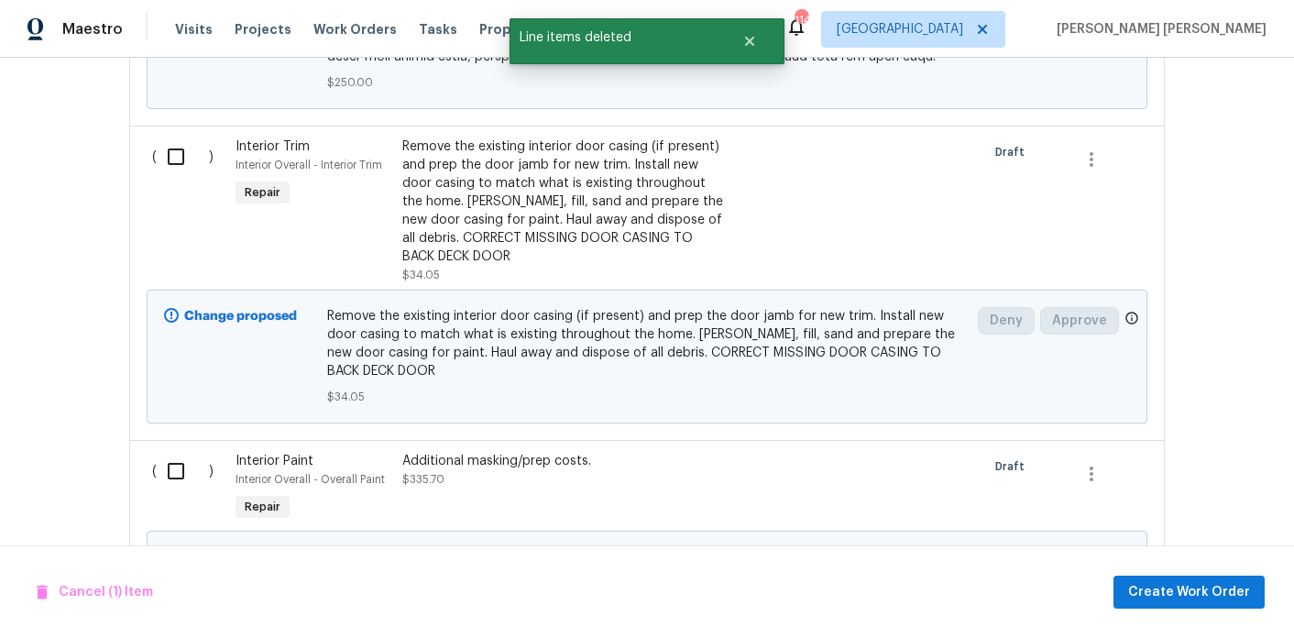
click at [179, 137] on input "checkbox" at bounding box center [183, 156] width 52 height 38
checkbox input "true"
click at [169, 452] on input "checkbox" at bounding box center [183, 471] width 52 height 38
checkbox input "true"
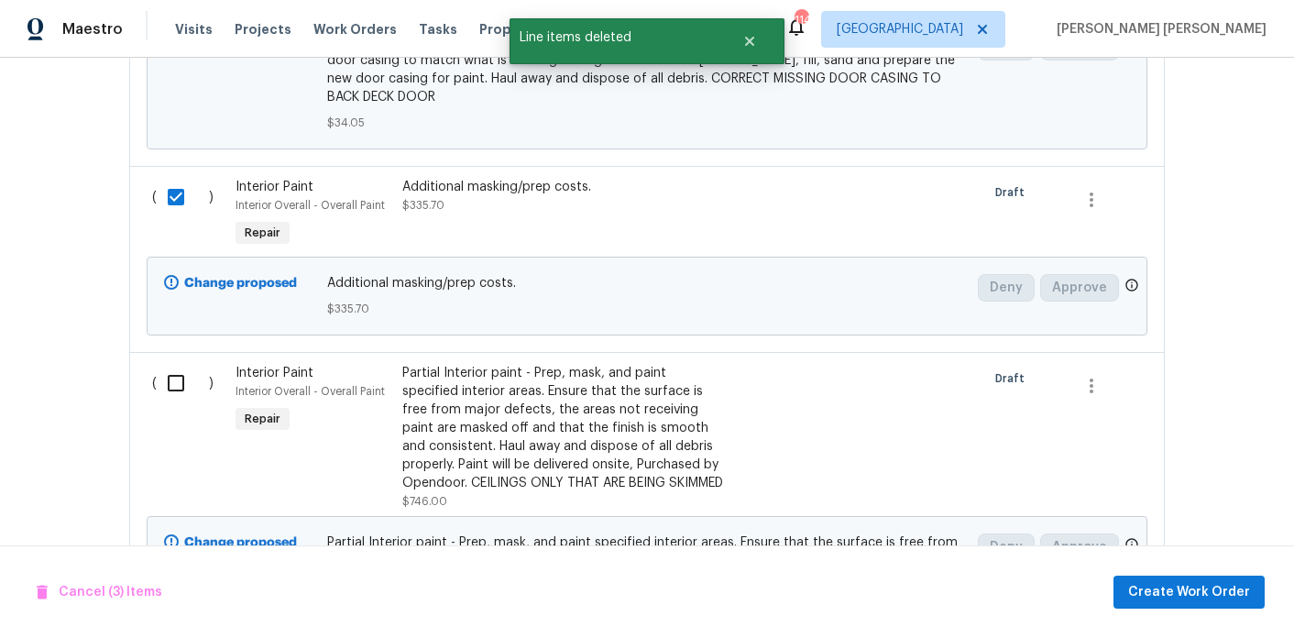
click at [184, 364] on input "checkbox" at bounding box center [183, 383] width 52 height 38
checkbox input "true"
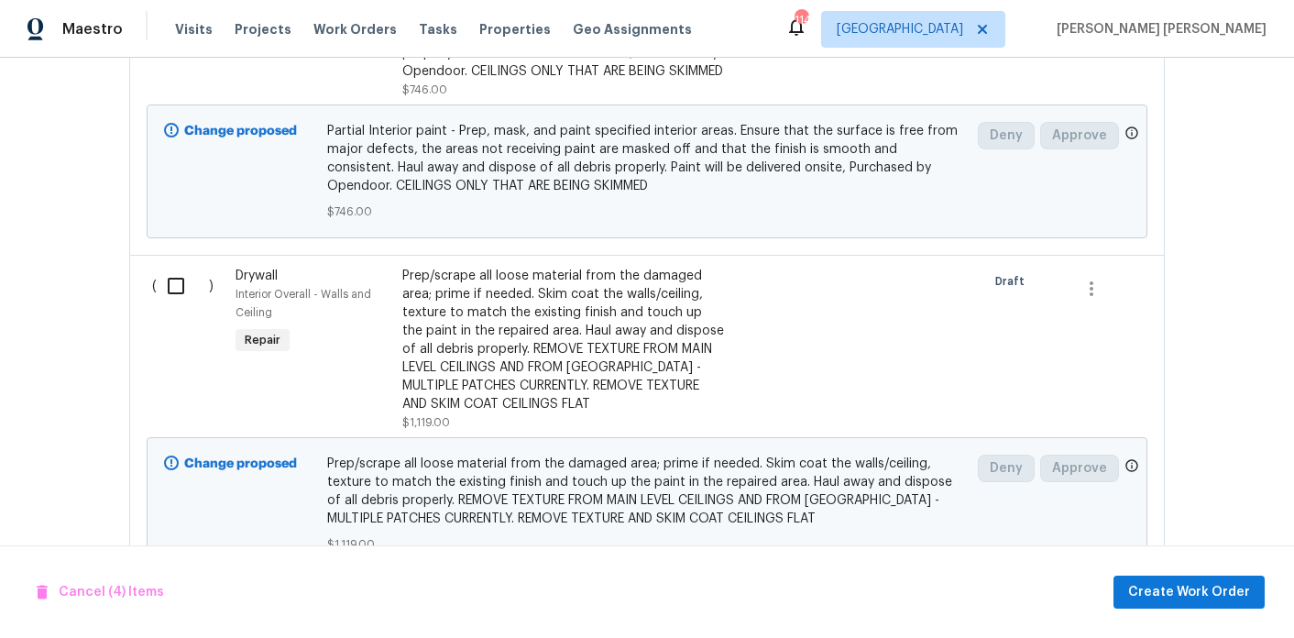
click at [175, 267] on input "checkbox" at bounding box center [183, 286] width 52 height 38
checkbox input "true"
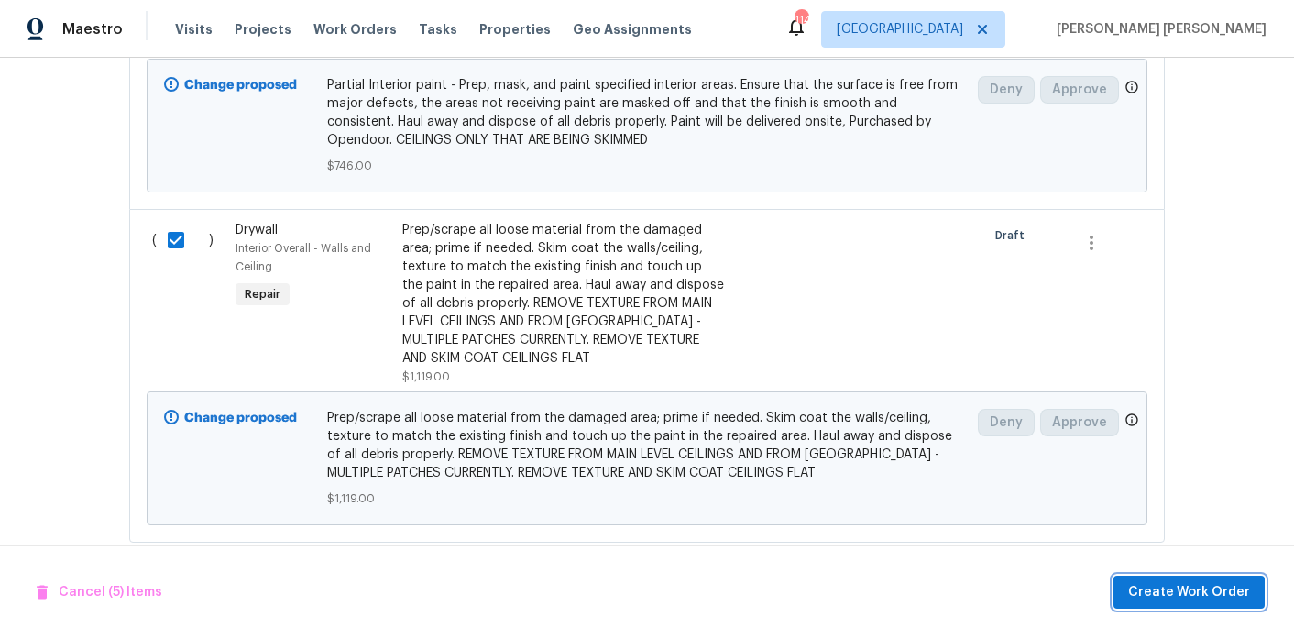
click at [1148, 584] on span "Create Work Order" at bounding box center [1189, 592] width 122 height 23
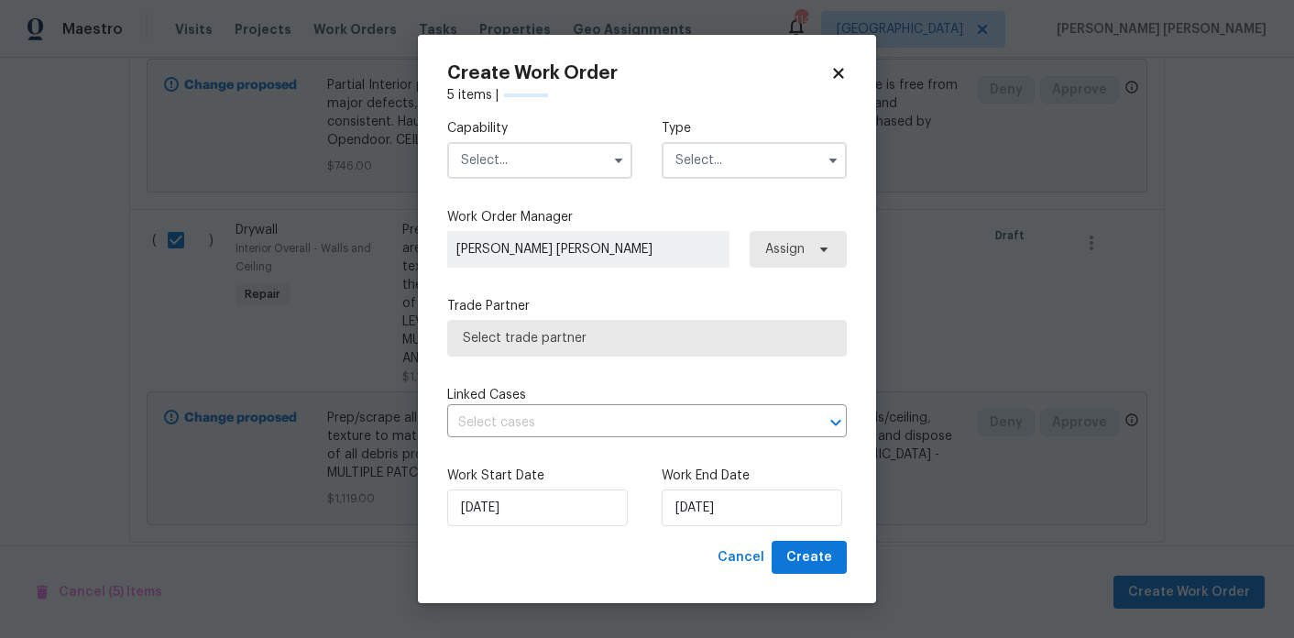
checkbox input "false"
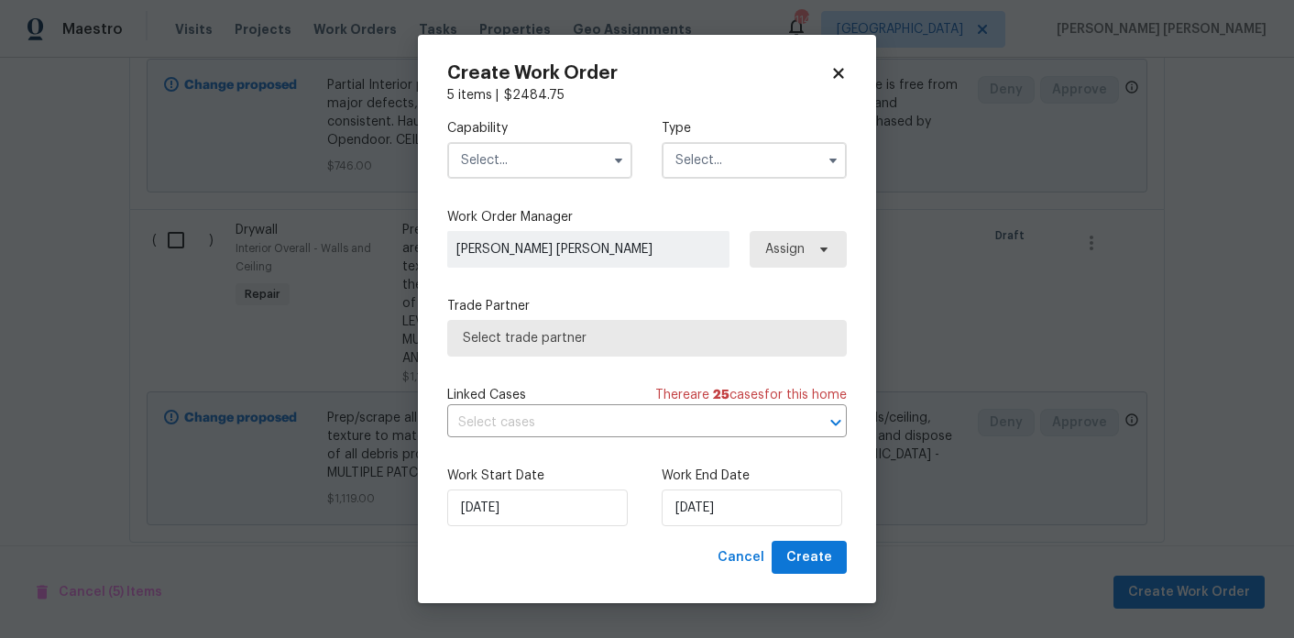
click at [553, 191] on div "Capability Type" at bounding box center [646, 148] width 399 height 89
click at [553, 174] on input "text" at bounding box center [539, 160] width 185 height 37
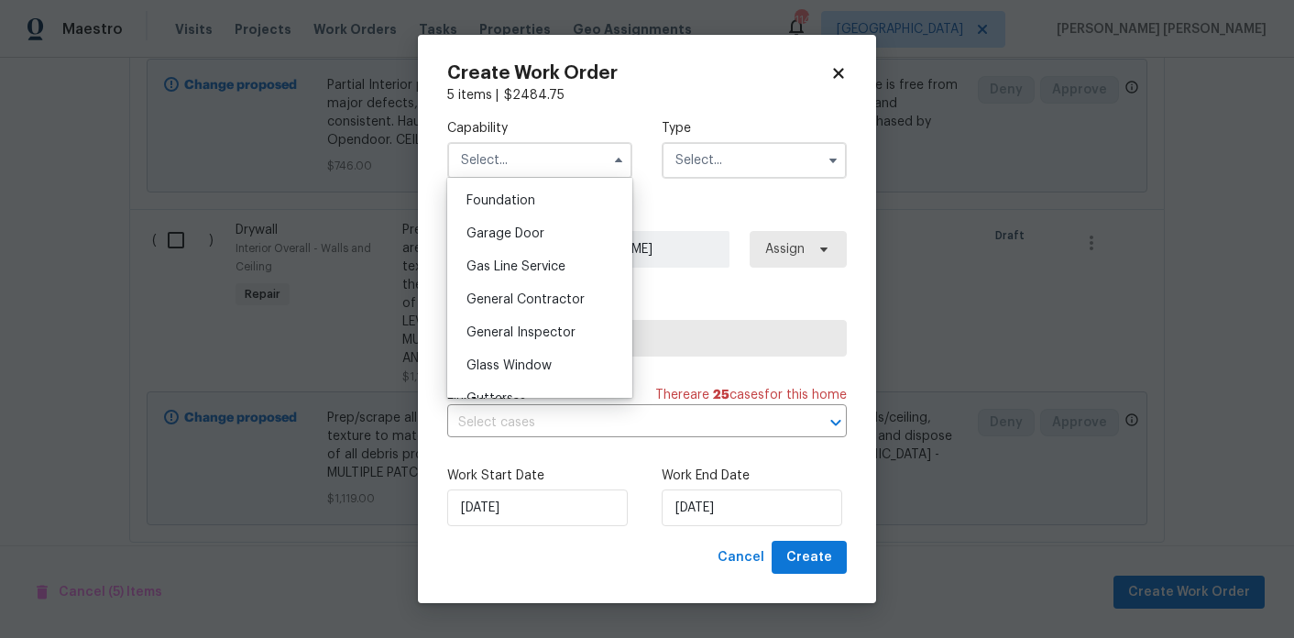
scroll to position [780, 0]
click at [567, 295] on span "General Contractor" at bounding box center [525, 295] width 118 height 13
type input "General Contractor"
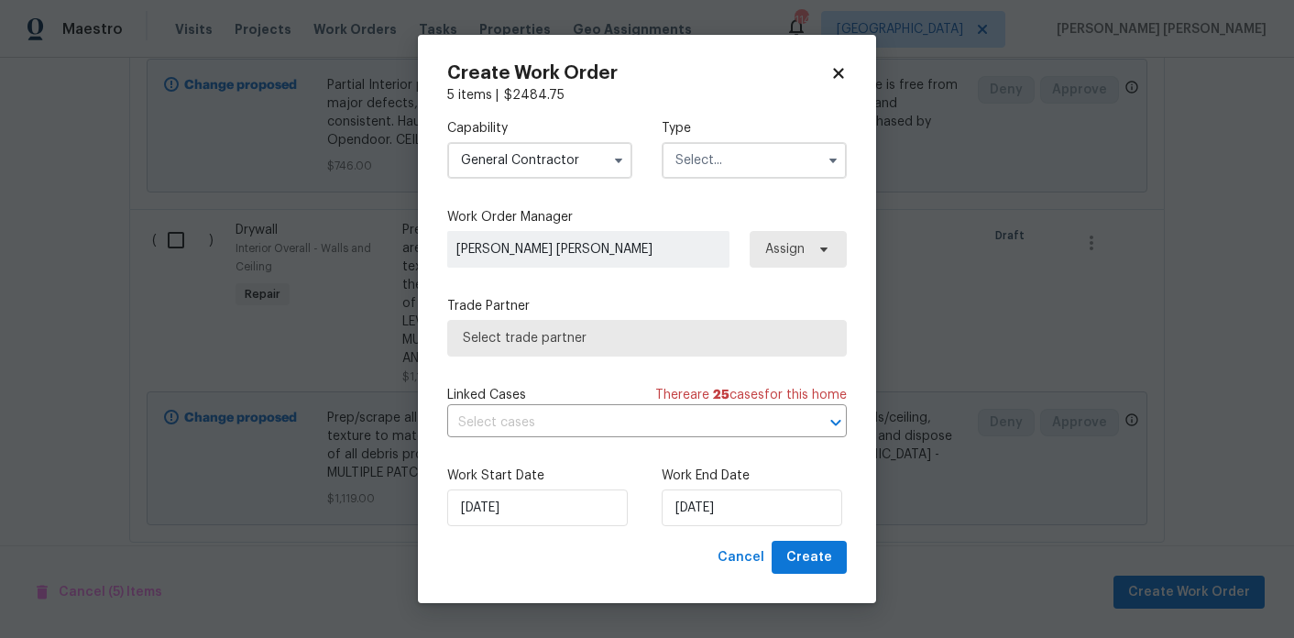
click at [699, 174] on input "text" at bounding box center [753, 160] width 185 height 37
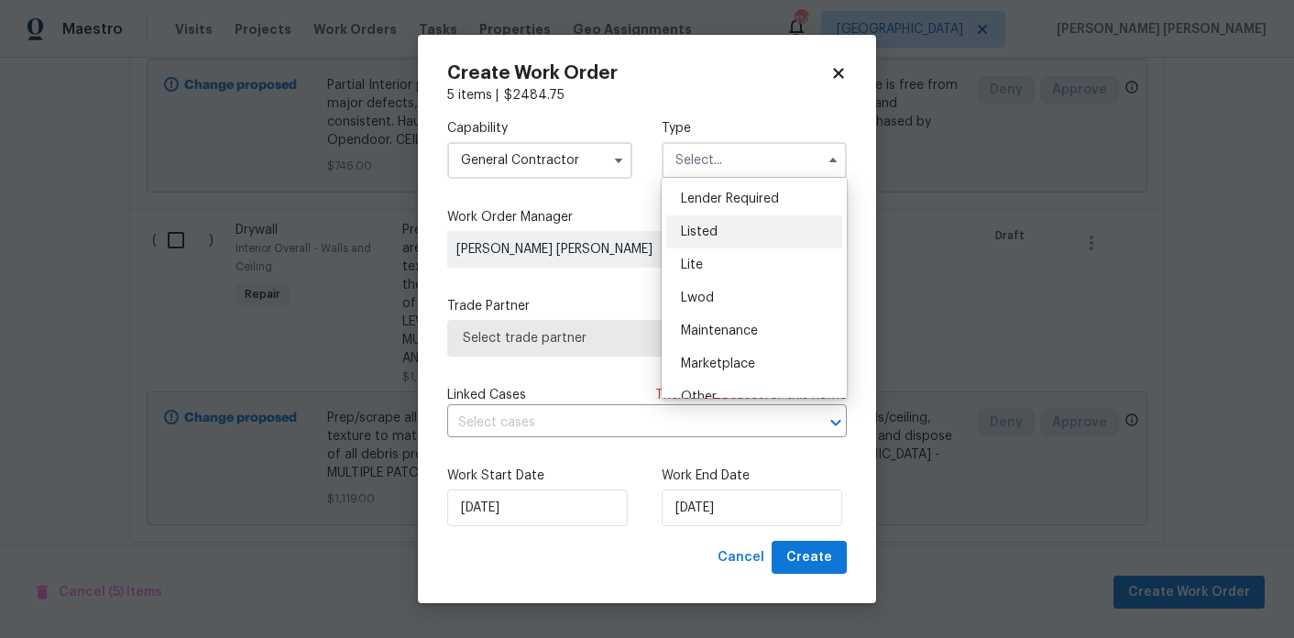
scroll to position [146, 0]
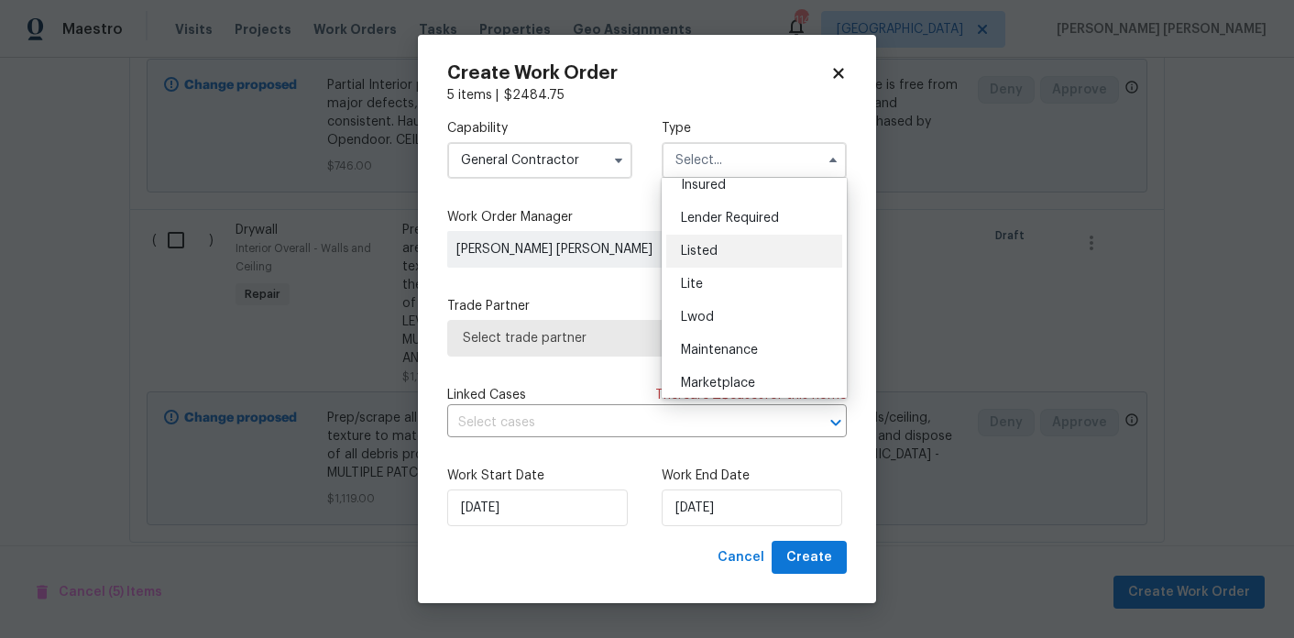
click at [706, 243] on div "Listed" at bounding box center [754, 251] width 176 height 33
type input "Listed"
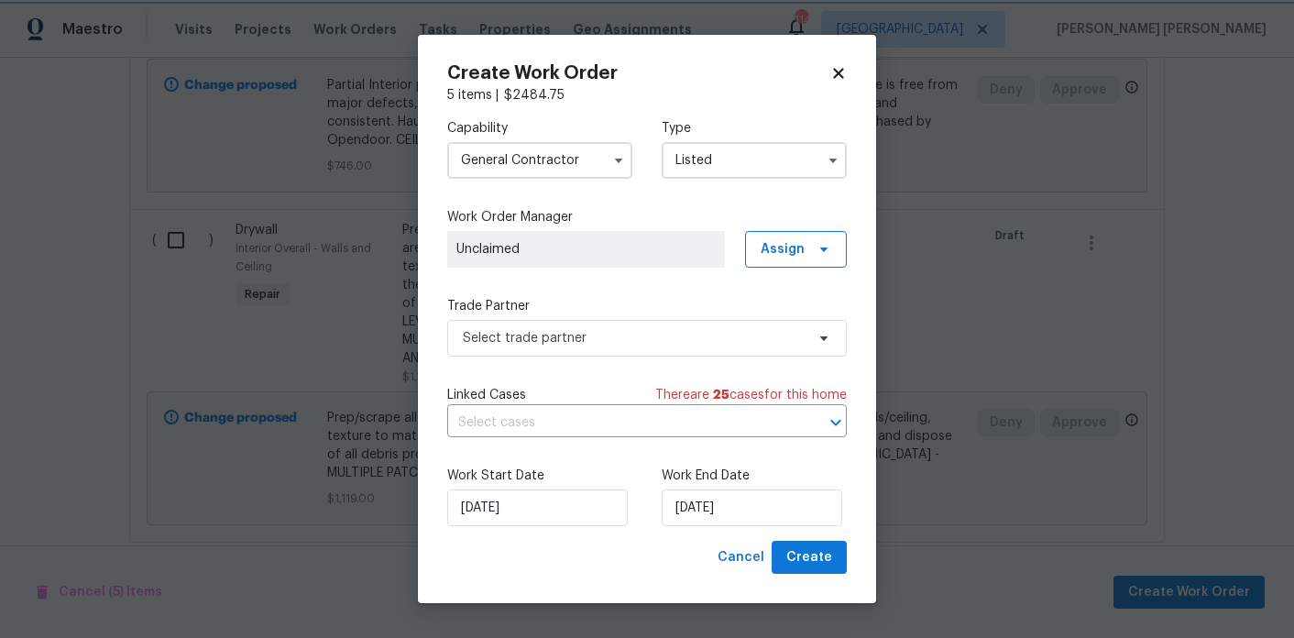
scroll to position [0, 0]
click at [778, 257] on span "Assign" at bounding box center [782, 249] width 44 height 18
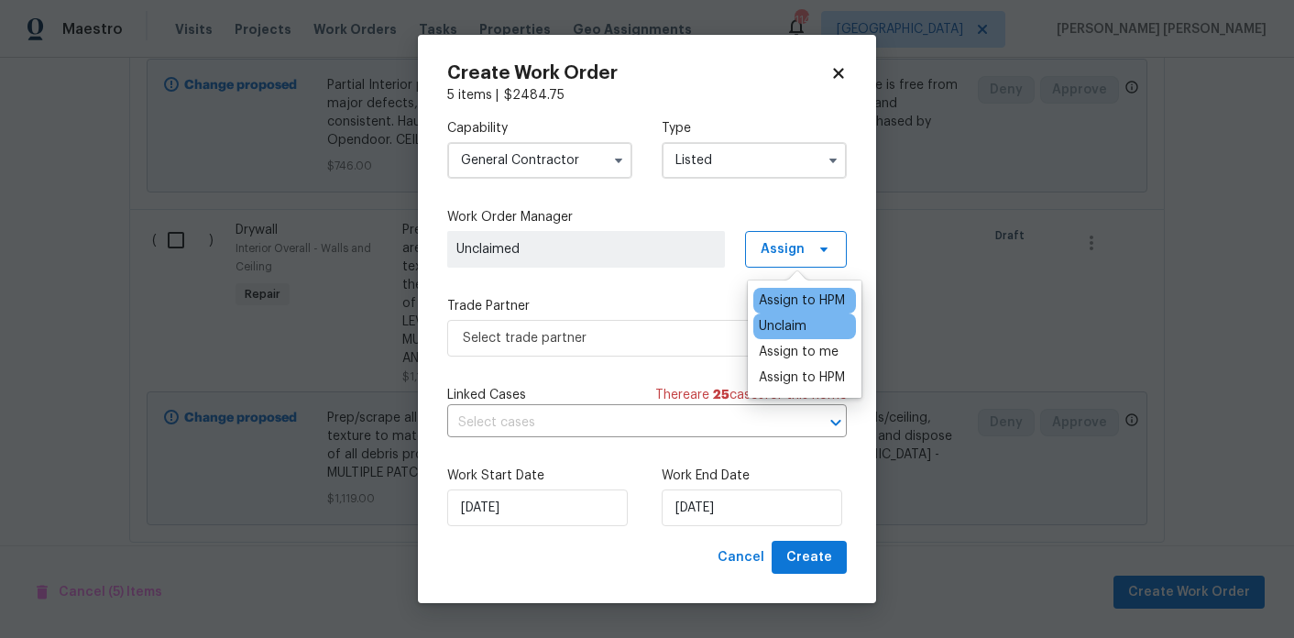
click at [776, 309] on div "Assign to HPM" at bounding box center [802, 300] width 86 height 18
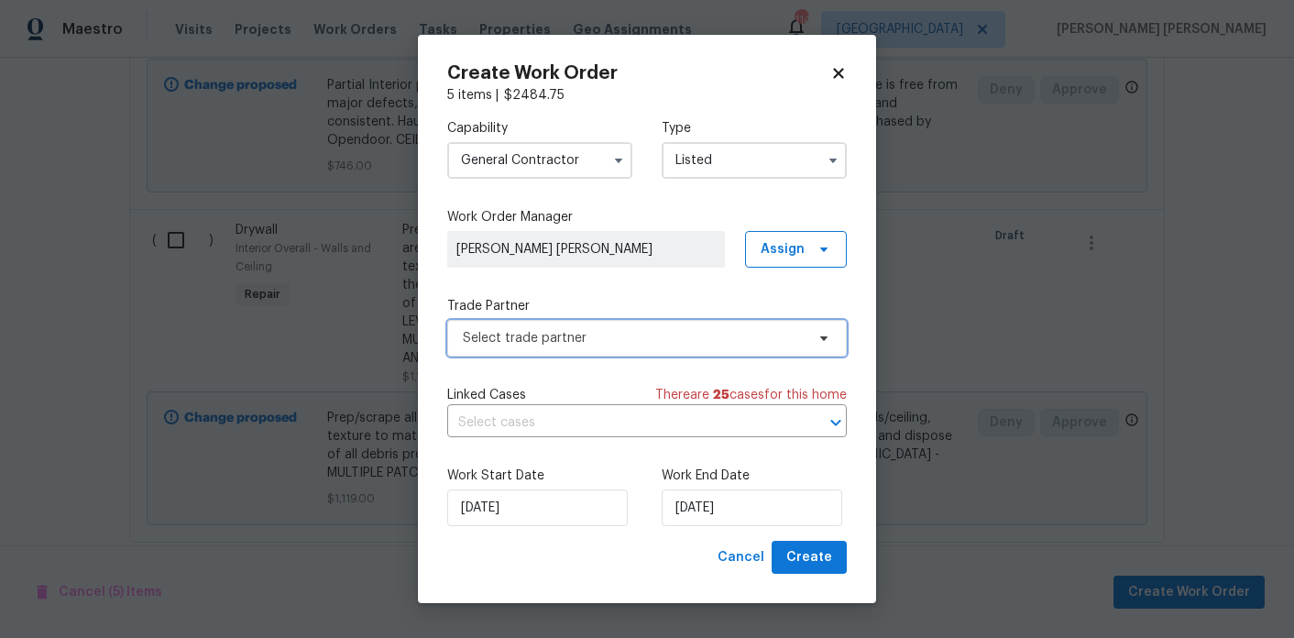
click at [694, 346] on span "Select trade partner" at bounding box center [646, 338] width 399 height 37
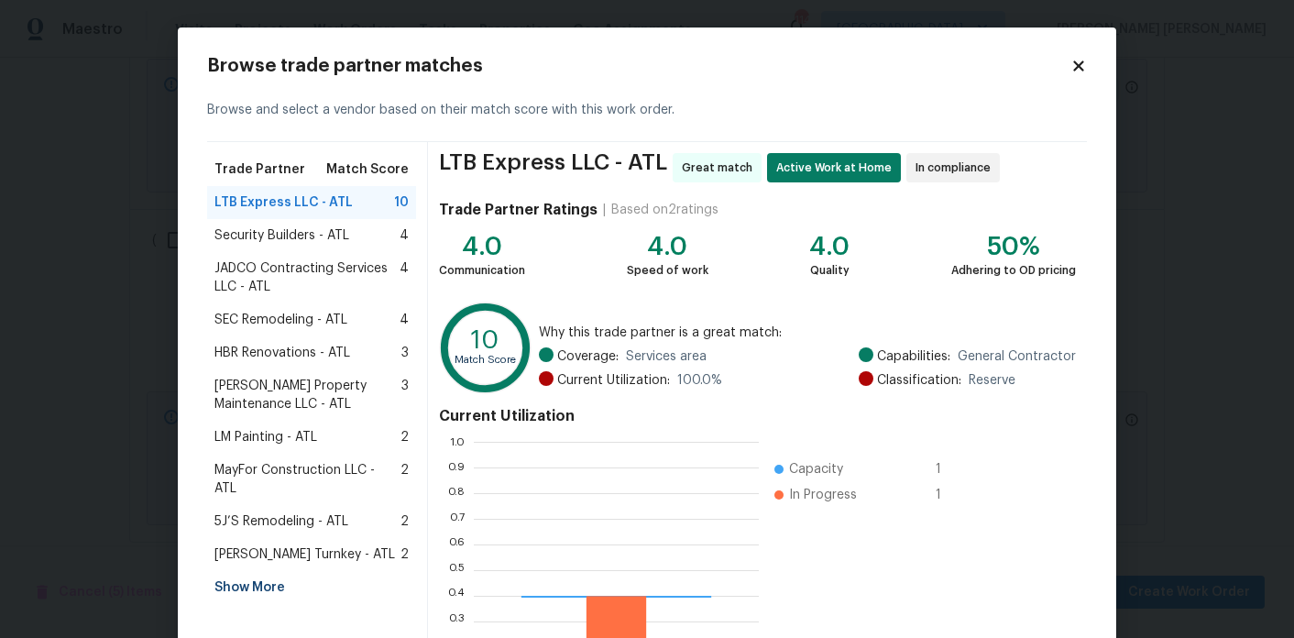
scroll to position [257, 285]
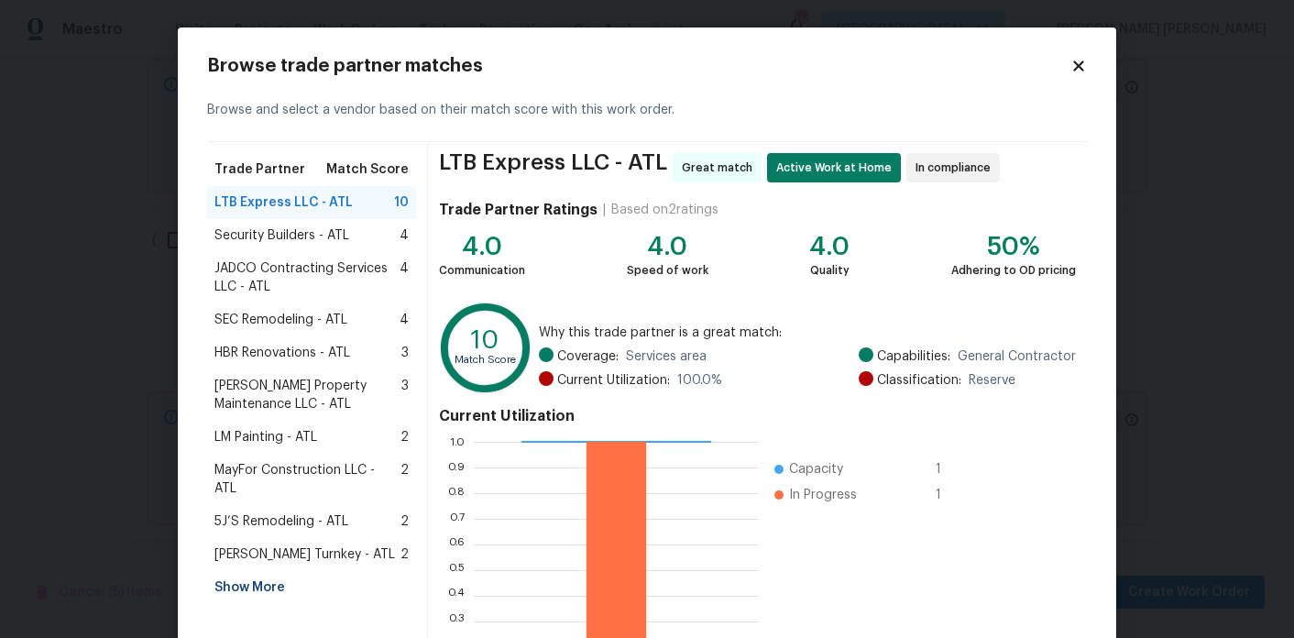
click at [268, 571] on div "Show More" at bounding box center [311, 587] width 209 height 33
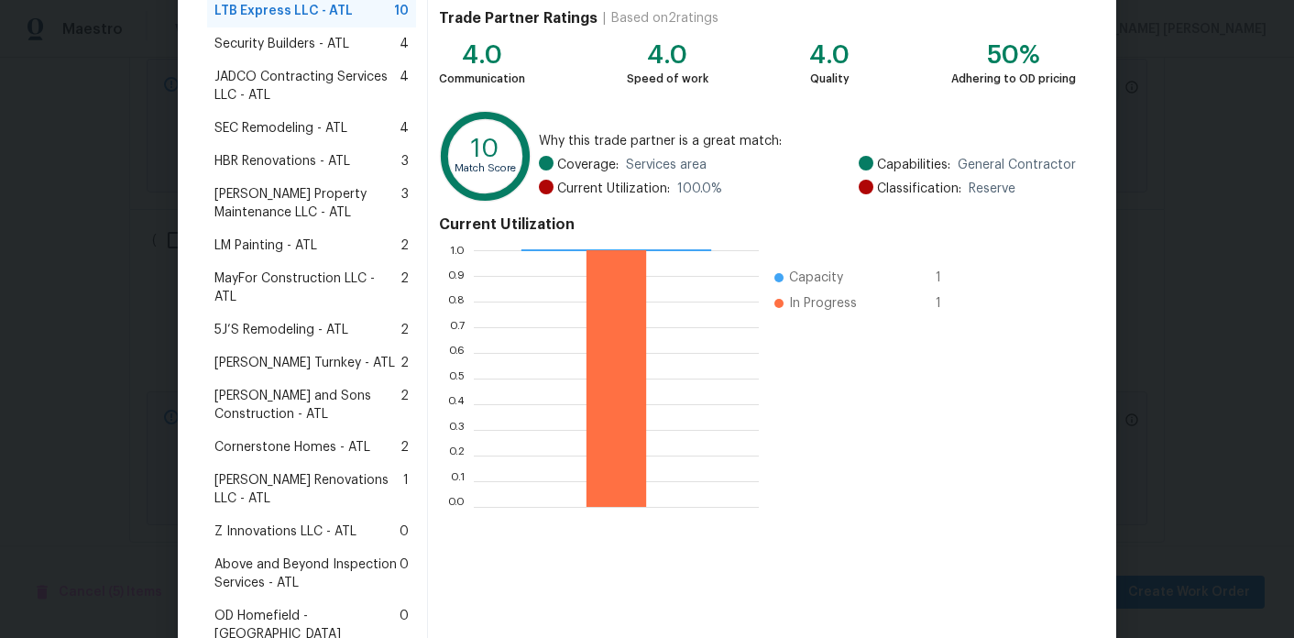
scroll to position [229, 0]
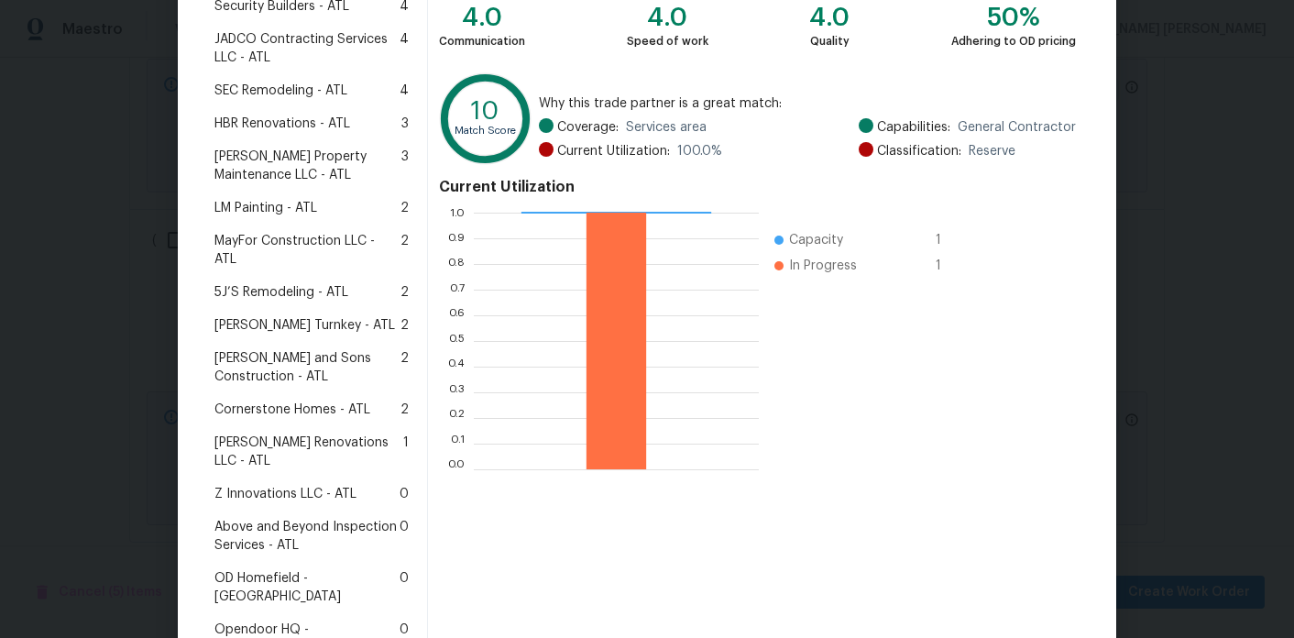
click at [340, 433] on span "Aseem Renovations LLC - ATL" at bounding box center [308, 451] width 189 height 37
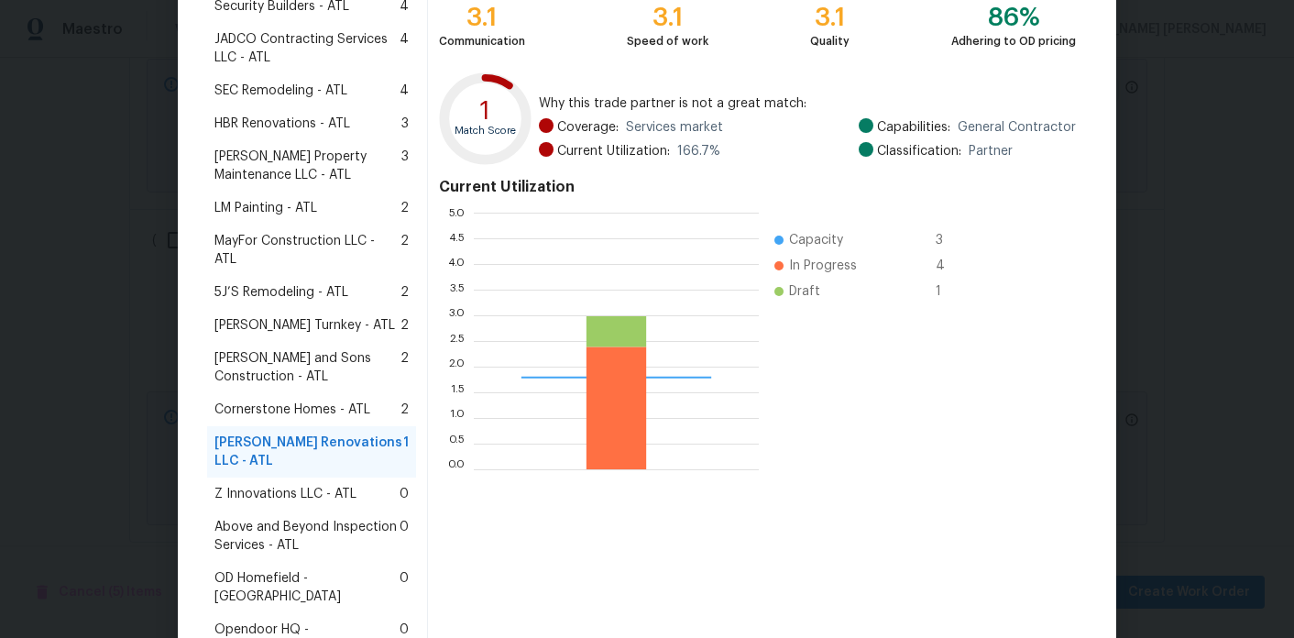
scroll to position [452, 0]
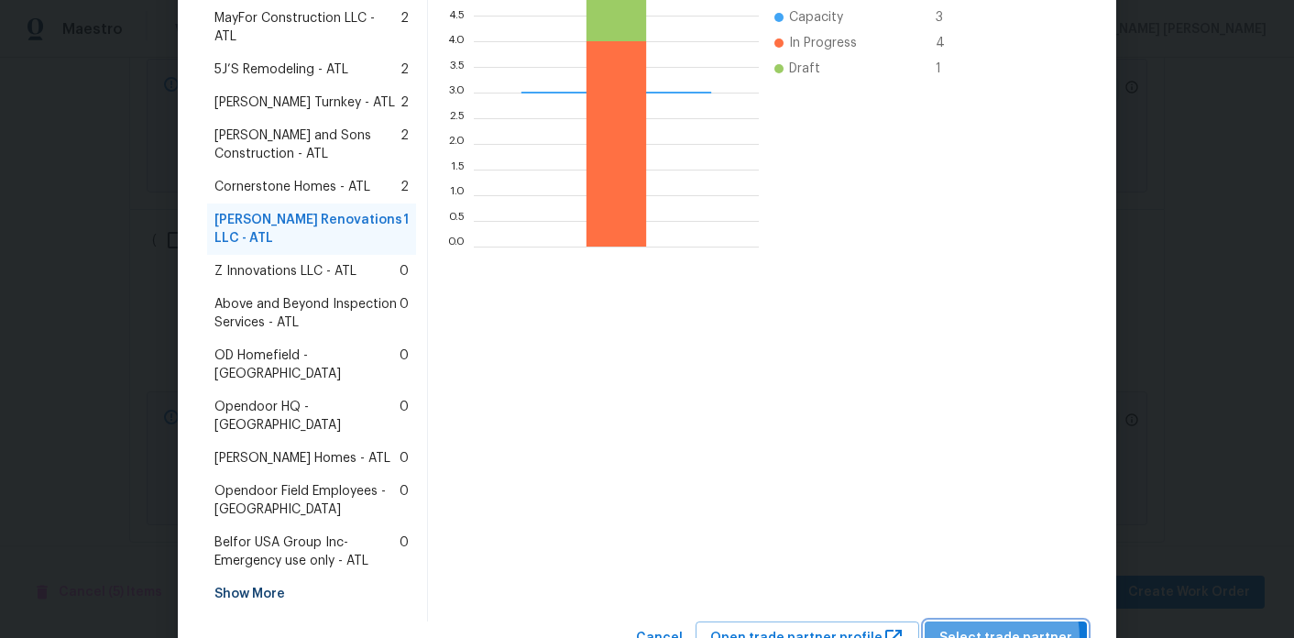
click at [972, 627] on span "Select trade partner" at bounding box center [1005, 638] width 133 height 23
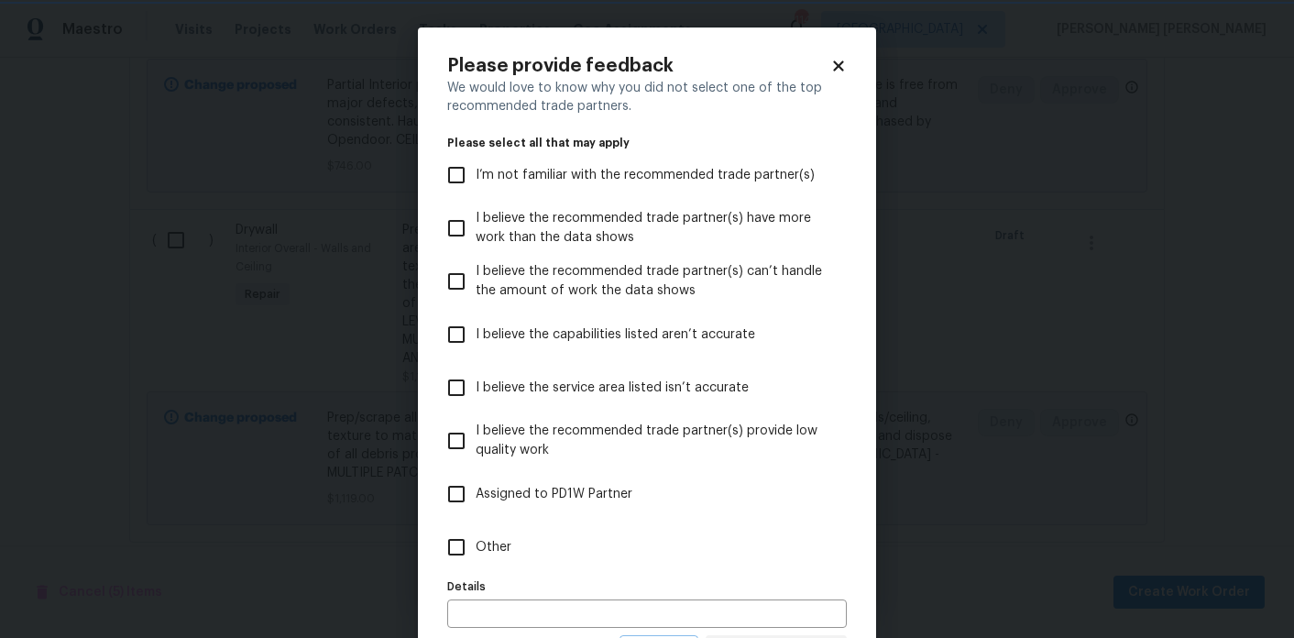
scroll to position [0, 0]
click at [486, 538] on span "Other" at bounding box center [493, 547] width 36 height 19
click at [475, 538] on input "Other" at bounding box center [456, 547] width 38 height 38
checkbox input "true"
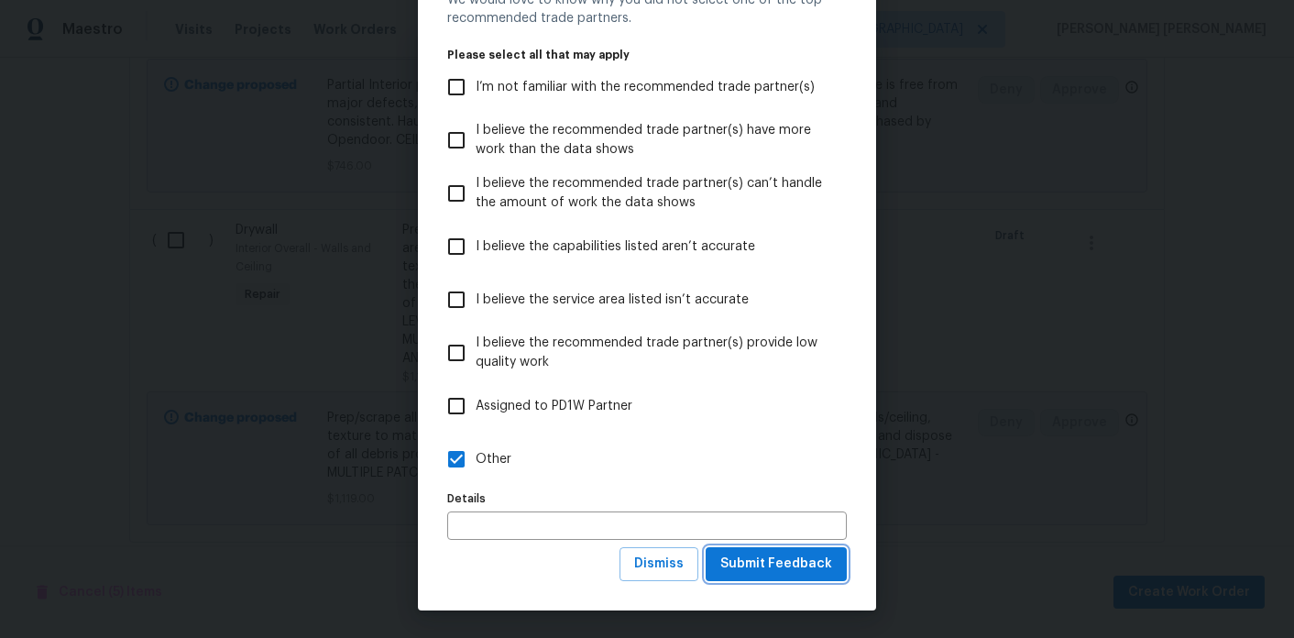
click at [794, 573] on span "Submit Feedback" at bounding box center [776, 563] width 112 height 23
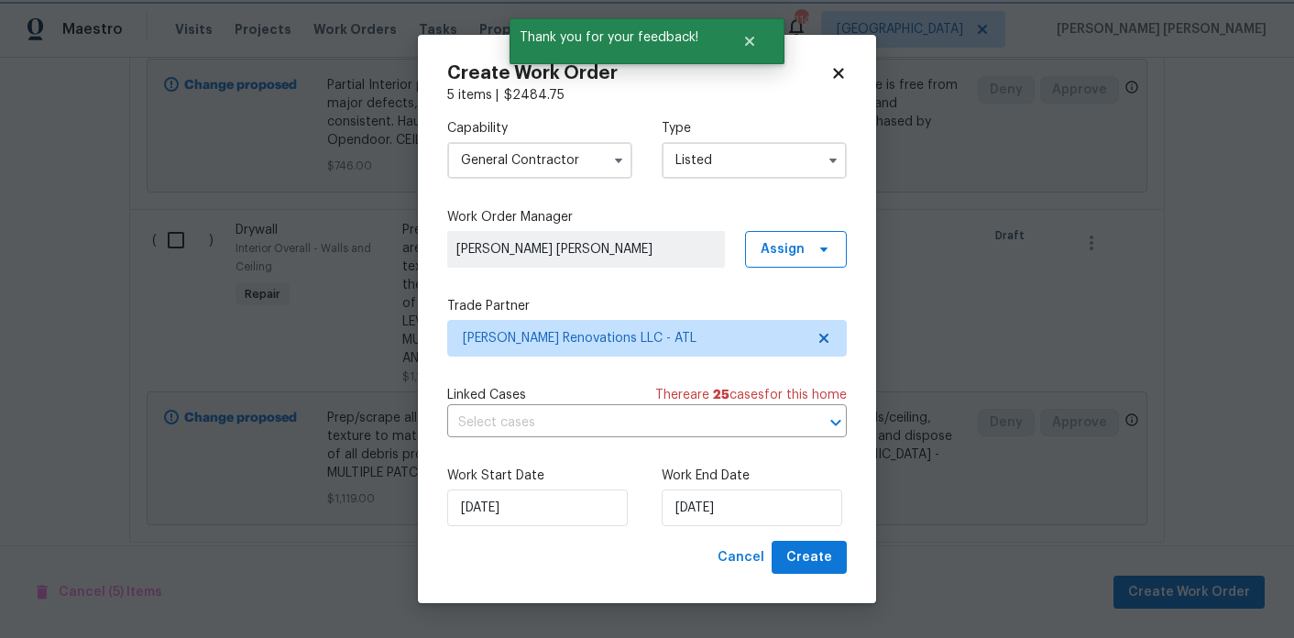
scroll to position [0, 0]
click at [747, 526] on div "Work Start Date 9/8/2025 Work End Date 9/8/2025" at bounding box center [646, 496] width 399 height 89
click at [749, 505] on input "9/8/2025" at bounding box center [751, 507] width 180 height 37
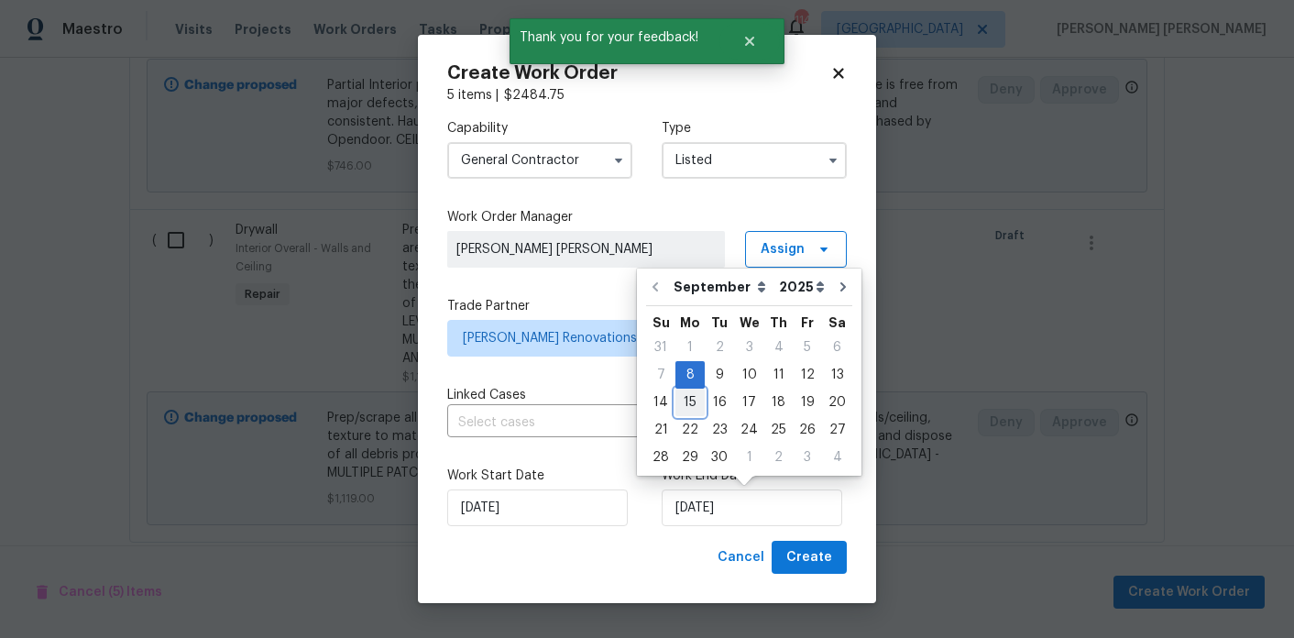
click at [696, 404] on div "15" at bounding box center [689, 402] width 29 height 26
type input "9/15/2025"
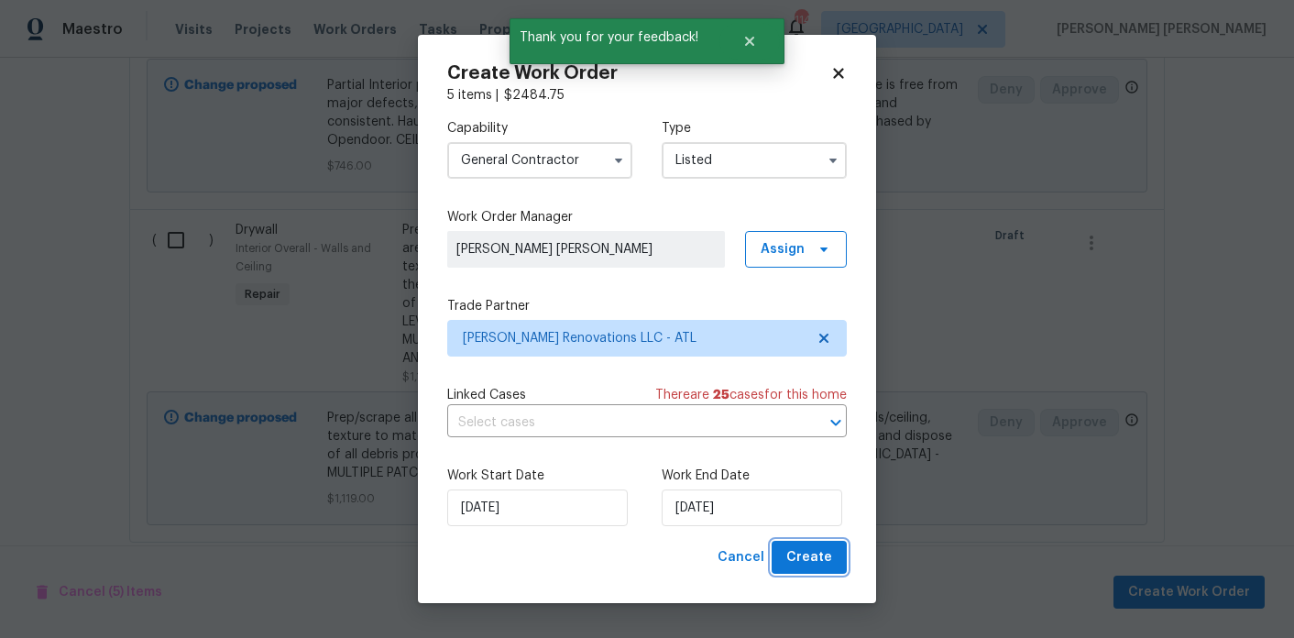
click at [803, 549] on span "Create" at bounding box center [809, 557] width 46 height 23
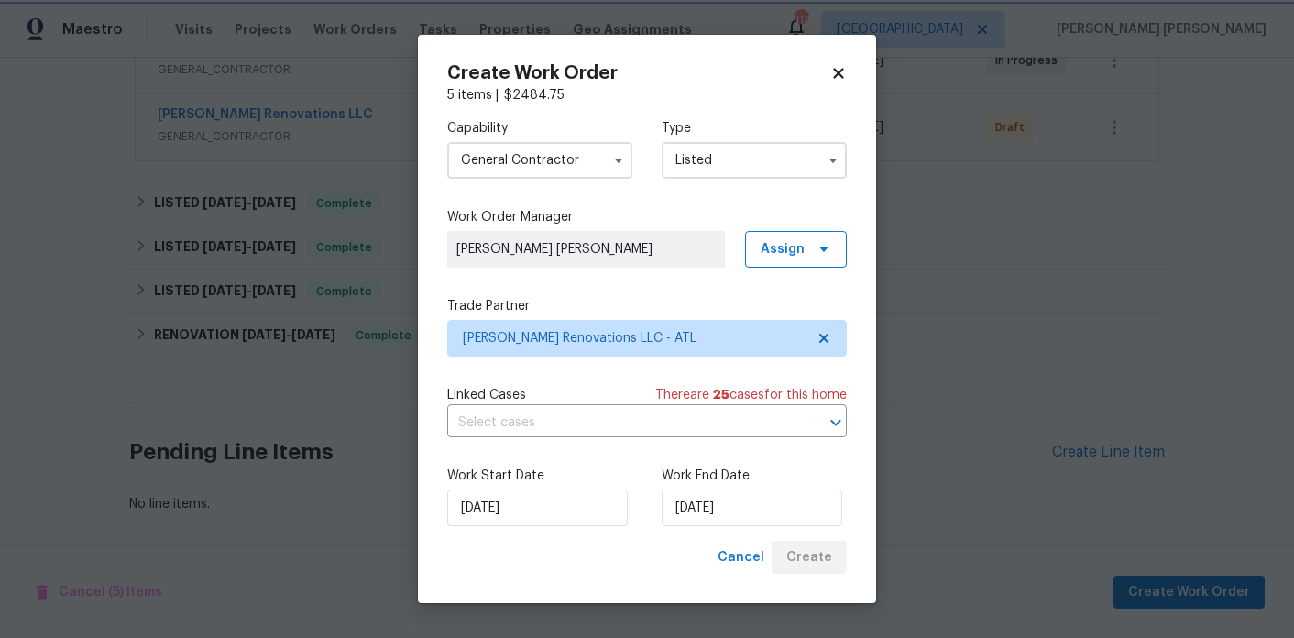
scroll to position [382, 0]
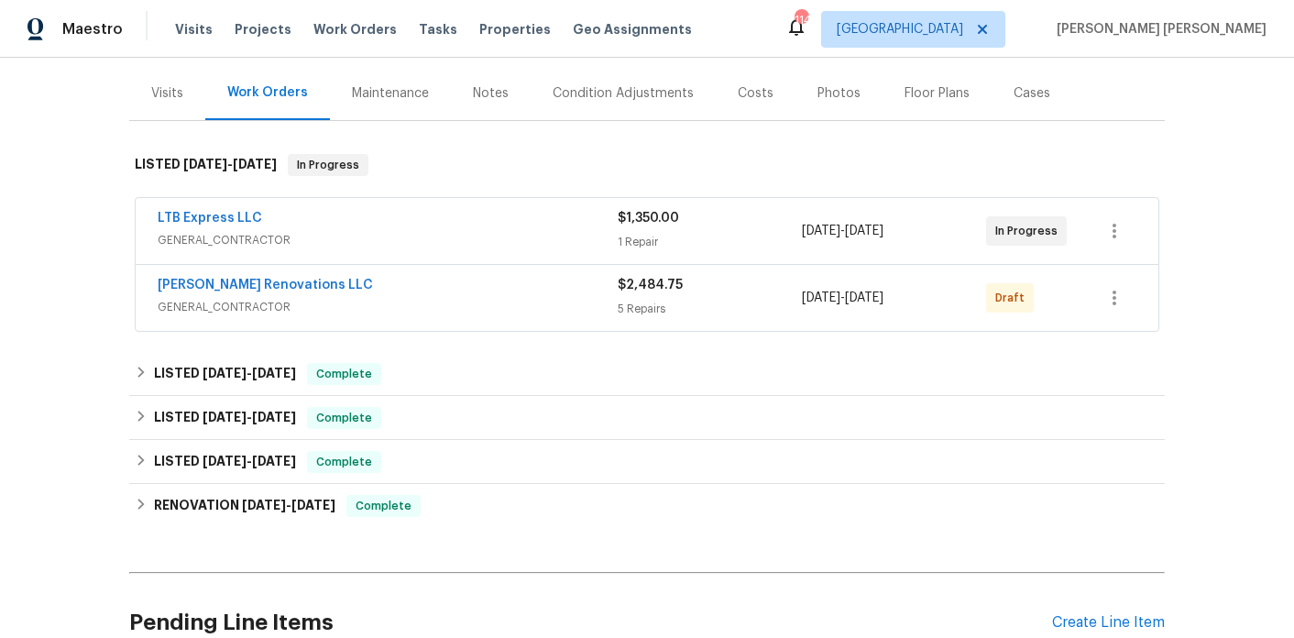
scroll to position [235, 0]
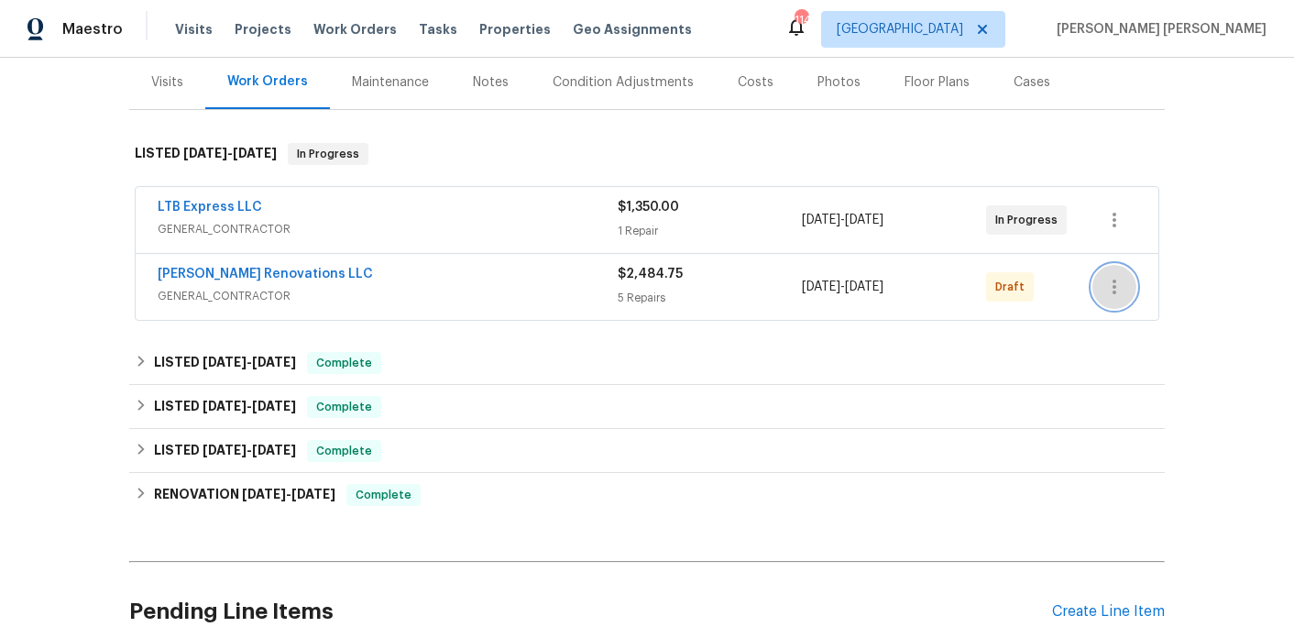
click at [1131, 279] on button "button" at bounding box center [1114, 287] width 44 height 44
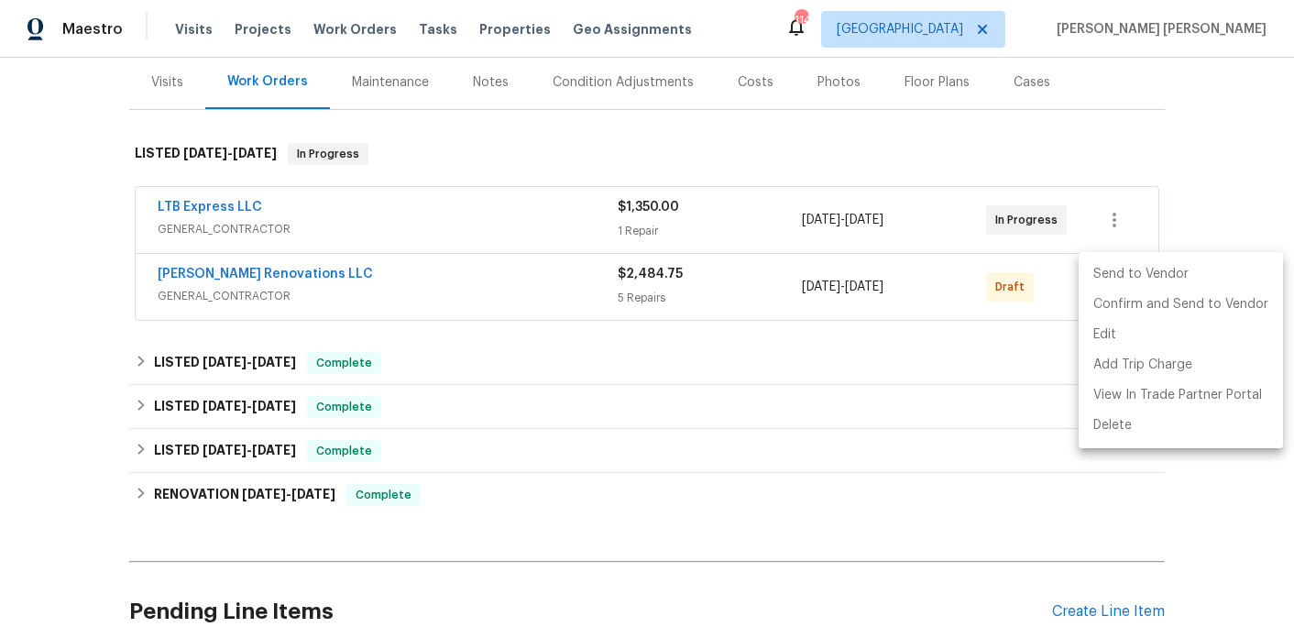
click at [1116, 278] on li "Send to Vendor" at bounding box center [1180, 274] width 204 height 30
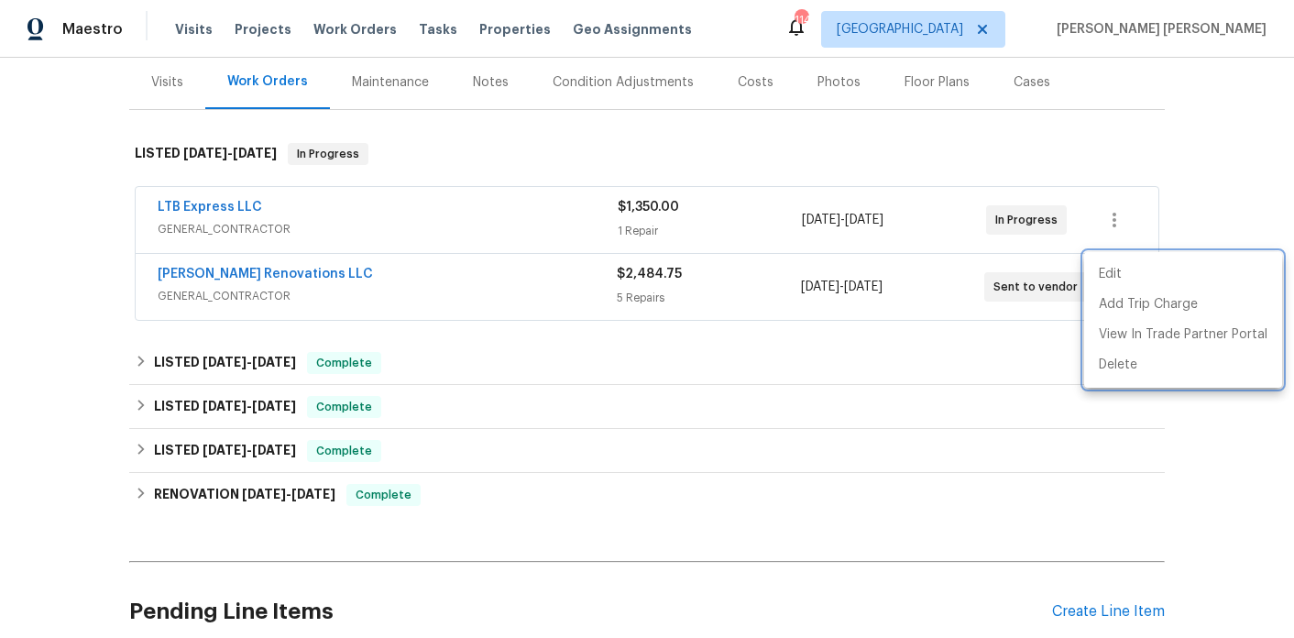
click at [397, 287] on div at bounding box center [647, 319] width 1294 height 638
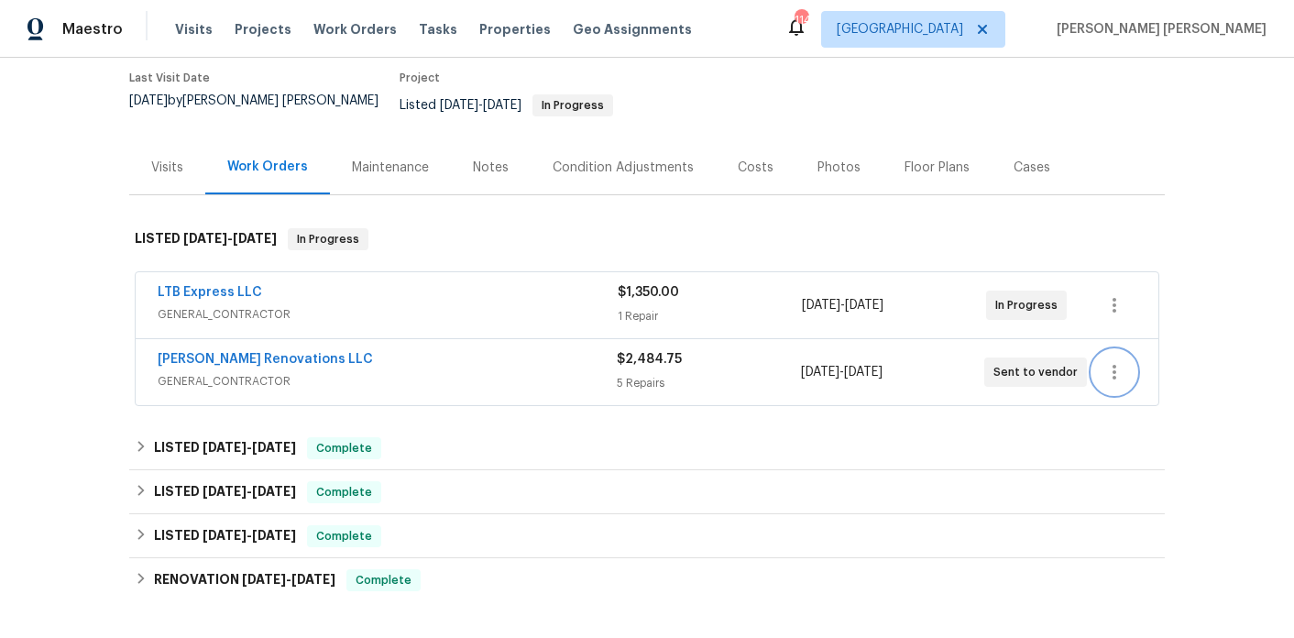
scroll to position [149, 0]
click at [491, 177] on div "Notes" at bounding box center [491, 168] width 80 height 54
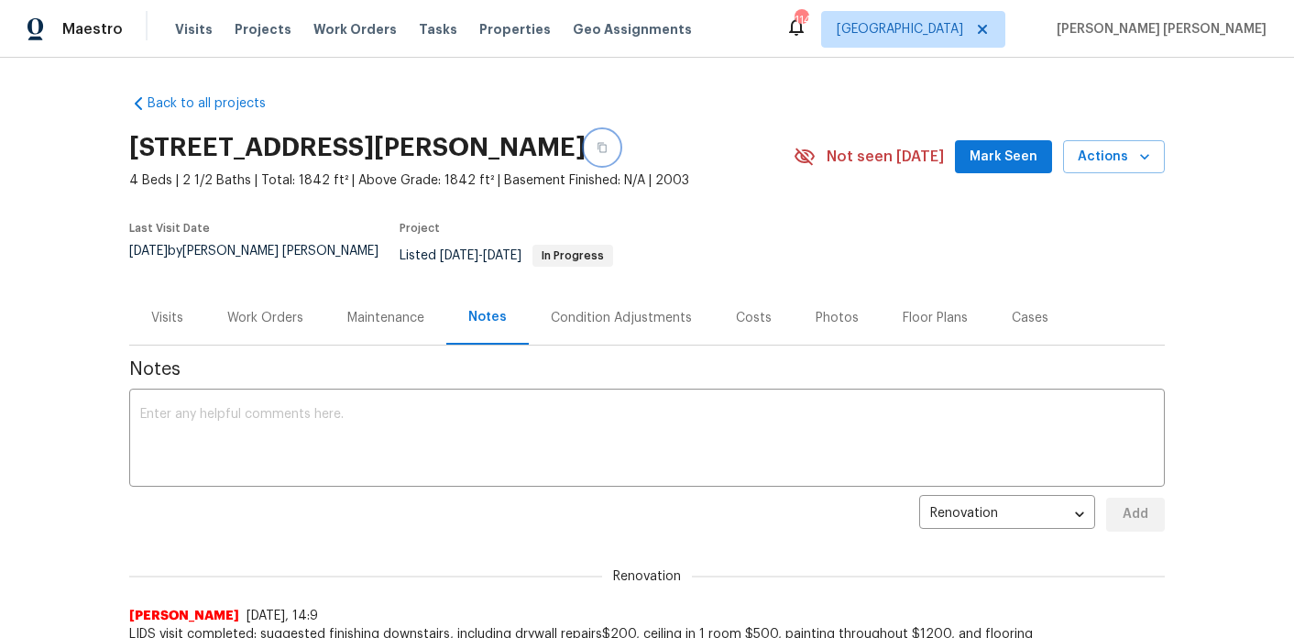
click at [618, 148] on button "button" at bounding box center [601, 147] width 33 height 33
click at [265, 294] on div "Work Orders" at bounding box center [265, 317] width 120 height 54
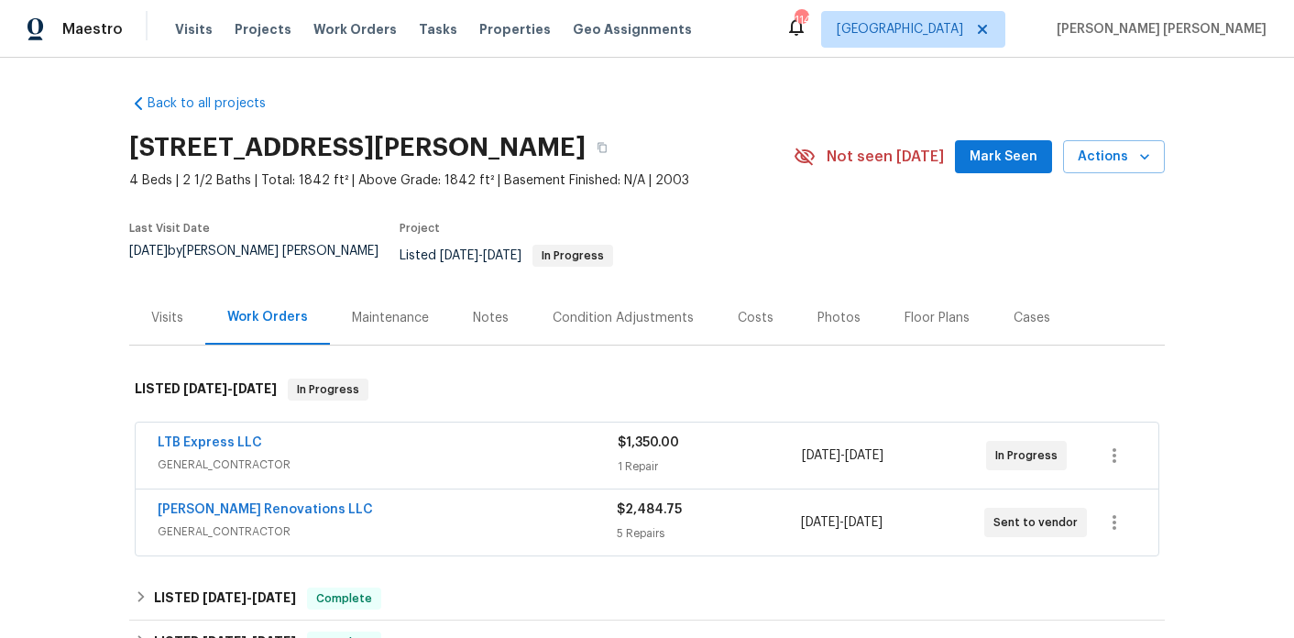
click at [503, 312] on div "Notes" at bounding box center [491, 318] width 36 height 18
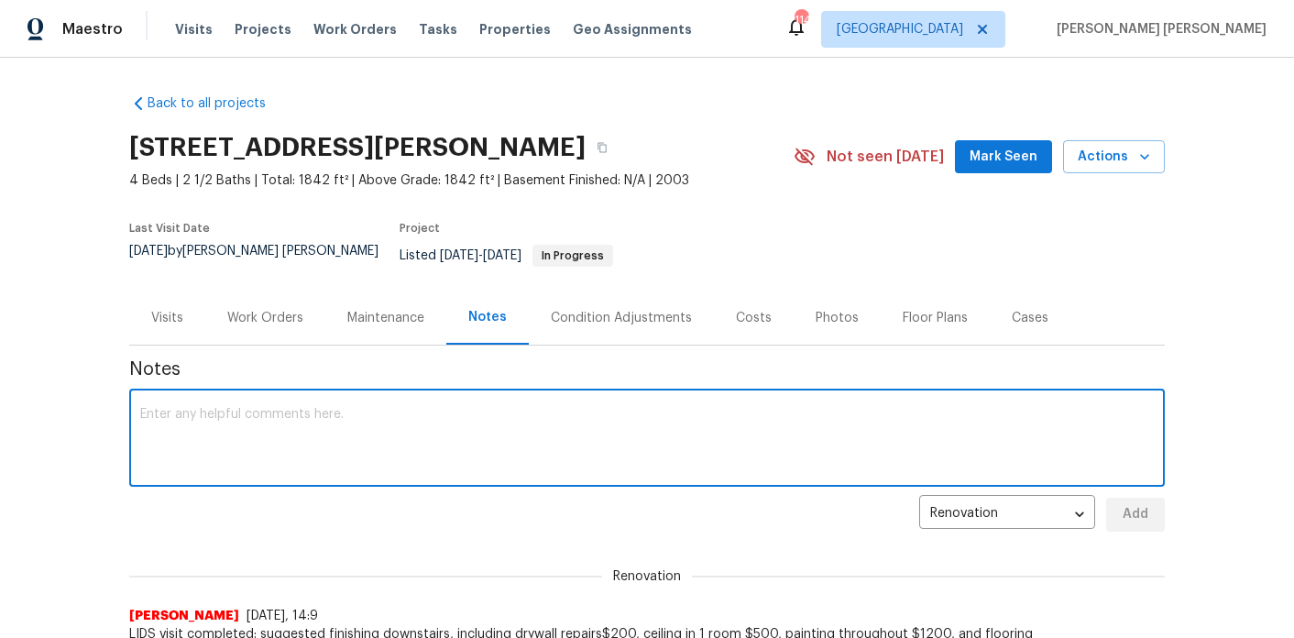
click at [403, 449] on textarea at bounding box center [646, 440] width 1013 height 64
click at [581, 408] on textarea "LWO created for Aseem Renovation to remove texture from main level ceiings due …" at bounding box center [646, 440] width 1013 height 64
click at [679, 408] on textarea "LWO created for Aseem Renovation to remove texture from main level ceilings due…" at bounding box center [646, 440] width 1013 height 64
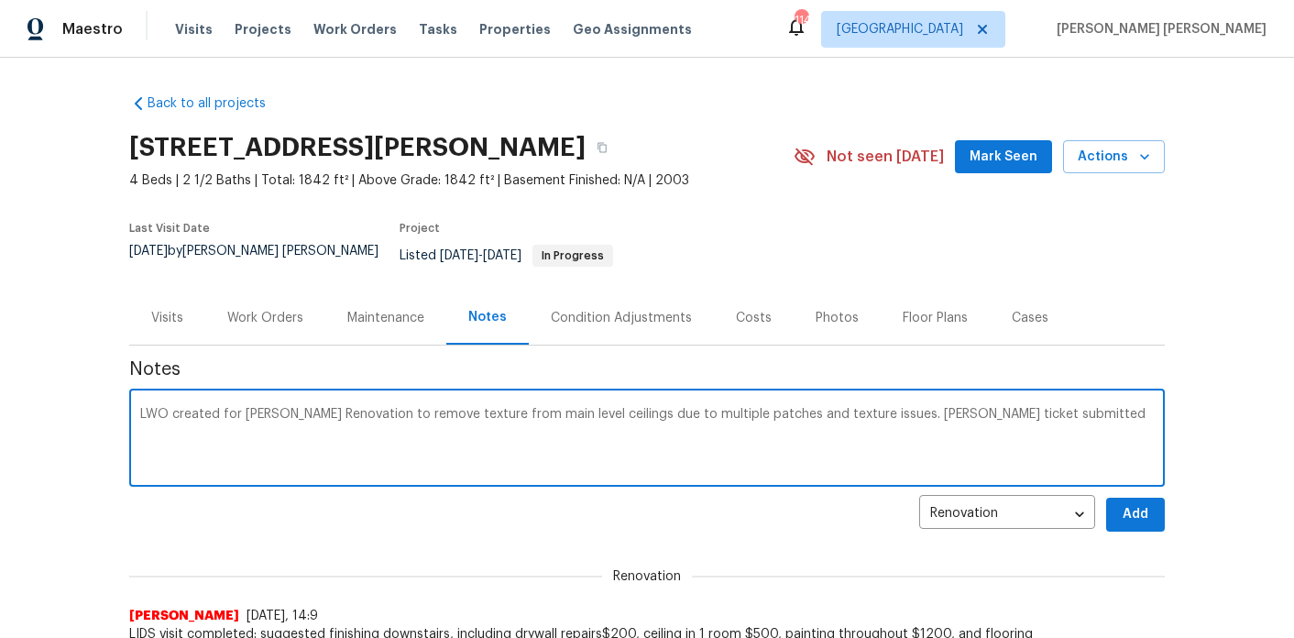
paste textarea "HSR-709379"
click at [1005, 408] on textarea "LWO created for Aseem Renovation to remove texture from main level ceilings due…" at bounding box center [646, 440] width 1013 height 64
type textarea "LWO created for Aseem Renovation to remove texture from main level ceilings due…"
click at [1121, 503] on span "Add" at bounding box center [1134, 514] width 29 height 23
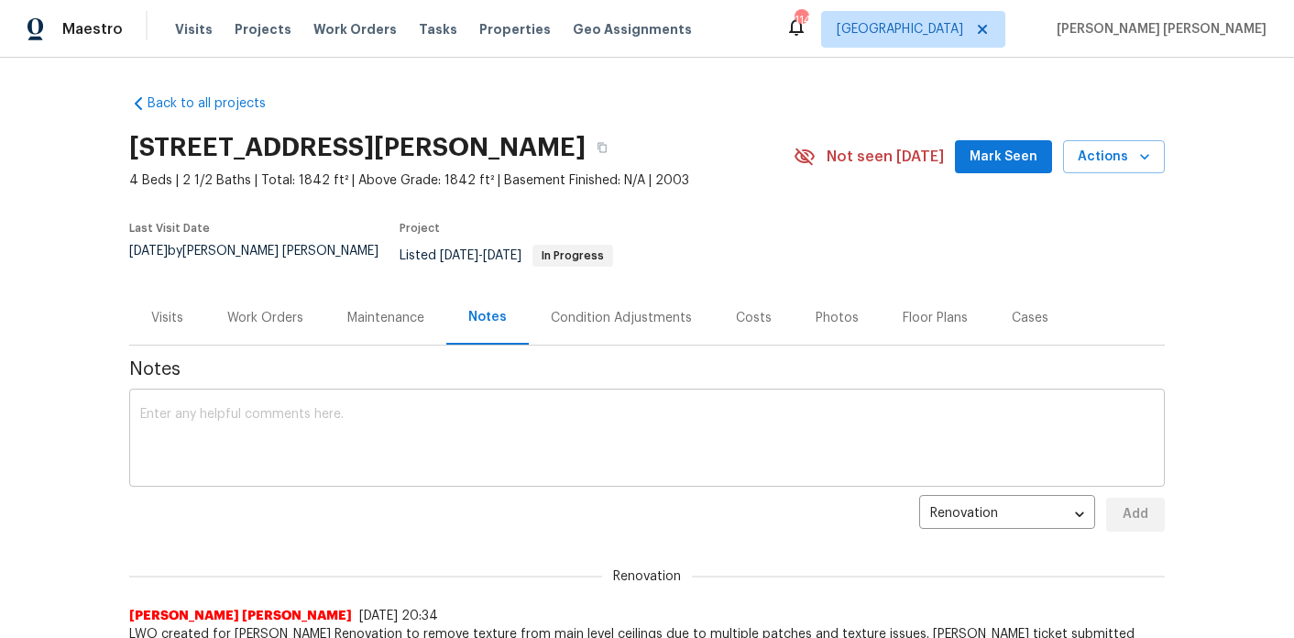
click at [452, 408] on textarea at bounding box center [646, 440] width 1013 height 64
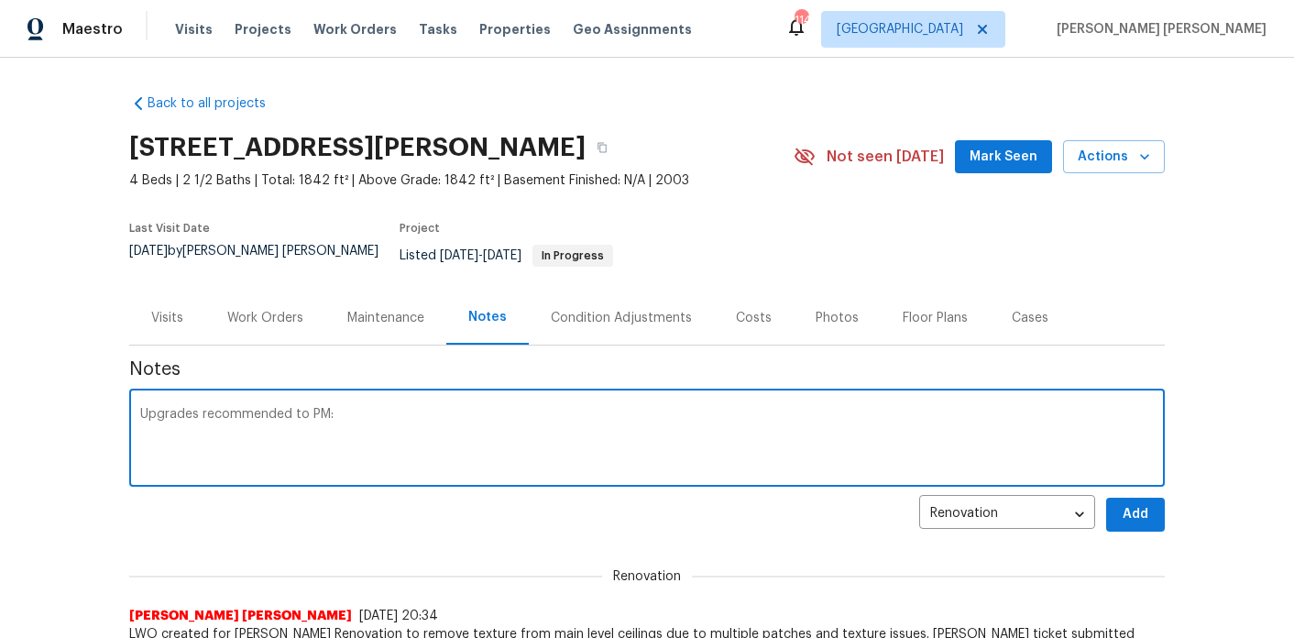
paste textarea "https://opendoor.slack.com/archives/C02LGTRN7JT/p1757377956309129"
type textarea "Upgrades recommended to PM: https://opendoor.slack.com/archives/C02LGTRN7JT/p17…"
click at [1142, 497] on button "Add" at bounding box center [1135, 514] width 59 height 34
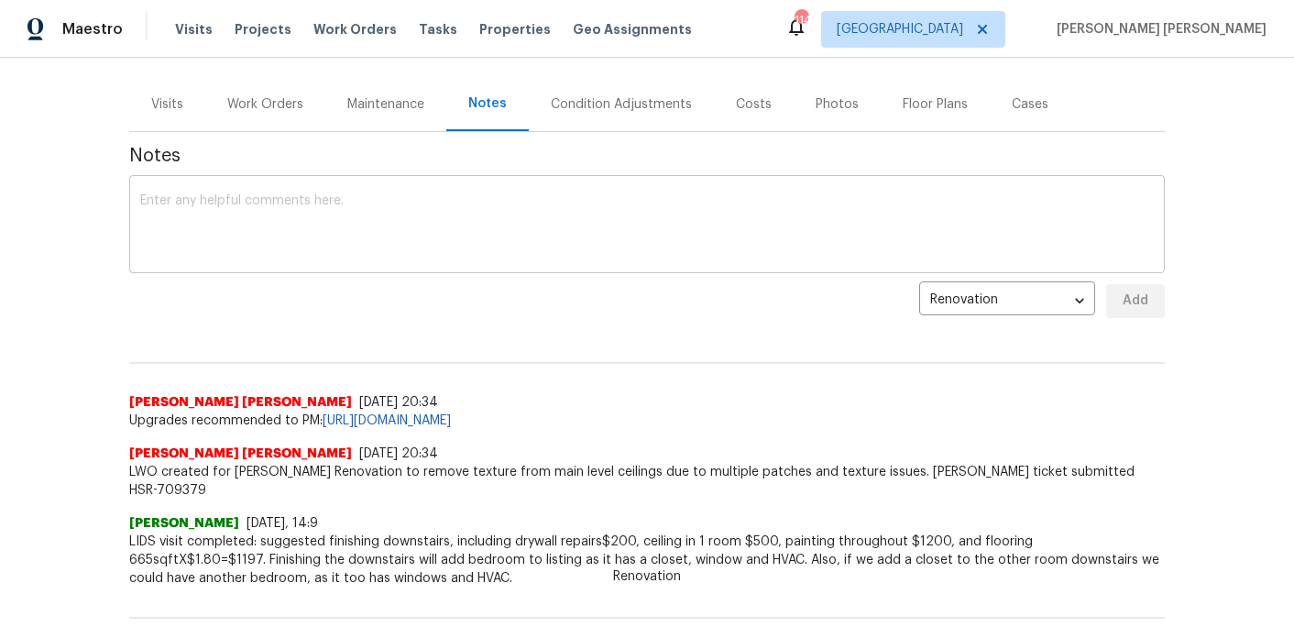
scroll to position [216, 0]
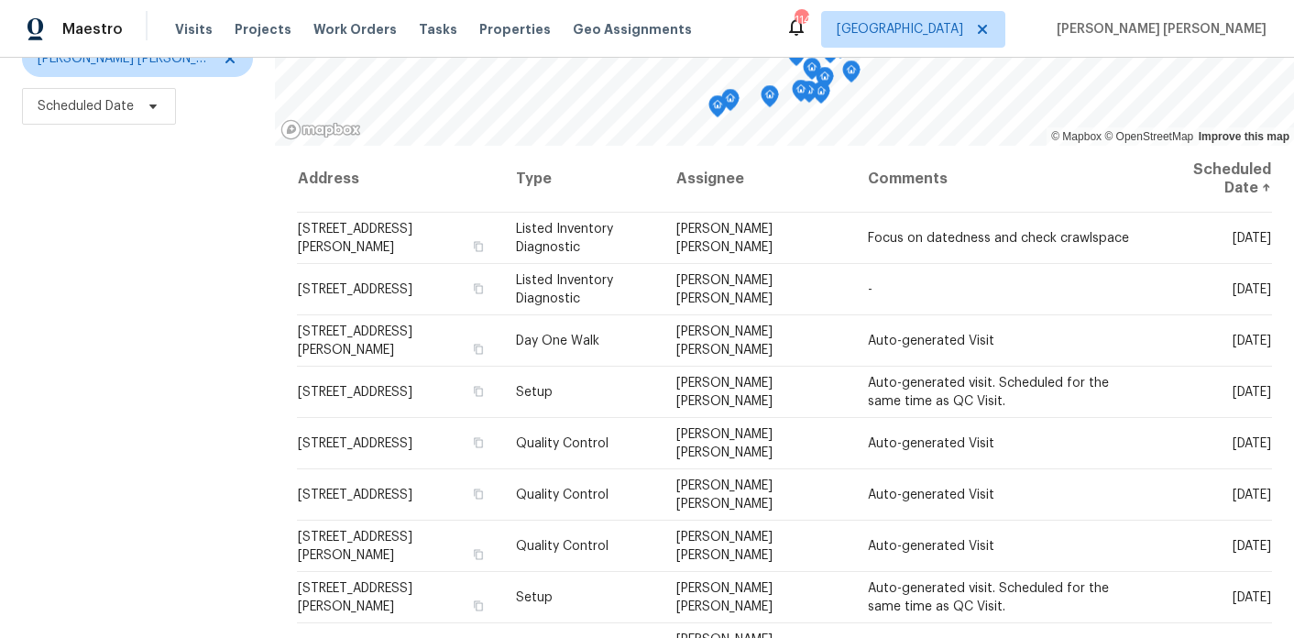
scroll to position [260, 0]
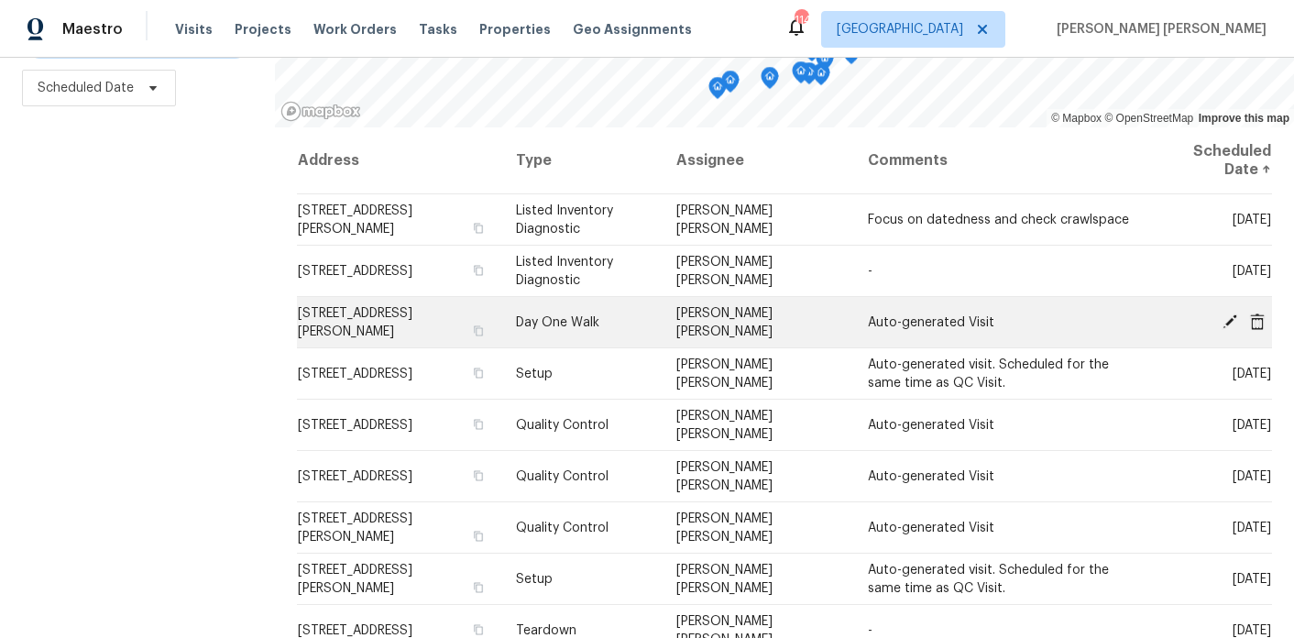
click at [1254, 320] on icon at bounding box center [1257, 320] width 16 height 16
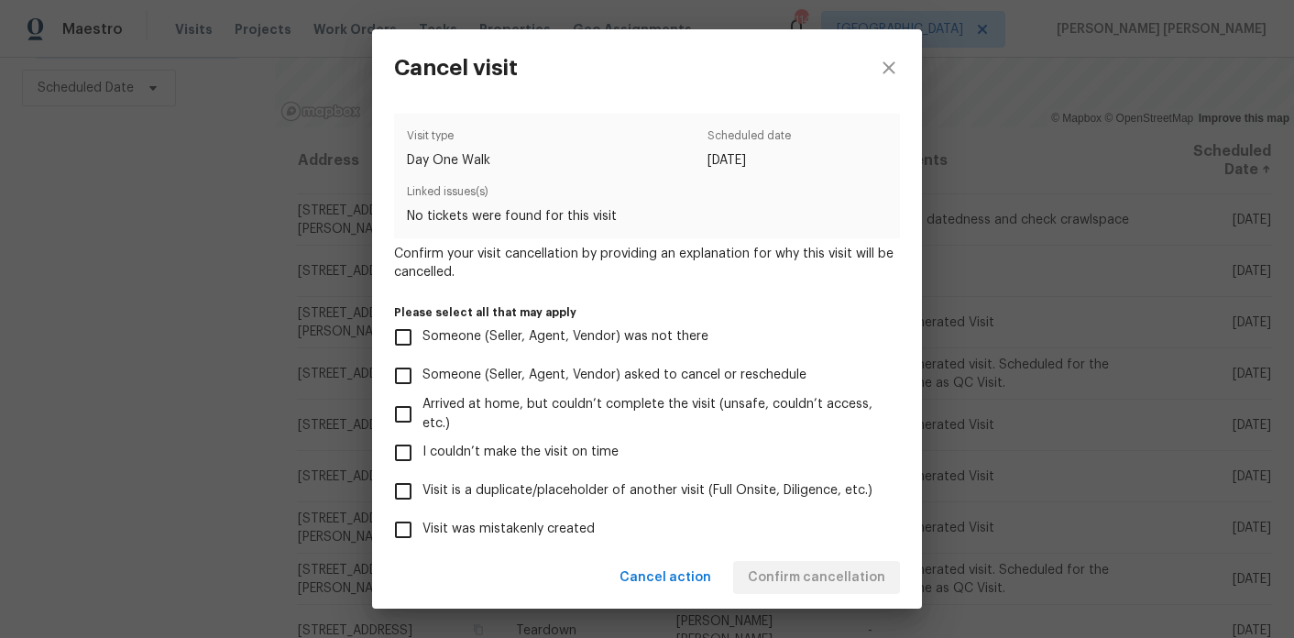
click at [530, 527] on span "Visit was mistakenly created" at bounding box center [508, 528] width 172 height 19
click at [422, 527] on input "Visit was mistakenly created" at bounding box center [403, 529] width 38 height 38
checkbox input "true"
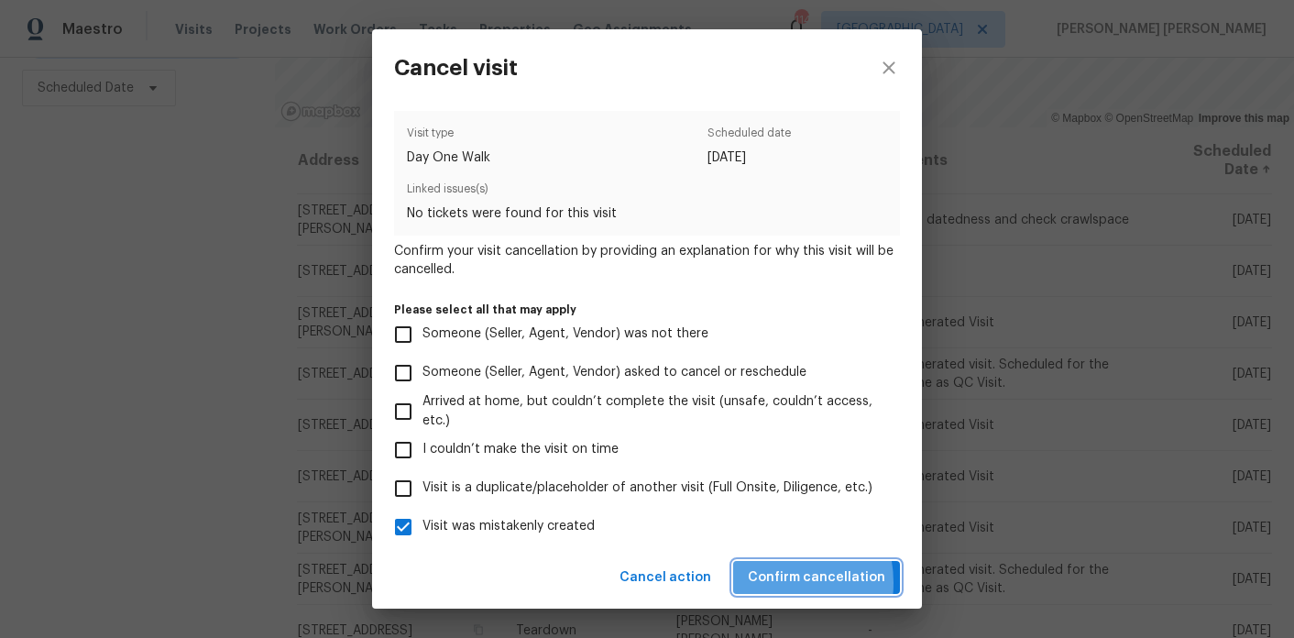
click at [780, 582] on span "Confirm cancellation" at bounding box center [816, 577] width 137 height 23
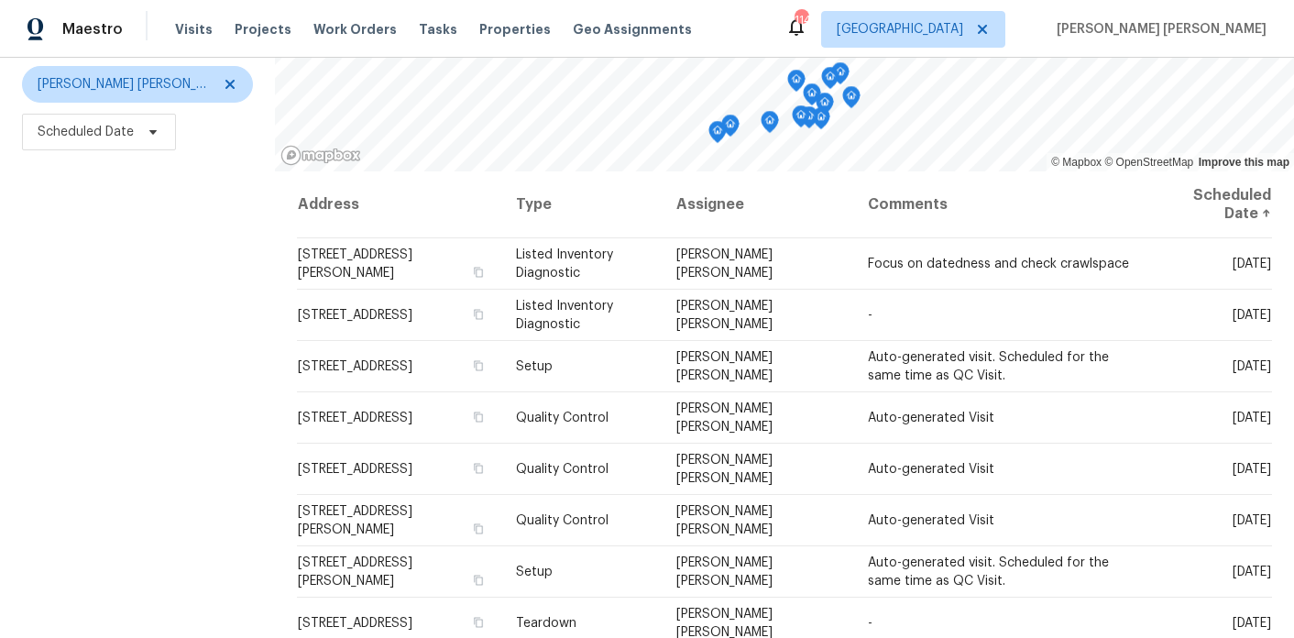
scroll to position [71, 0]
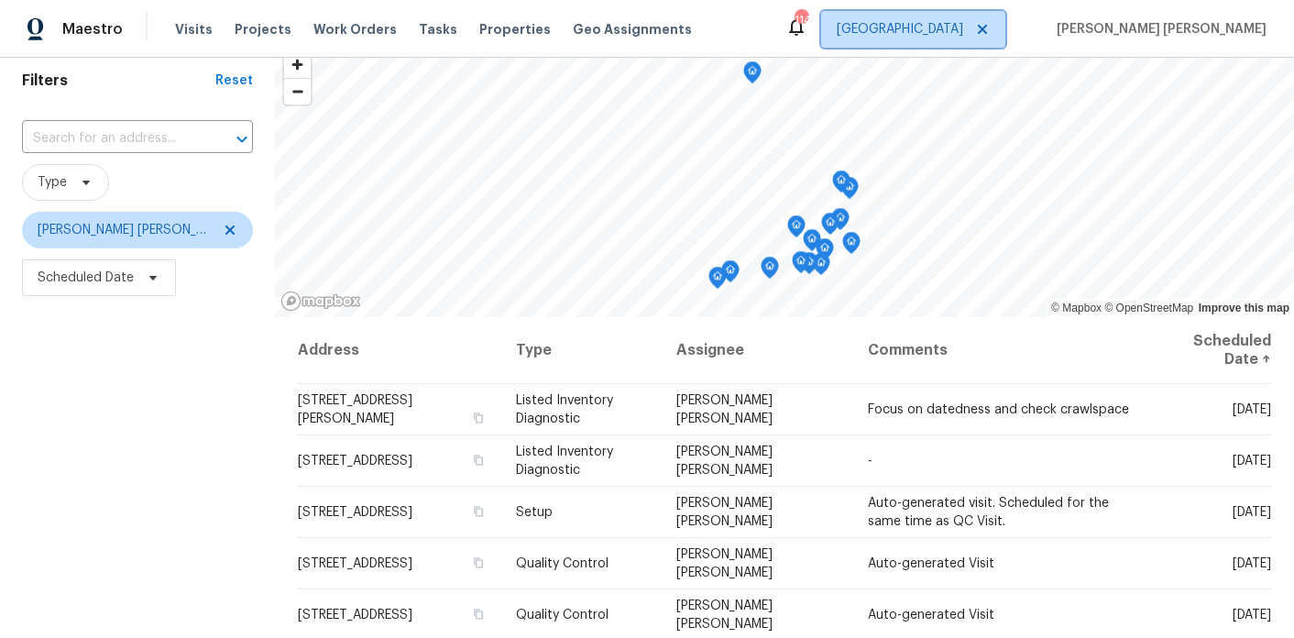
click at [989, 27] on icon at bounding box center [982, 29] width 15 height 15
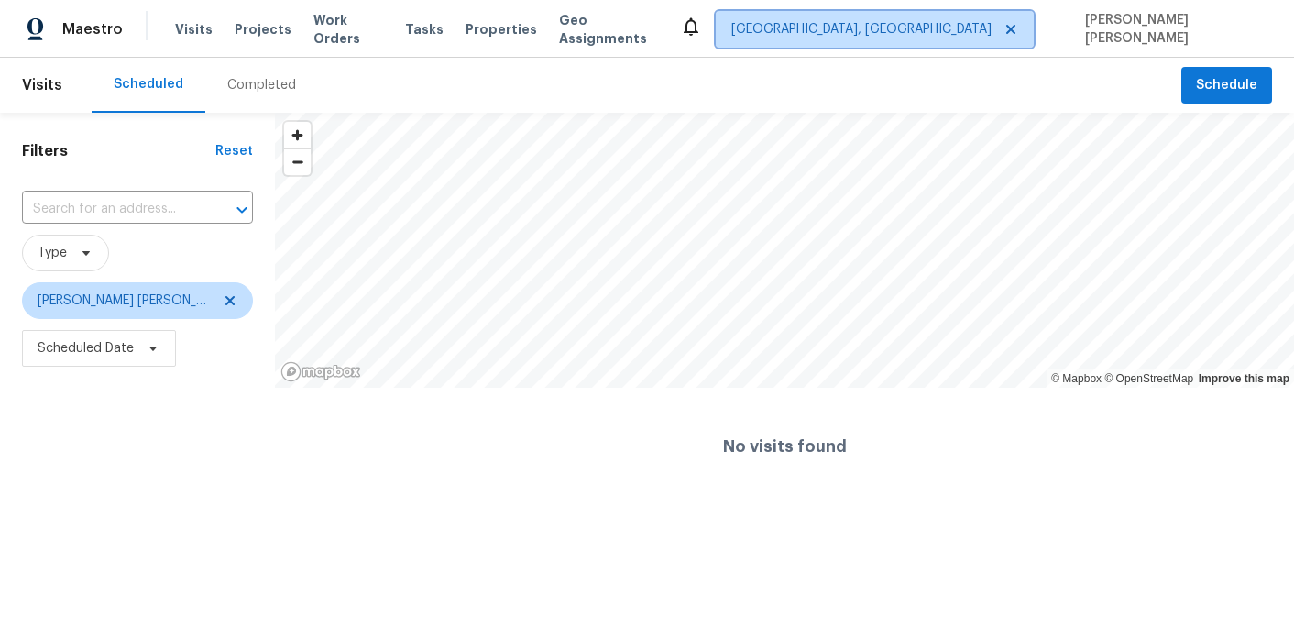
click at [991, 30] on span "Albuquerque, NM" at bounding box center [861, 29] width 260 height 18
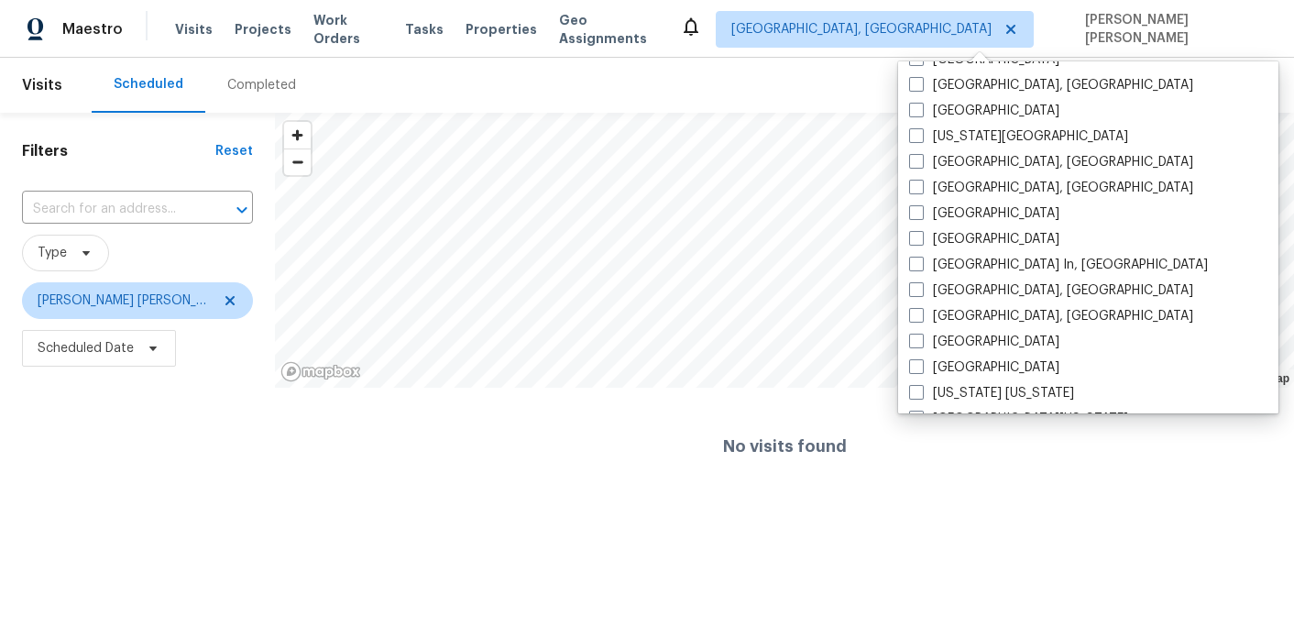
scroll to position [645, 0]
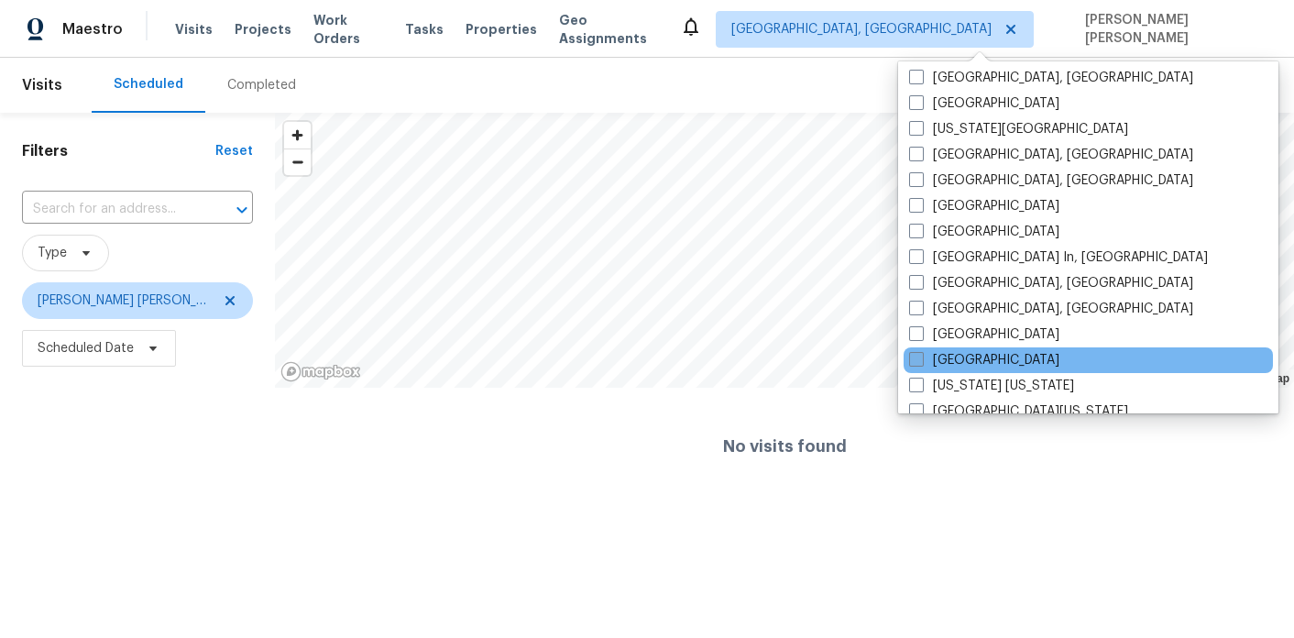
click at [922, 360] on span at bounding box center [916, 359] width 15 height 15
click at [921, 360] on input "[GEOGRAPHIC_DATA]" at bounding box center [915, 357] width 12 height 12
checkbox input "true"
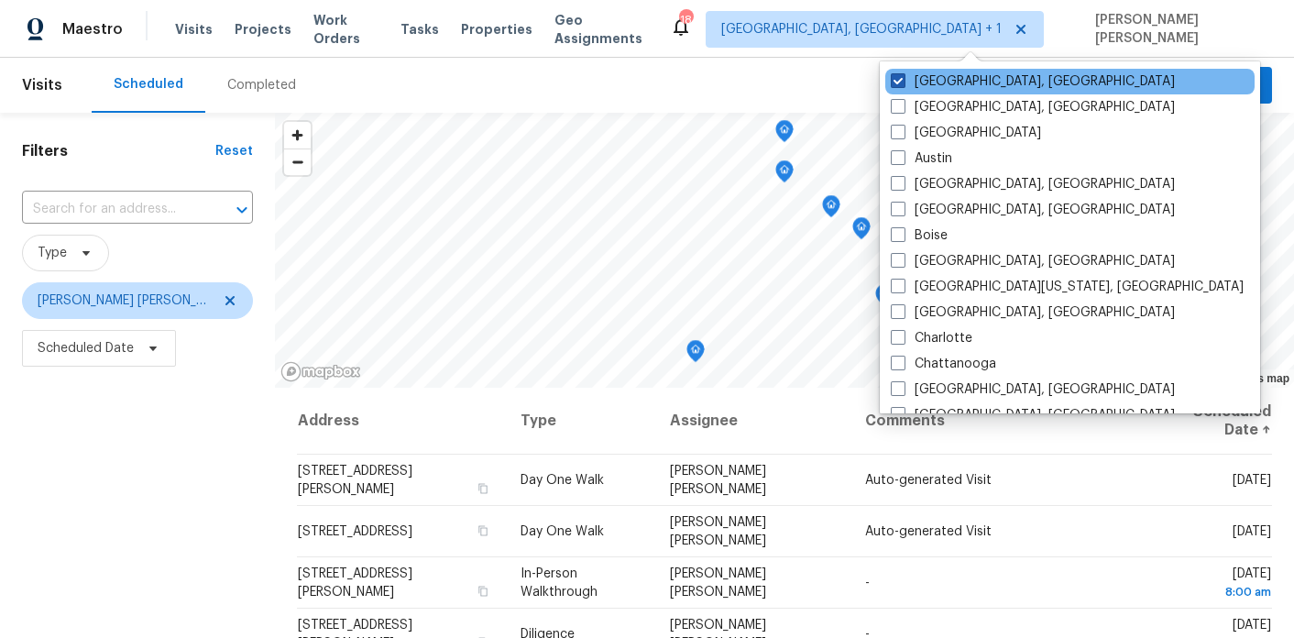
click at [894, 78] on span at bounding box center [897, 80] width 15 height 15
click at [894, 78] on input "Albuquerque, NM" at bounding box center [896, 78] width 12 height 12
checkbox input "false"
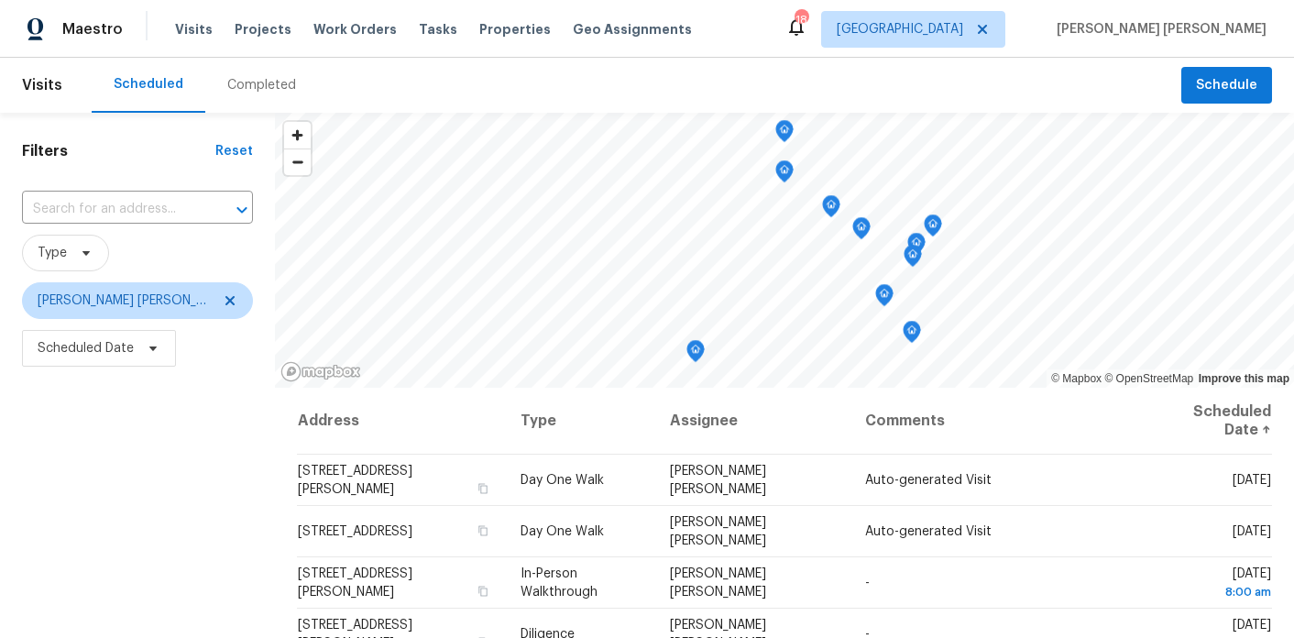
click at [191, 463] on div "Filters Reset ​ Type Marcos Ricardo Resendiz Scheduled Date" at bounding box center [137, 505] width 275 height 785
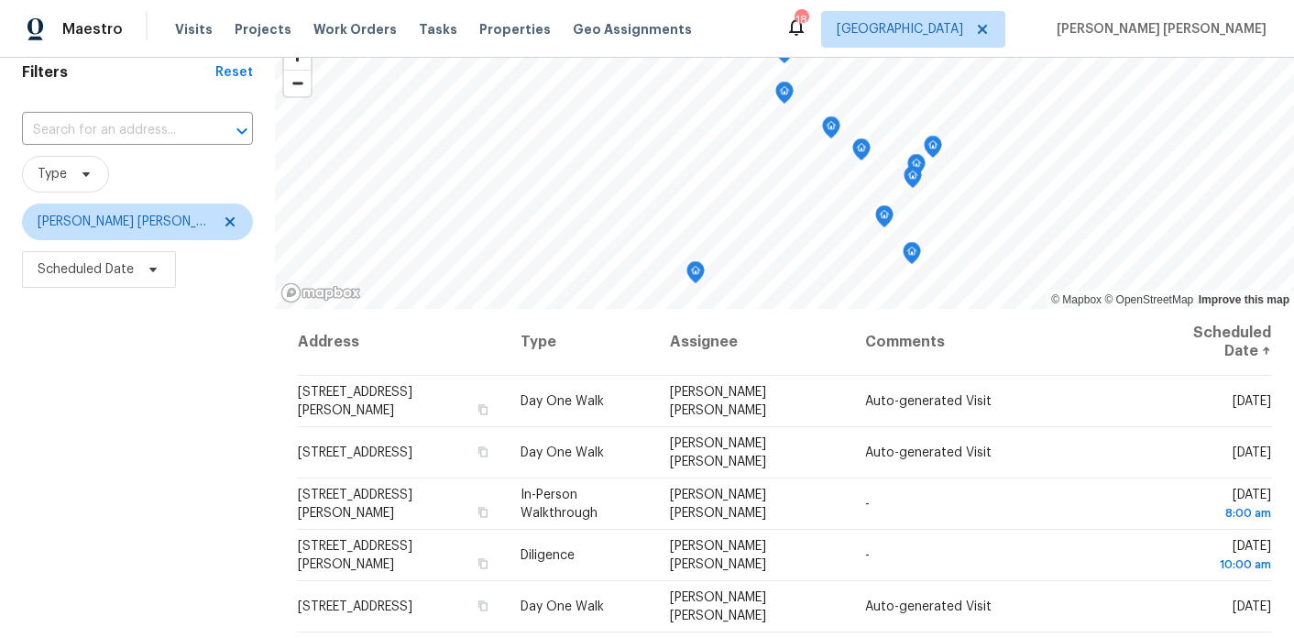
scroll to position [77, 0]
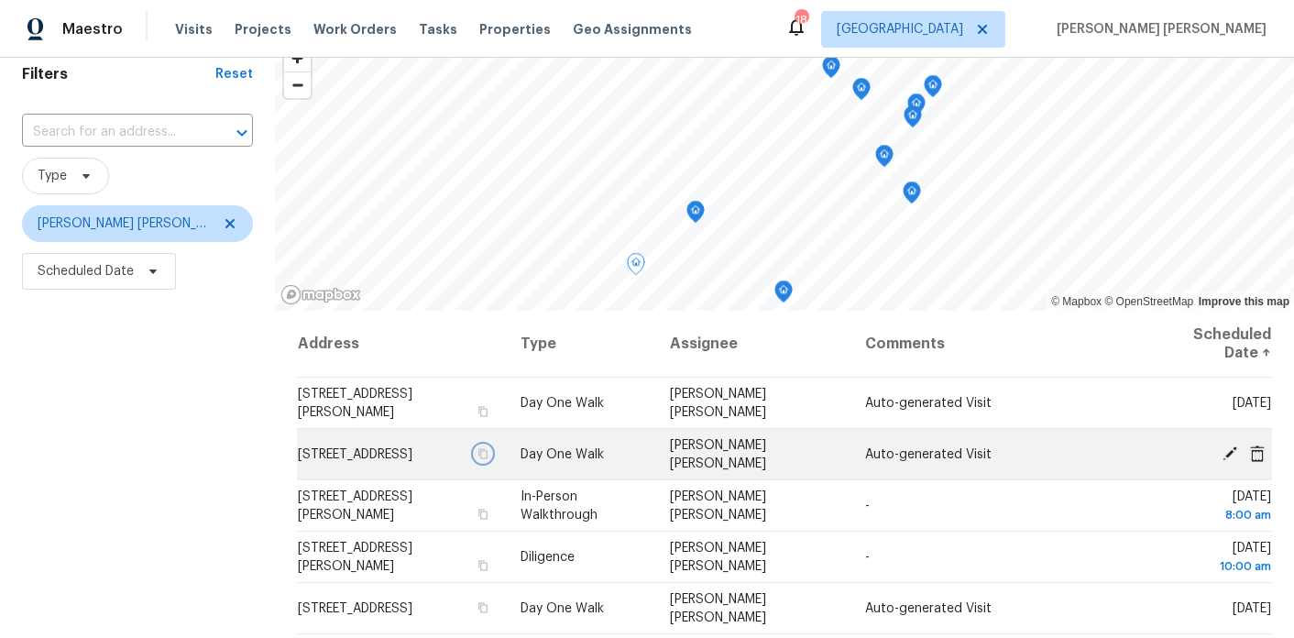
click at [488, 454] on icon "button" at bounding box center [482, 453] width 11 height 11
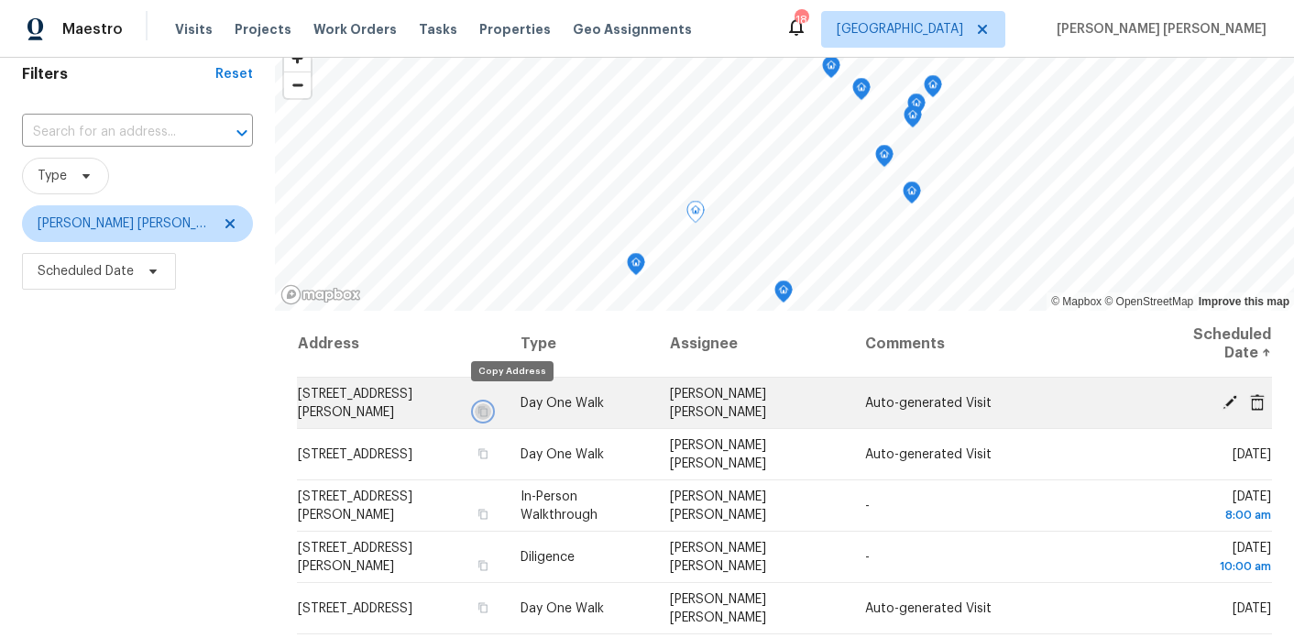
click at [488, 406] on icon "button" at bounding box center [482, 411] width 11 height 11
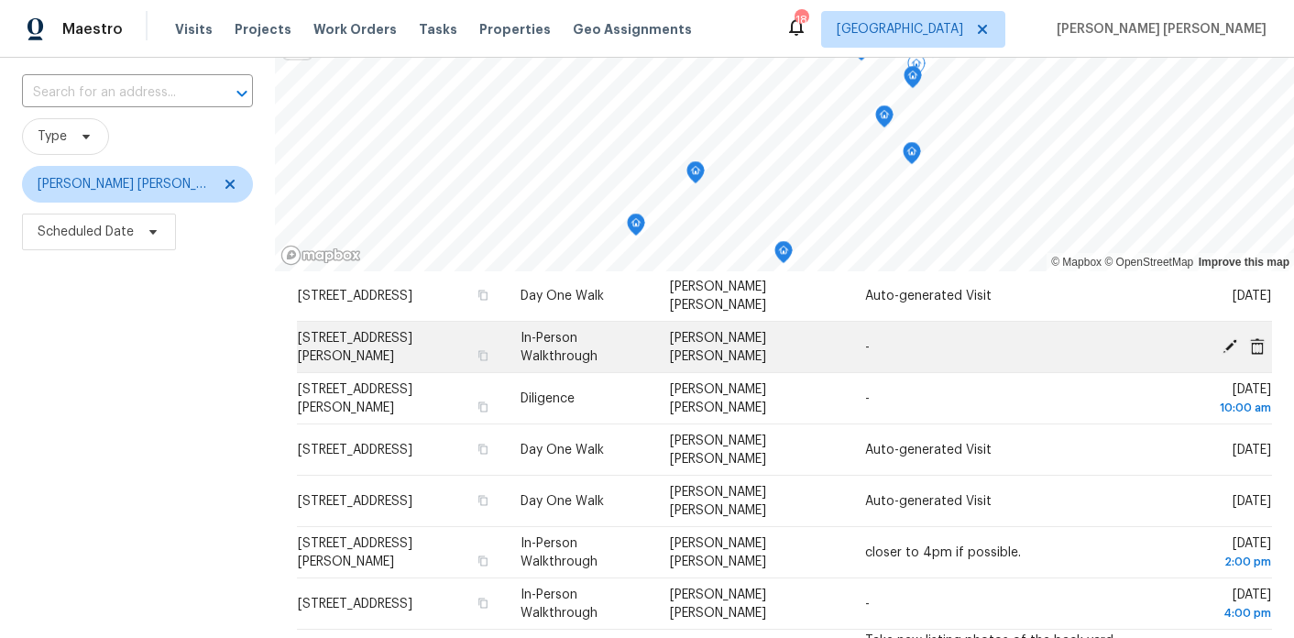
scroll to position [127, 0]
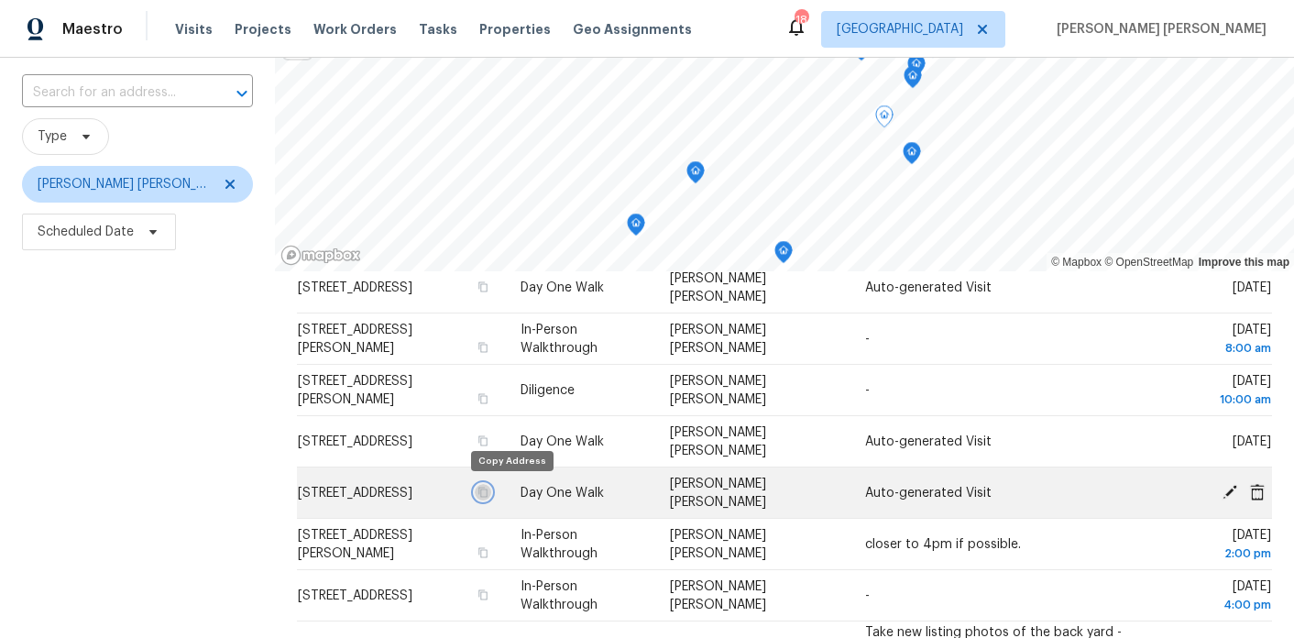
click at [488, 489] on icon "button" at bounding box center [482, 491] width 11 height 11
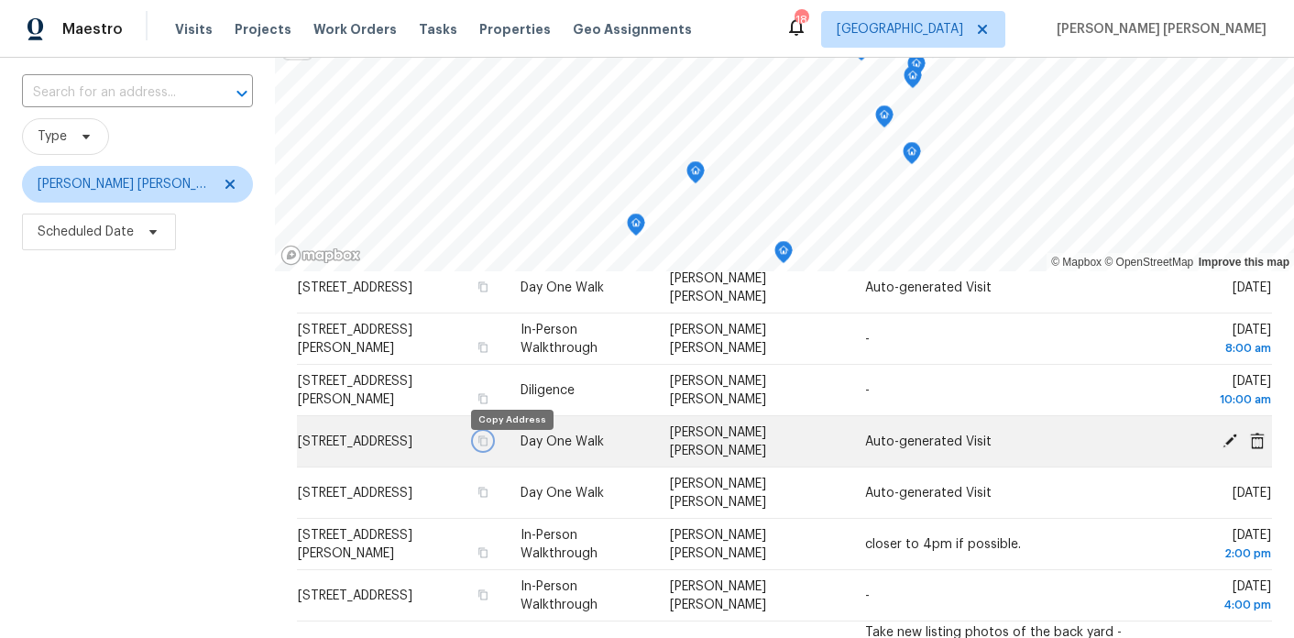
click at [488, 445] on icon "button" at bounding box center [483, 440] width 9 height 10
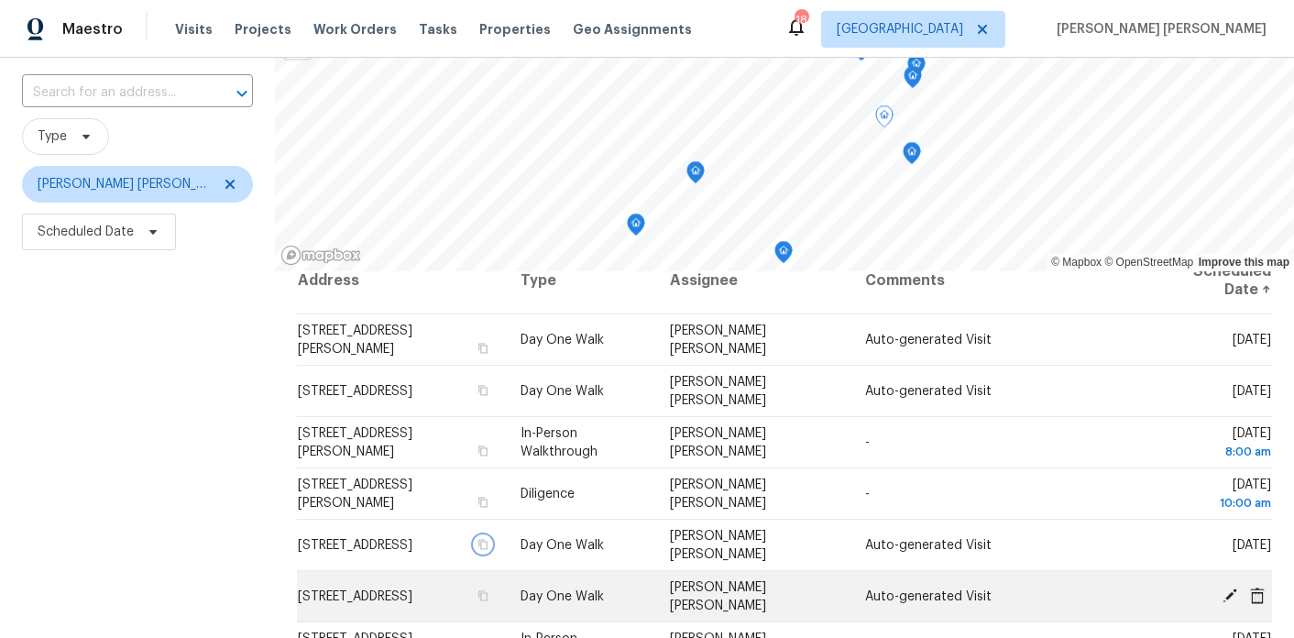
scroll to position [16, 0]
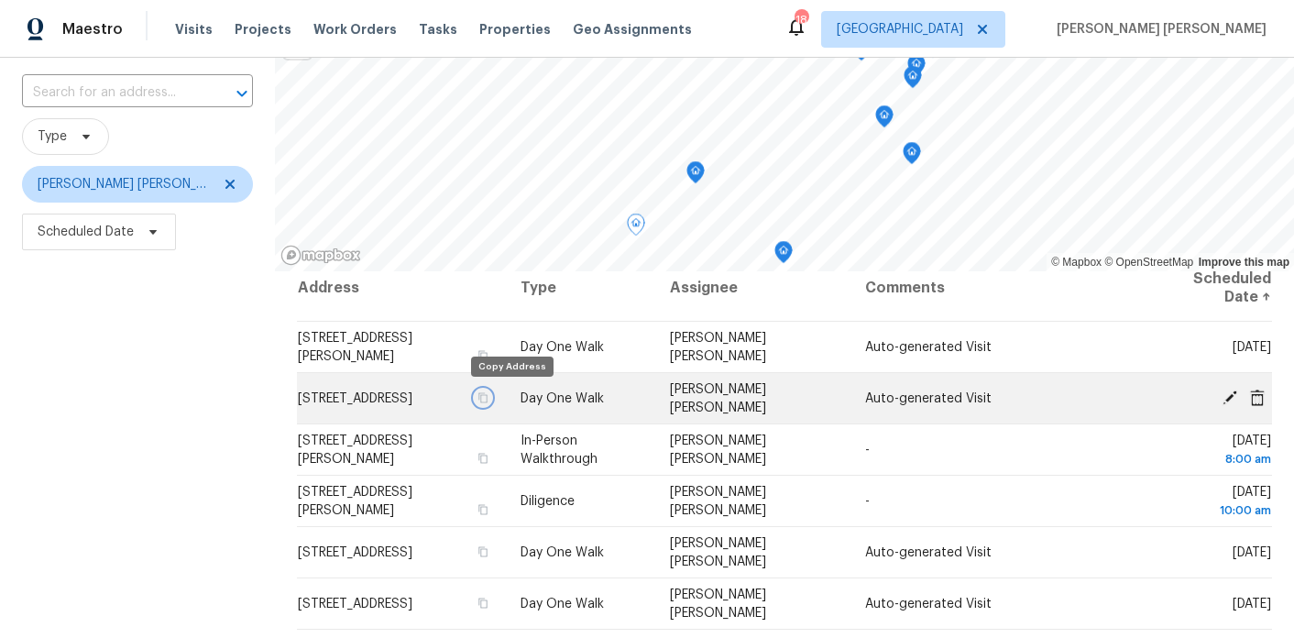
click at [488, 399] on icon "button" at bounding box center [483, 397] width 9 height 10
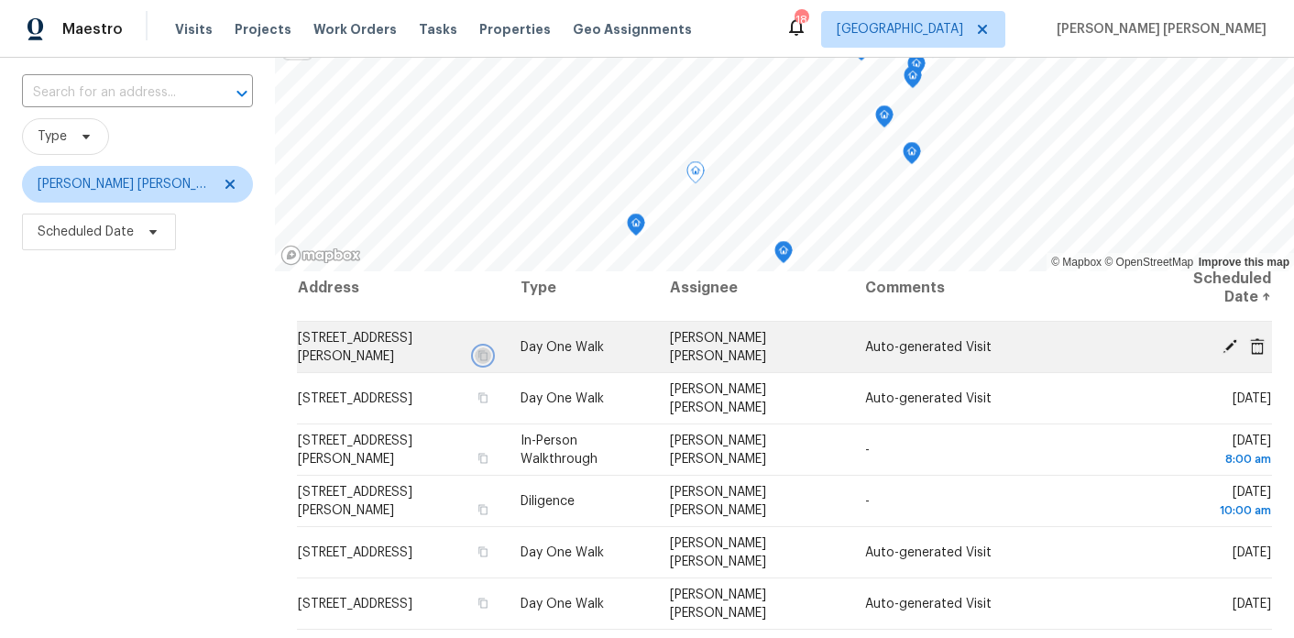
click at [488, 350] on icon "button" at bounding box center [482, 355] width 11 height 11
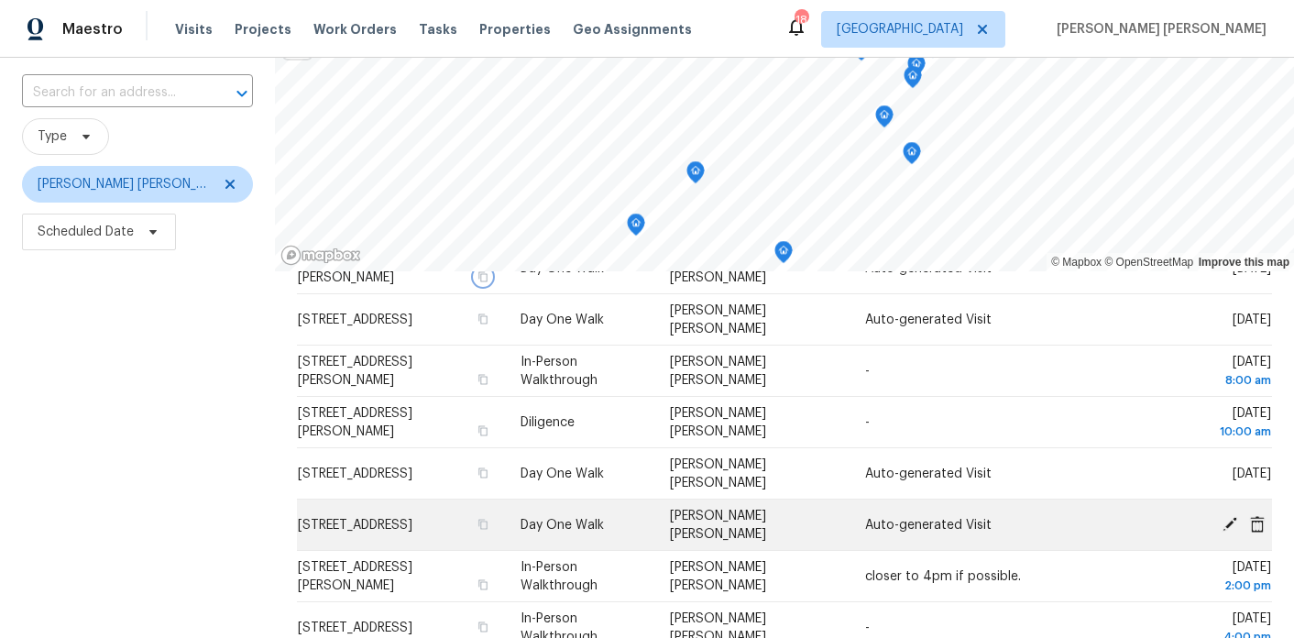
scroll to position [0, 0]
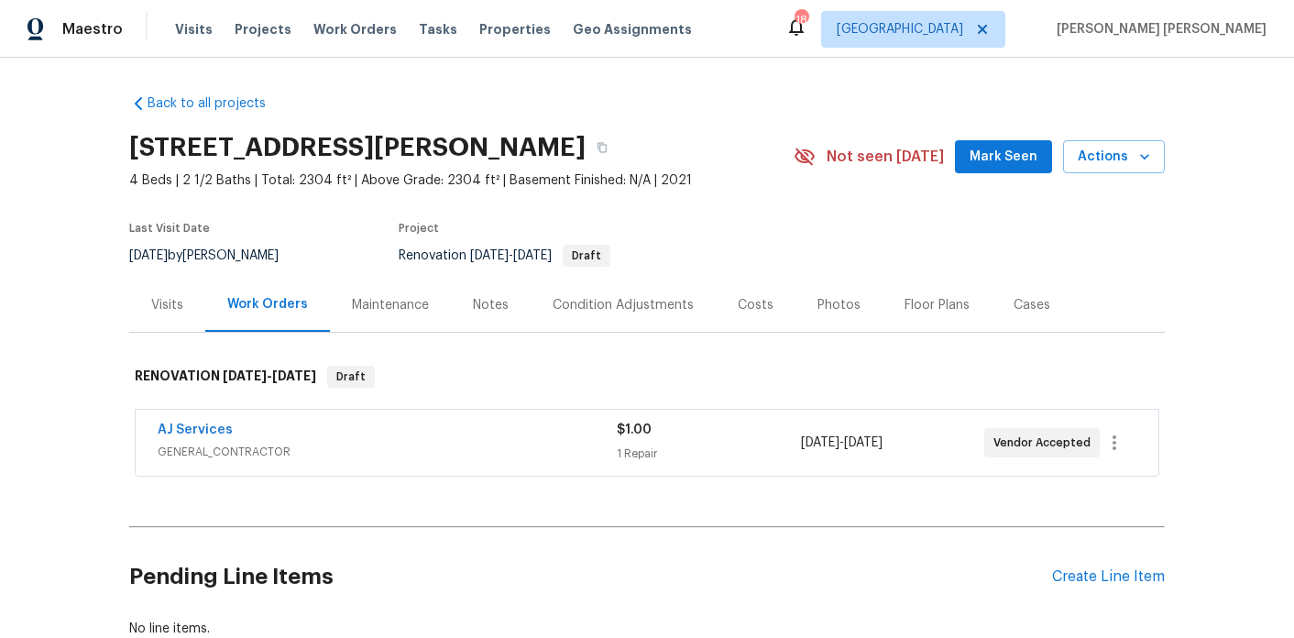
click at [455, 426] on div "AJ Services" at bounding box center [387, 432] width 459 height 22
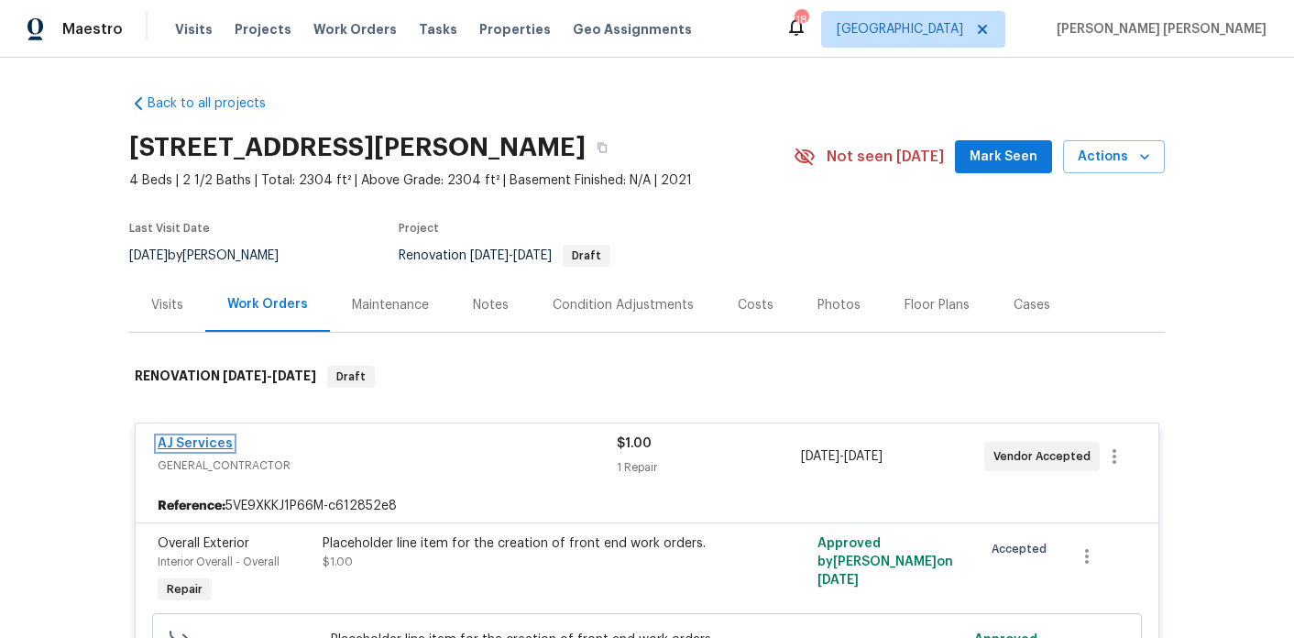
click at [207, 438] on link "AJ Services" at bounding box center [195, 443] width 75 height 13
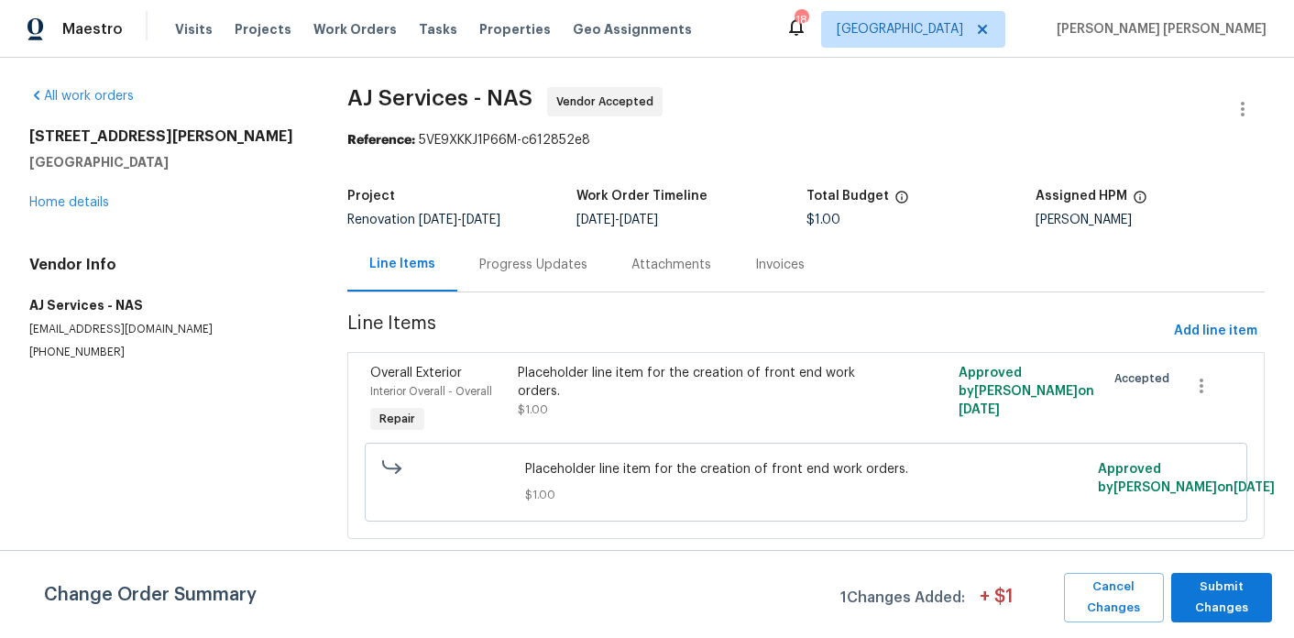
click at [552, 265] on div "Progress Updates" at bounding box center [533, 265] width 108 height 18
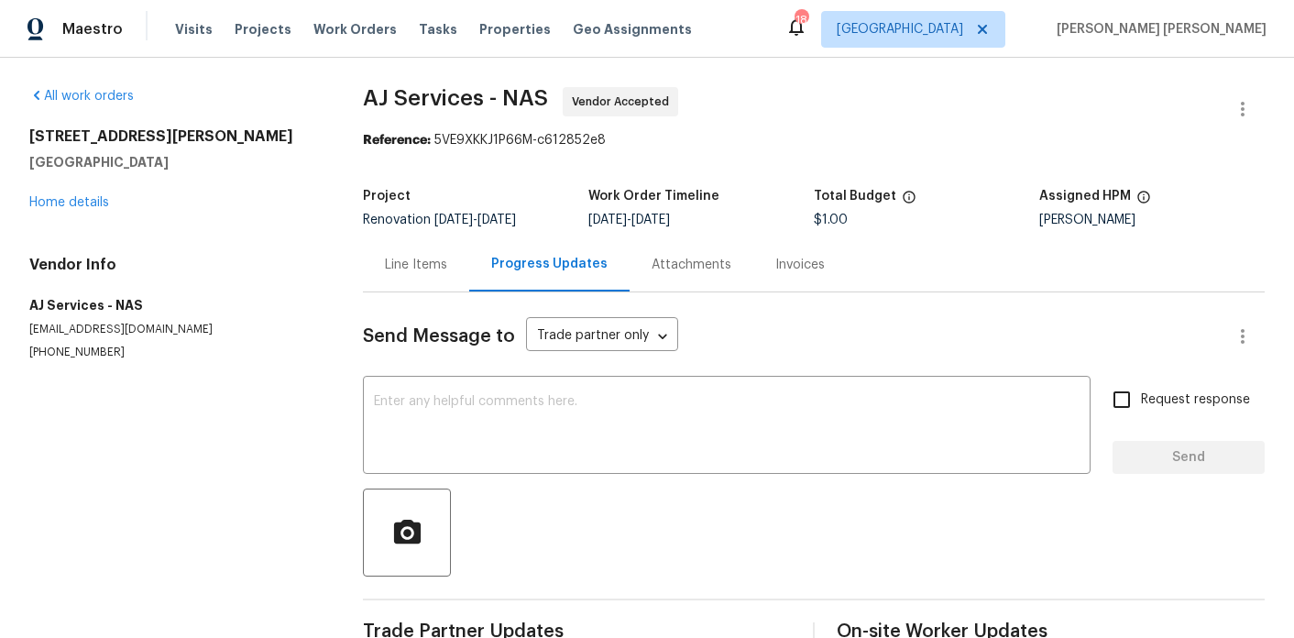
click at [408, 298] on div "Send Message to Trade partner only Trade partner only ​ x ​ Request response Se…" at bounding box center [813, 471] width 901 height 359
